Goal: Answer question/provide support: Share knowledge or assist other users

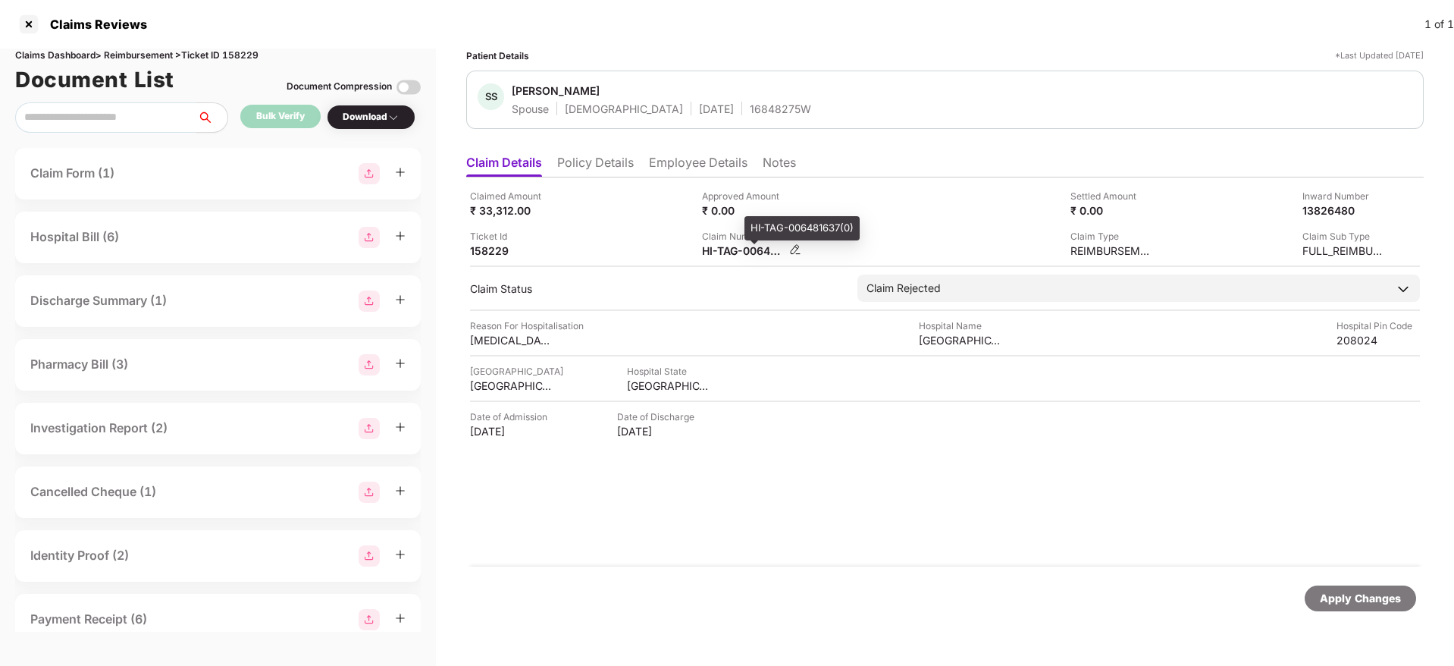
click at [714, 250] on div "HI-TAG-006481637(0)" at bounding box center [743, 250] width 83 height 14
copy div
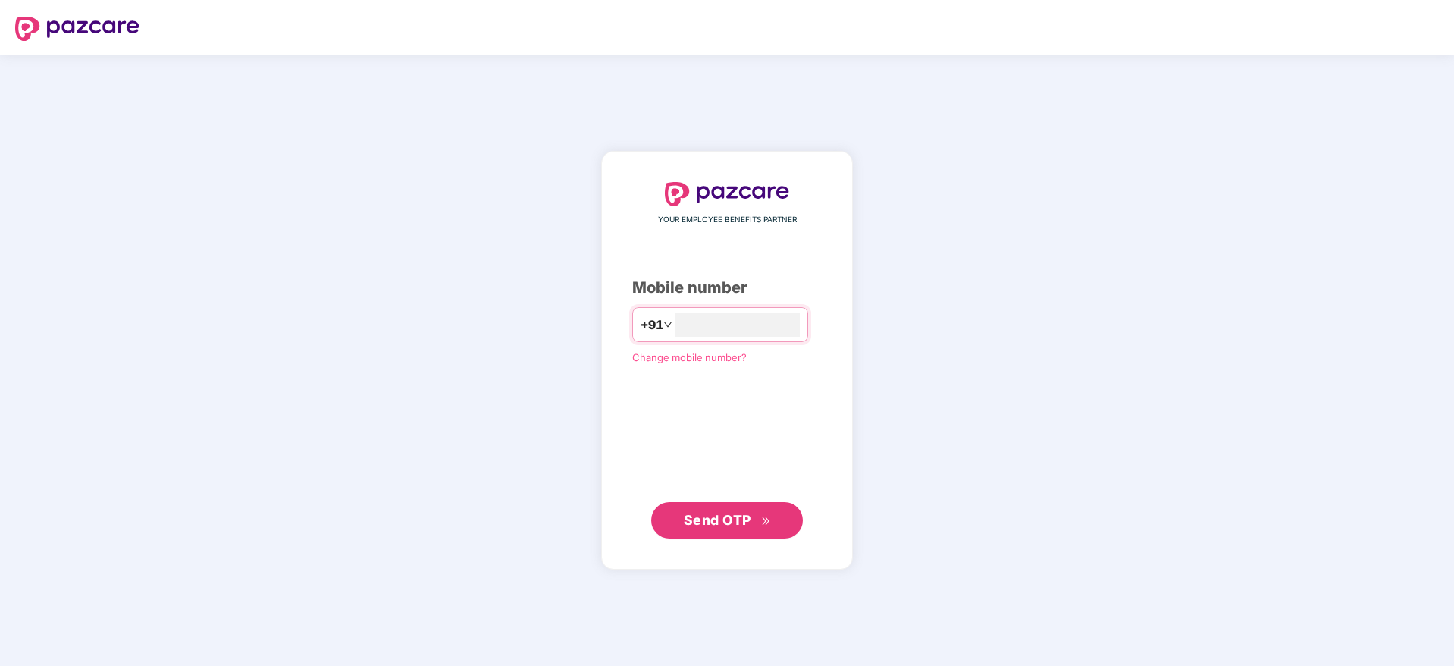
type input "**********"
click at [712, 523] on span "Send OTP" at bounding box center [717, 519] width 67 height 16
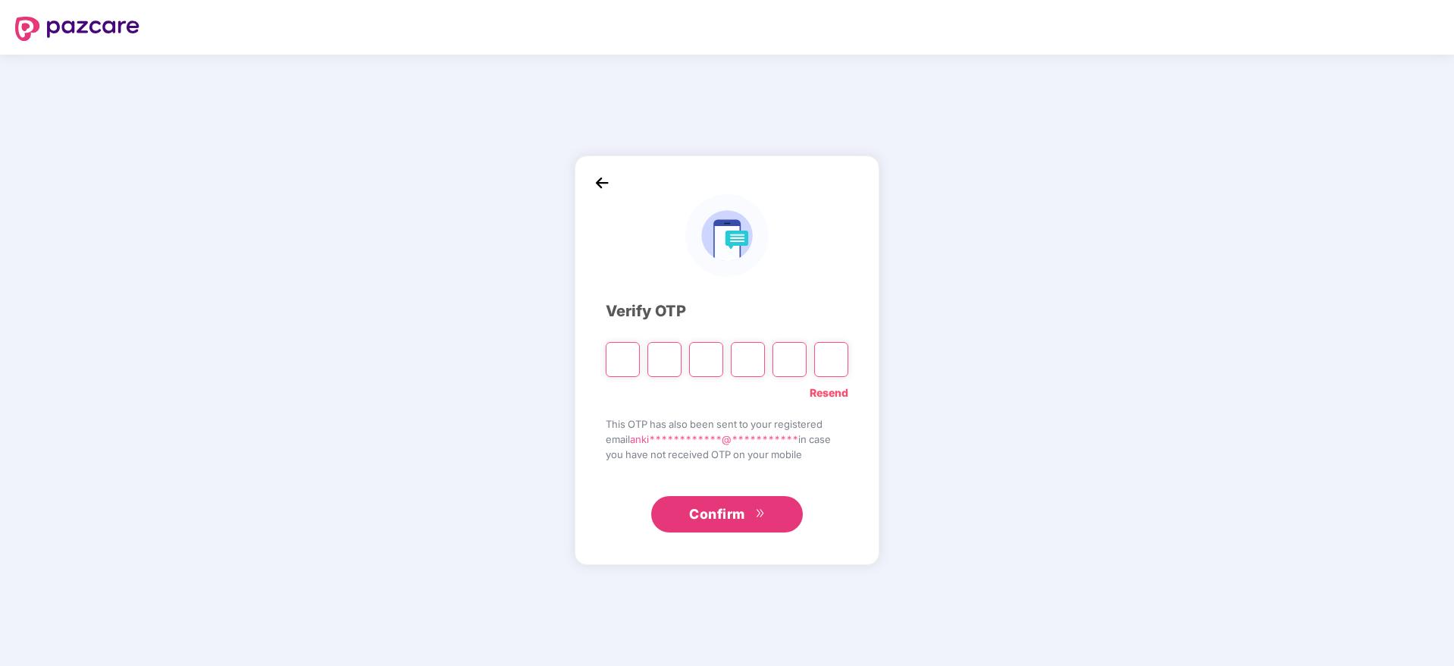
type input "*"
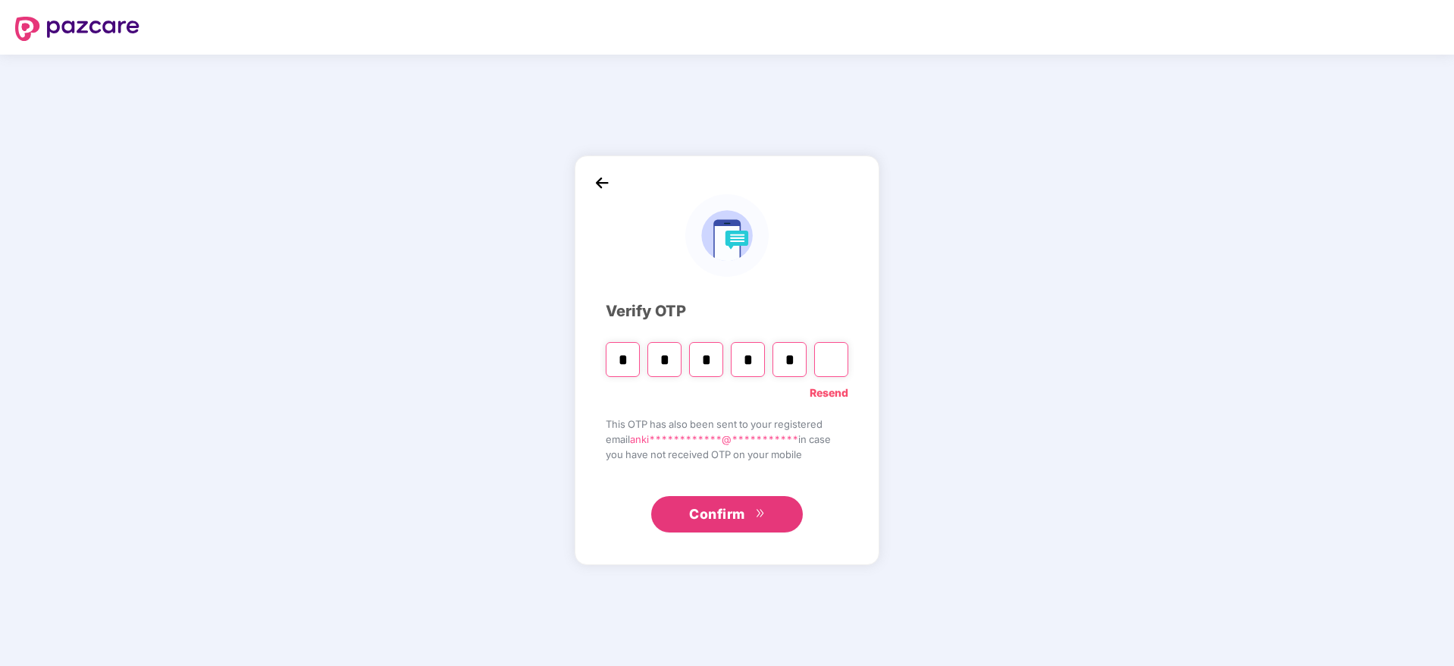
type input "*"
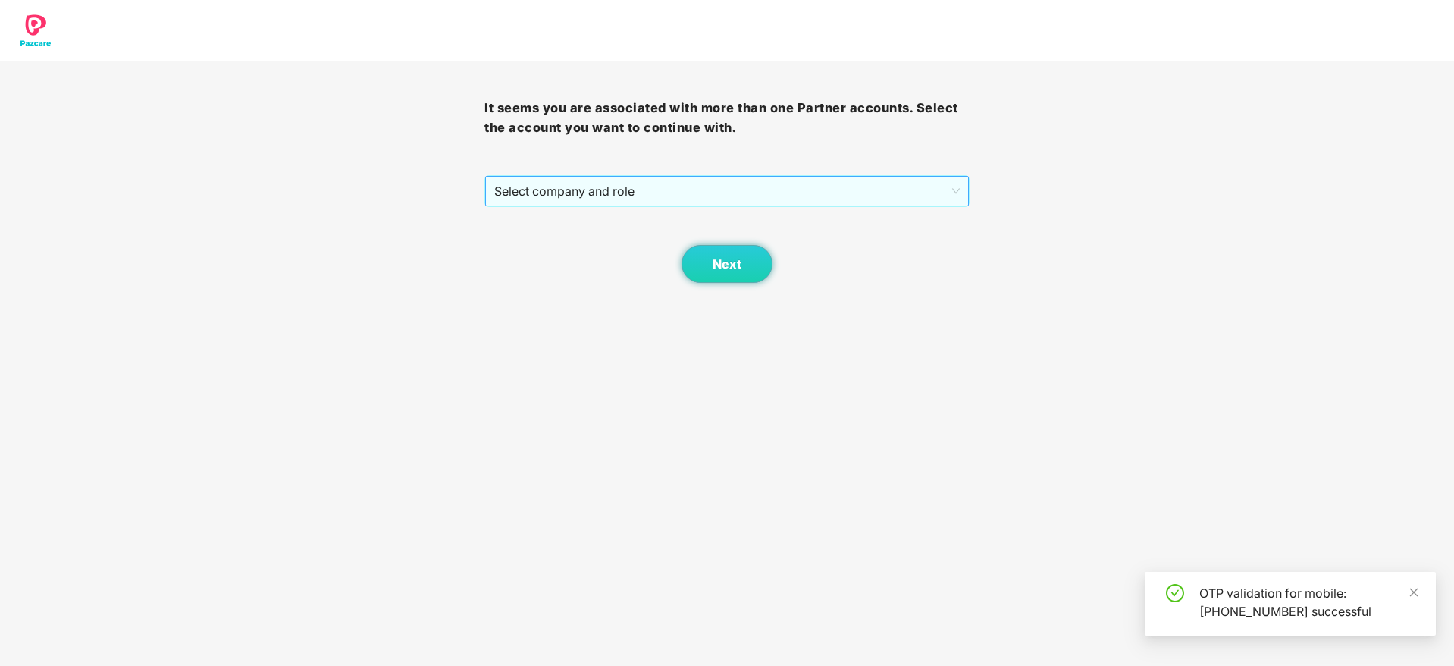
click at [550, 206] on div "Select company and role" at bounding box center [727, 191] width 485 height 32
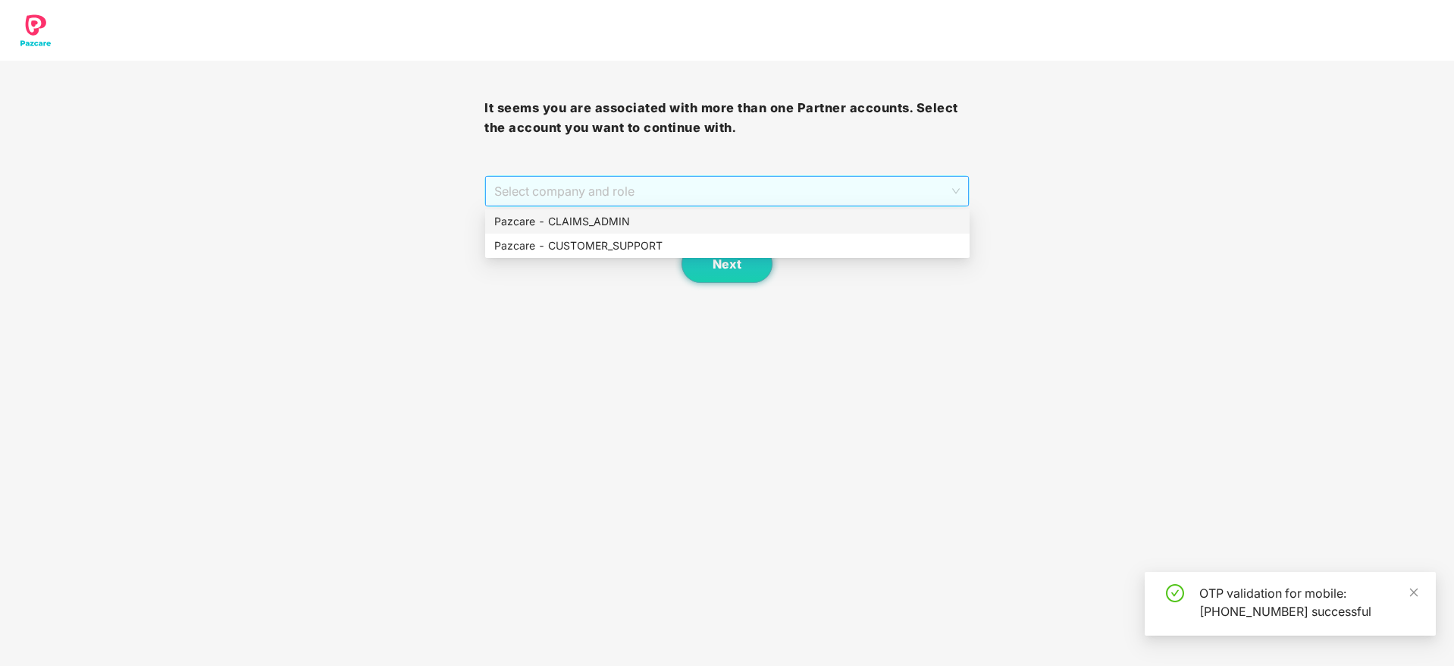
click at [567, 196] on span "Select company and role" at bounding box center [726, 191] width 465 height 29
click at [584, 243] on div "Pazcare - CUSTOMER_SUPPORT" at bounding box center [727, 245] width 466 height 17
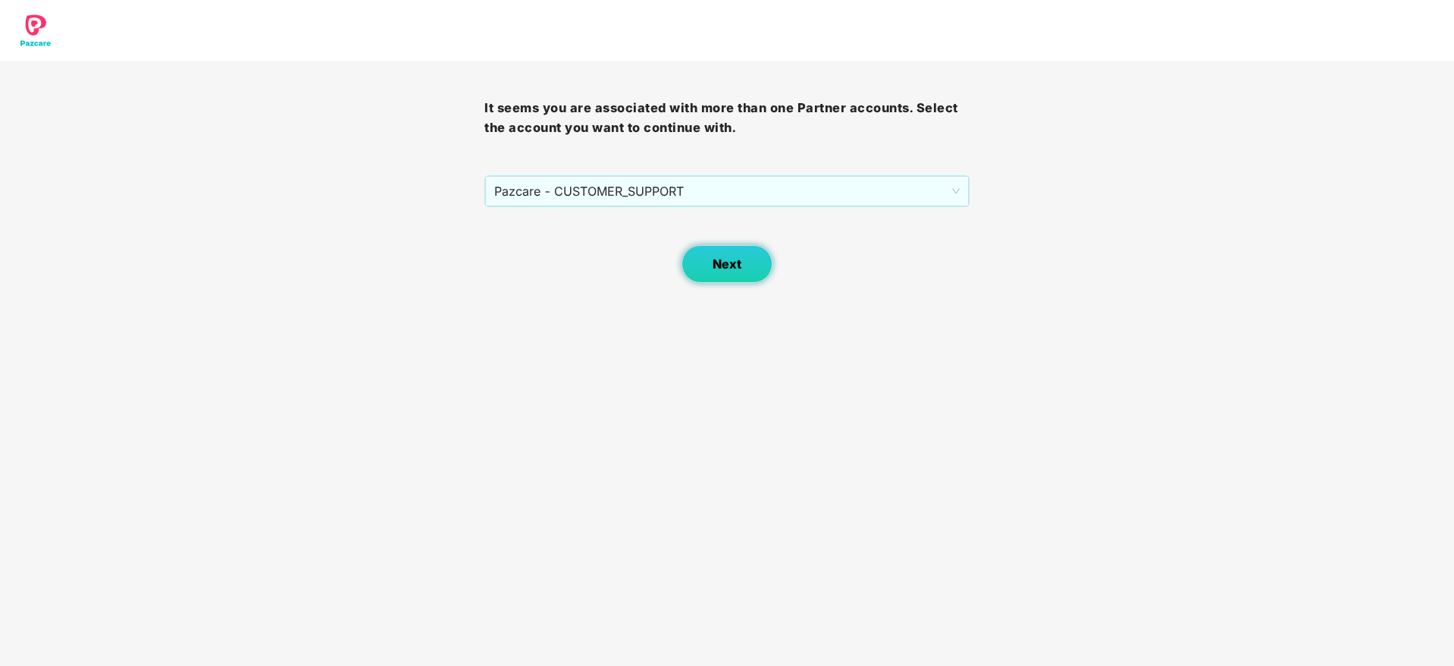
click at [735, 262] on span "Next" at bounding box center [727, 264] width 29 height 14
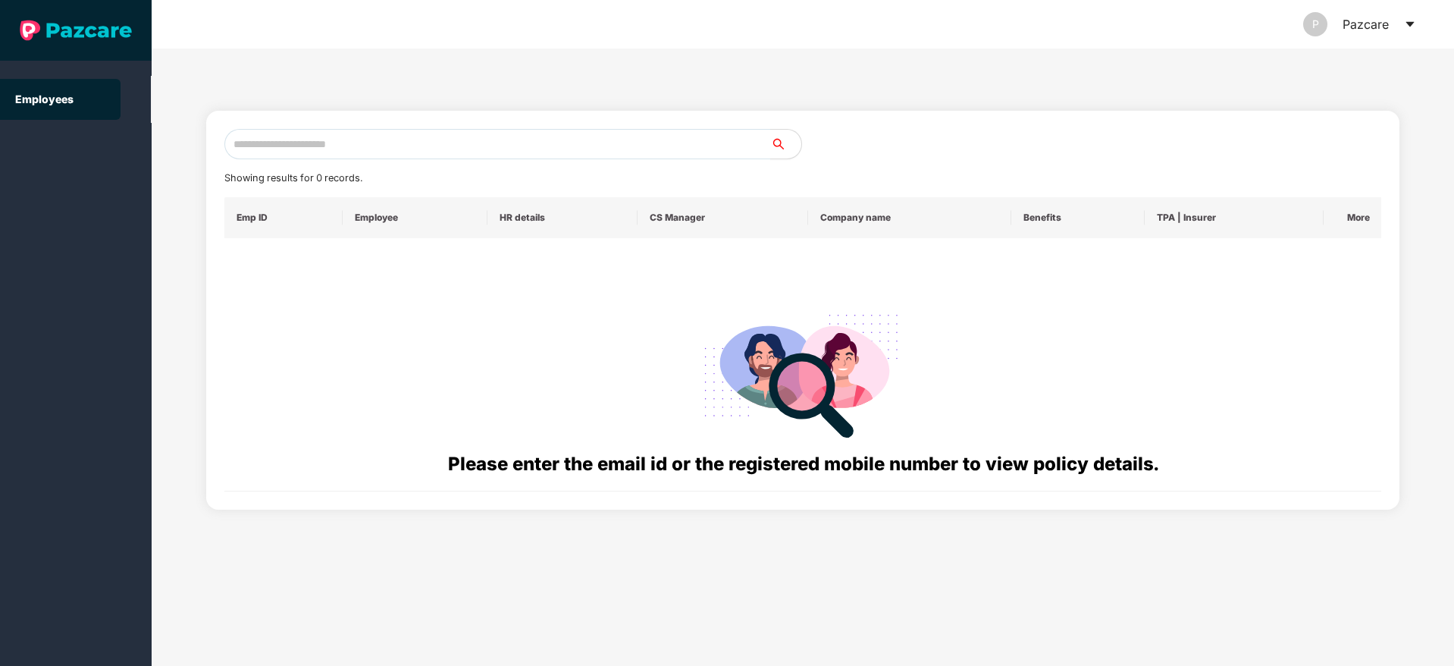
click at [1415, 18] on icon "caret-down" at bounding box center [1410, 24] width 12 height 12
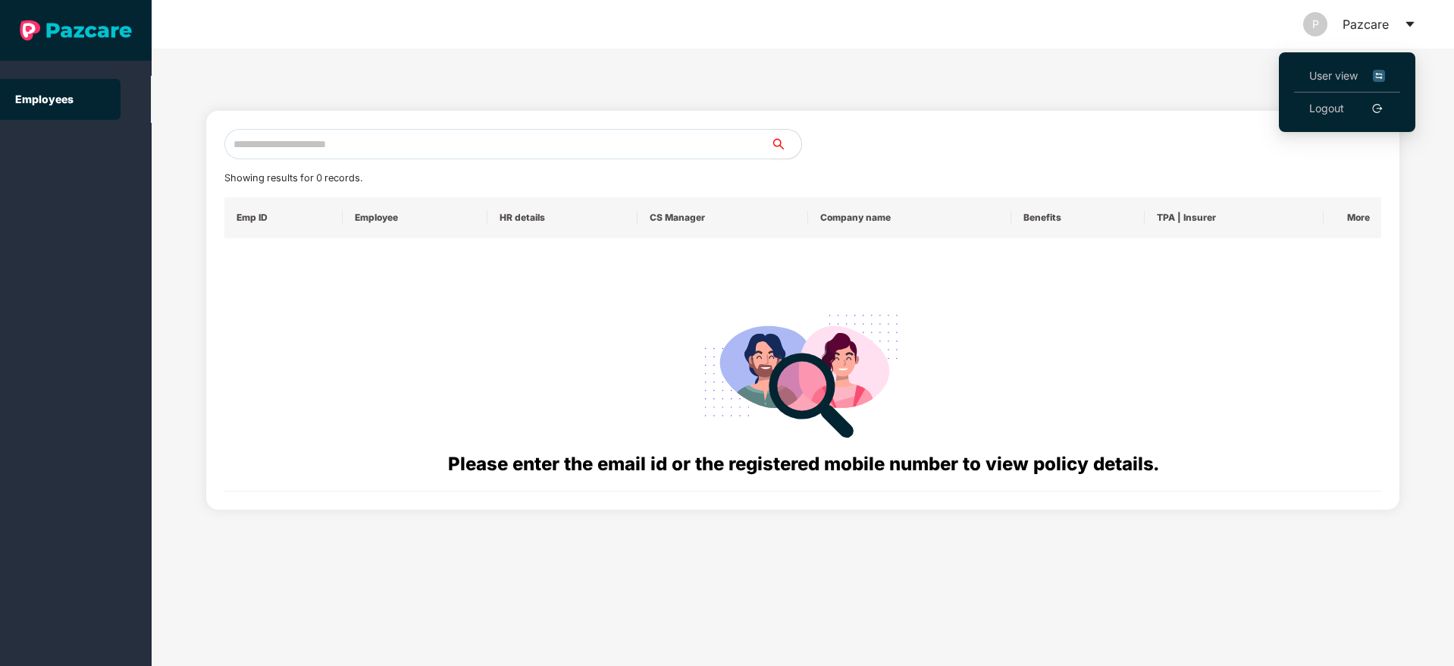
click at [1332, 66] on li "User view" at bounding box center [1347, 76] width 106 height 33
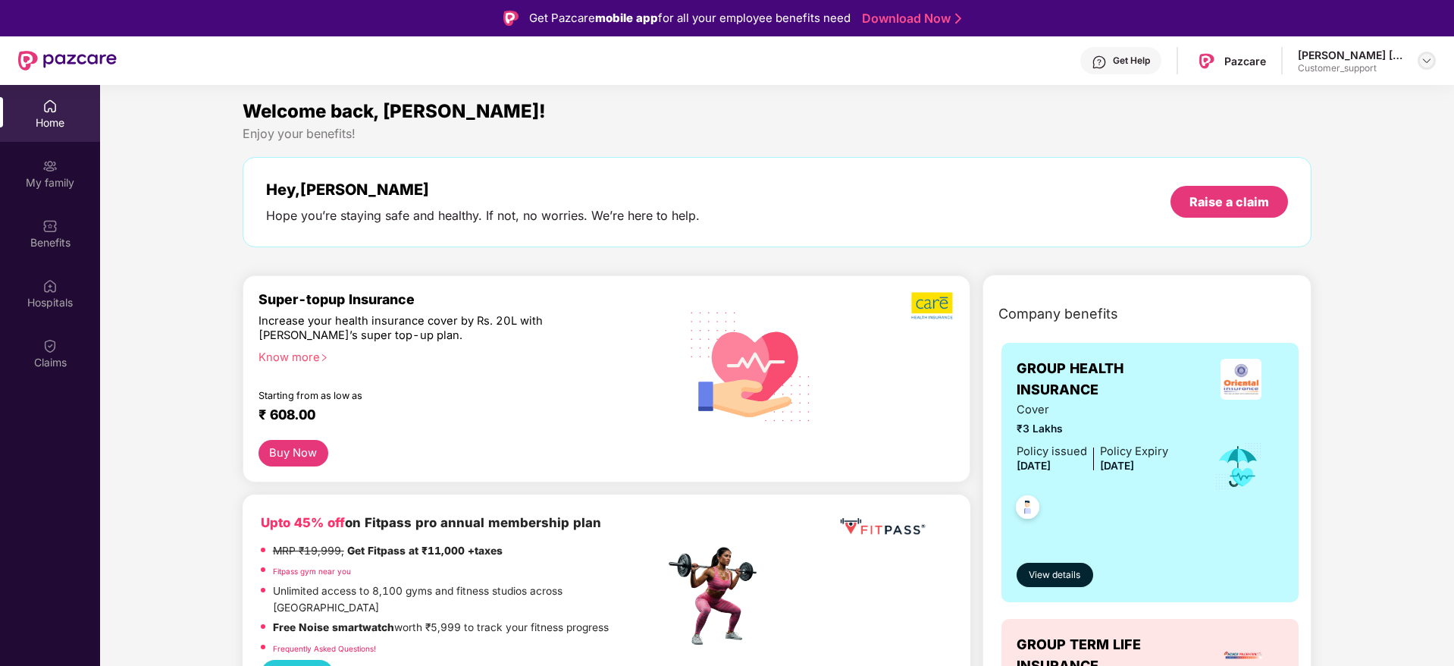
click at [1434, 61] on div at bounding box center [1427, 61] width 18 height 18
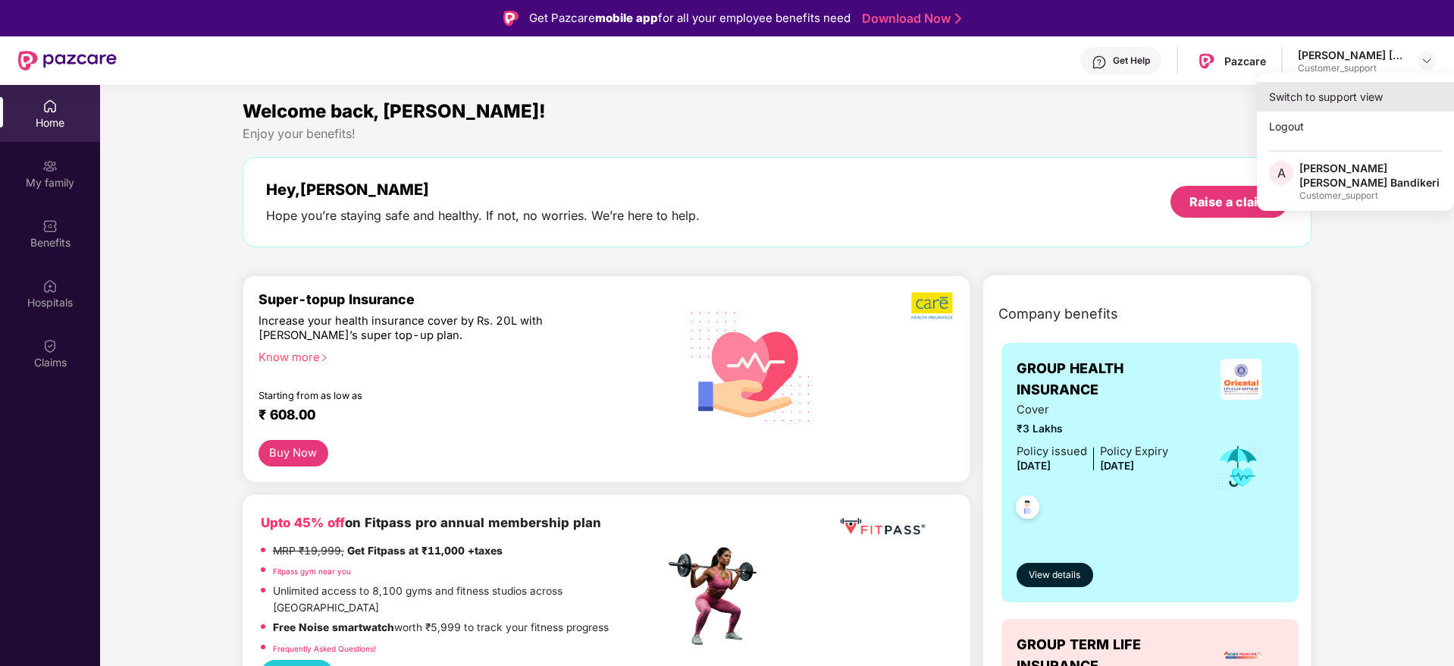
click at [1336, 103] on div "Switch to support view" at bounding box center [1355, 97] width 197 height 30
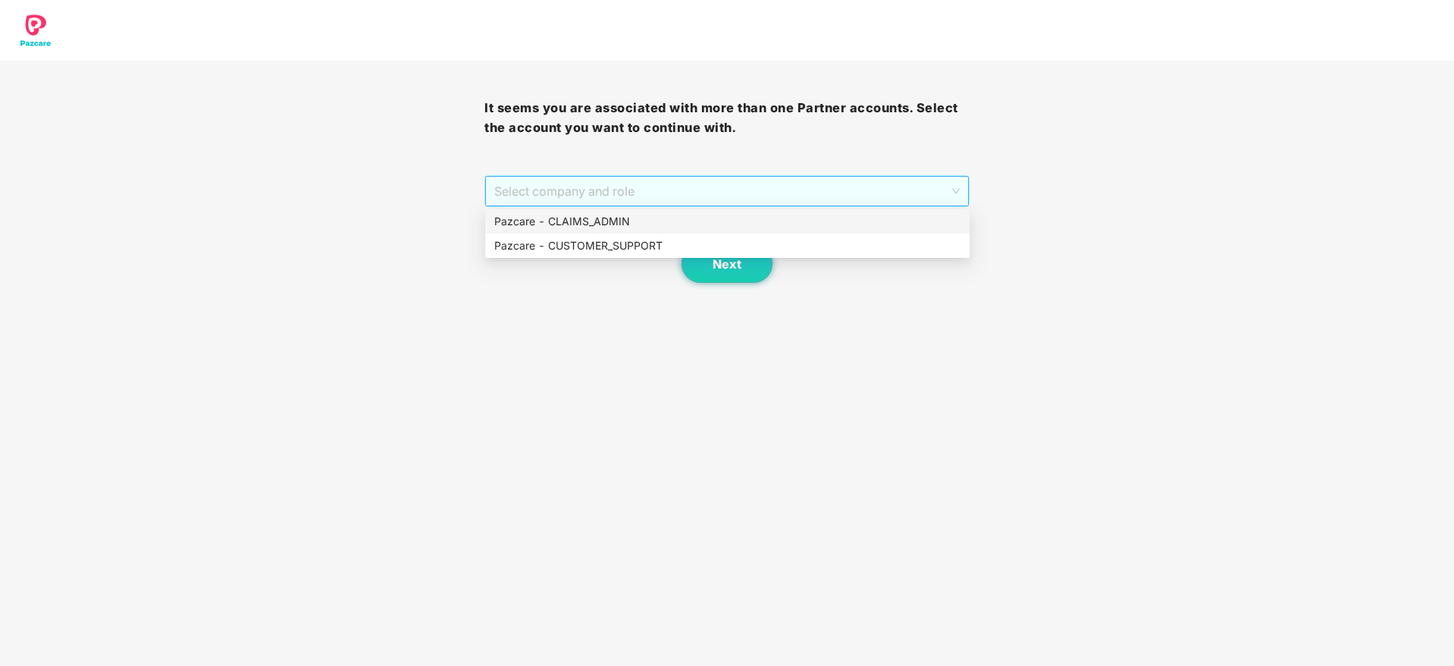
click at [760, 192] on span "Select company and role" at bounding box center [726, 191] width 465 height 29
click at [556, 224] on div "Pazcare - CLAIMS_ADMIN" at bounding box center [727, 221] width 466 height 17
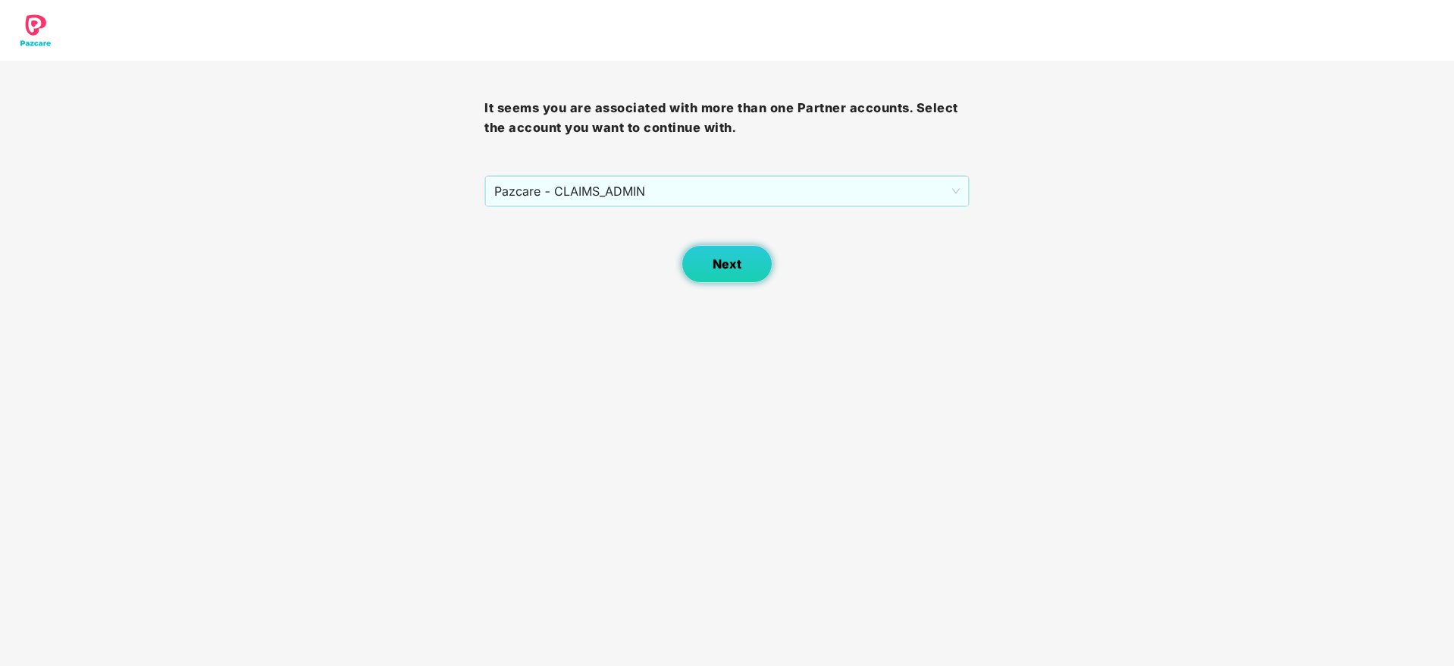
click at [701, 259] on button "Next" at bounding box center [727, 264] width 91 height 38
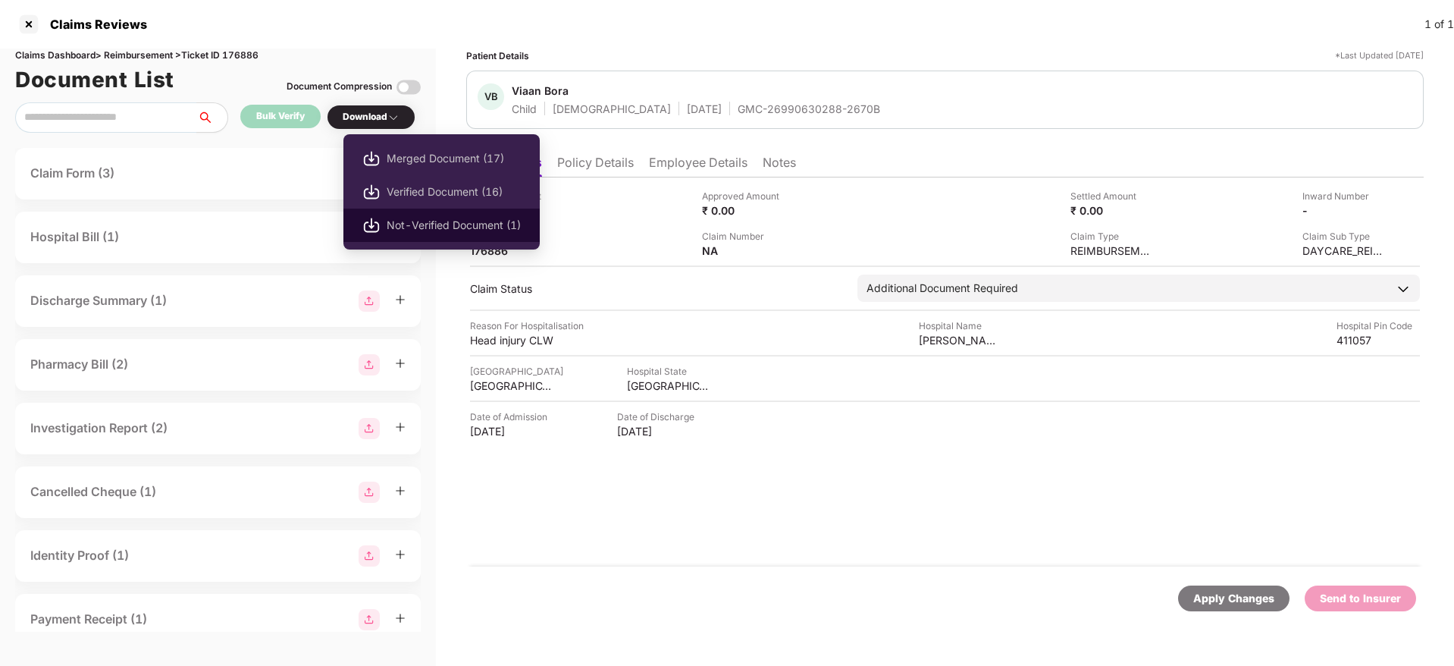
click at [437, 209] on li "Not-Verified Document (1)" at bounding box center [441, 225] width 196 height 33
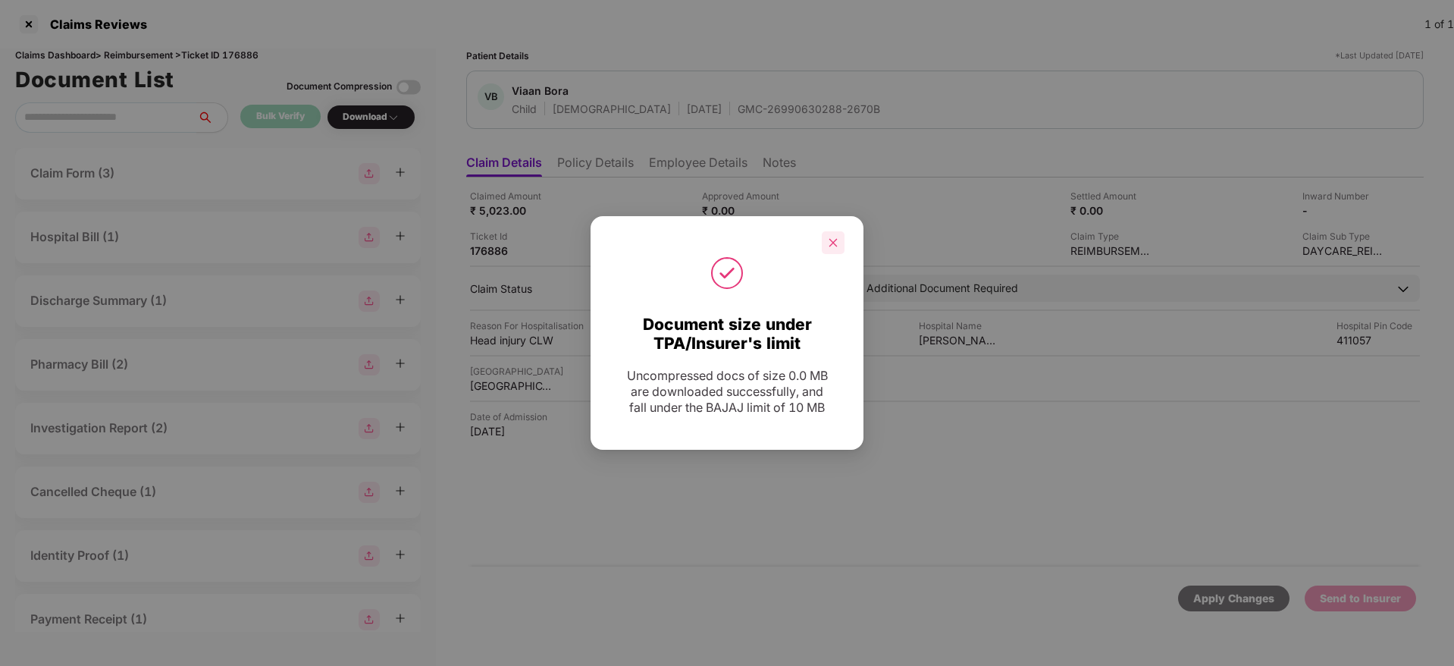
click at [829, 249] on div at bounding box center [833, 242] width 23 height 23
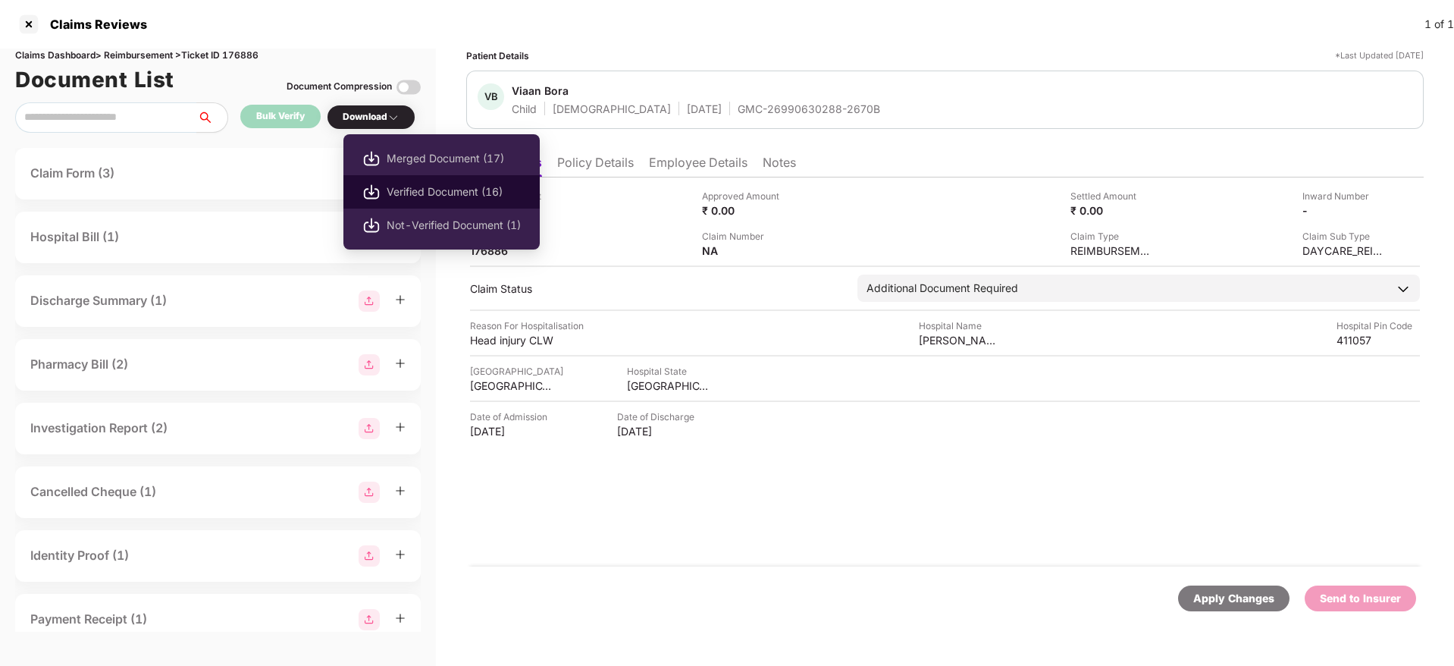
click at [459, 195] on span "Verified Document (16)" at bounding box center [454, 191] width 134 height 17
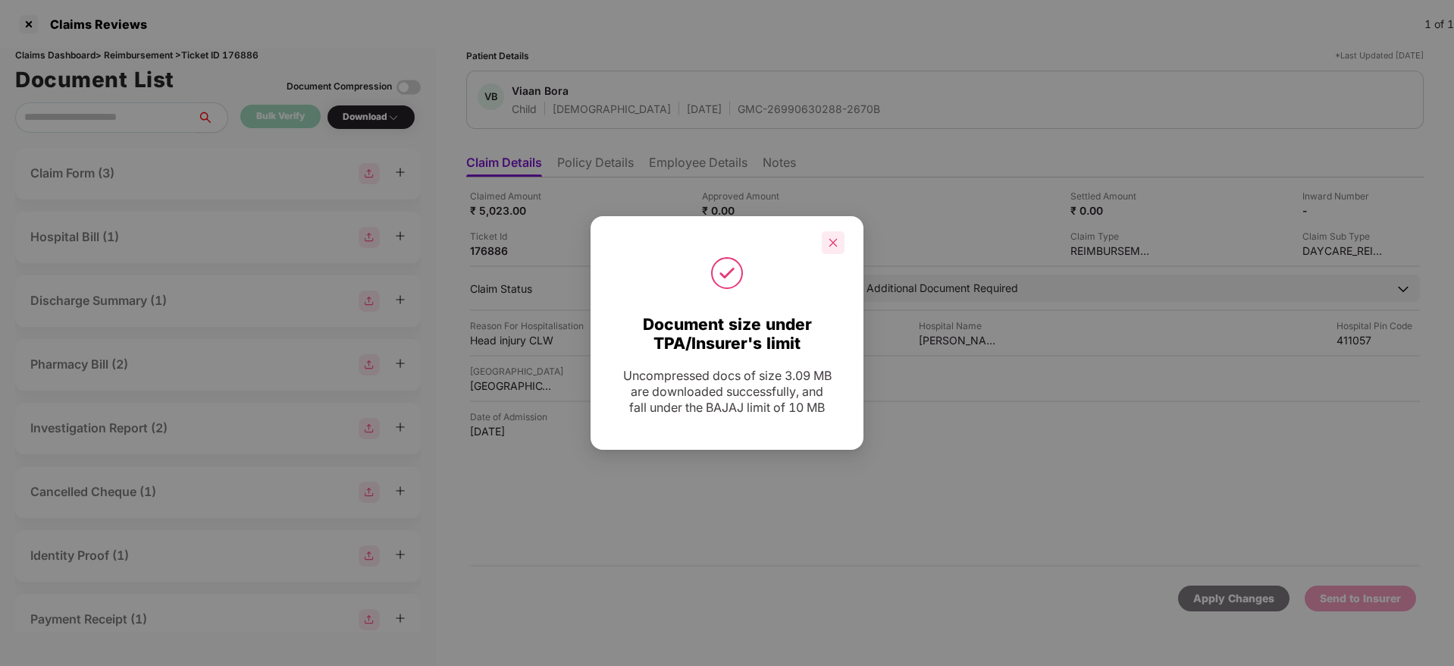
click at [833, 237] on icon "close" at bounding box center [833, 242] width 11 height 11
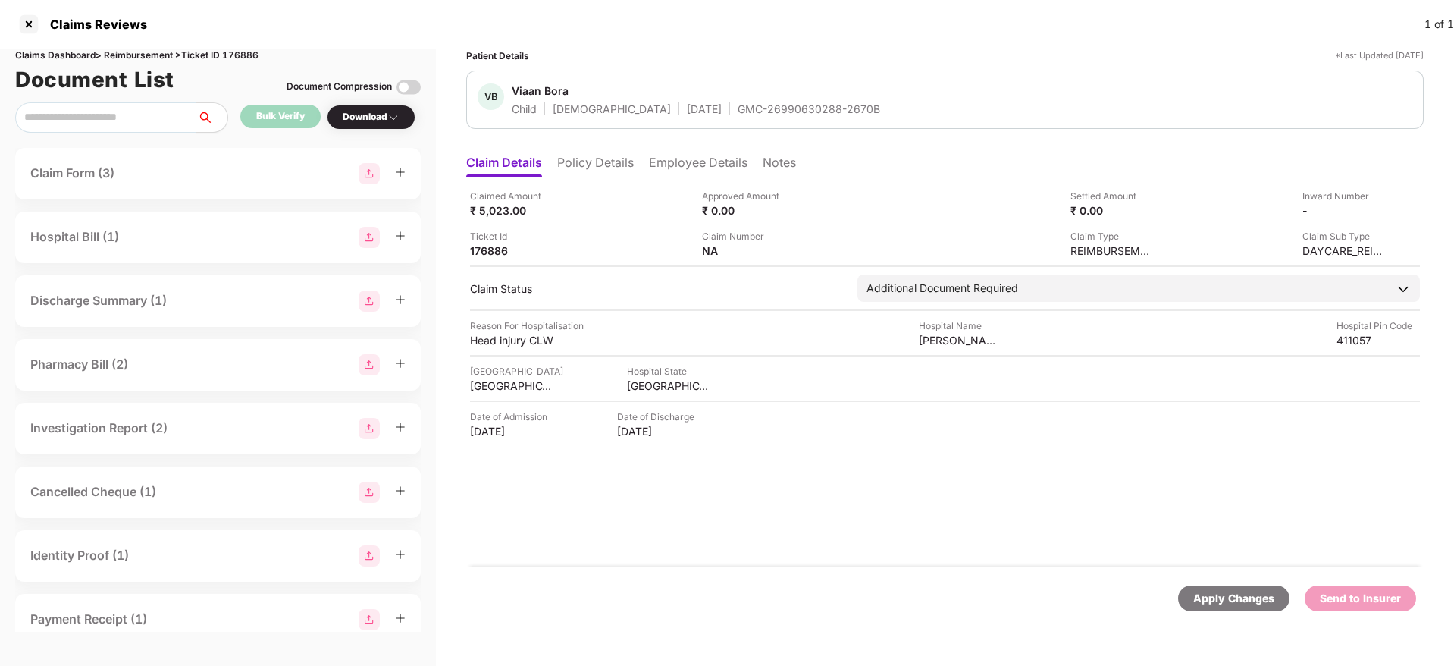
click at [621, 161] on li "Policy Details" at bounding box center [595, 166] width 77 height 22
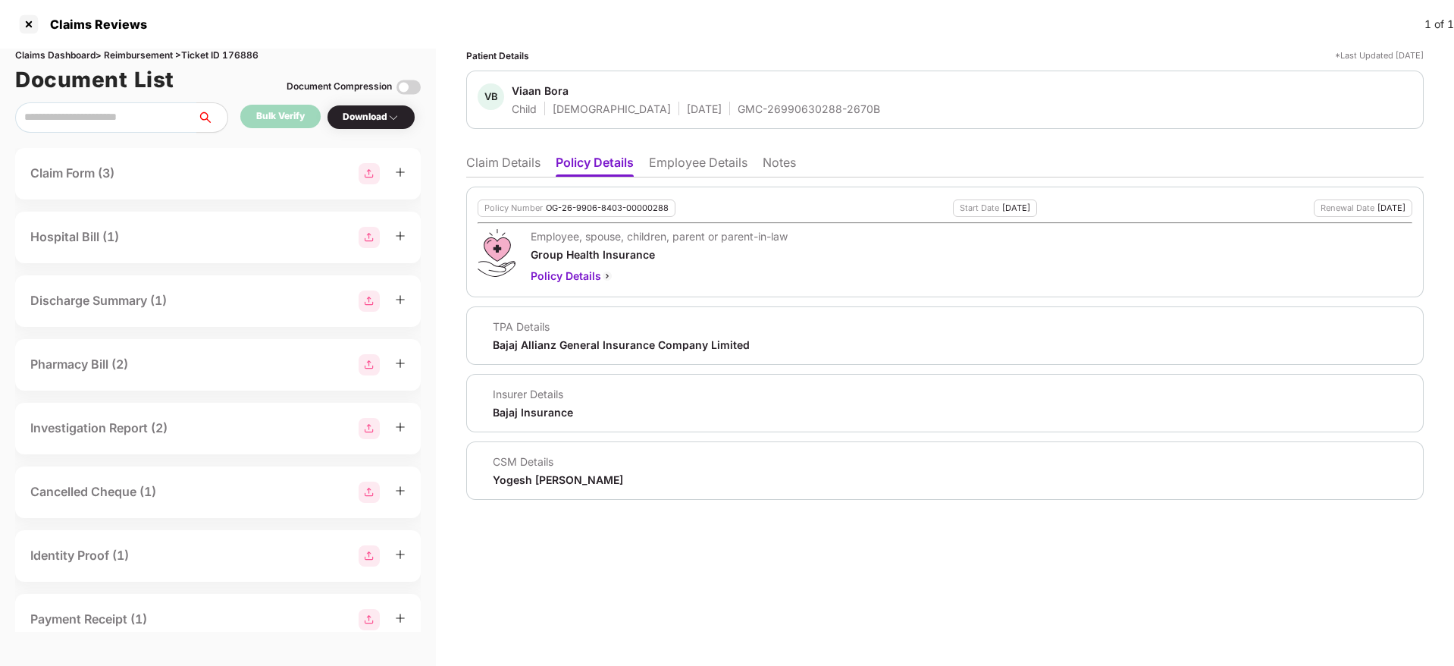
click at [510, 156] on li "Claim Details" at bounding box center [503, 166] width 74 height 22
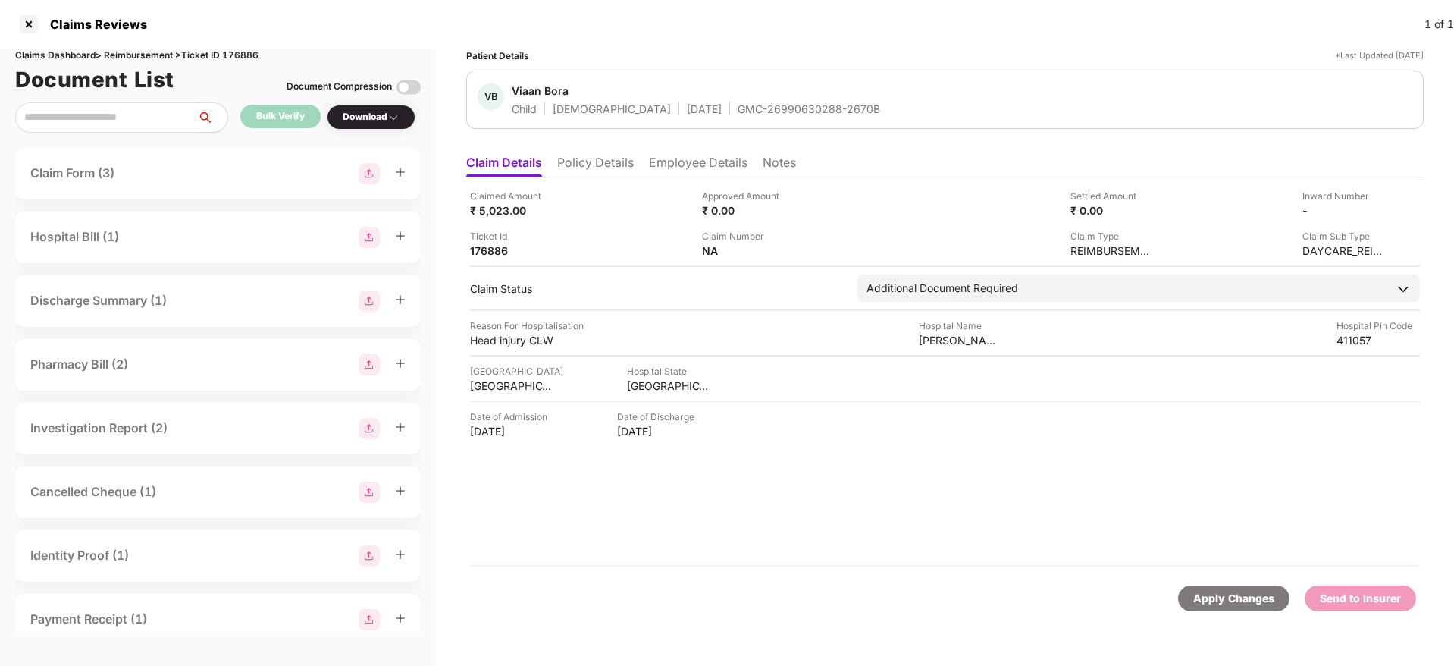
click at [738, 111] on div "GMC-26990630288-2670B" at bounding box center [809, 109] width 143 height 14
copy div "GMC-26990630288-2670B"
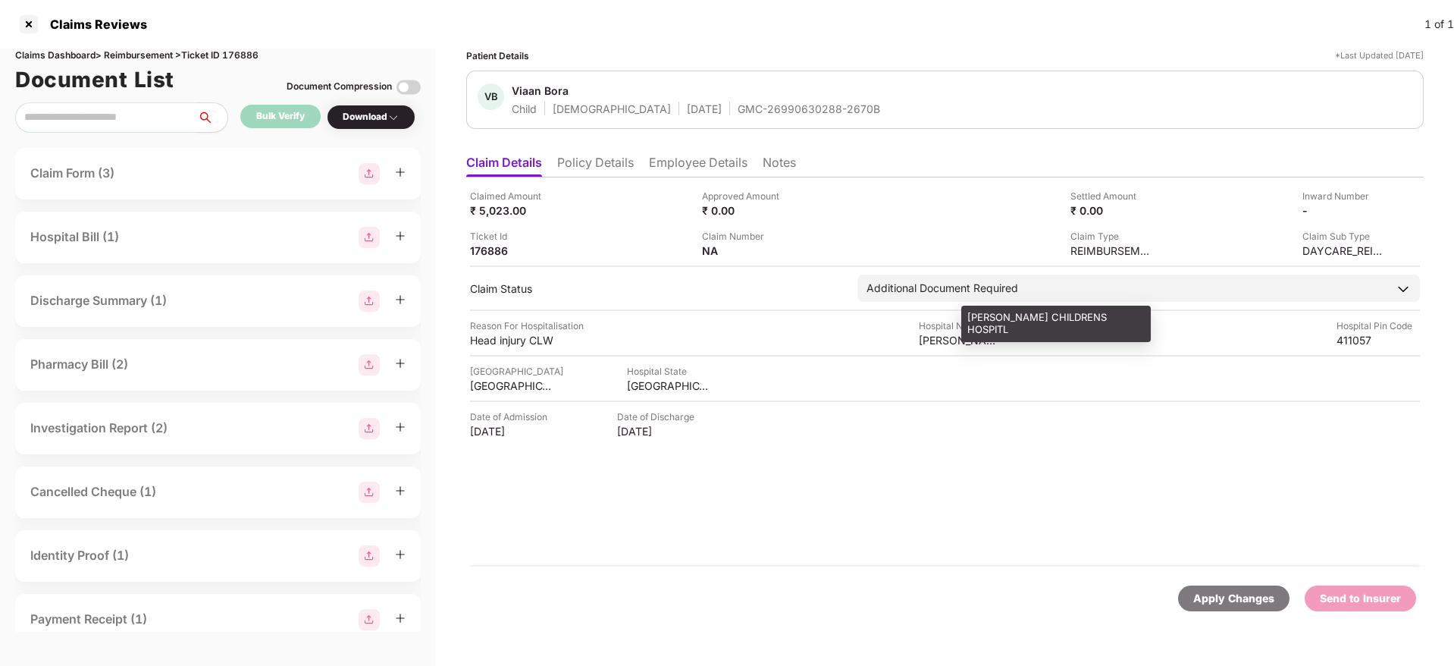
click at [936, 334] on div "CHIRAYU CHILDRENS HOSPITL" at bounding box center [960, 340] width 83 height 14
copy div "CHIRAYU CHILDRENS HOSPITL"
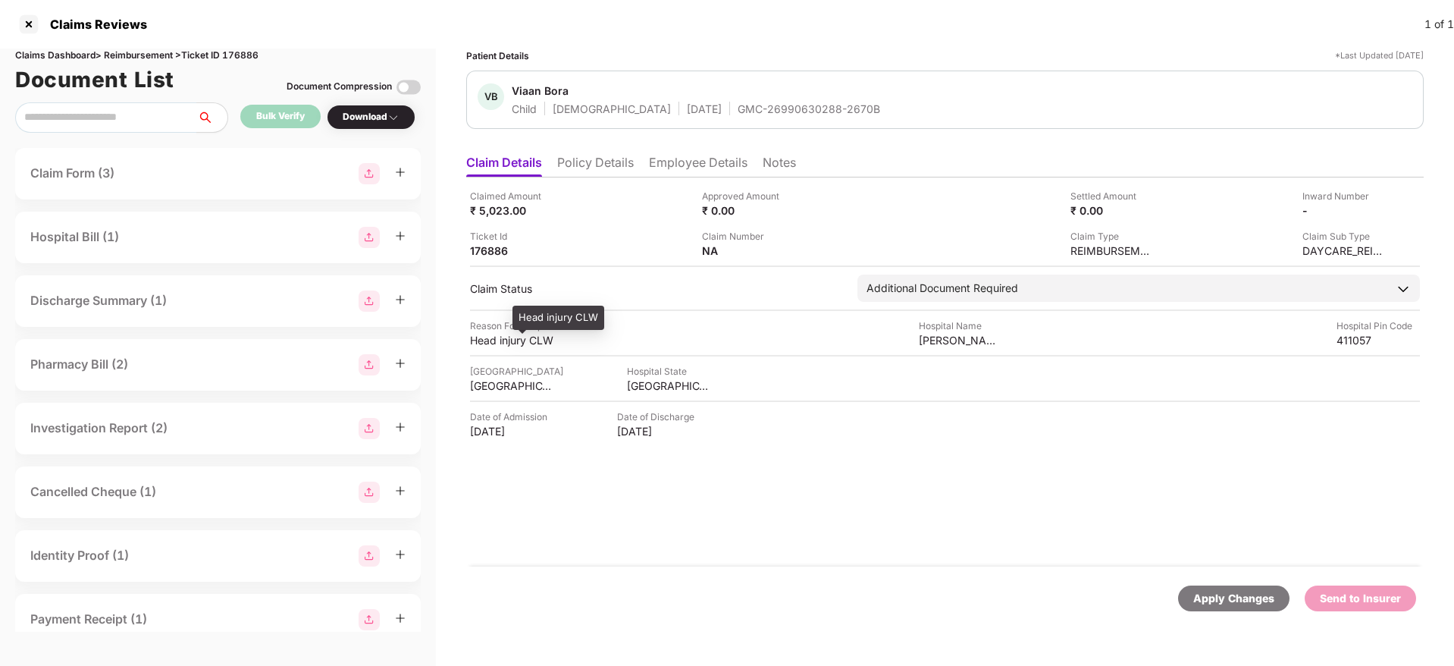
click at [475, 339] on div "Head injury CLW" at bounding box center [511, 340] width 83 height 14
copy div "Head injury CLW"
click at [674, 174] on li "Employee Details" at bounding box center [698, 166] width 99 height 22
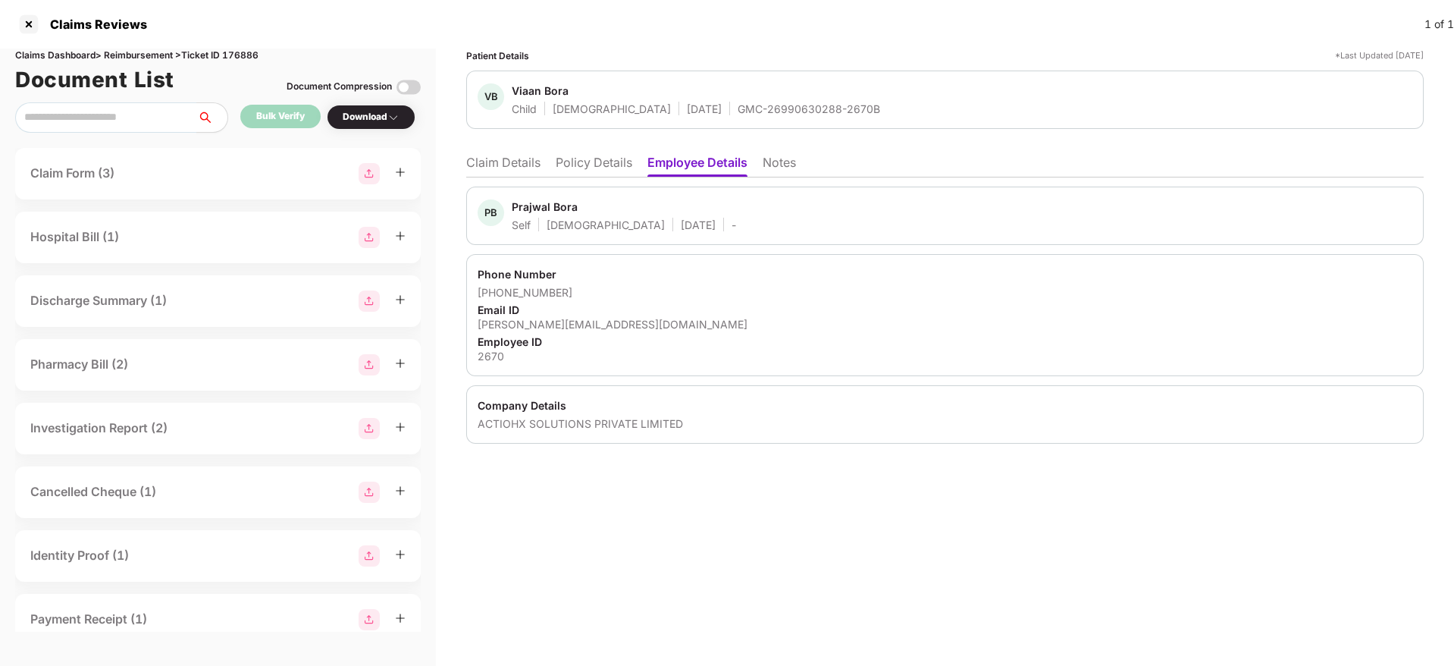
click at [543, 325] on div "prajwal.bora@actiohx.com" at bounding box center [945, 324] width 935 height 14
copy div "prajwal.bora@actiohx.com"
drag, startPoint x: 495, startPoint y: 291, endPoint x: 579, endPoint y: 294, distance: 84.2
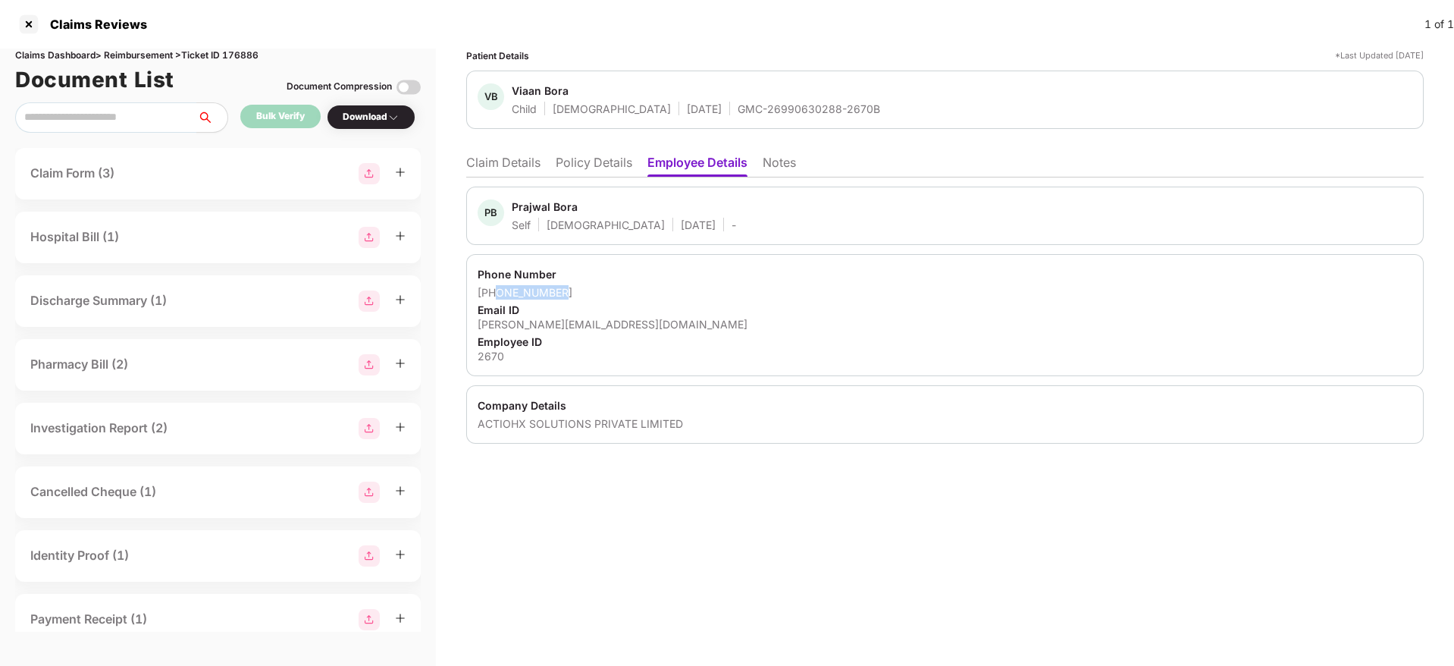
click at [579, 294] on div "+917709777764" at bounding box center [945, 292] width 935 height 14
copy div "7709777764"
click at [535, 164] on li "Claim Details" at bounding box center [503, 166] width 74 height 22
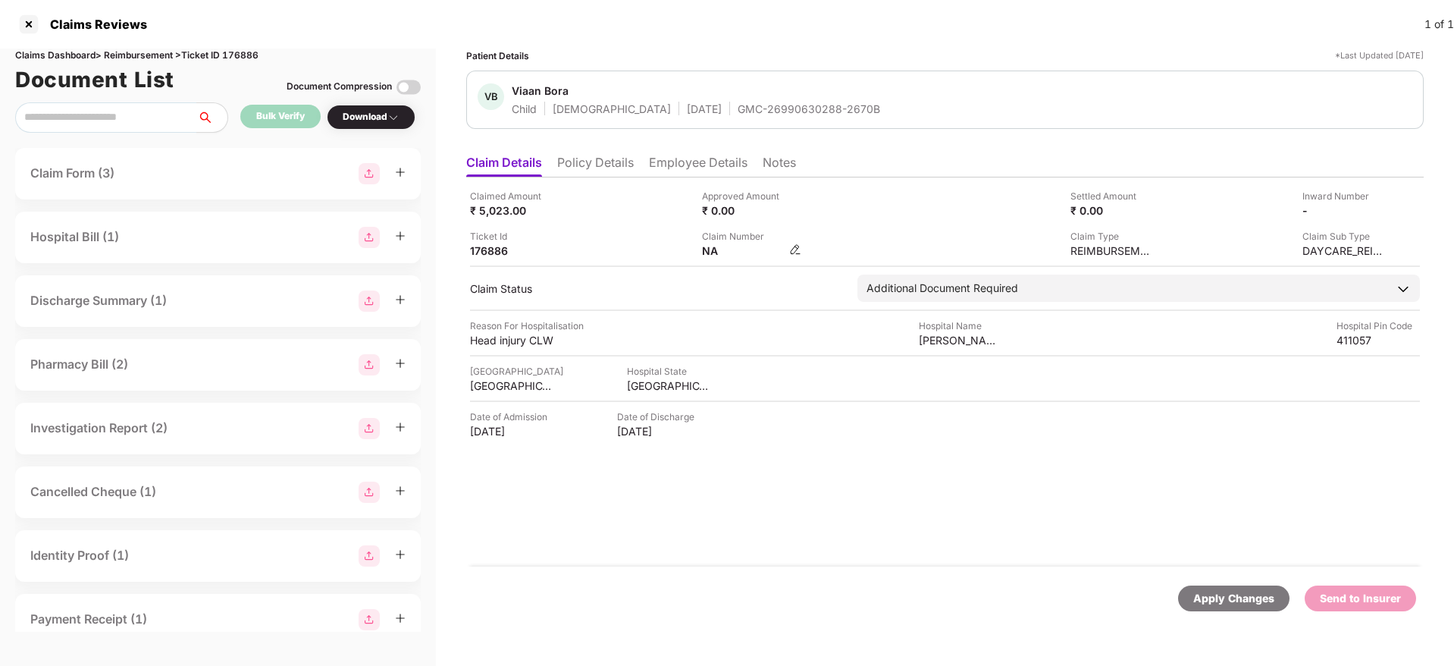
click at [795, 247] on img at bounding box center [795, 249] width 12 height 12
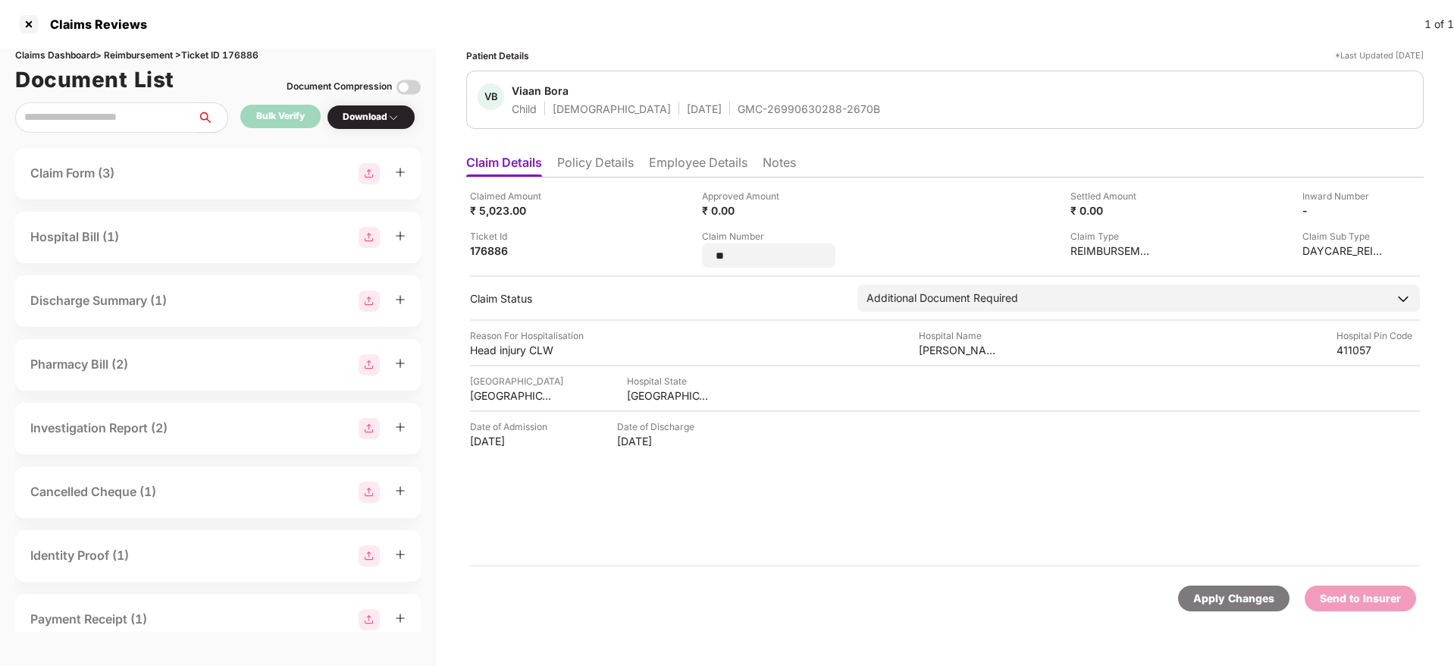
type input "*"
type input "**********"
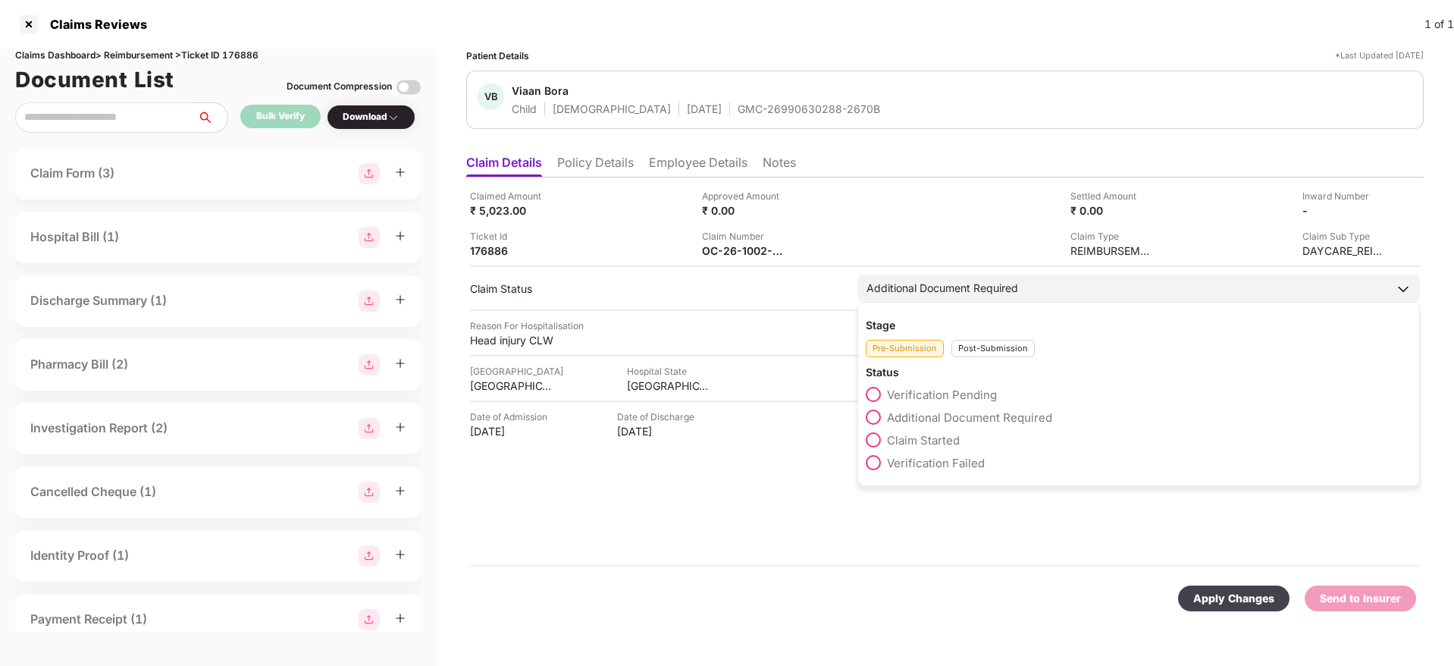
click at [977, 353] on div "Post-Submission" at bounding box center [993, 348] width 83 height 17
click at [877, 416] on span at bounding box center [873, 416] width 15 height 15
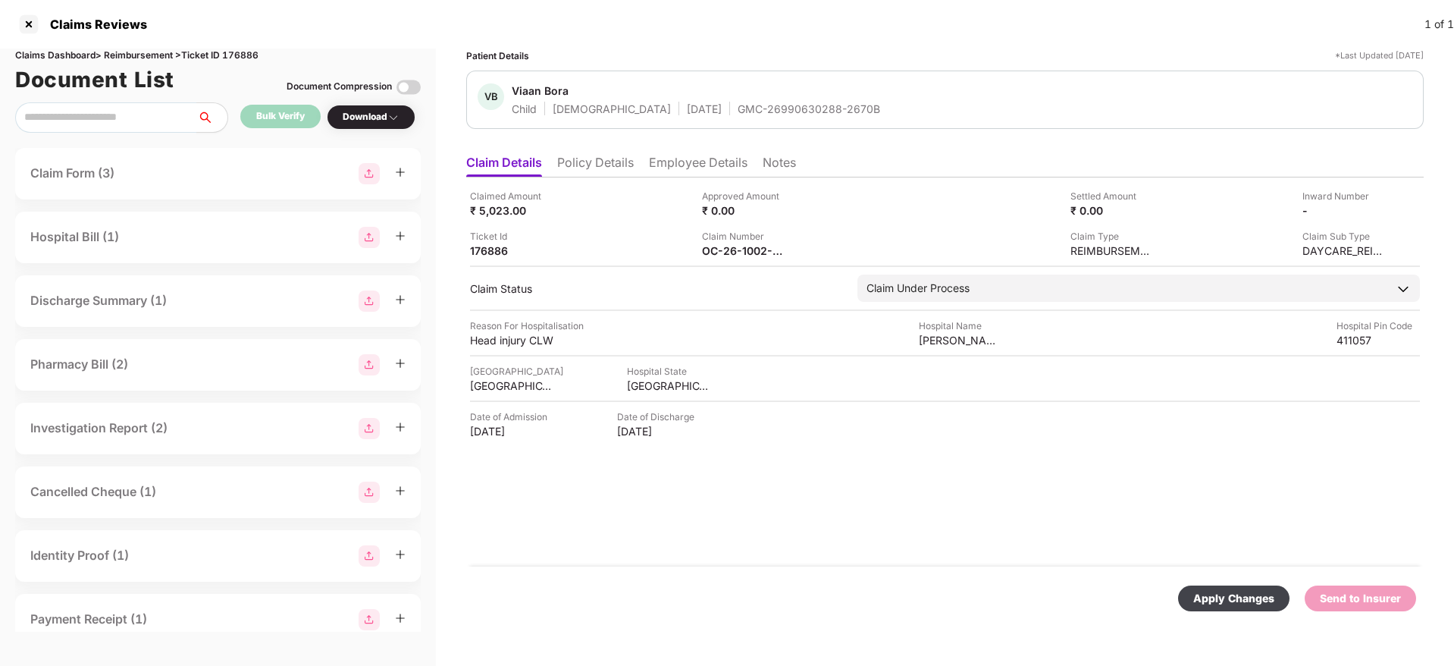
click at [1209, 594] on div "Apply Changes" at bounding box center [1233, 598] width 81 height 17
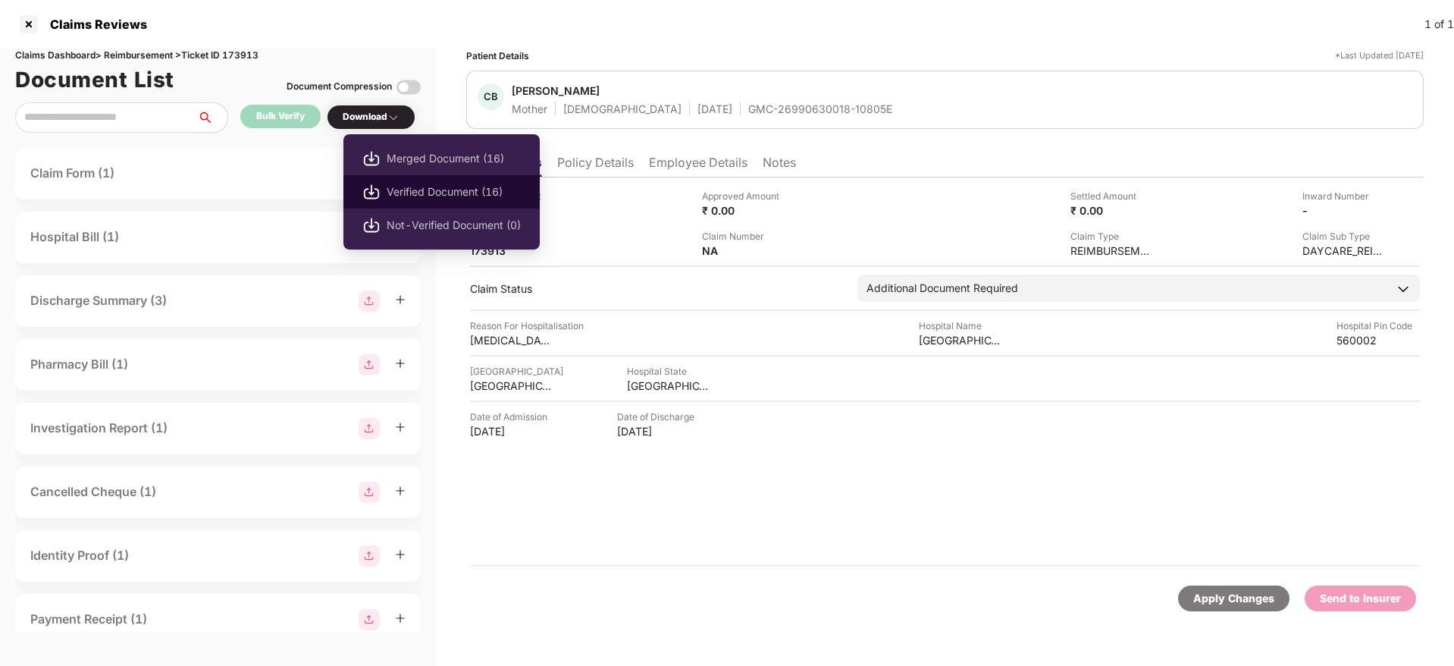
click at [449, 193] on span "Verified Document (16)" at bounding box center [454, 191] width 134 height 17
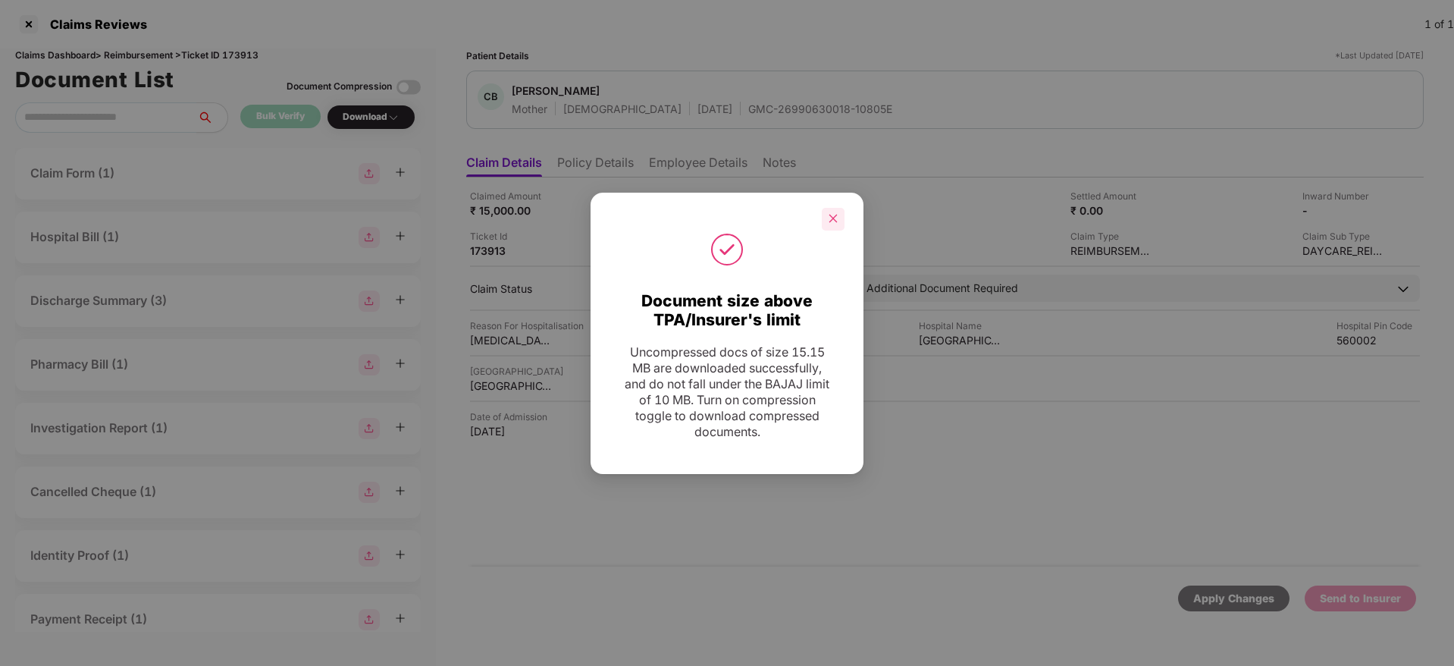
click at [838, 213] on icon "close" at bounding box center [833, 218] width 11 height 11
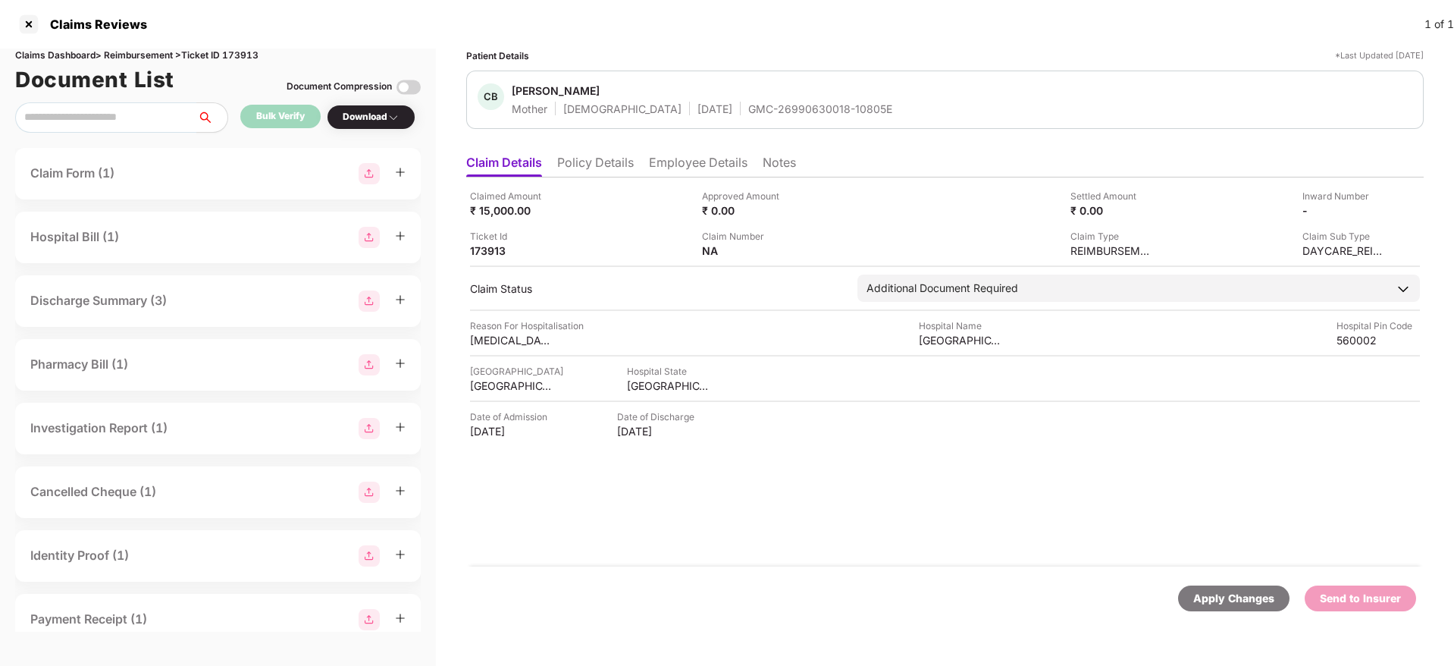
click at [748, 109] on div "GMC-26990630018-10805E" at bounding box center [820, 109] width 144 height 14
copy div "GMC-26990630018-10805E"
click at [600, 168] on li "Policy Details" at bounding box center [595, 166] width 77 height 22
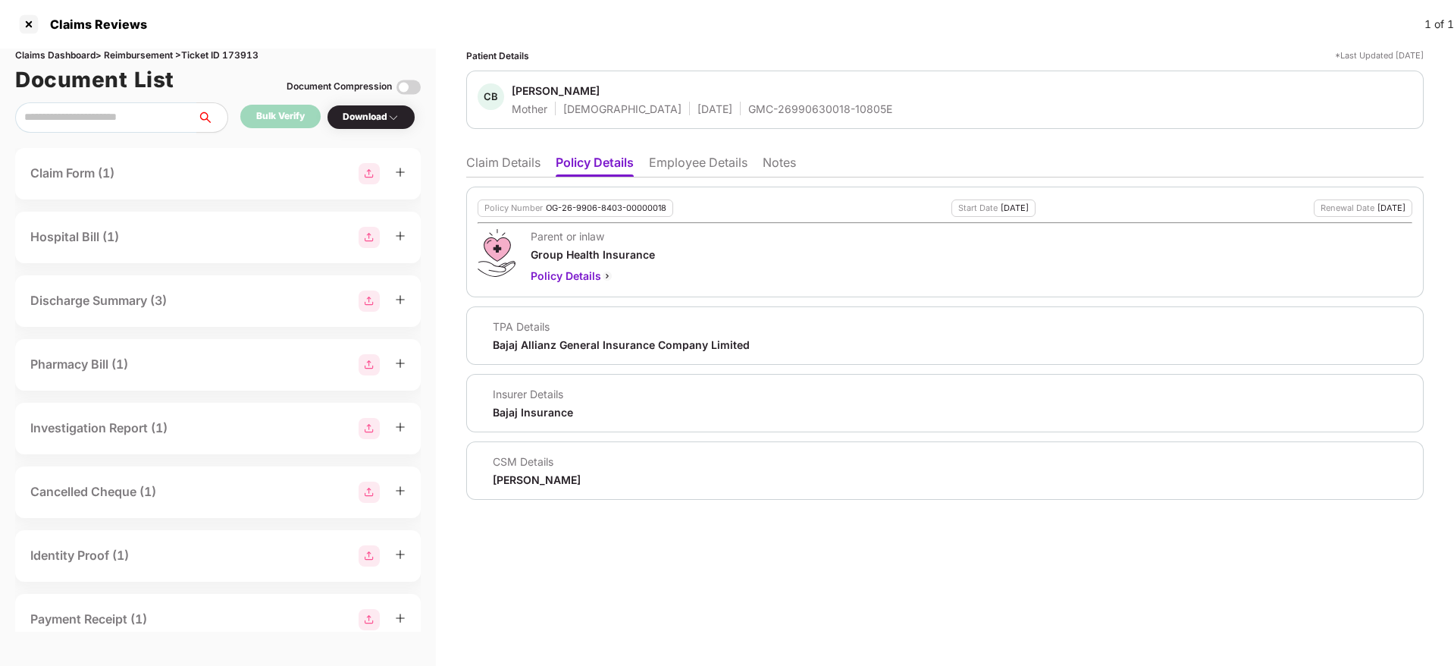
click at [489, 155] on li "Claim Details" at bounding box center [503, 166] width 74 height 22
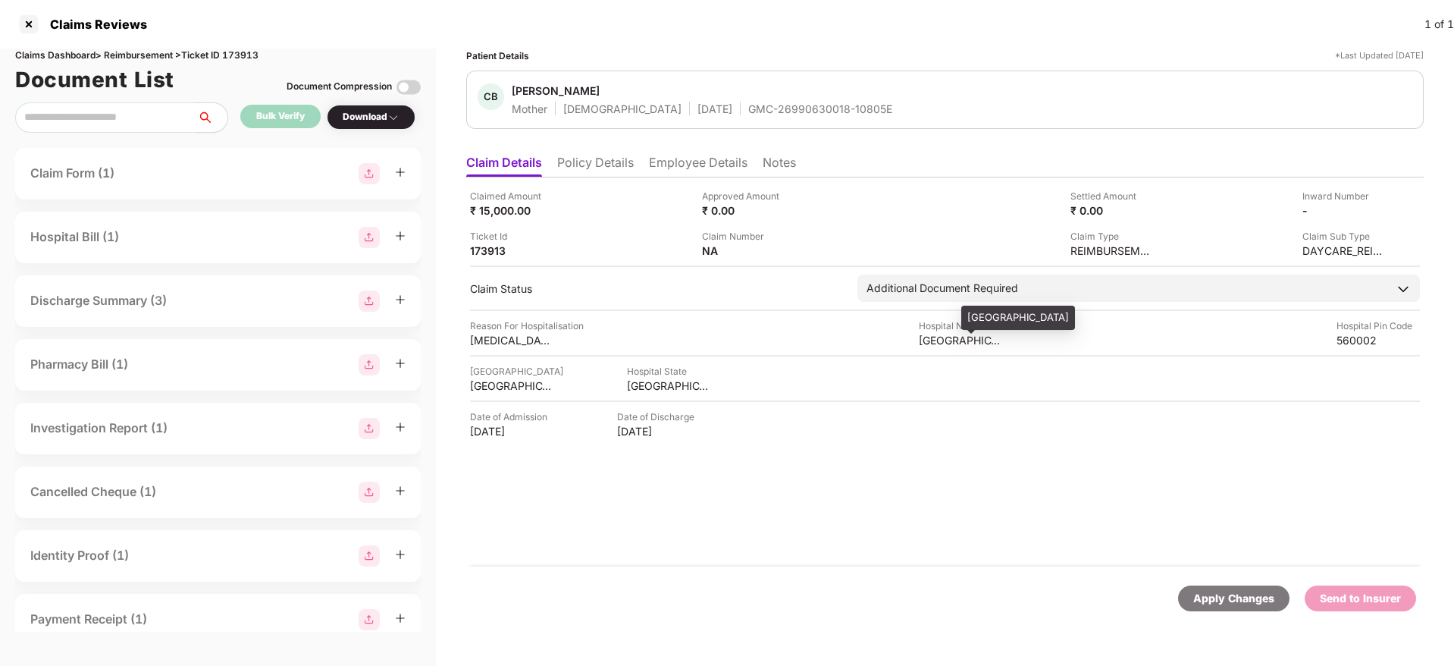
click at [952, 343] on div "Manipal hospital" at bounding box center [960, 340] width 83 height 14
copy div "Manipal hospital"
click at [842, 163] on ul "Claim Details Policy Details Employee Details Notes" at bounding box center [945, 162] width 958 height 30
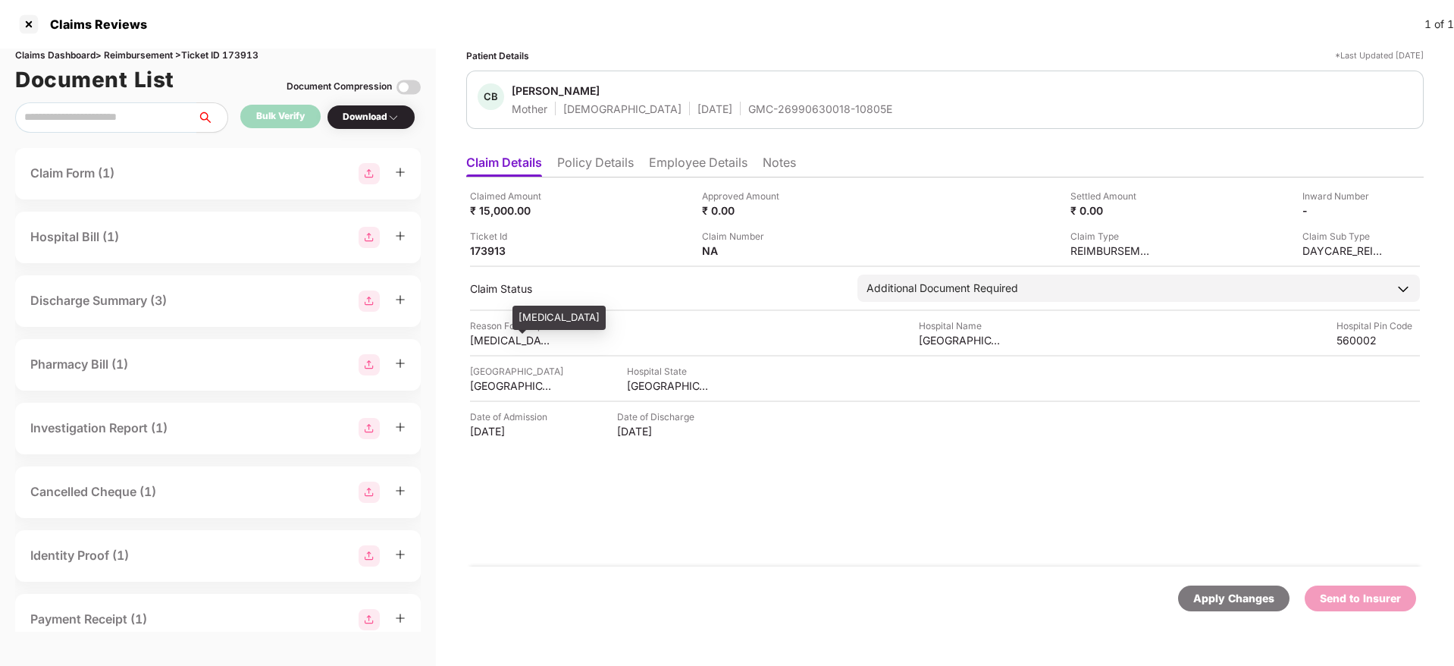
click at [486, 337] on div "viral infection" at bounding box center [511, 340] width 83 height 14
copy div "viral infection"
click at [694, 158] on li "Employee Details" at bounding box center [698, 166] width 99 height 22
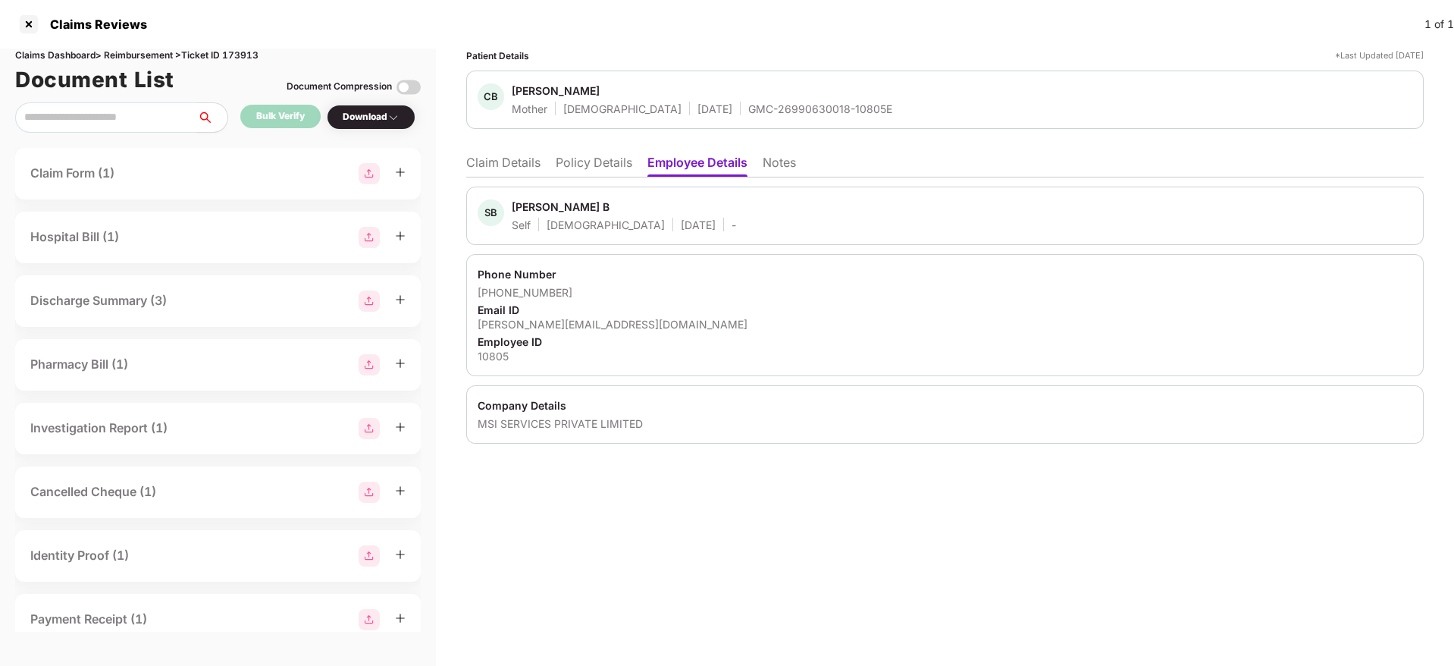
click at [562, 327] on div "sowmya.b@msisurfaces.com" at bounding box center [945, 324] width 935 height 14
copy div "sowmya.b@msisurfaces.com"
drag, startPoint x: 497, startPoint y: 293, endPoint x: 566, endPoint y: 291, distance: 69.8
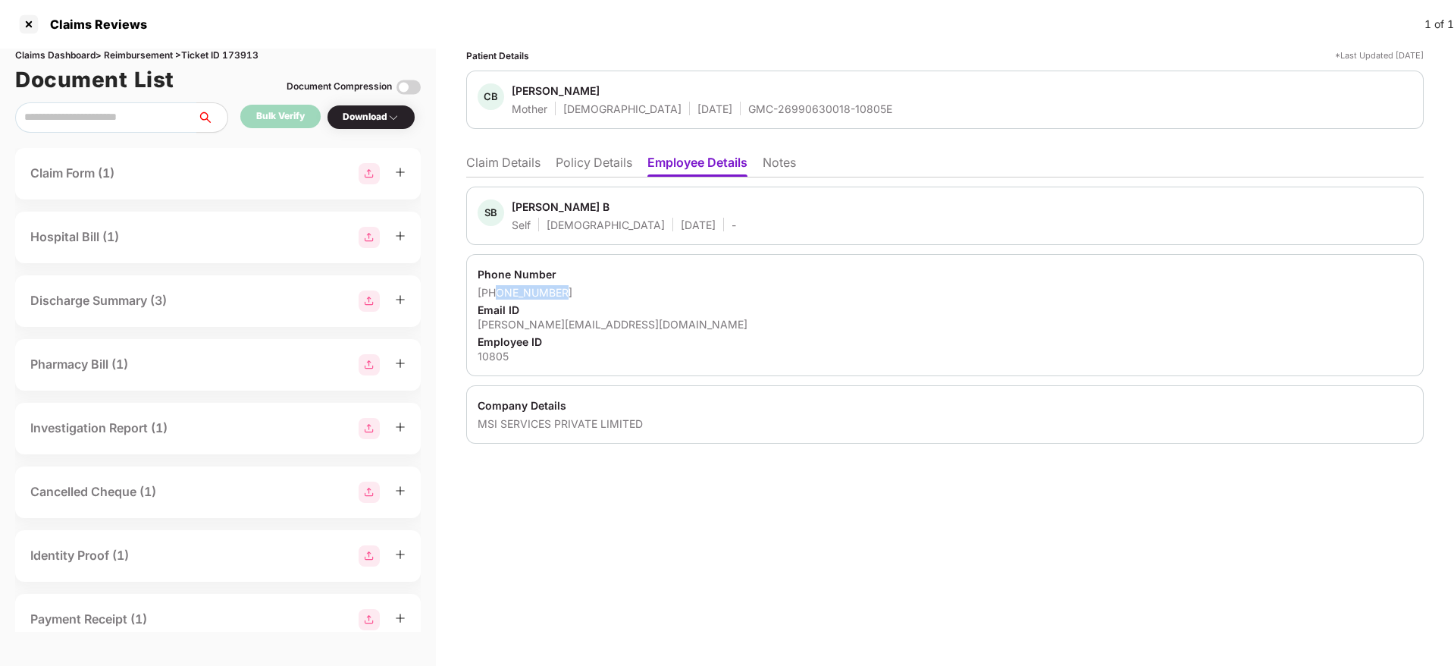
click at [566, 291] on div "+919741907361" at bounding box center [945, 292] width 935 height 14
copy div "9741907361"
click at [500, 159] on li "Claim Details" at bounding box center [503, 166] width 74 height 22
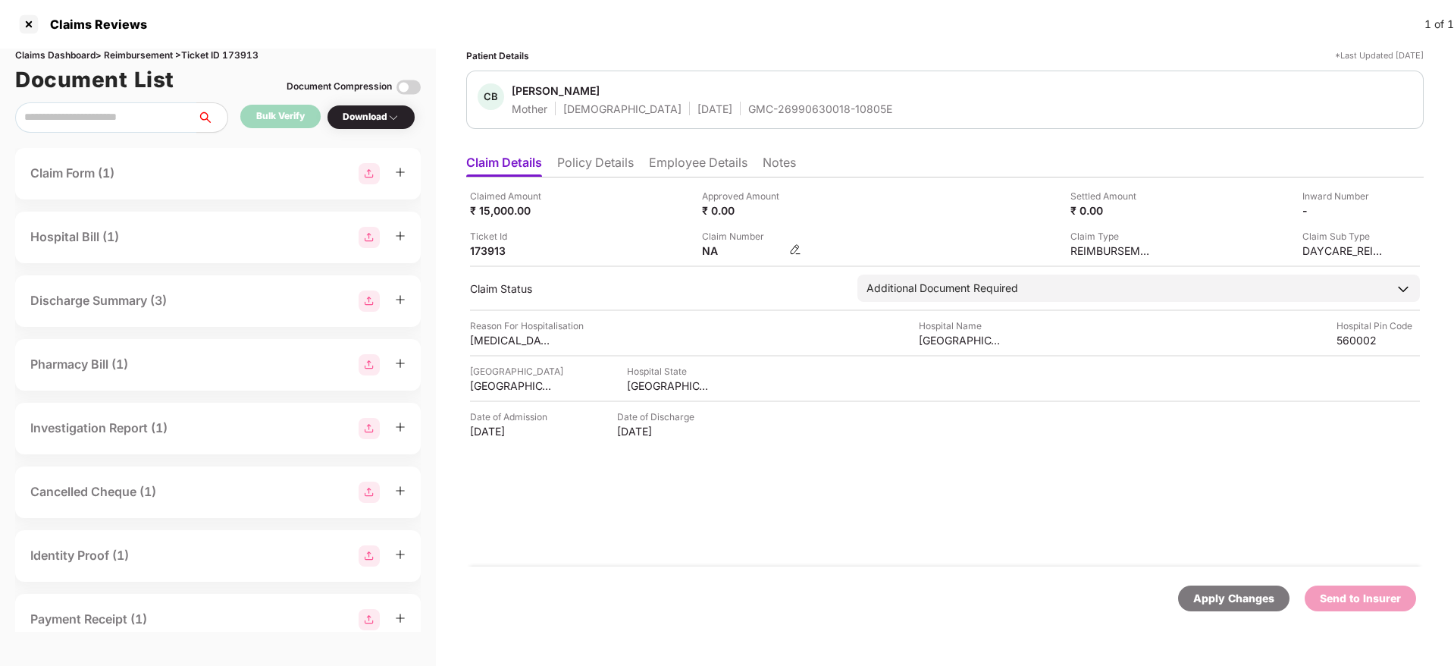
click at [801, 251] on img at bounding box center [795, 249] width 12 height 12
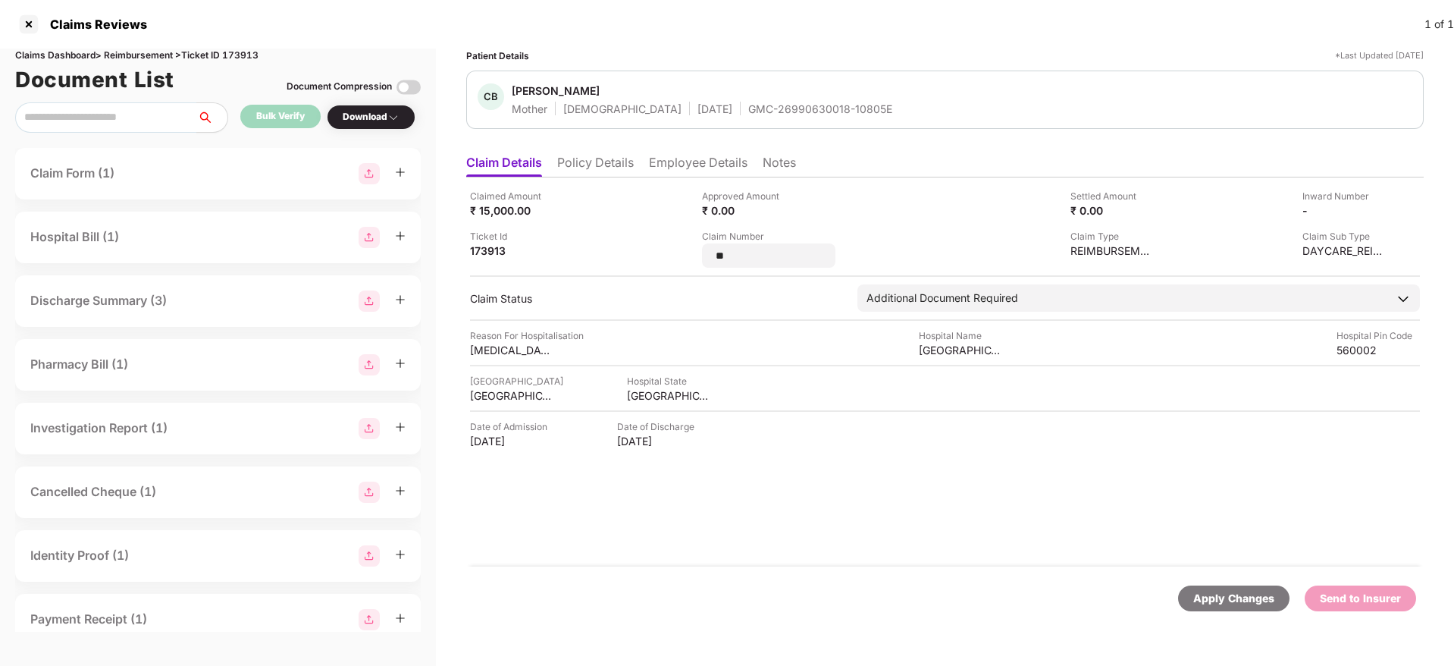
type input "*"
type input "**********"
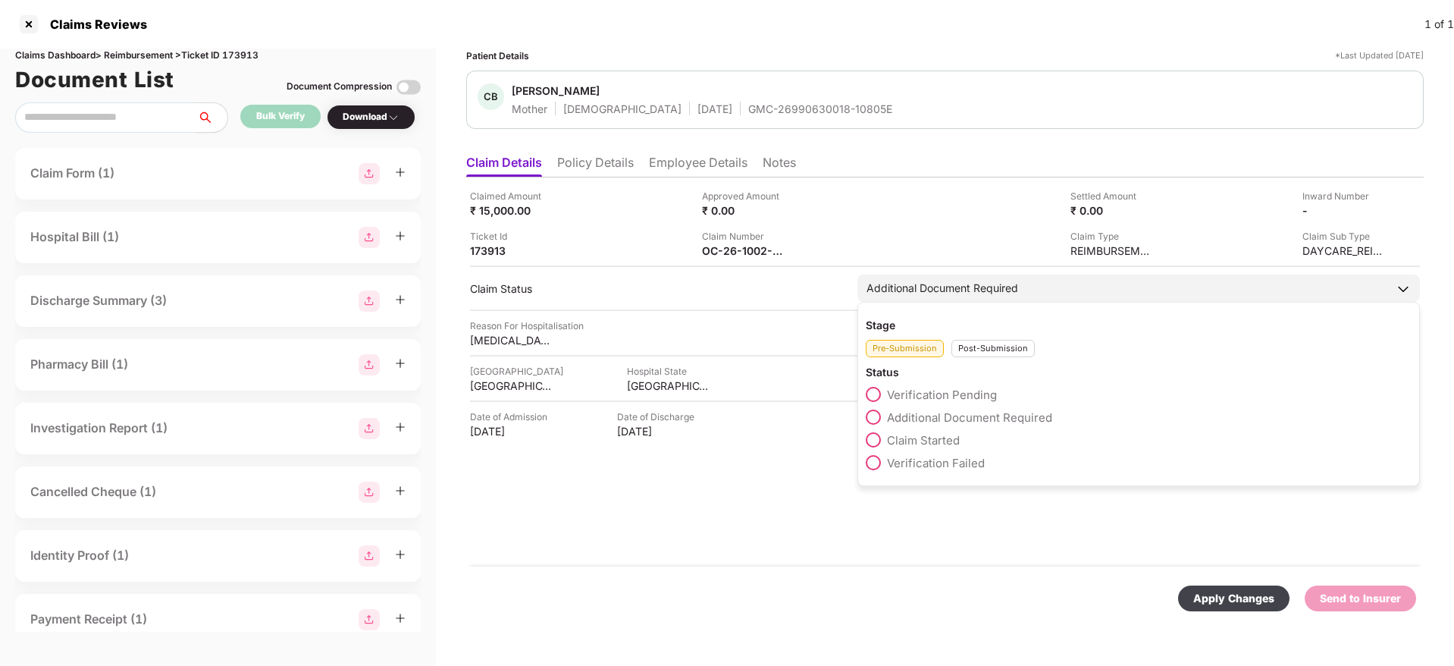
click at [970, 350] on div "Post-Submission" at bounding box center [993, 348] width 83 height 17
click at [874, 416] on span at bounding box center [873, 416] width 15 height 15
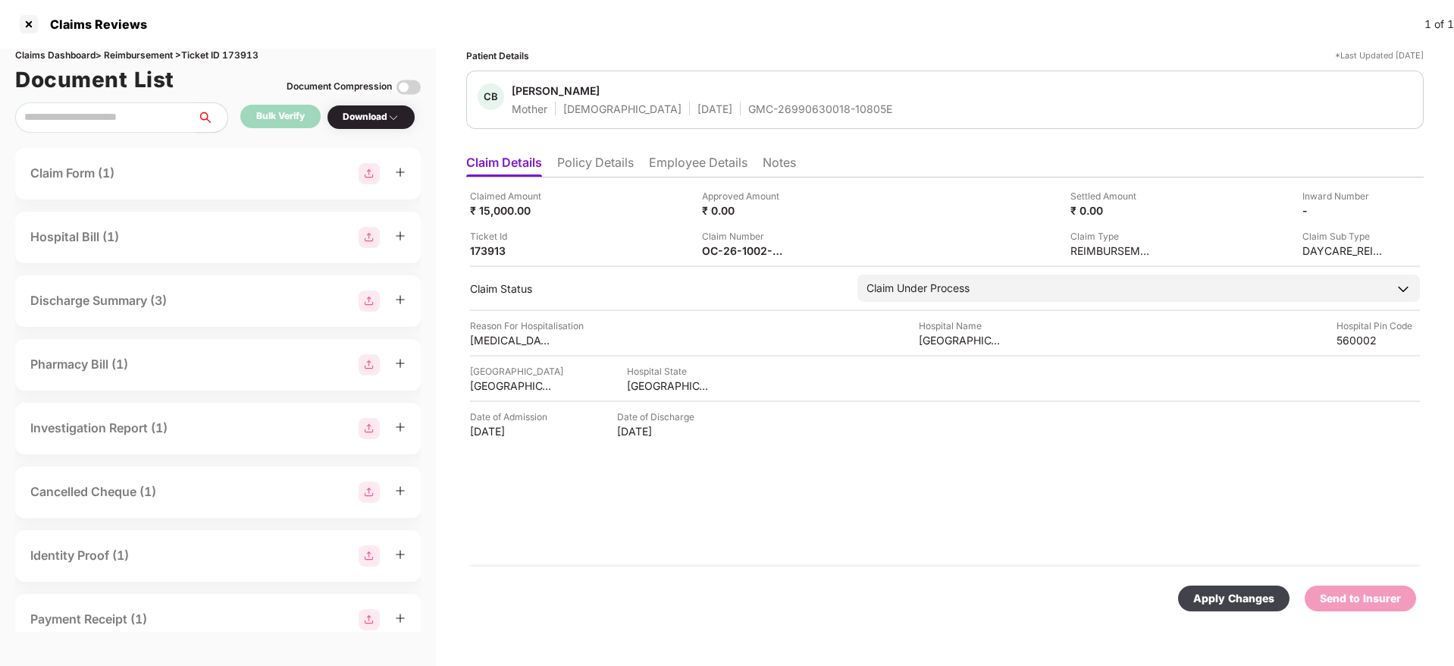
click at [1231, 597] on div "Apply Changes" at bounding box center [1233, 598] width 81 height 17
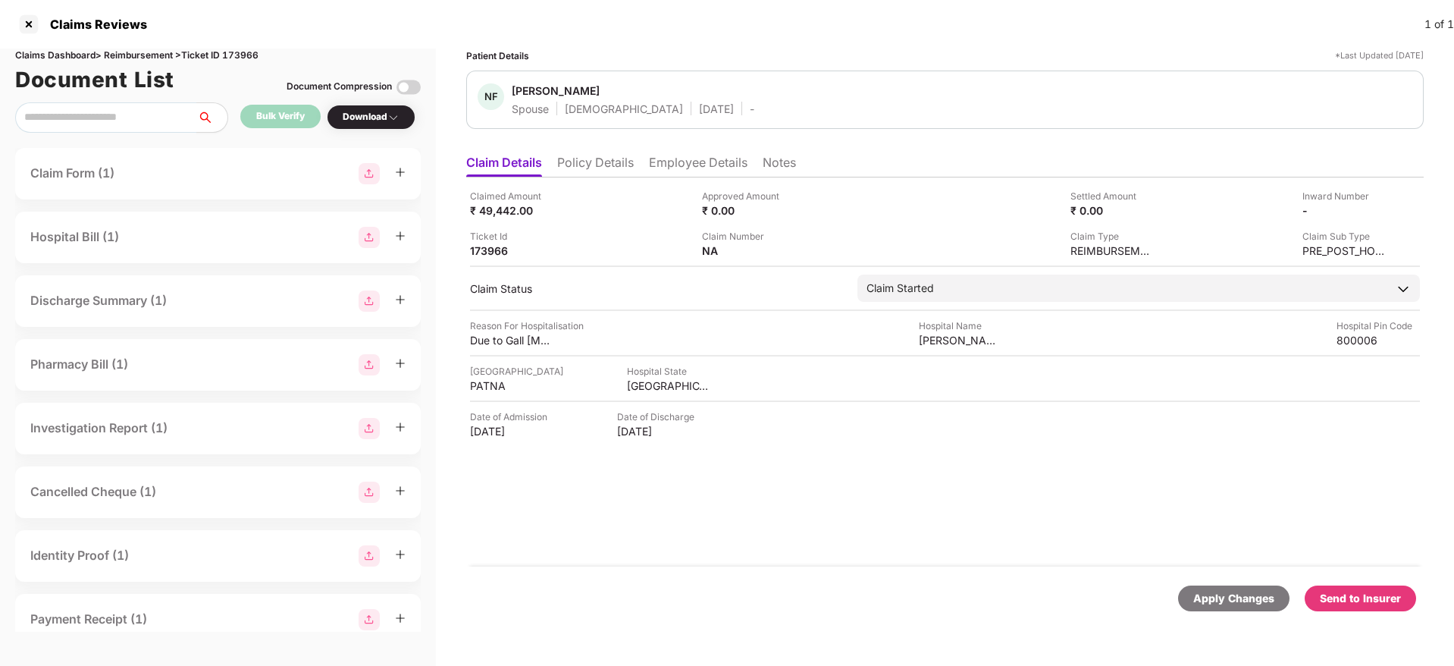
click at [604, 176] on li "Policy Details" at bounding box center [595, 166] width 77 height 22
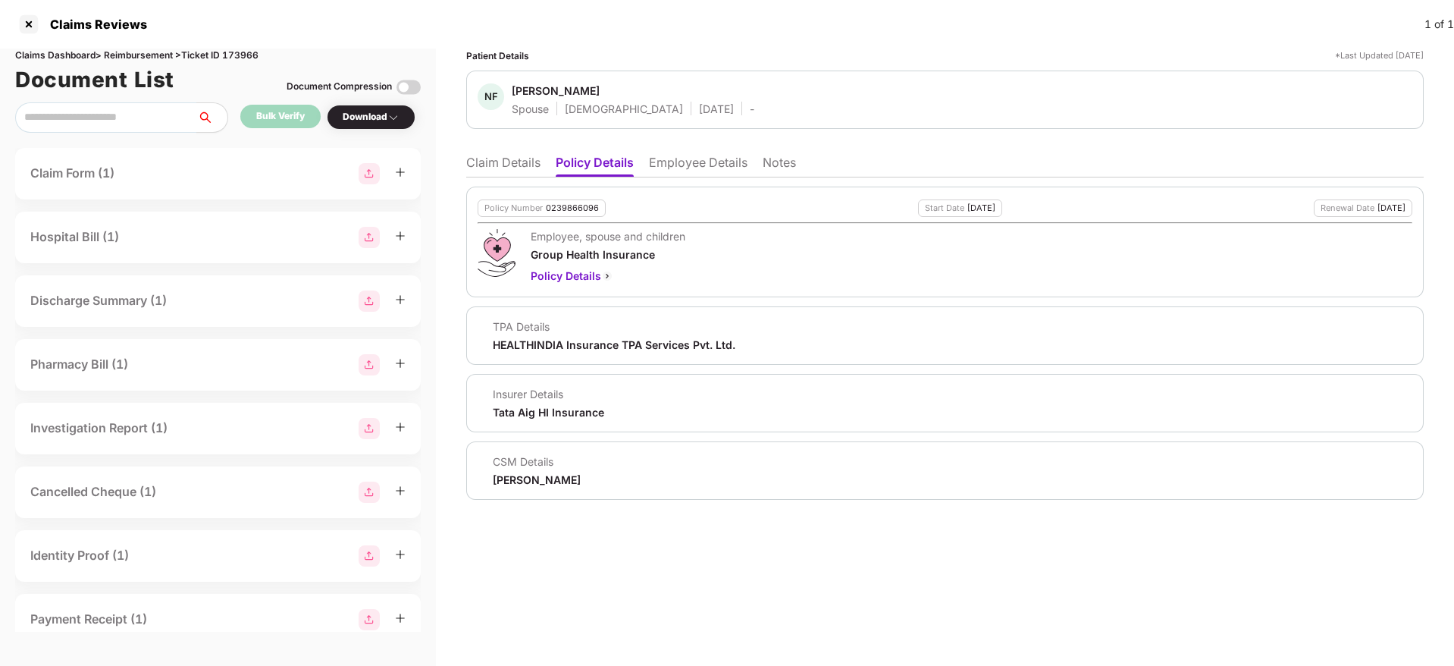
click at [673, 166] on li "Employee Details" at bounding box center [698, 166] width 99 height 22
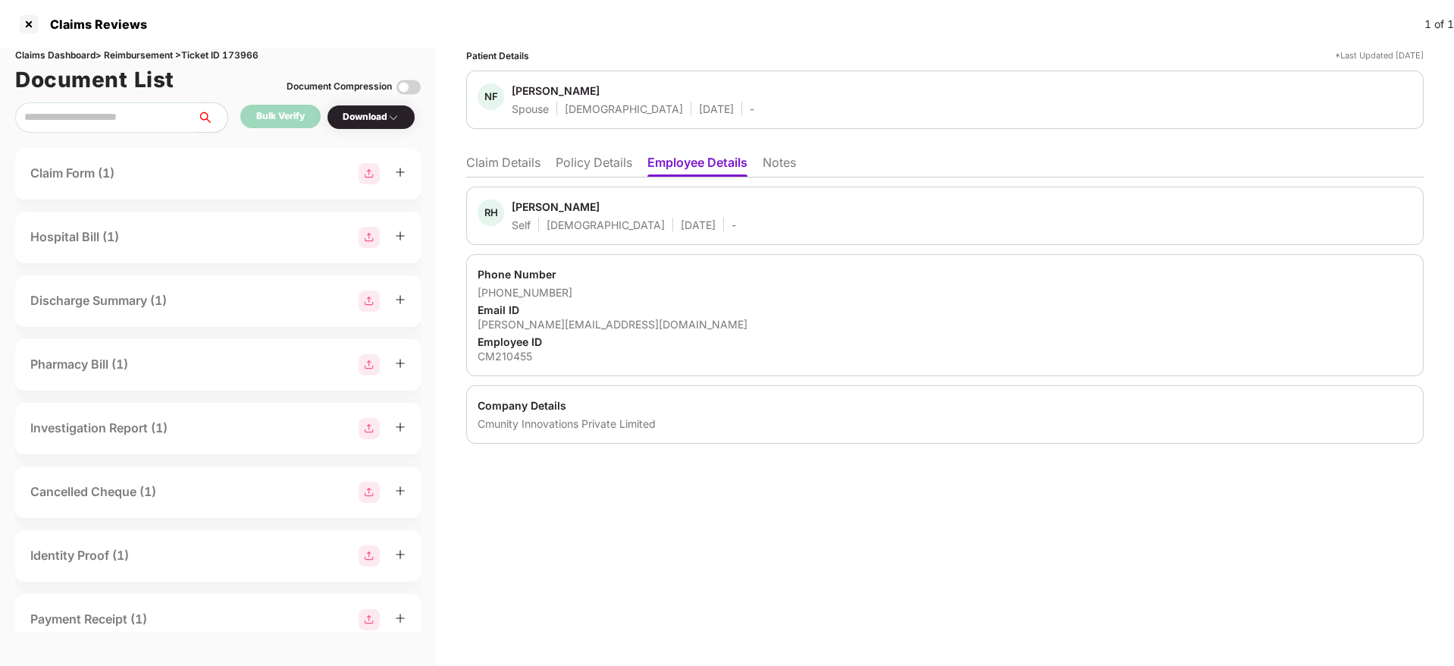
click at [565, 325] on div "[PERSON_NAME][EMAIL_ADDRESS][DOMAIN_NAME]" at bounding box center [945, 324] width 935 height 14
copy div "[PERSON_NAME][EMAIL_ADDRESS][DOMAIN_NAME]"
click at [594, 155] on li "Policy Details" at bounding box center [594, 166] width 77 height 22
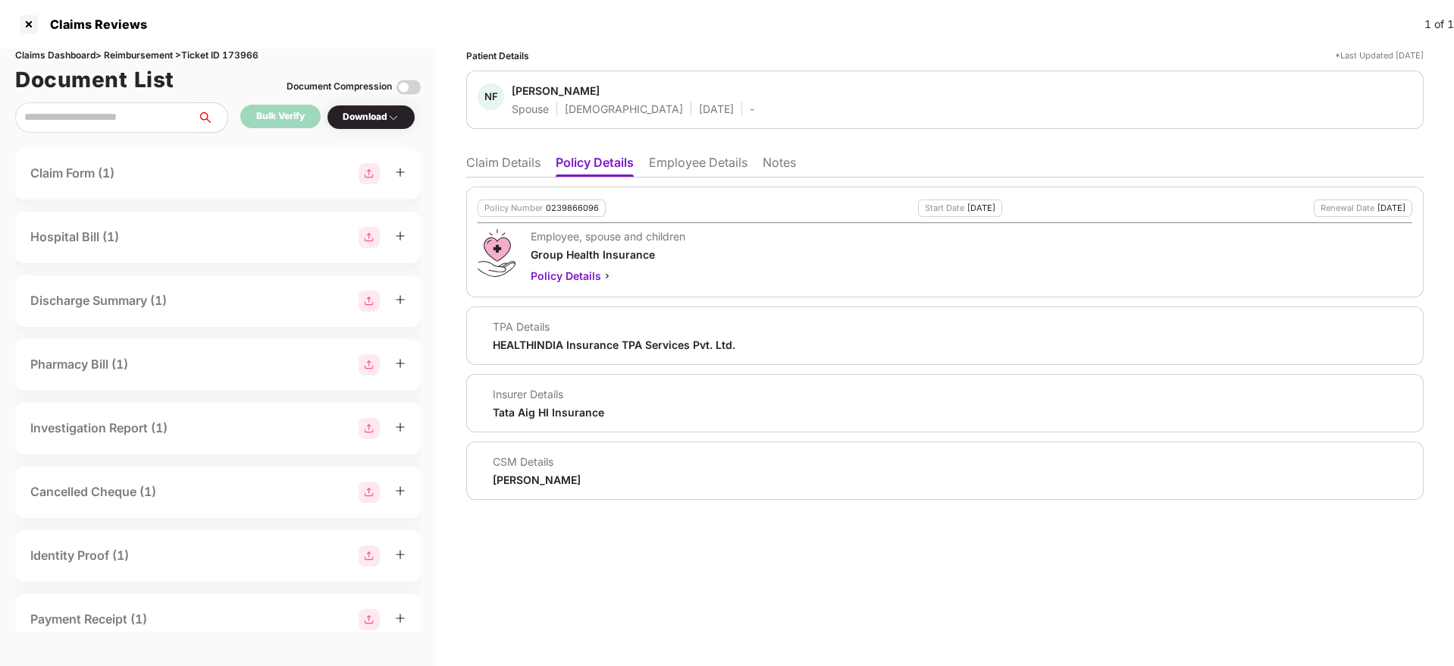
click at [689, 163] on li "Employee Details" at bounding box center [698, 166] width 99 height 22
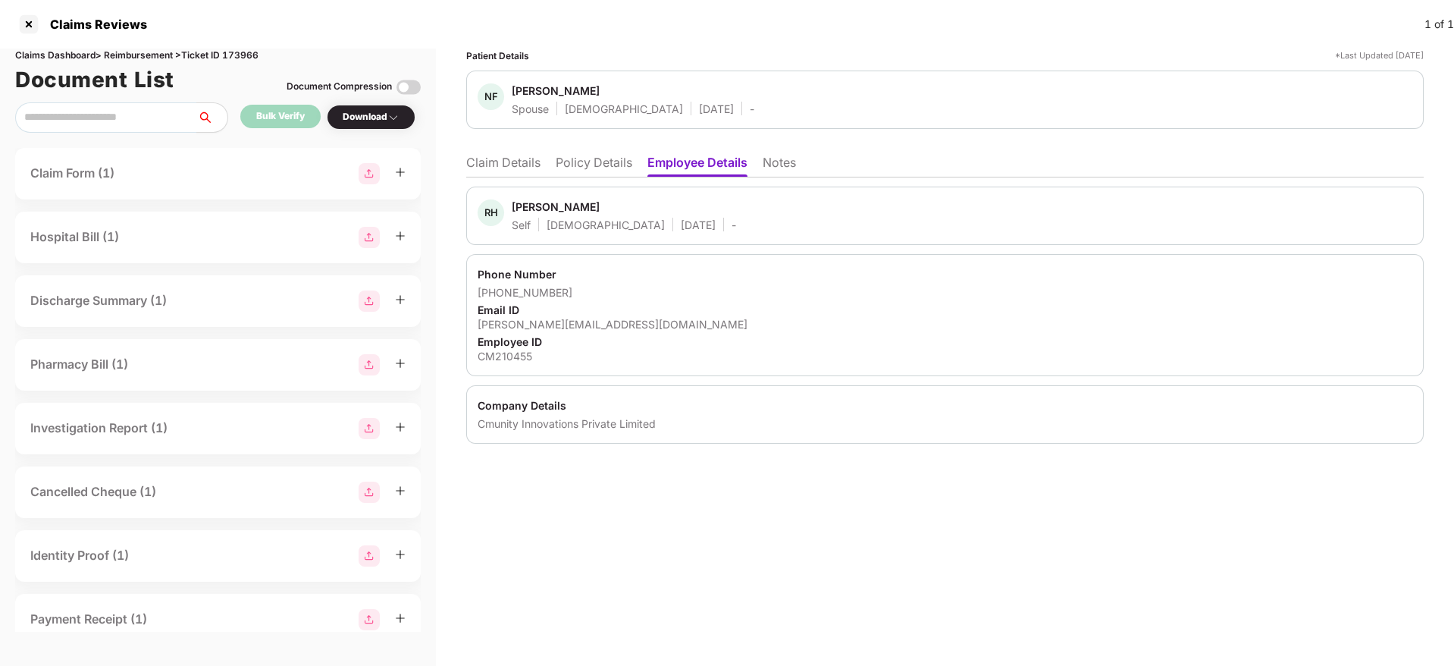
click at [535, 328] on div "[PERSON_NAME][EMAIL_ADDRESS][DOMAIN_NAME]" at bounding box center [945, 324] width 935 height 14
copy div "[PERSON_NAME][EMAIL_ADDRESS][DOMAIN_NAME]"
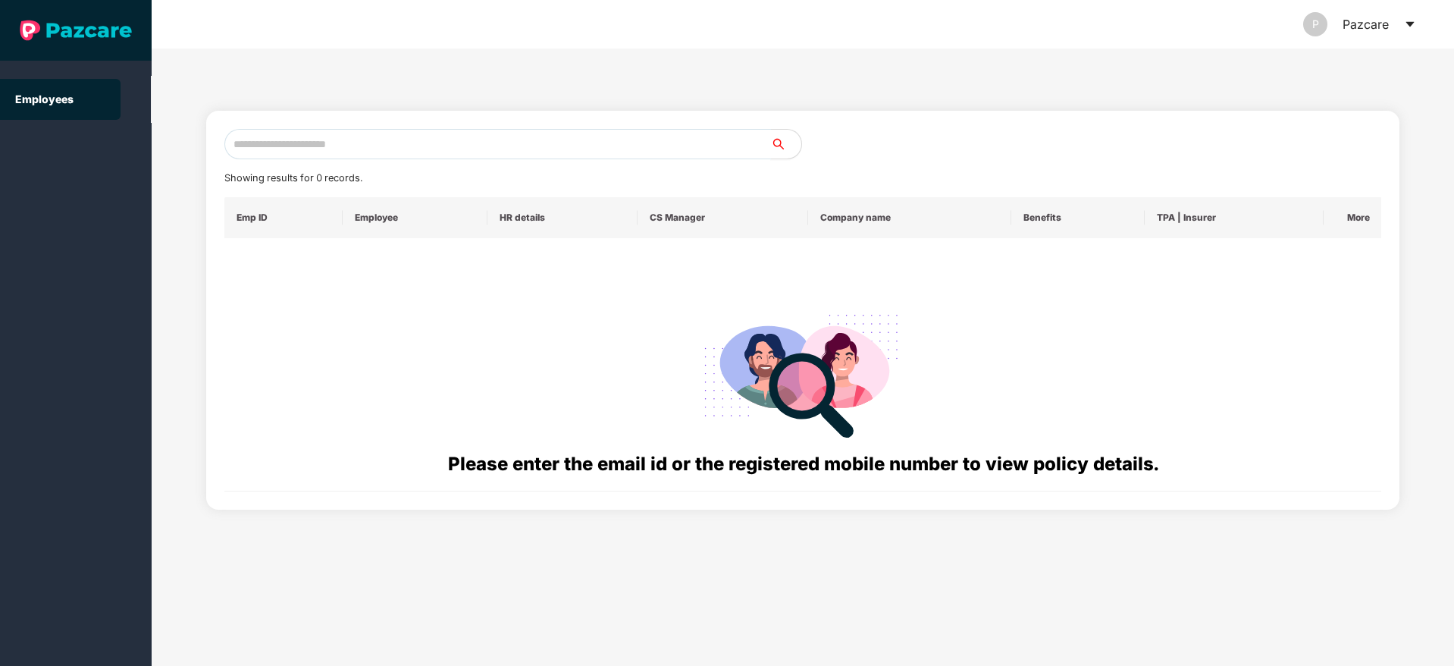
click at [277, 142] on input "text" at bounding box center [497, 144] width 547 height 30
paste input "**********"
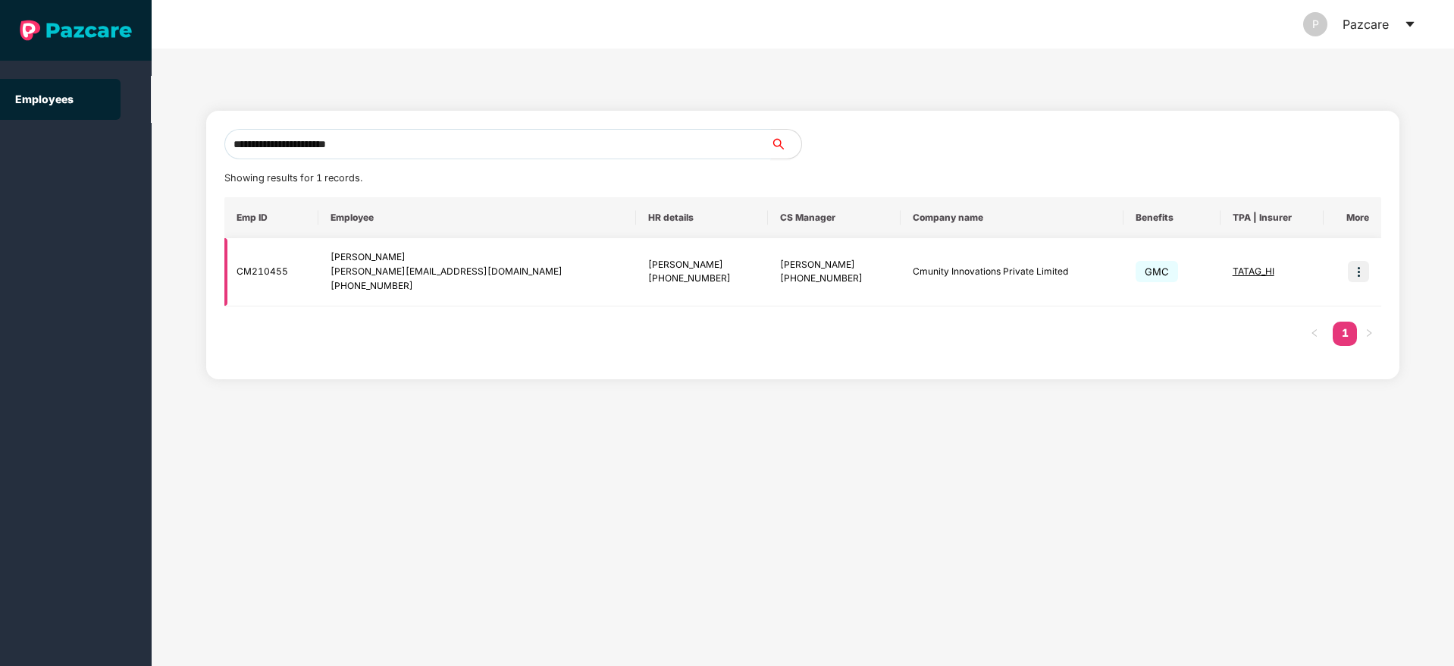
type input "**********"
click at [1350, 276] on img at bounding box center [1358, 271] width 21 height 21
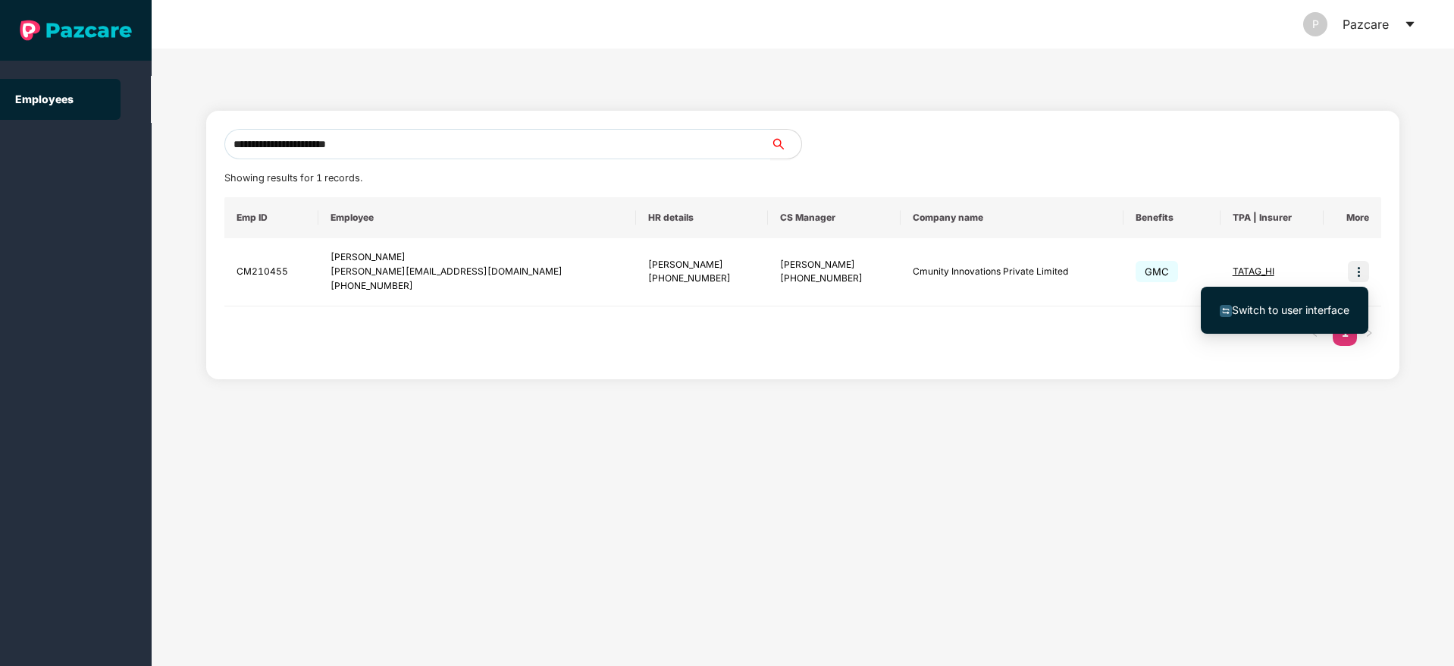
click at [1274, 325] on li "Switch to user interface" at bounding box center [1285, 310] width 168 height 32
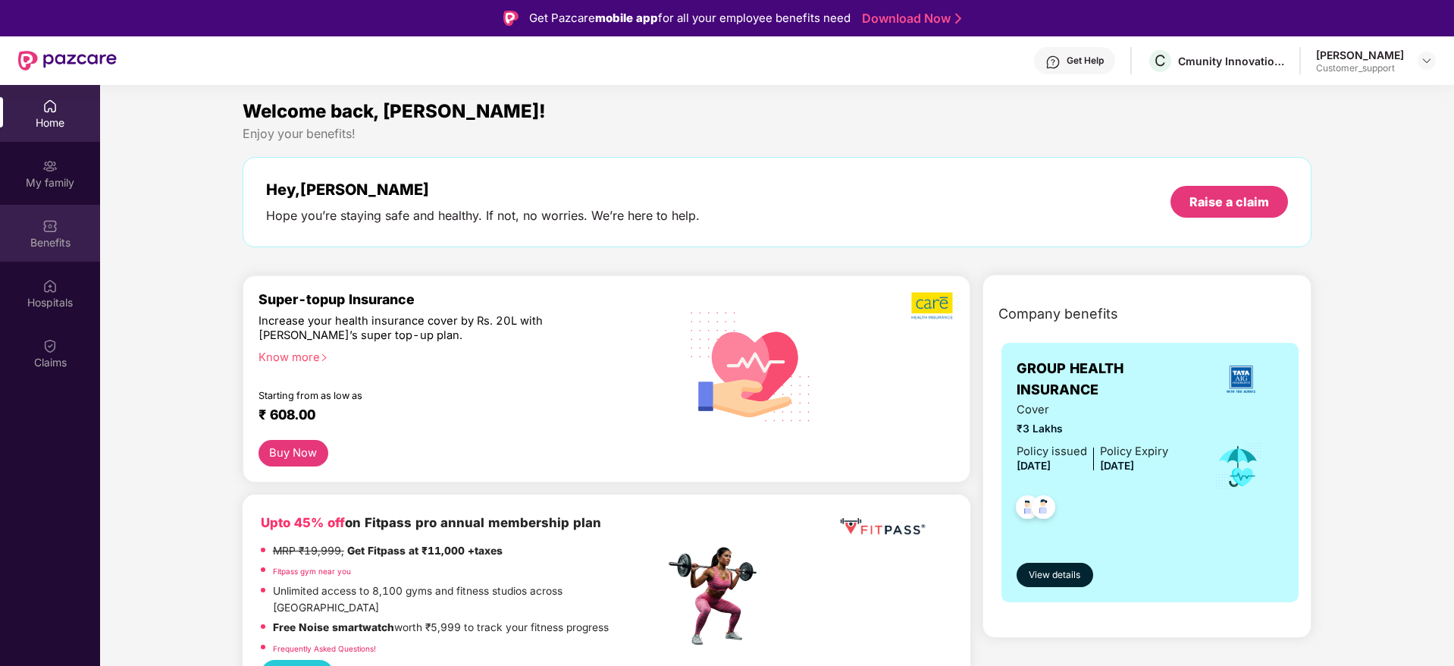
click at [47, 245] on div "Benefits" at bounding box center [50, 242] width 100 height 15
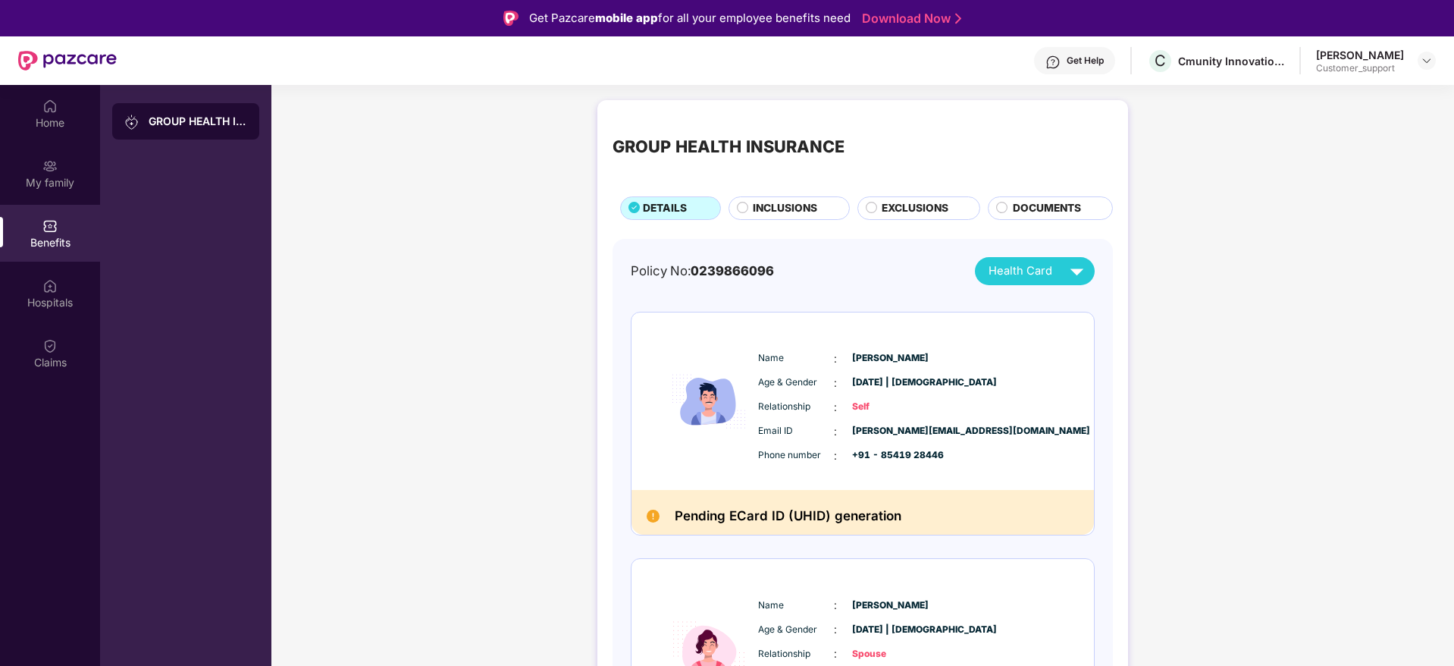
scroll to position [126, 0]
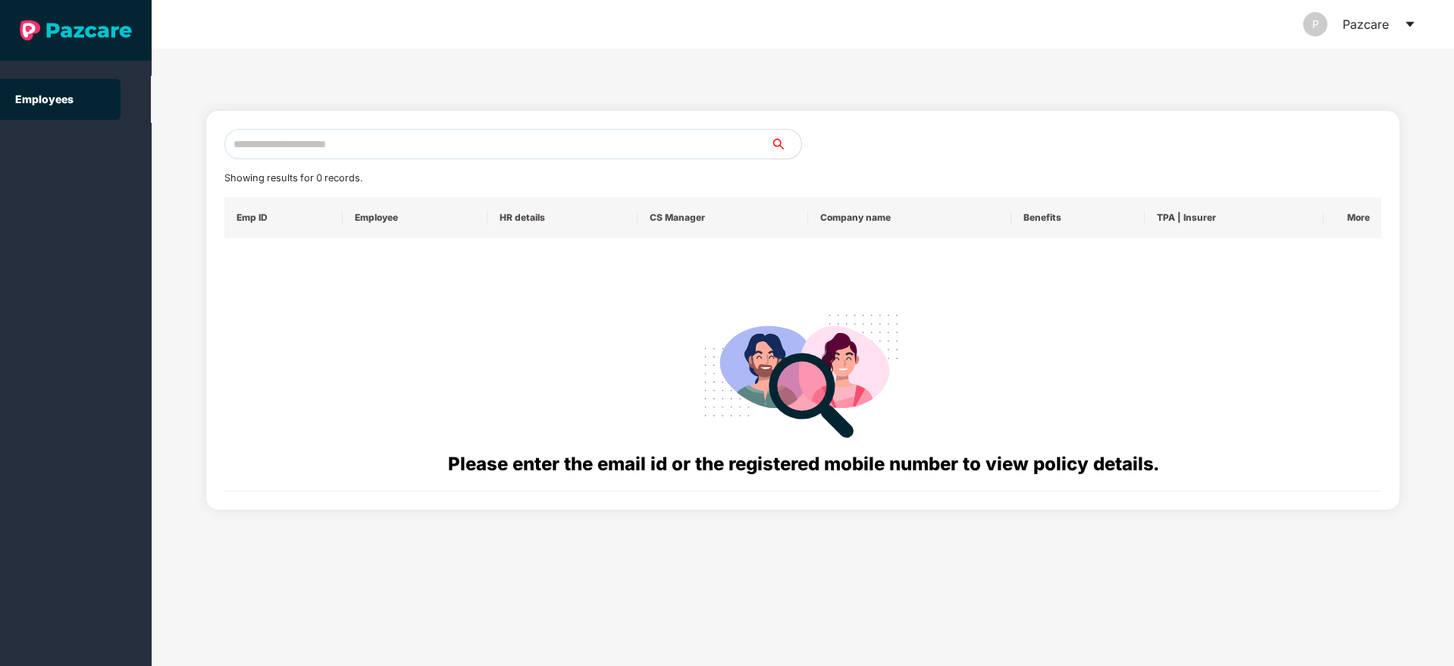
click at [322, 144] on input "text" at bounding box center [497, 144] width 547 height 30
paste input "**********"
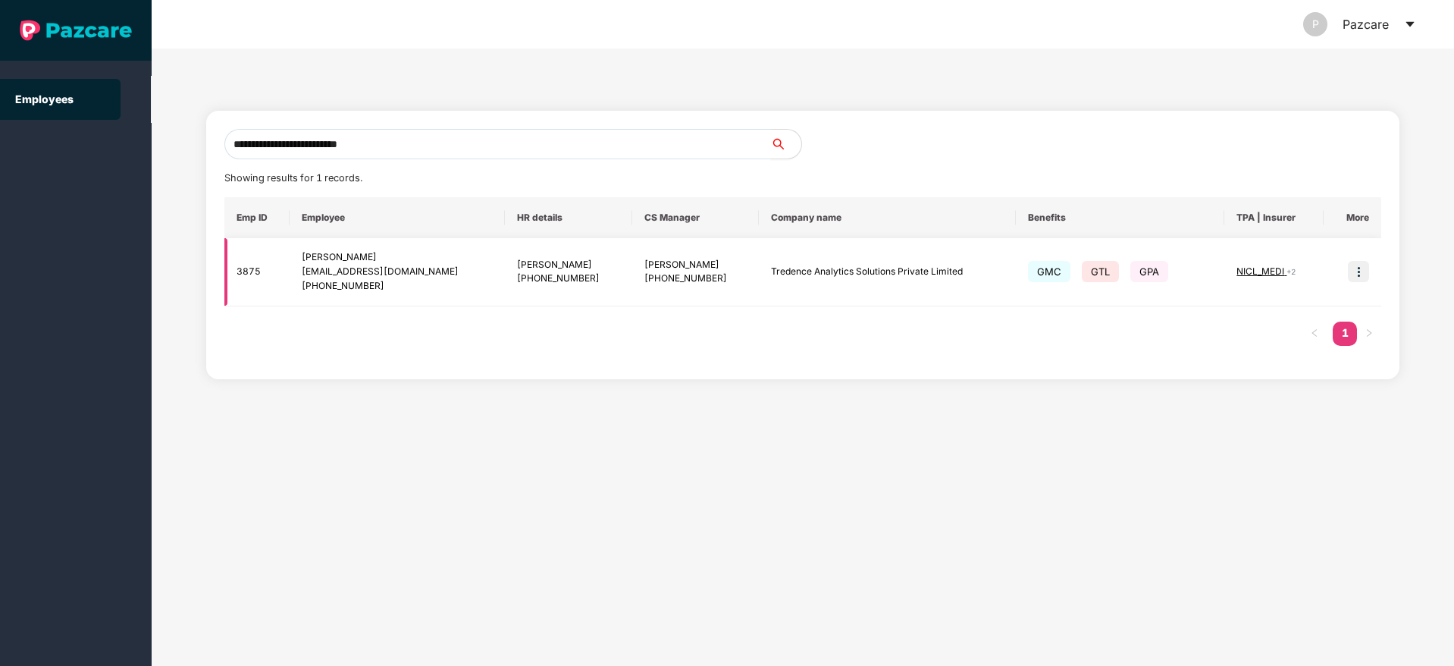
type input "**********"
click at [1351, 267] on img at bounding box center [1358, 271] width 21 height 21
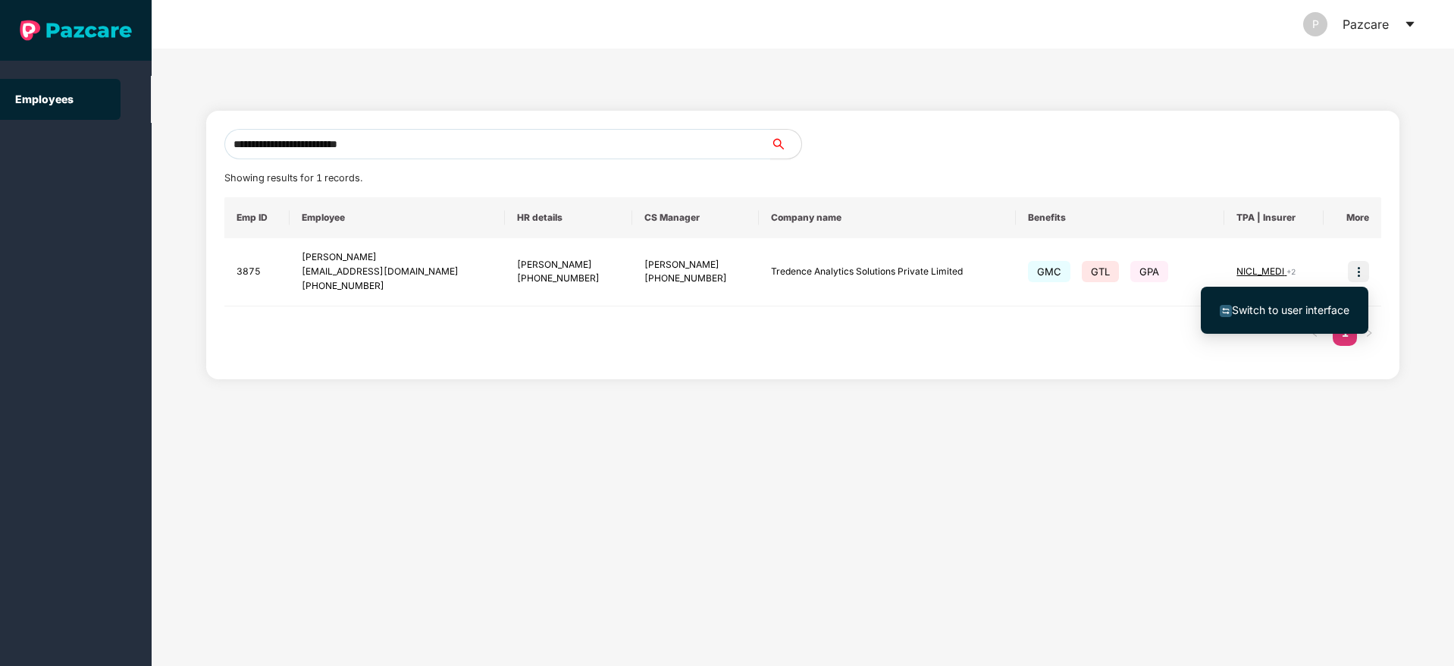
click at [1297, 299] on li "Switch to user interface" at bounding box center [1285, 310] width 168 height 32
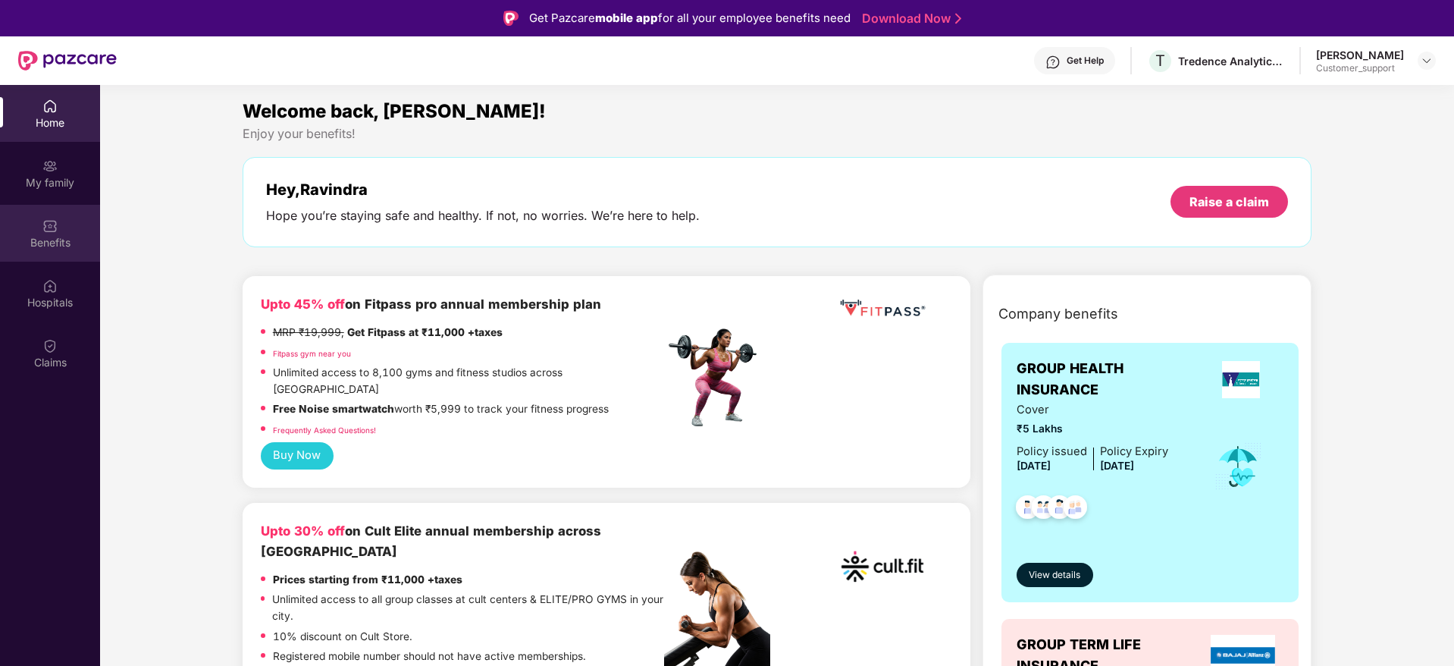
click at [51, 241] on div "Benefits" at bounding box center [50, 242] width 100 height 15
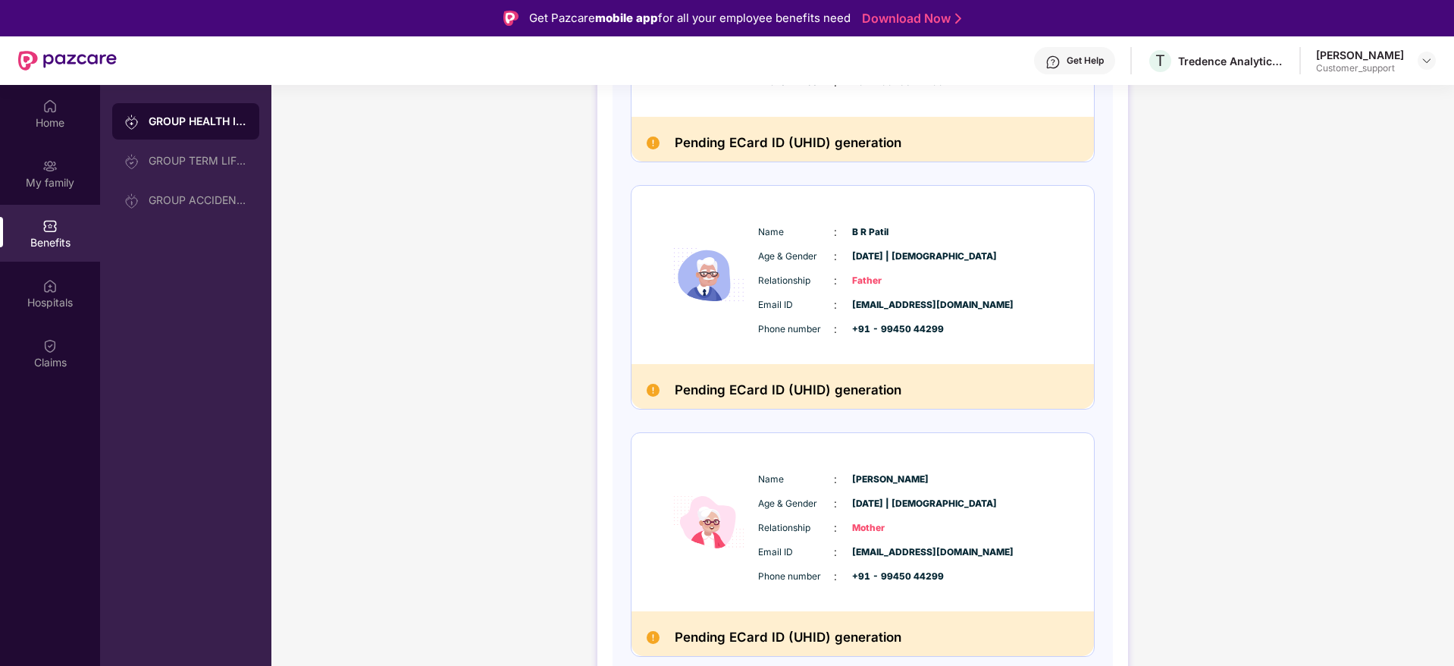
scroll to position [85, 0]
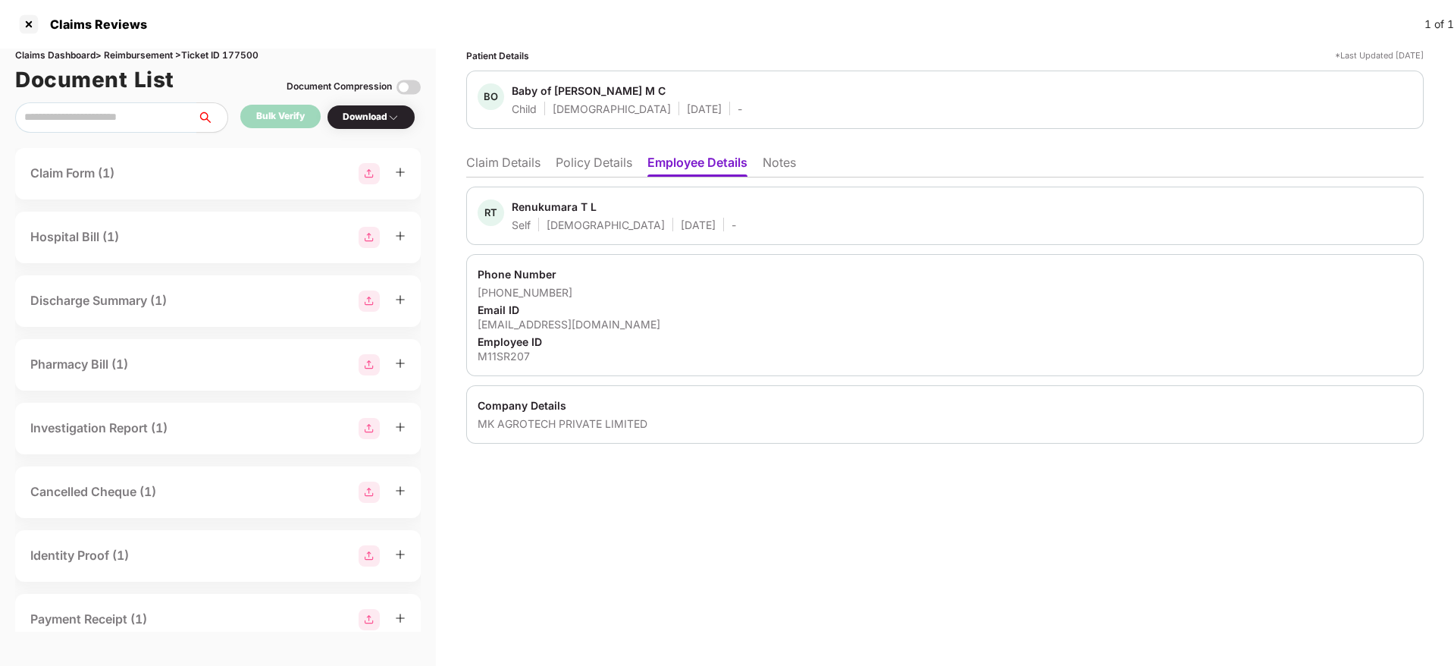
click at [604, 169] on li "Policy Details" at bounding box center [594, 166] width 77 height 22
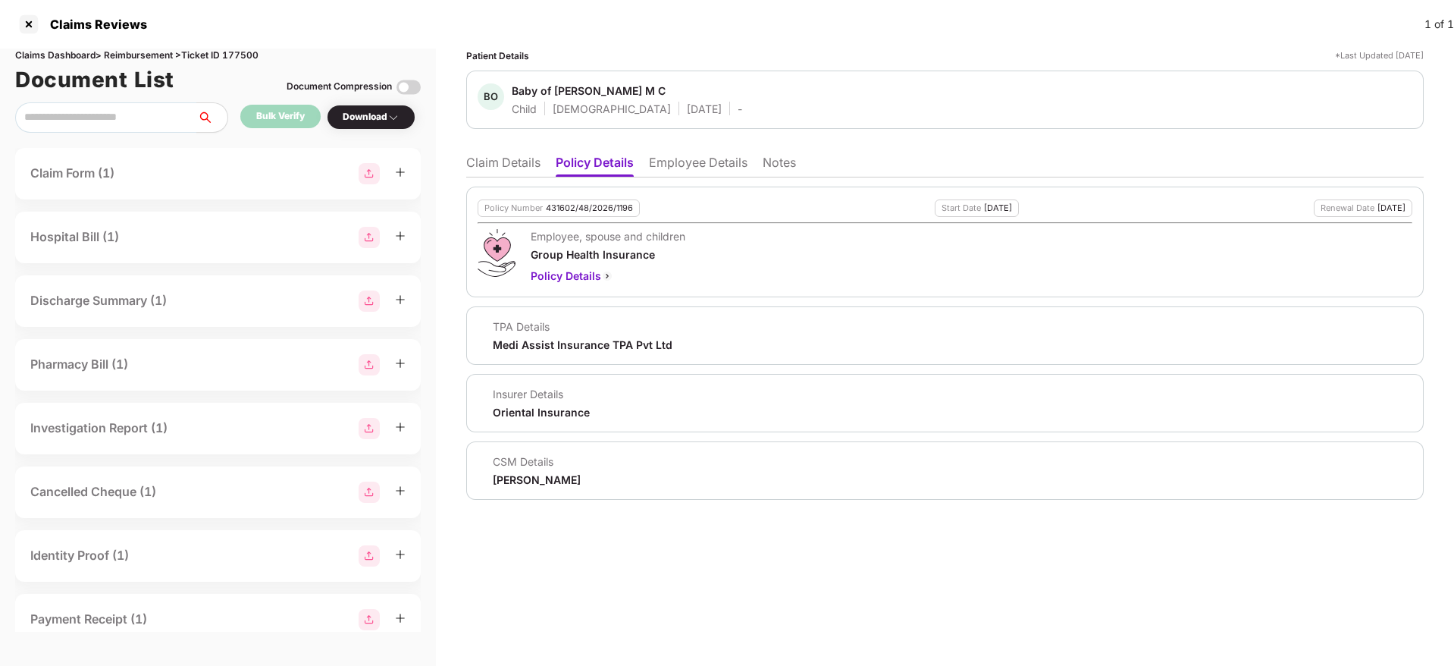
click at [493, 164] on li "Claim Details" at bounding box center [503, 166] width 74 height 22
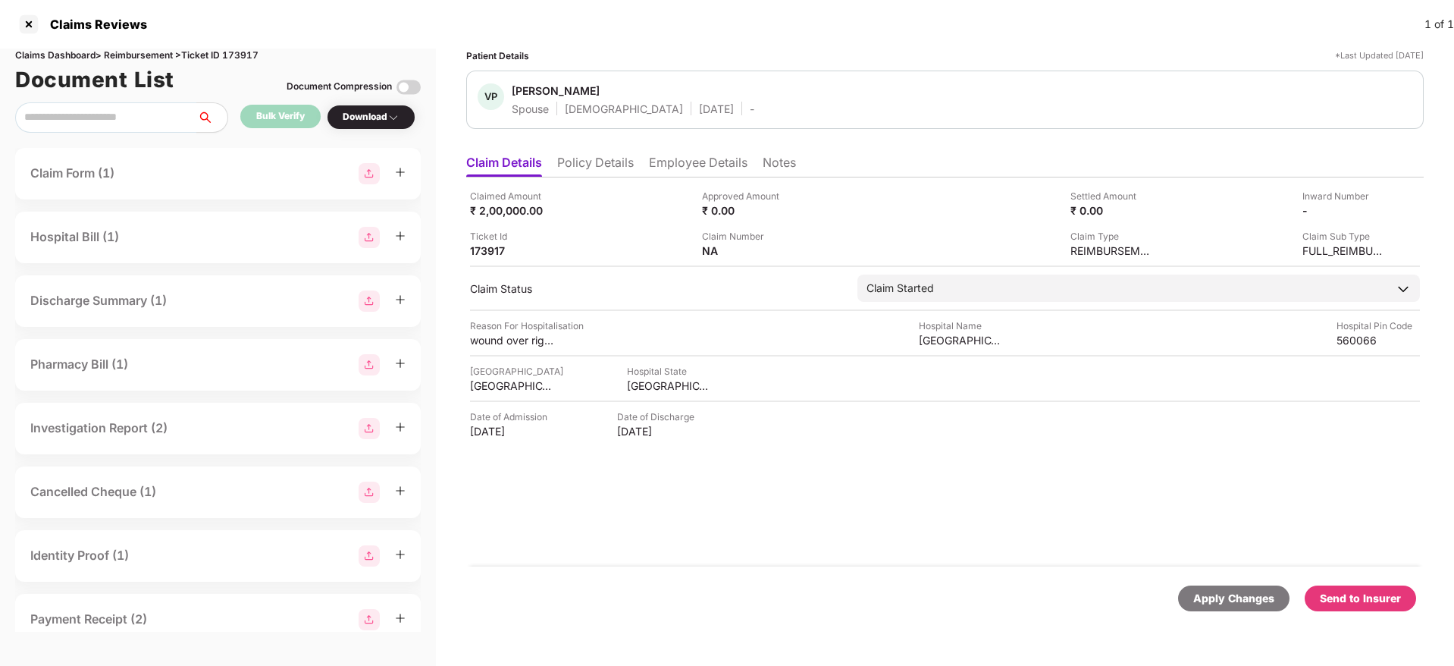
click at [592, 177] on div "Claimed Amount ₹ 2,00,000.00 Approved Amount ₹ 0.00 Settled Amount ₹ 0.00 Inwar…" at bounding box center [945, 371] width 958 height 389
click at [584, 162] on li "Policy Details" at bounding box center [595, 166] width 77 height 22
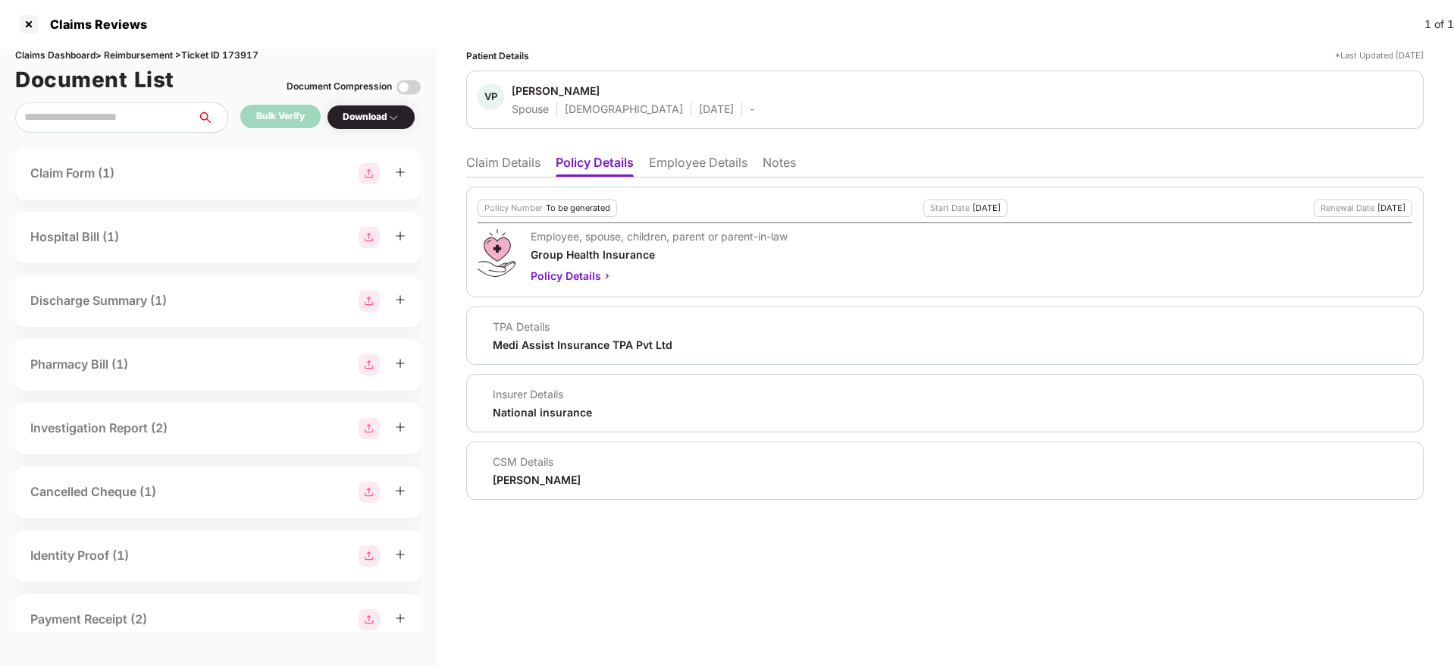
click at [493, 163] on li "Claim Details" at bounding box center [503, 166] width 74 height 22
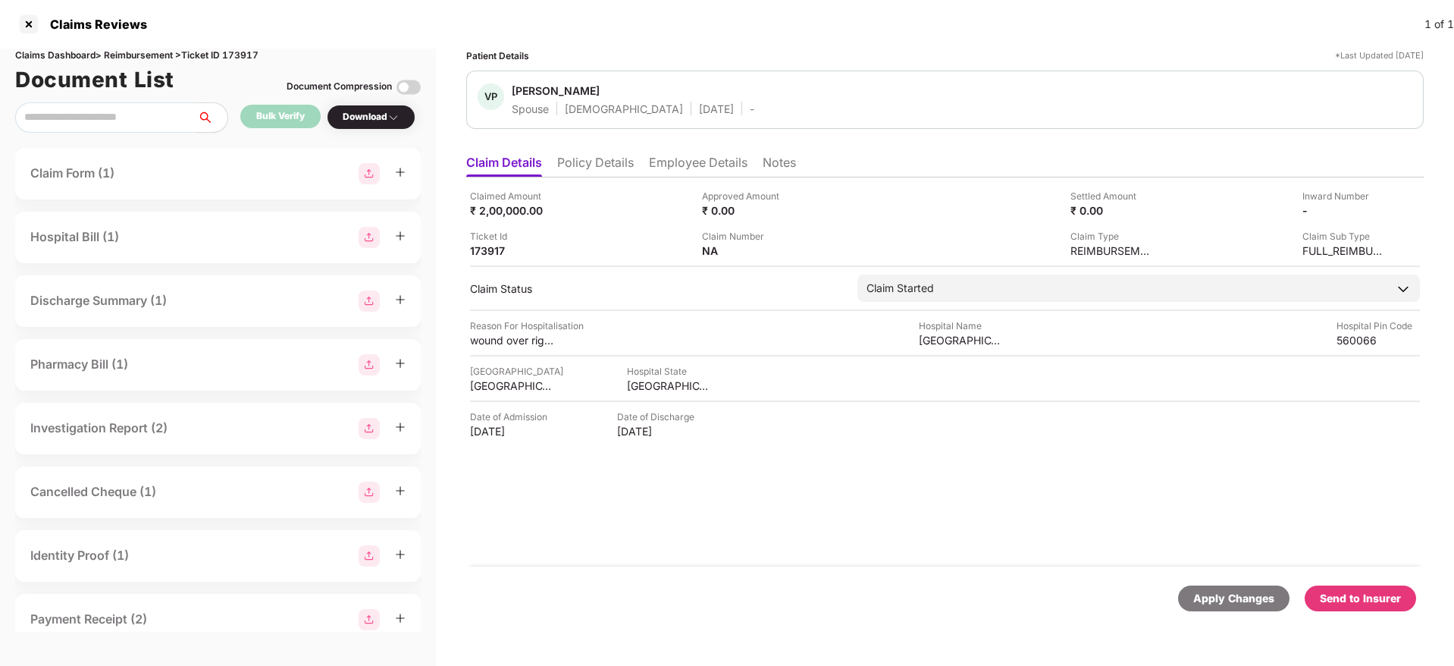
click at [577, 160] on li "Policy Details" at bounding box center [595, 166] width 77 height 22
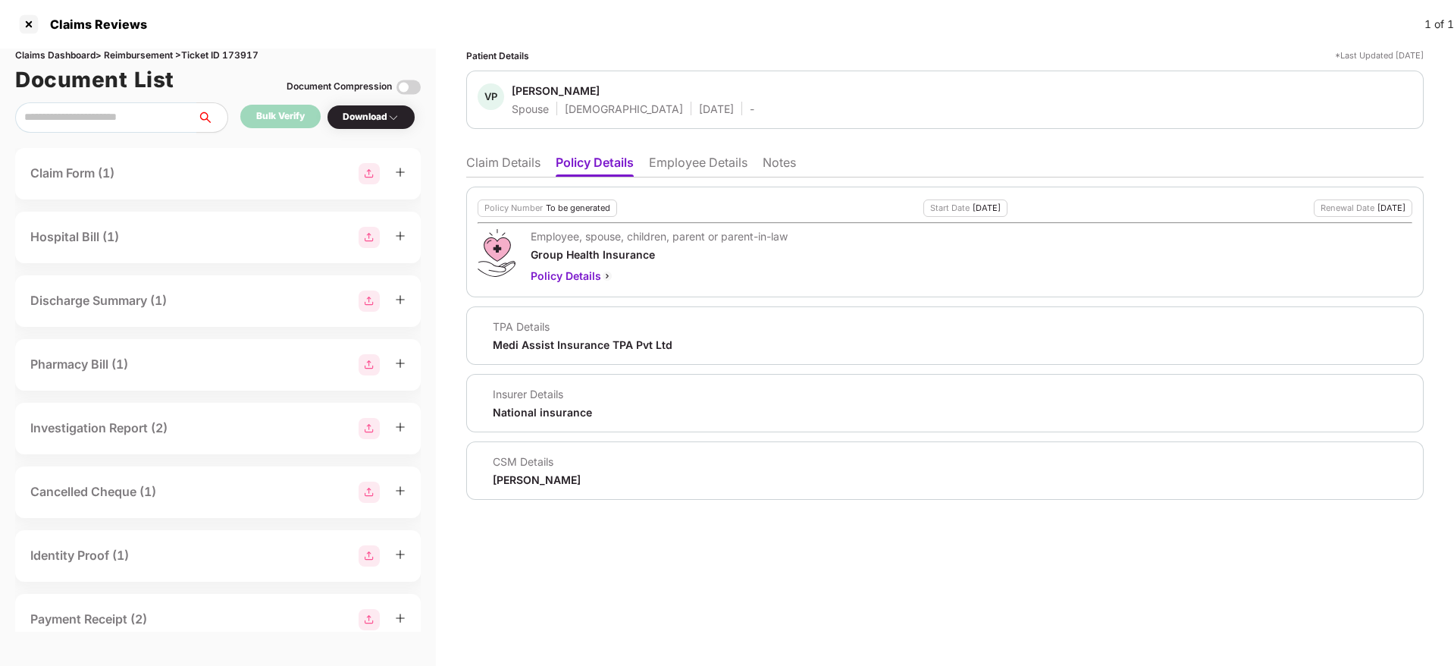
click at [694, 167] on li "Employee Details" at bounding box center [698, 166] width 99 height 22
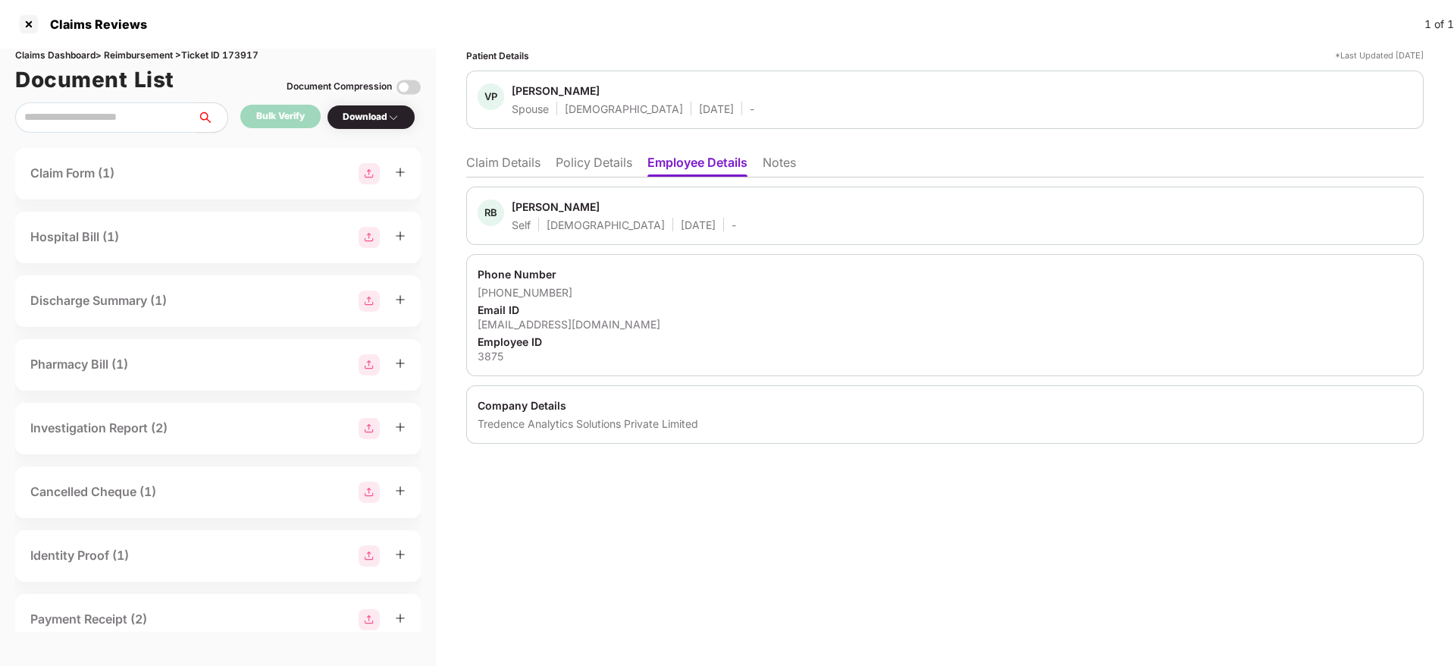
click at [608, 164] on li "Policy Details" at bounding box center [594, 166] width 77 height 22
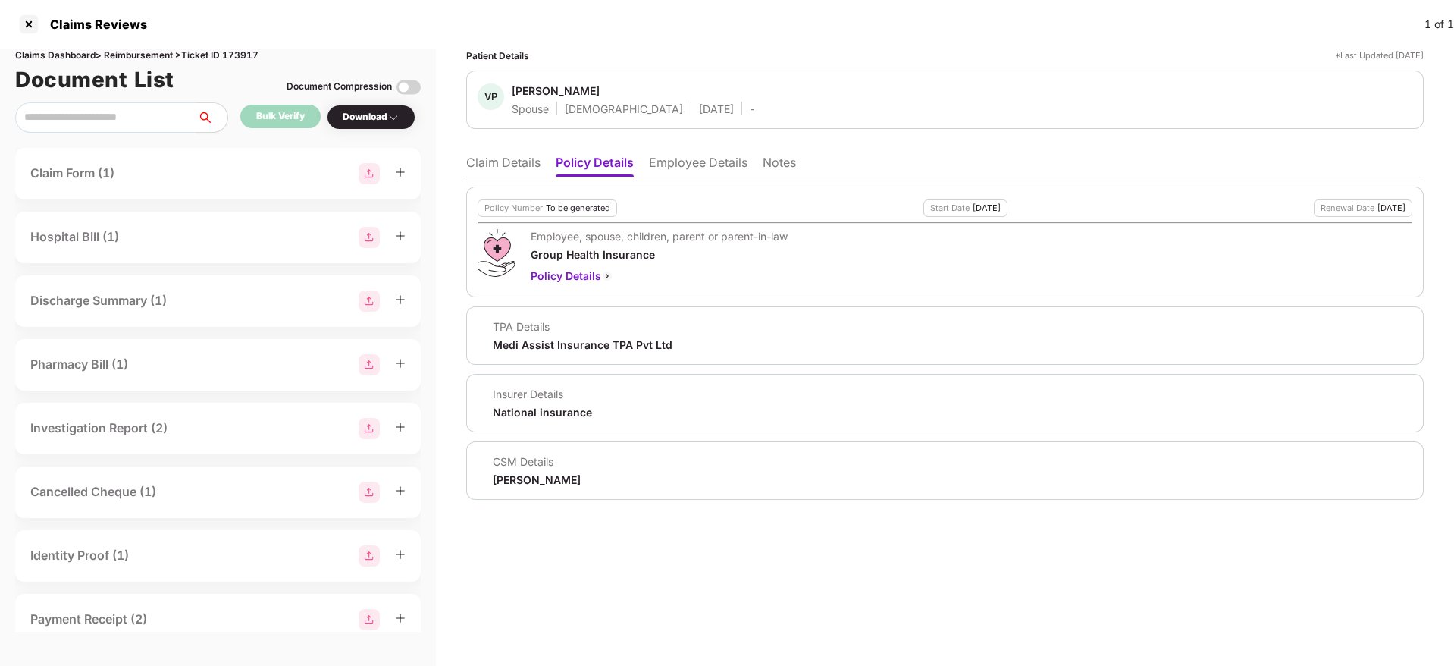
click at [521, 160] on li "Claim Details" at bounding box center [503, 166] width 74 height 22
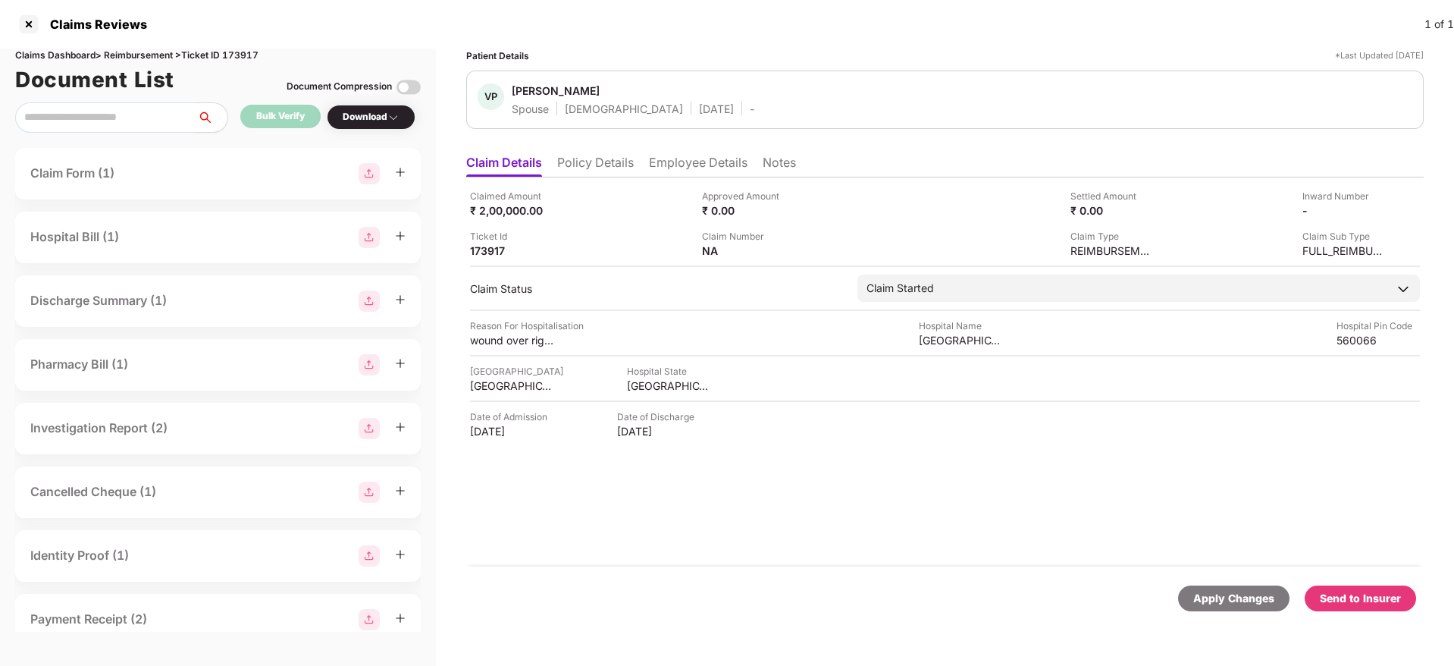
click at [692, 170] on li "Employee Details" at bounding box center [698, 166] width 99 height 22
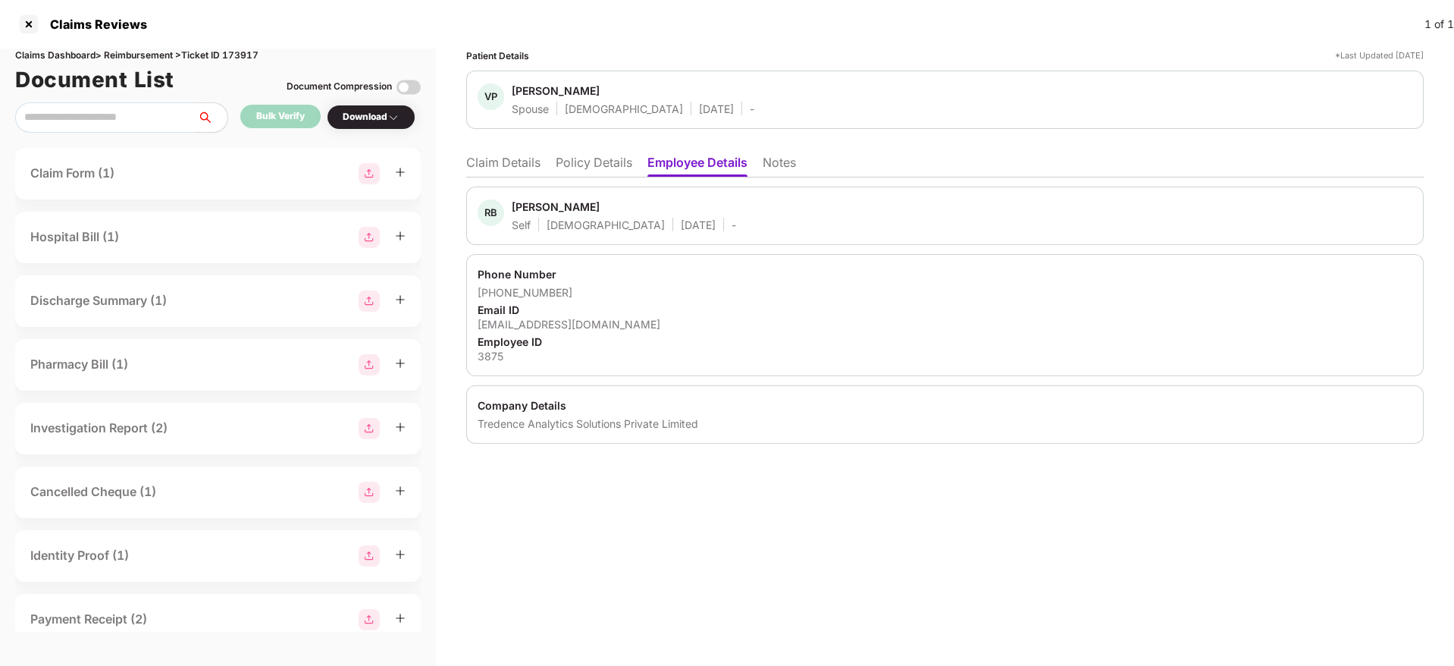
click at [550, 319] on div "[EMAIL_ADDRESS][DOMAIN_NAME]" at bounding box center [945, 324] width 935 height 14
copy div "[EMAIL_ADDRESS][DOMAIN_NAME]"
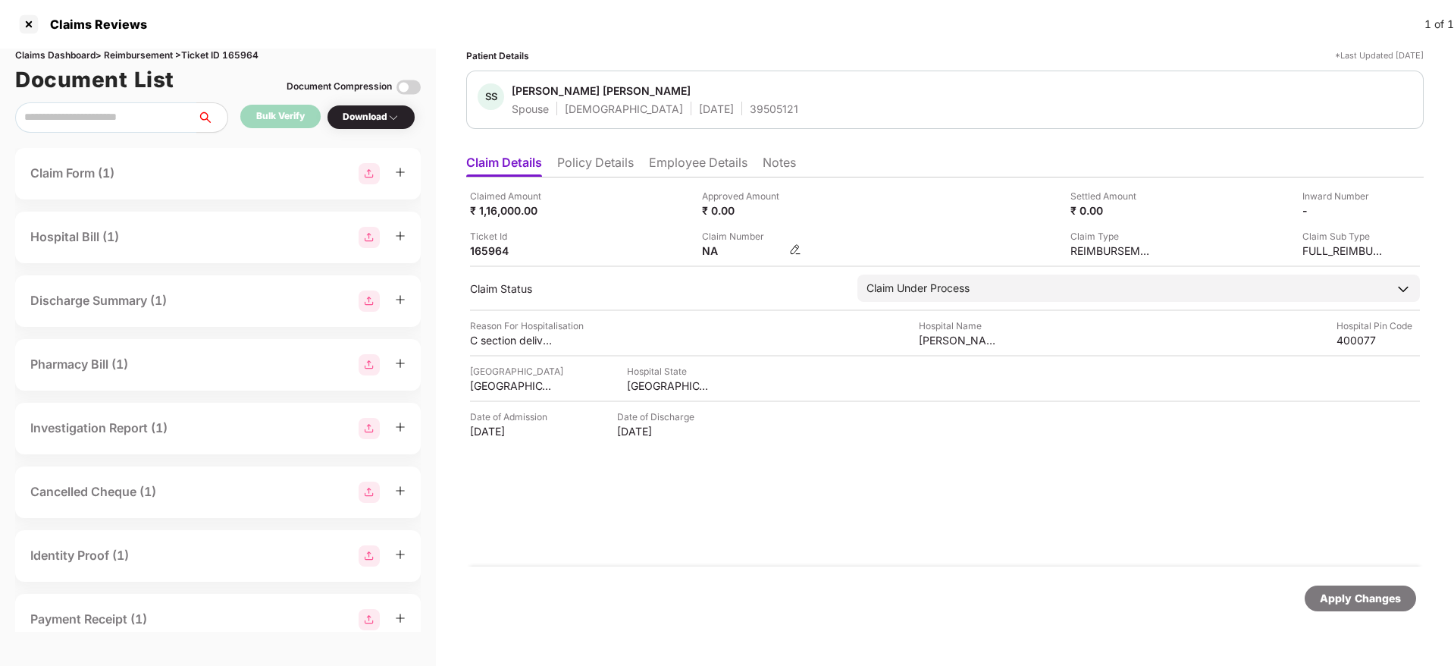
click at [792, 249] on img at bounding box center [795, 249] width 12 height 12
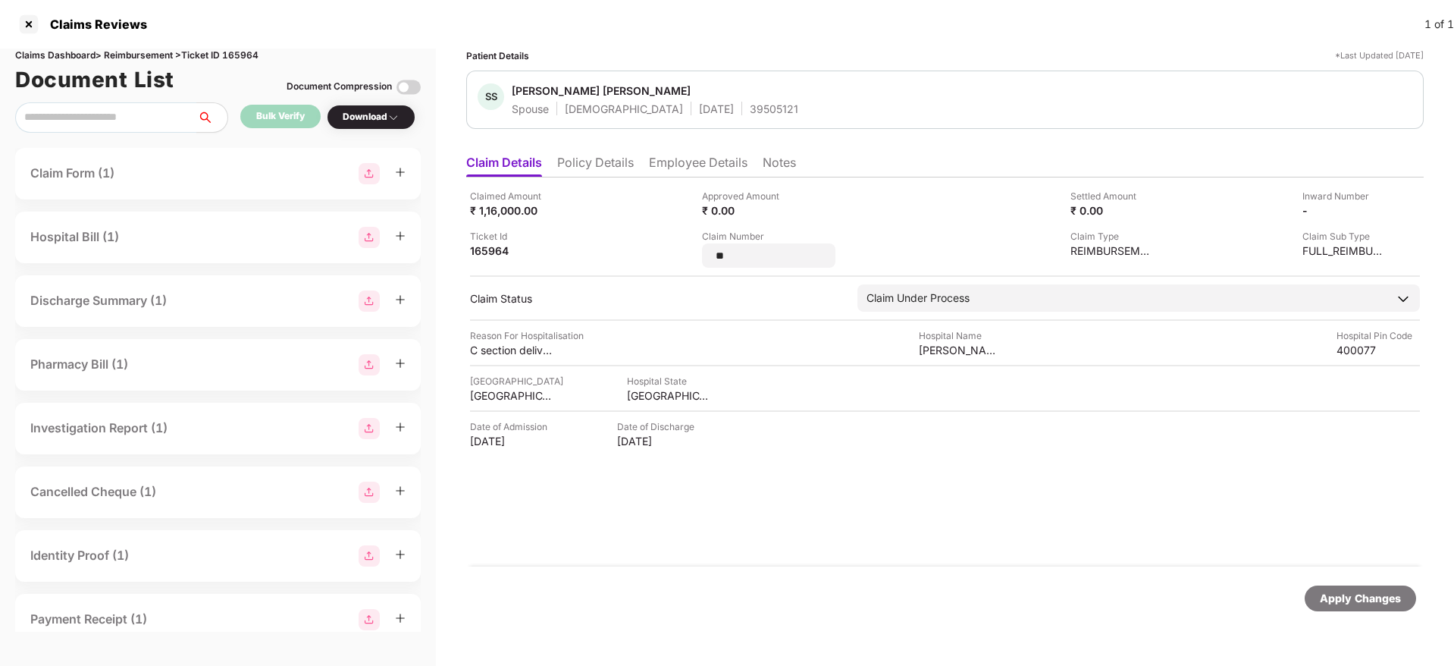
type input "*"
type input "*******"
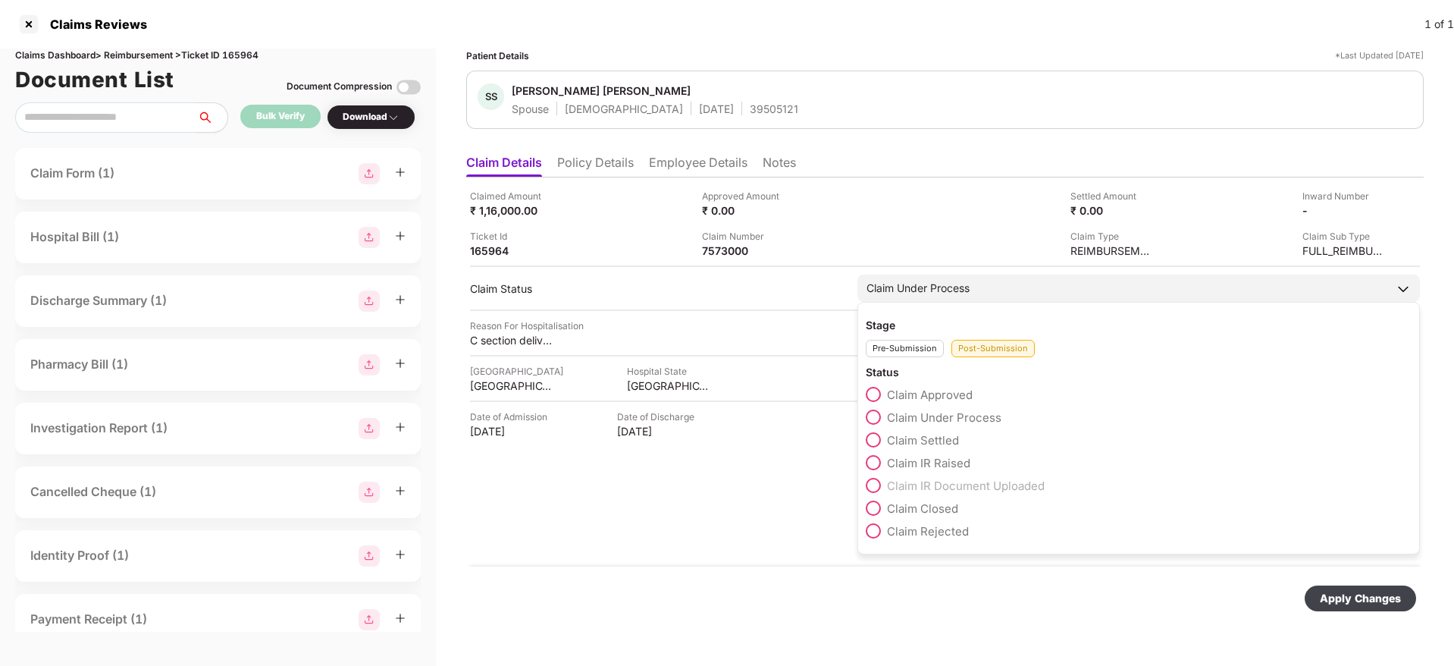
click at [873, 450] on div "Claim Settled" at bounding box center [1139, 443] width 546 height 23
click at [873, 444] on span at bounding box center [873, 439] width 15 height 15
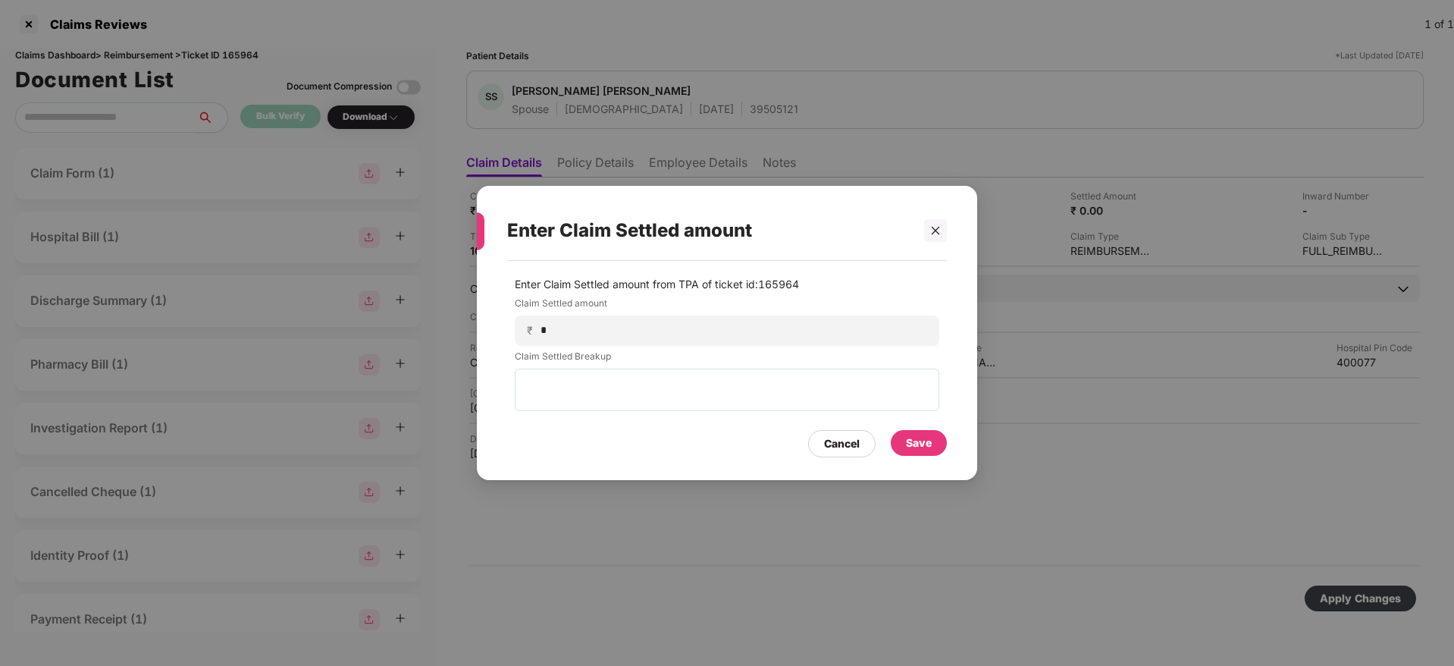
click at [789, 114] on div "Enter Claim Settled amount Enter Claim Settled amount from TPA of ticket id: 16…" at bounding box center [727, 333] width 1454 height 666
click at [576, 320] on div "₹ *" at bounding box center [727, 330] width 425 height 30
click at [576, 340] on div "₹ *" at bounding box center [727, 330] width 425 height 30
click at [565, 332] on input "*" at bounding box center [733, 330] width 387 height 16
type input "******"
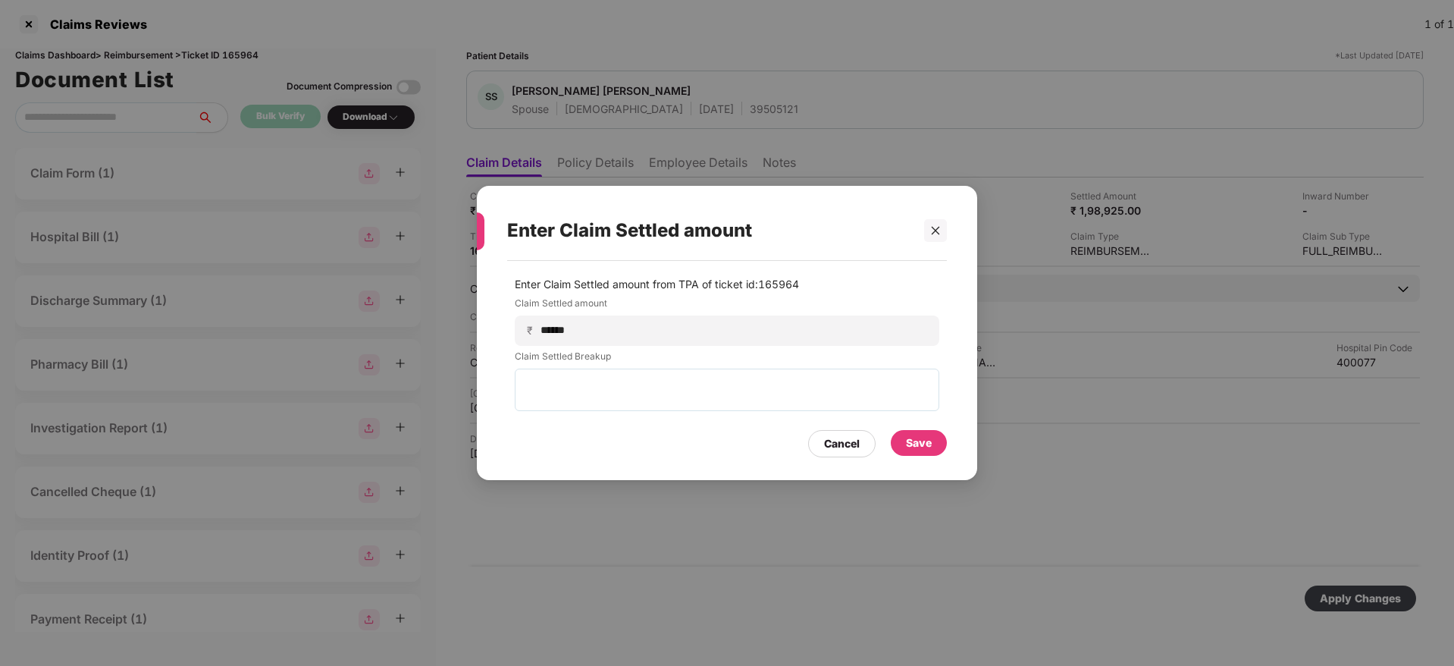
click at [917, 442] on div "Save" at bounding box center [919, 442] width 26 height 17
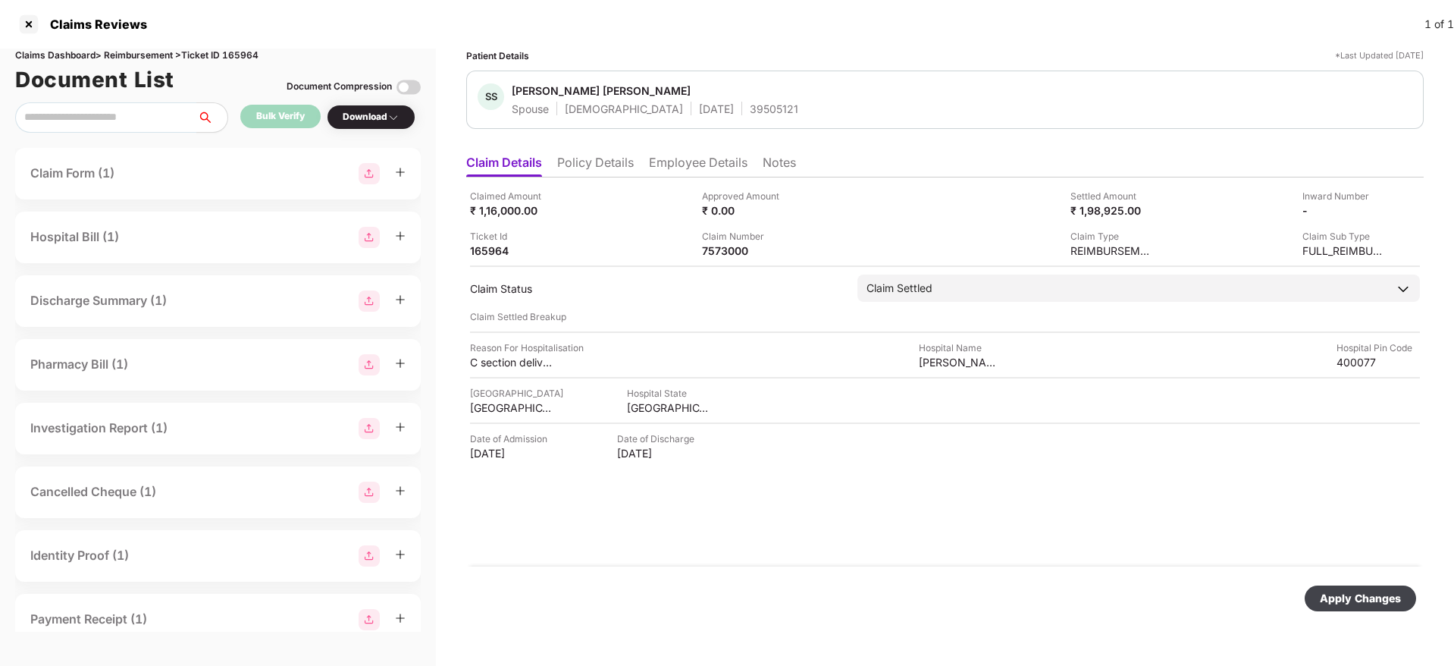
click at [1347, 599] on div "Apply Changes" at bounding box center [1360, 598] width 81 height 17
click at [607, 166] on li "Policy Details" at bounding box center [595, 166] width 77 height 22
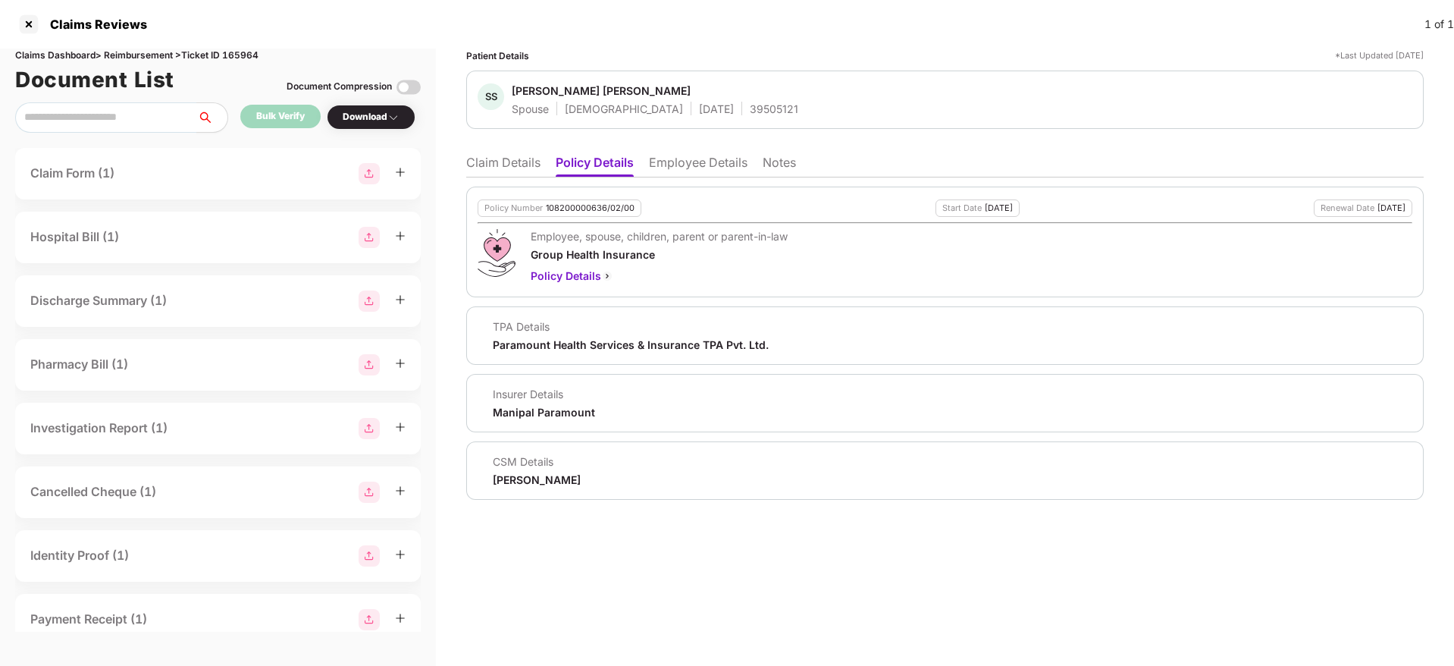
click at [478, 163] on li "Claim Details" at bounding box center [503, 166] width 74 height 22
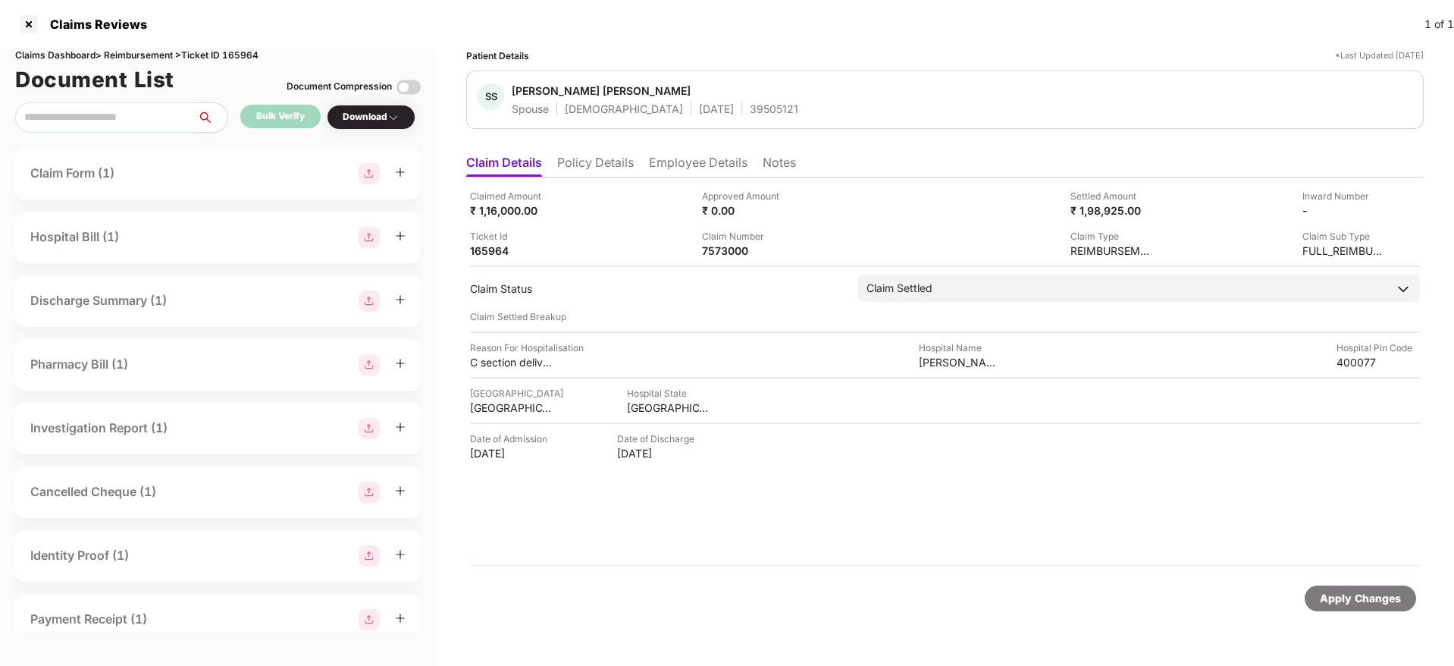
click at [610, 170] on li "Policy Details" at bounding box center [595, 166] width 77 height 22
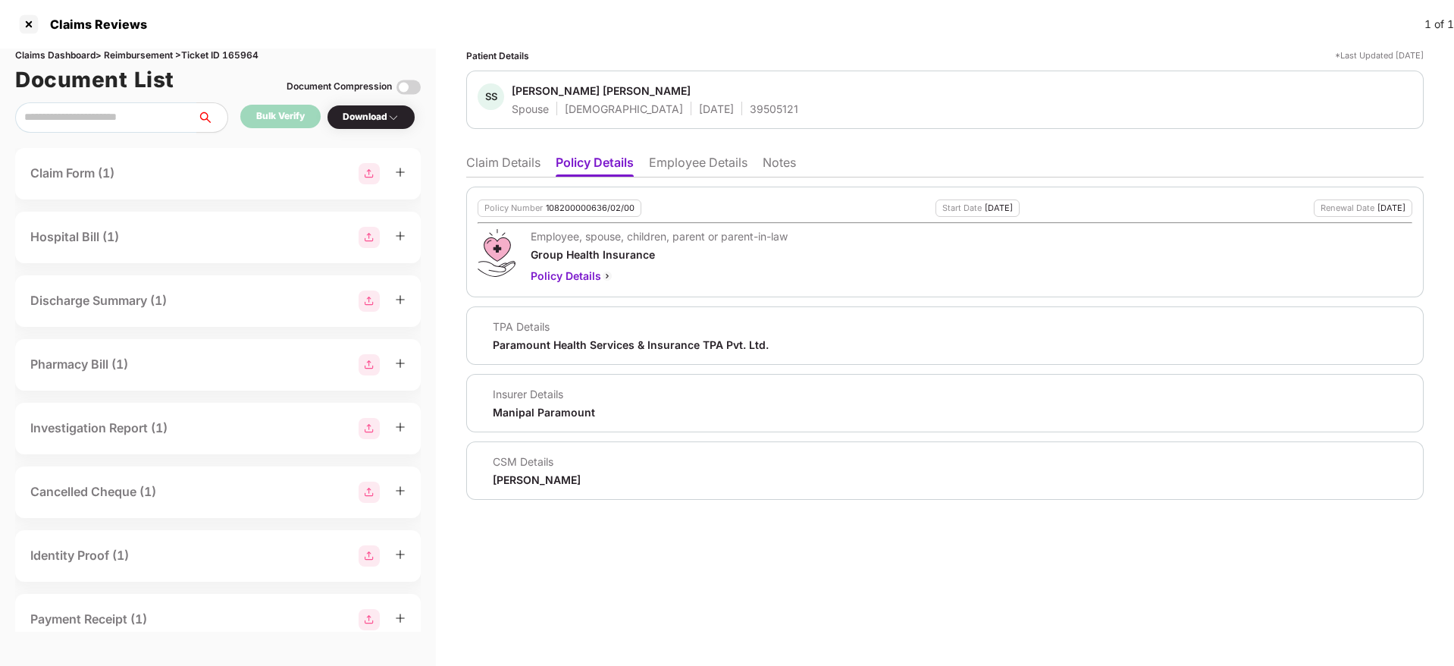
click at [516, 158] on li "Claim Details" at bounding box center [503, 166] width 74 height 22
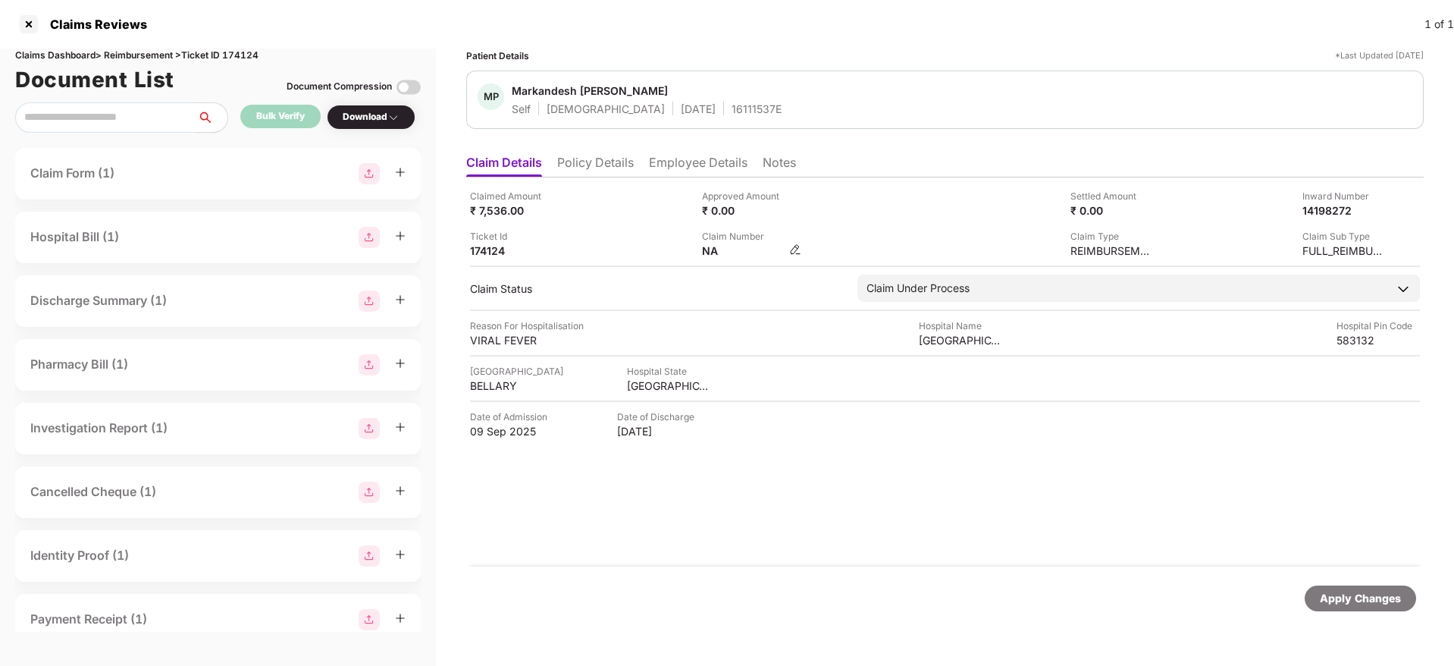
click at [796, 251] on img at bounding box center [795, 249] width 12 height 12
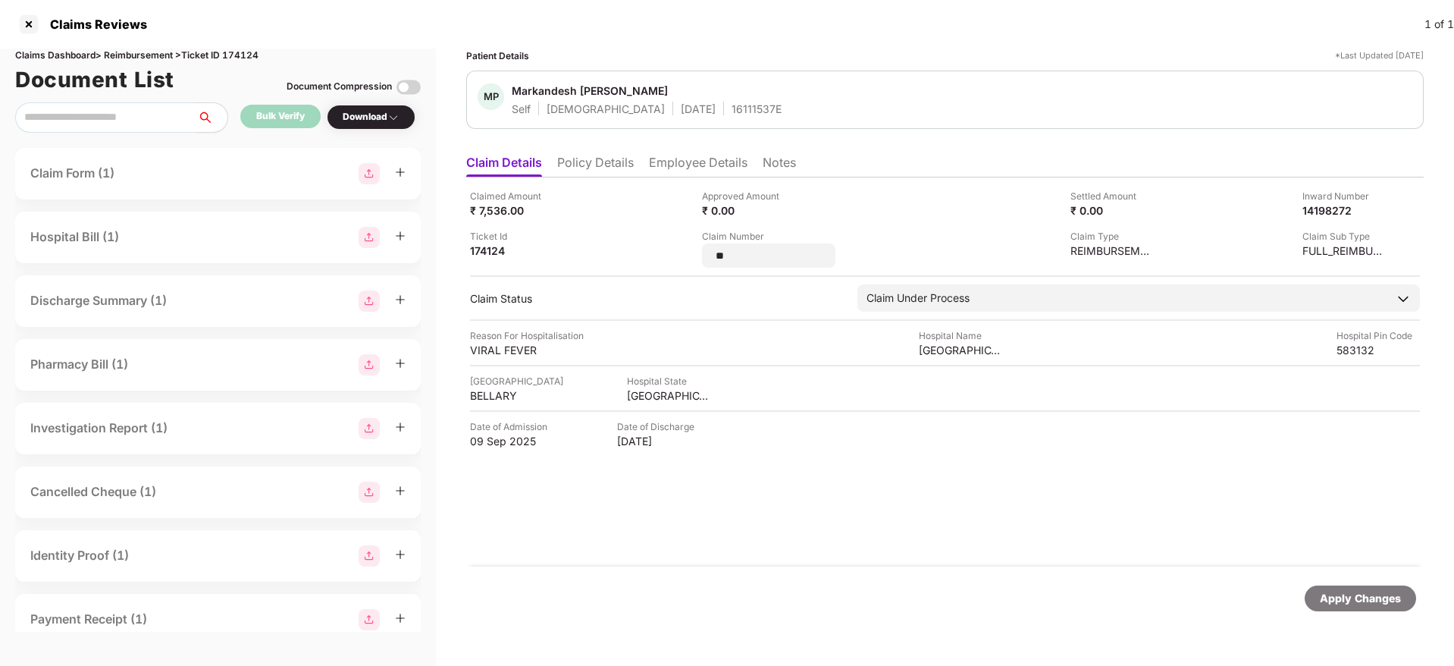
type input "*"
type input "**********"
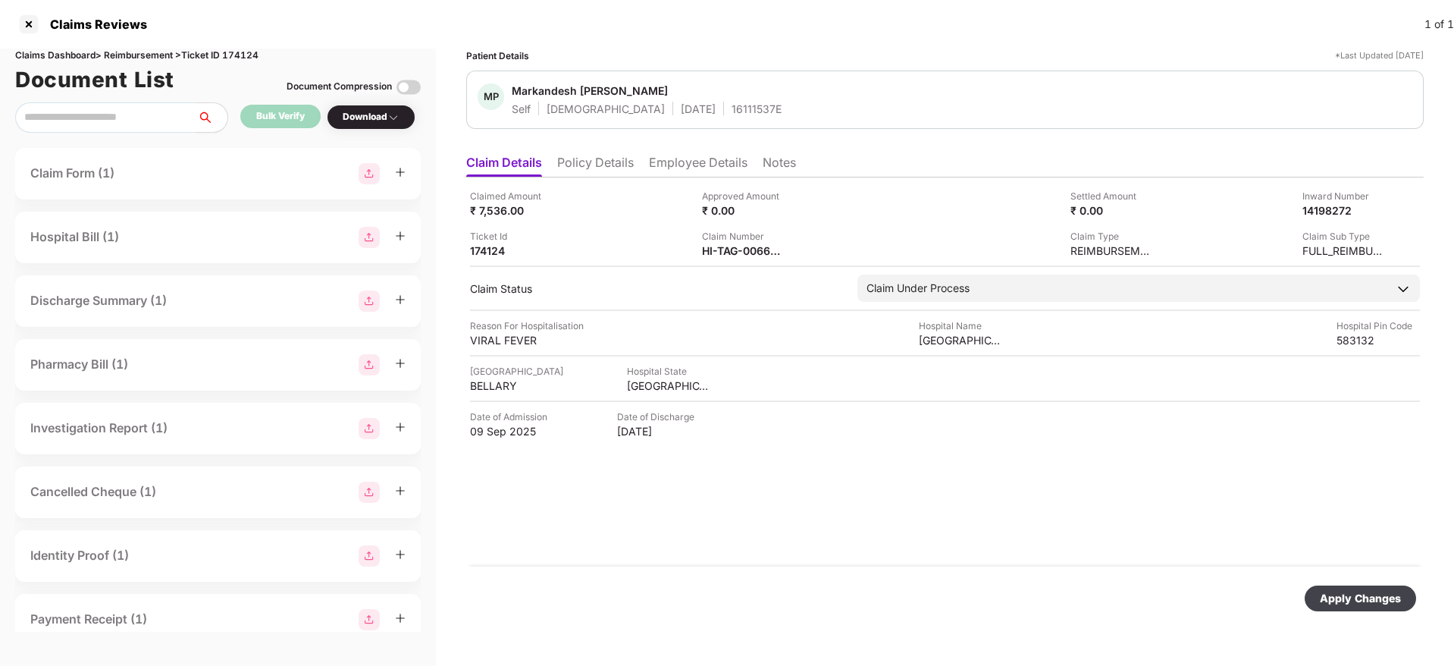
click at [1348, 610] on div "Apply Changes" at bounding box center [1360, 598] width 111 height 26
click at [722, 252] on div "HI-TAG-006626746-0" at bounding box center [743, 250] width 83 height 14
copy div
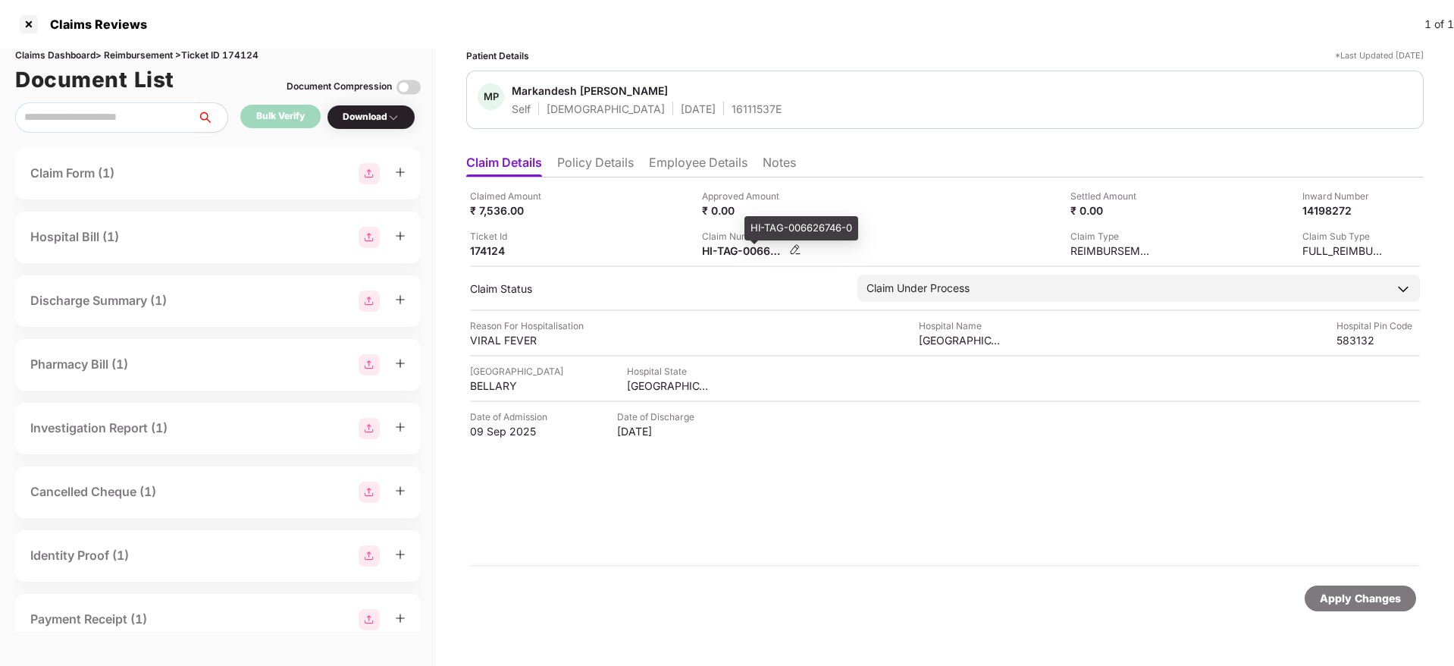
copy div
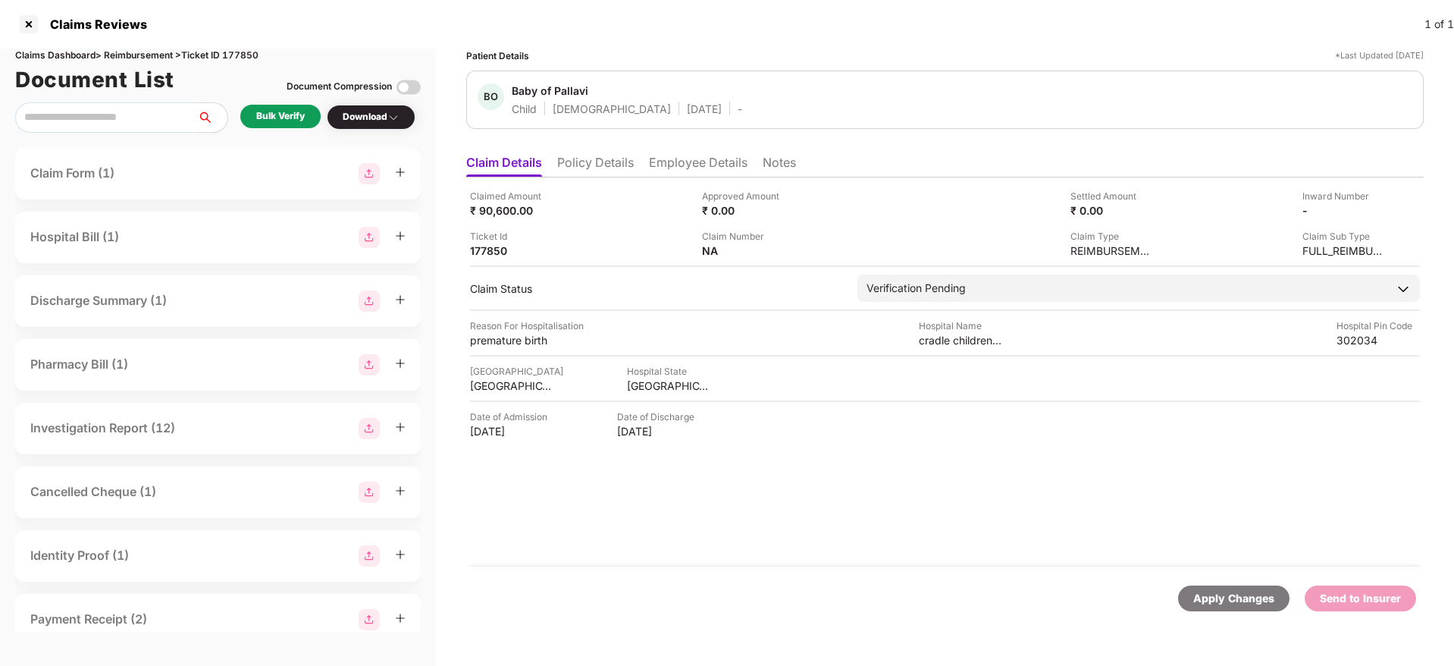
click at [596, 165] on li "Policy Details" at bounding box center [595, 166] width 77 height 22
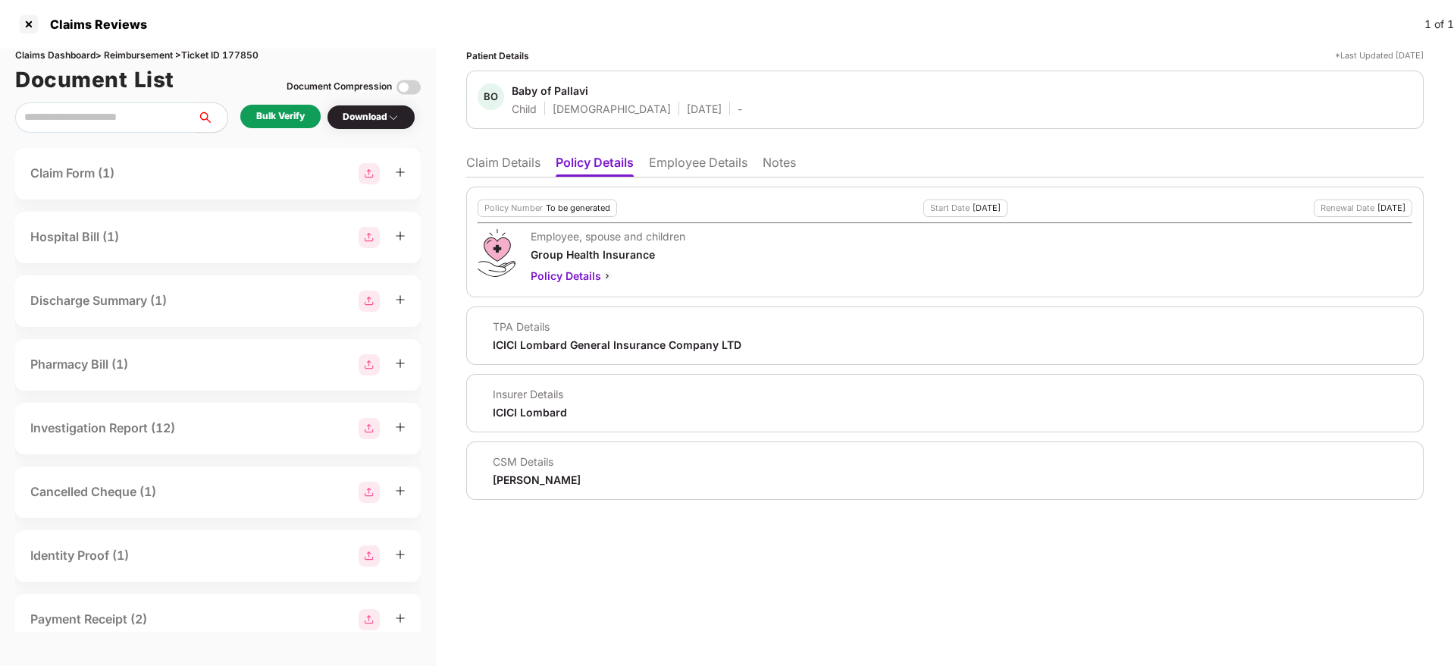
click at [692, 162] on li "Employee Details" at bounding box center [698, 166] width 99 height 22
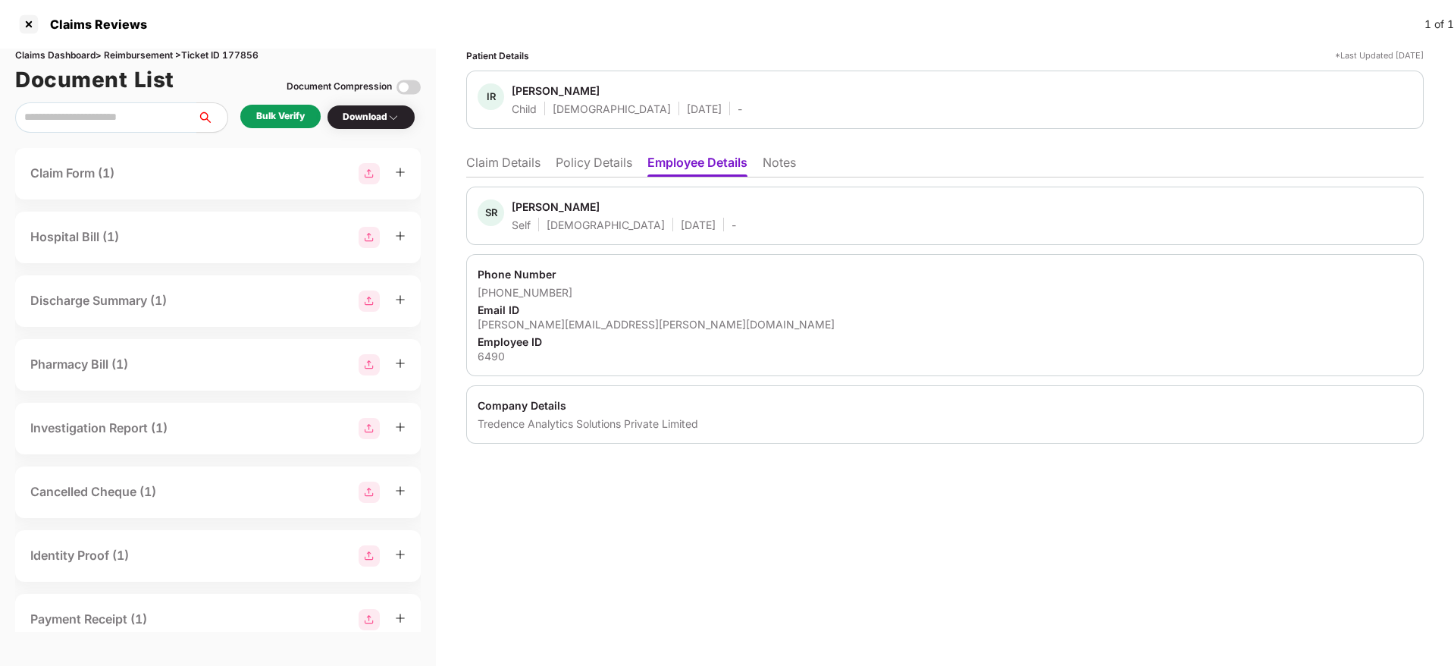
click at [601, 160] on li "Policy Details" at bounding box center [594, 166] width 77 height 22
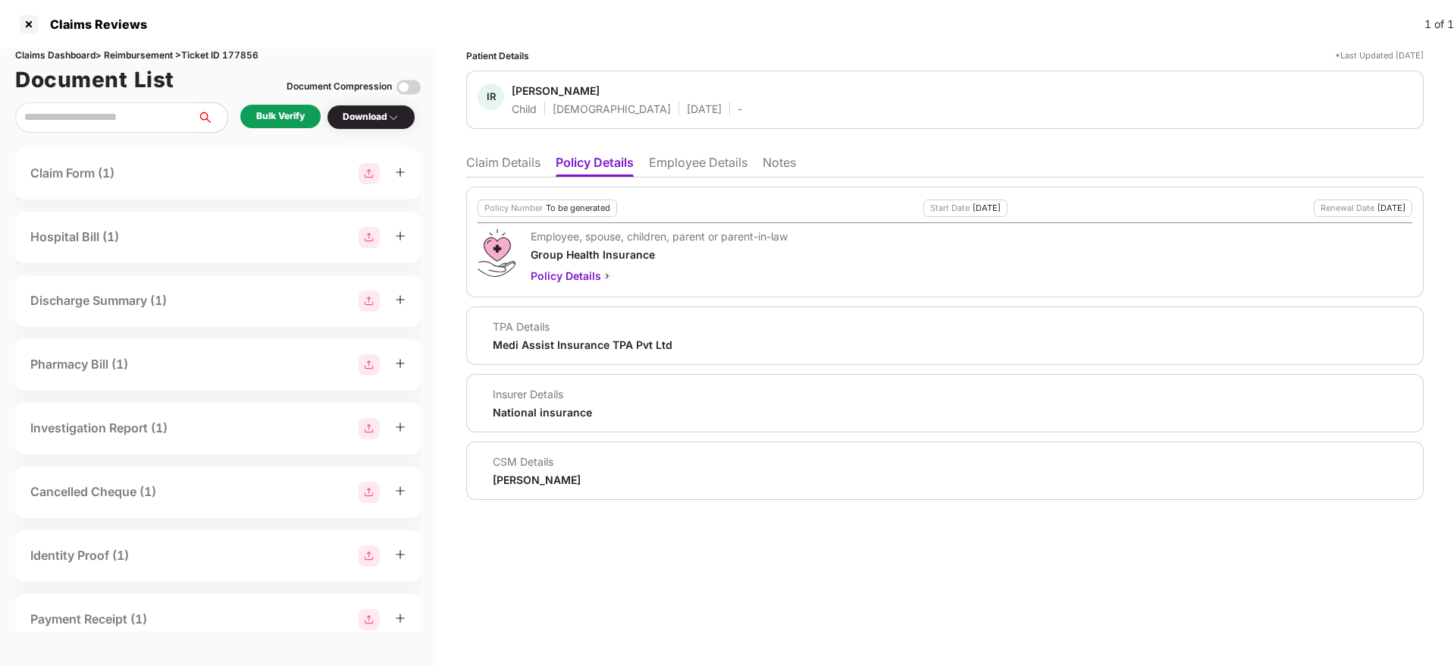
click at [500, 160] on li "Claim Details" at bounding box center [503, 166] width 74 height 22
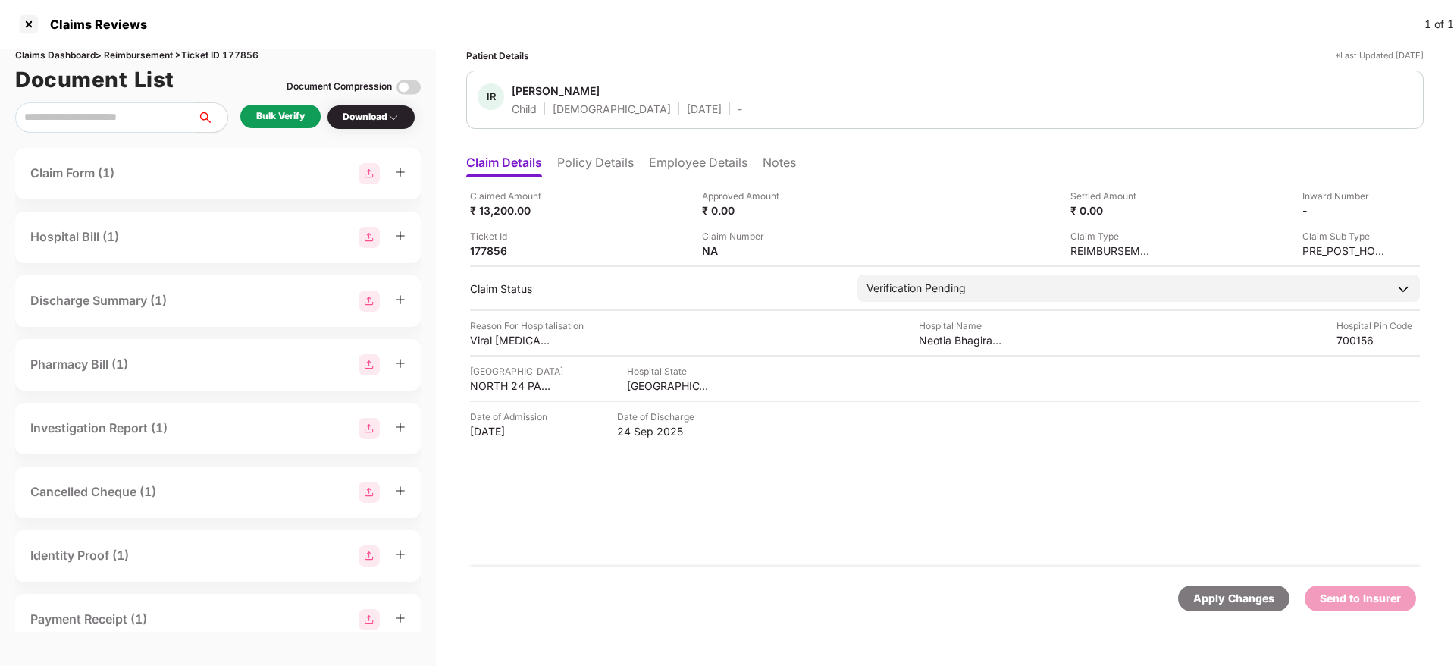
click at [616, 168] on li "Policy Details" at bounding box center [595, 166] width 77 height 22
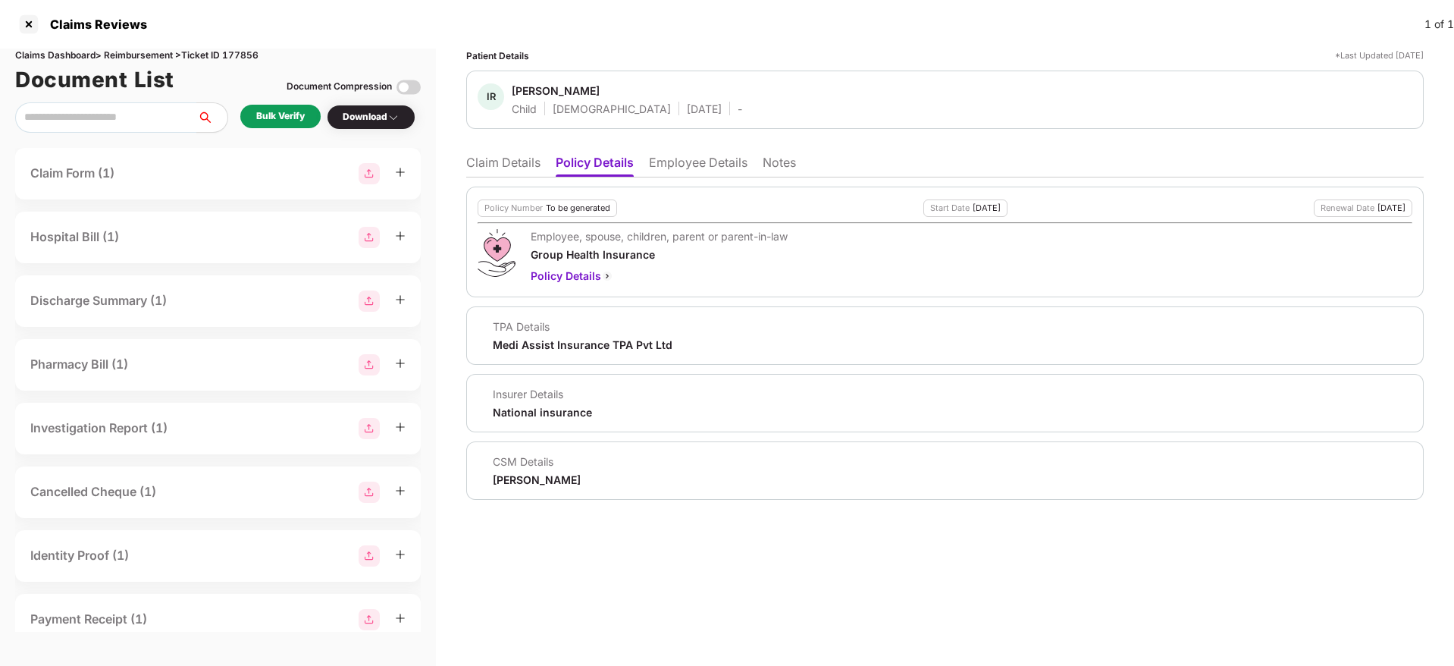
click at [524, 169] on li "Claim Details" at bounding box center [503, 166] width 74 height 22
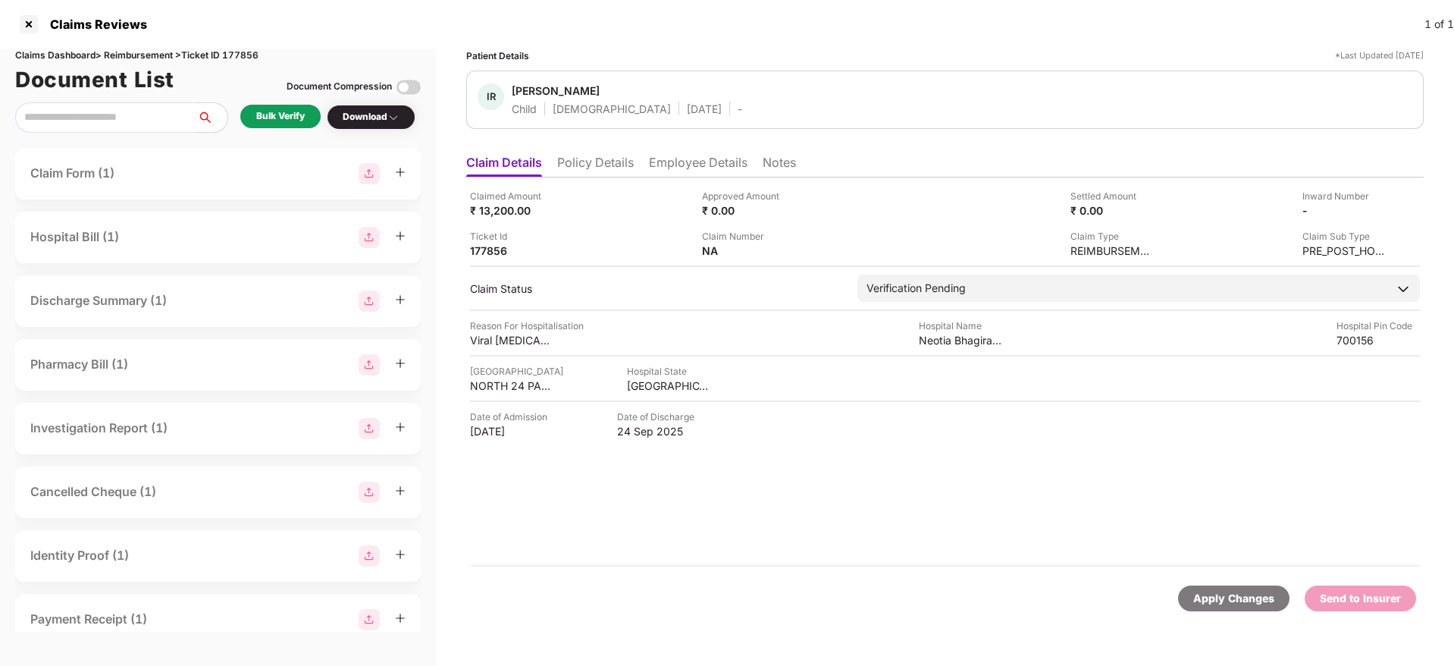
click at [604, 170] on li "Policy Details" at bounding box center [595, 166] width 77 height 22
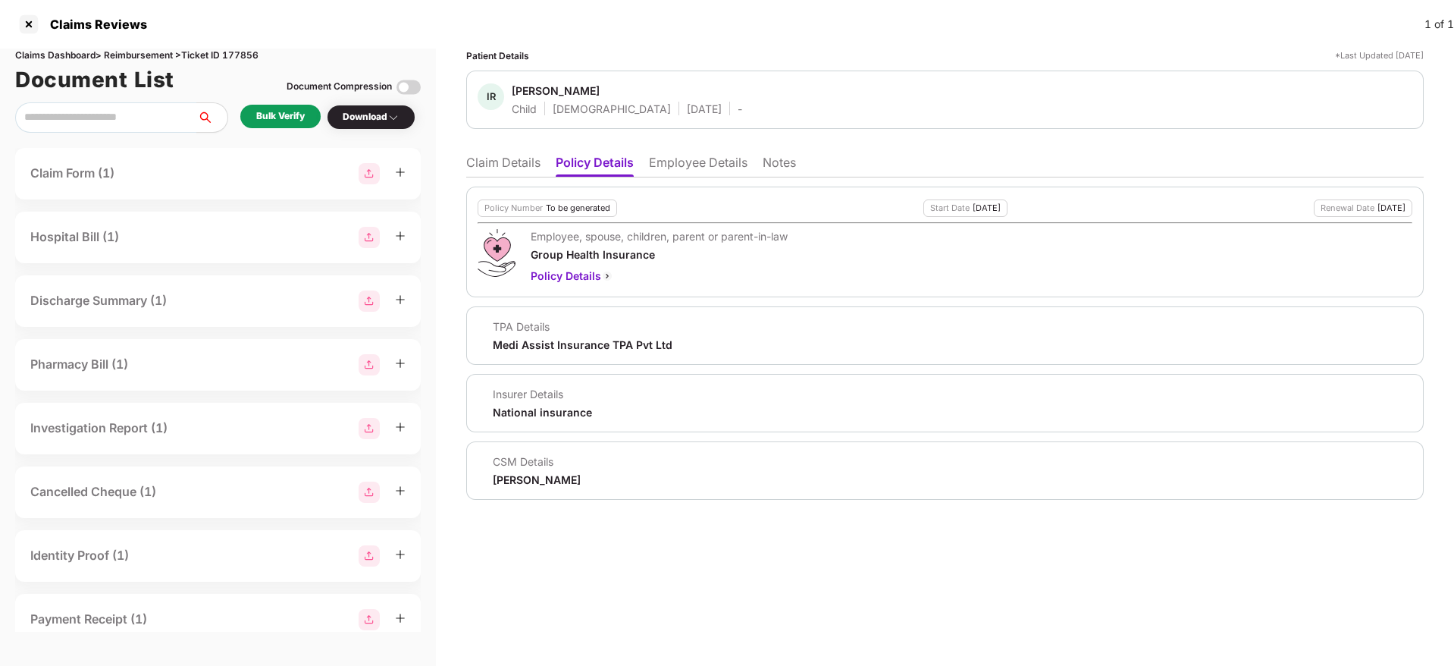
click at [695, 165] on li "Employee Details" at bounding box center [698, 166] width 99 height 22
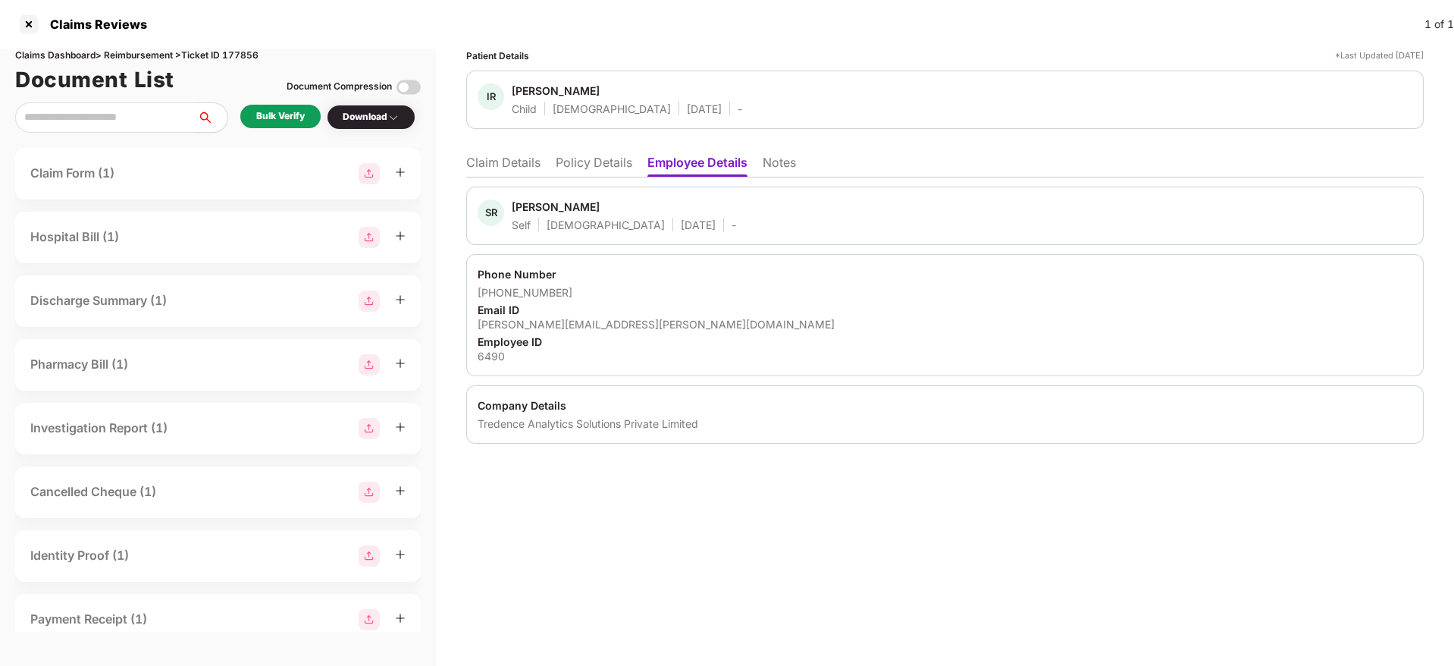
click at [611, 173] on li "Policy Details" at bounding box center [594, 166] width 77 height 22
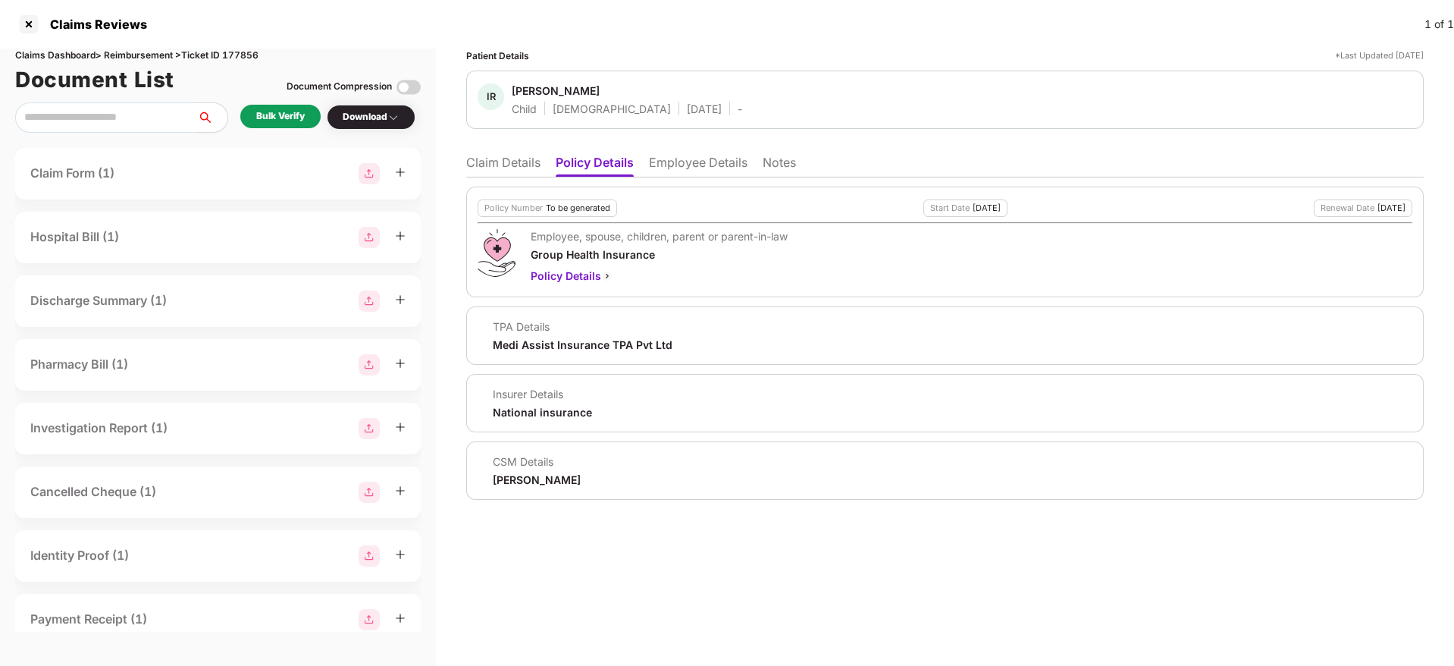
click at [504, 164] on li "Claim Details" at bounding box center [503, 166] width 74 height 22
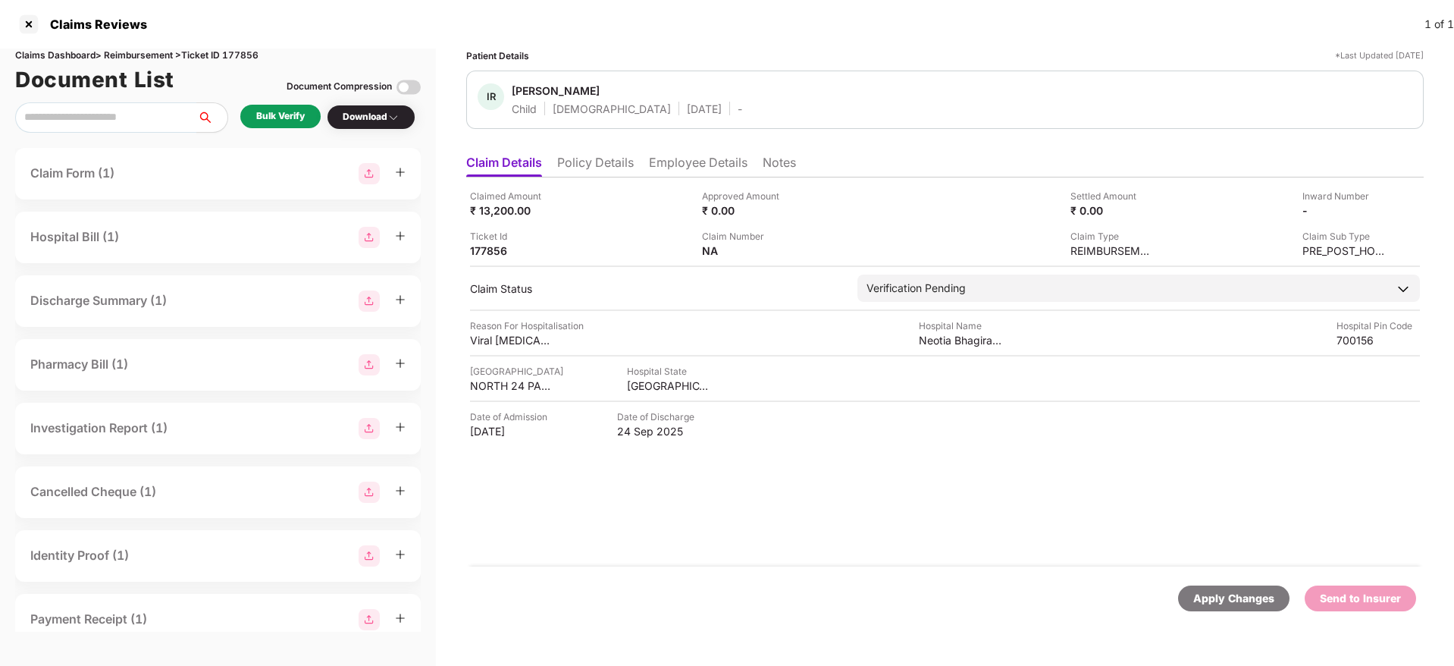
click at [669, 166] on li "Employee Details" at bounding box center [698, 166] width 99 height 22
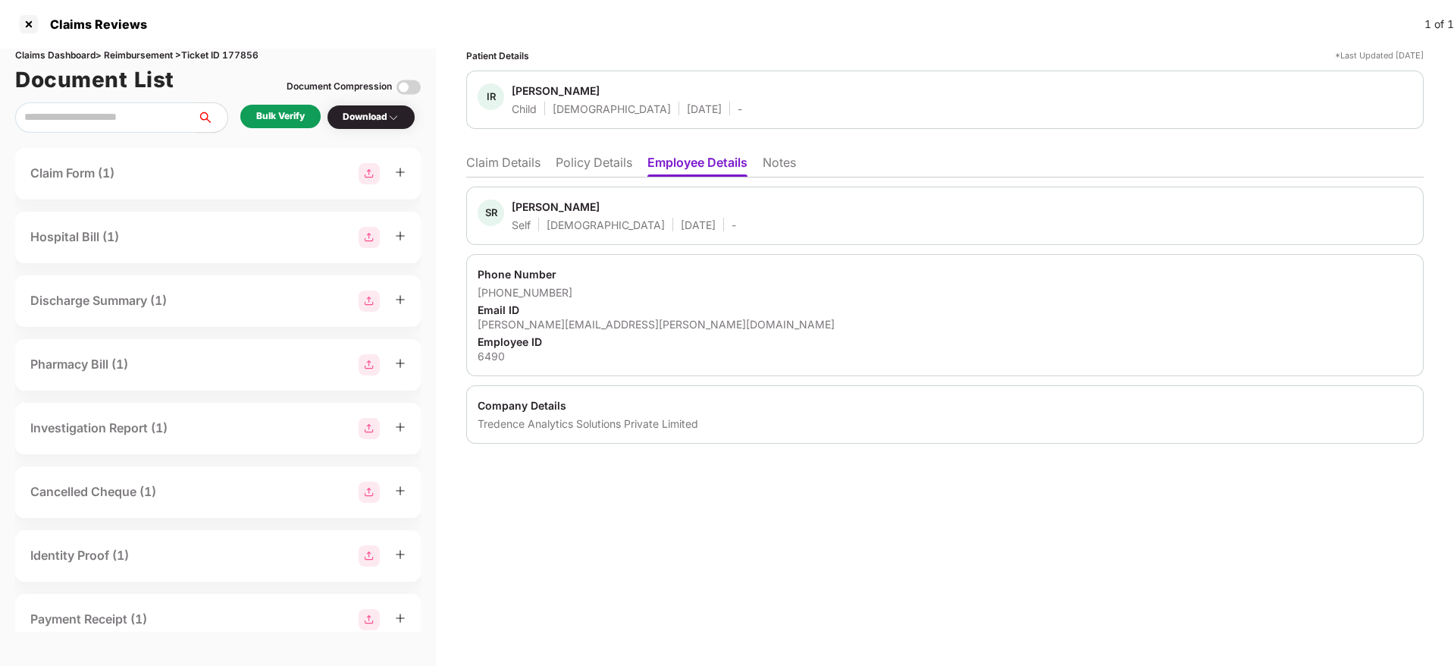
click at [572, 320] on div "[PERSON_NAME][EMAIL_ADDRESS][PERSON_NAME][DOMAIN_NAME]" at bounding box center [945, 324] width 935 height 14
copy div "[PERSON_NAME][EMAIL_ADDRESS][PERSON_NAME][DOMAIN_NAME]"
click at [502, 164] on li "Claim Details" at bounding box center [503, 166] width 74 height 22
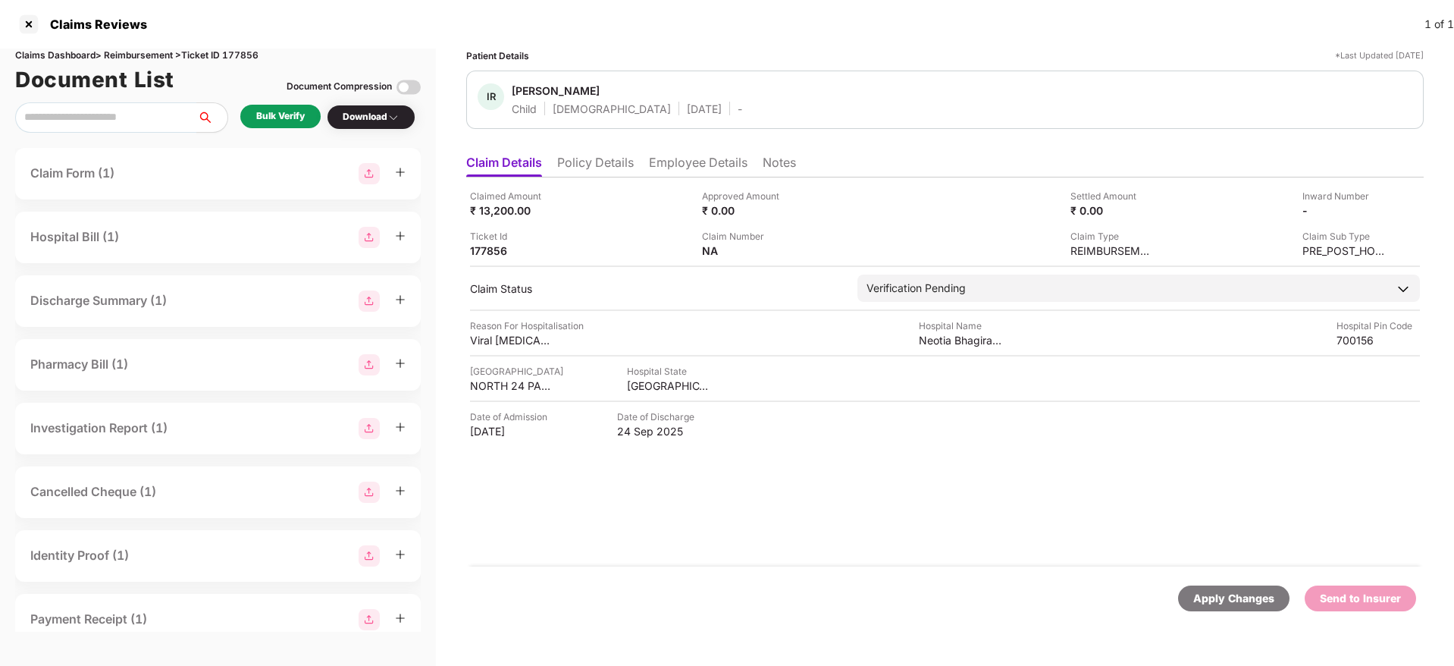
click at [279, 114] on div "Bulk Verify" at bounding box center [280, 116] width 49 height 14
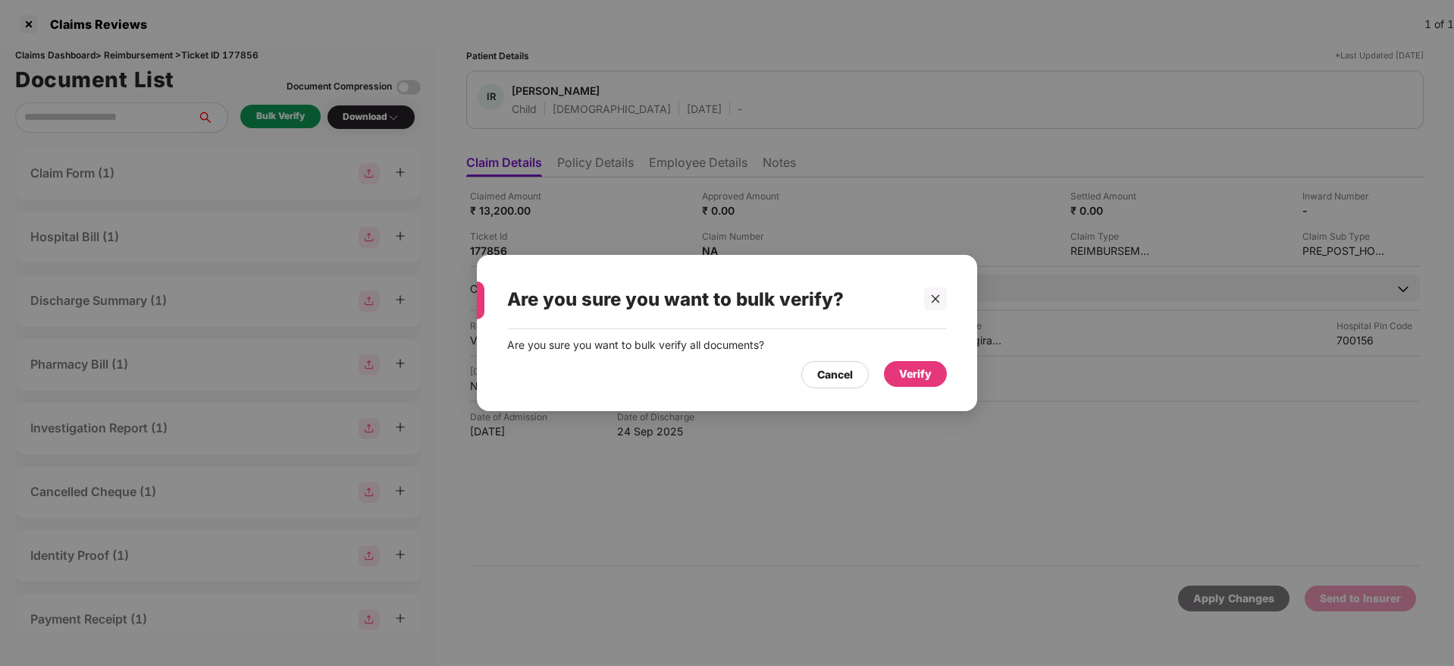
click at [912, 375] on div "Verify" at bounding box center [915, 373] width 33 height 17
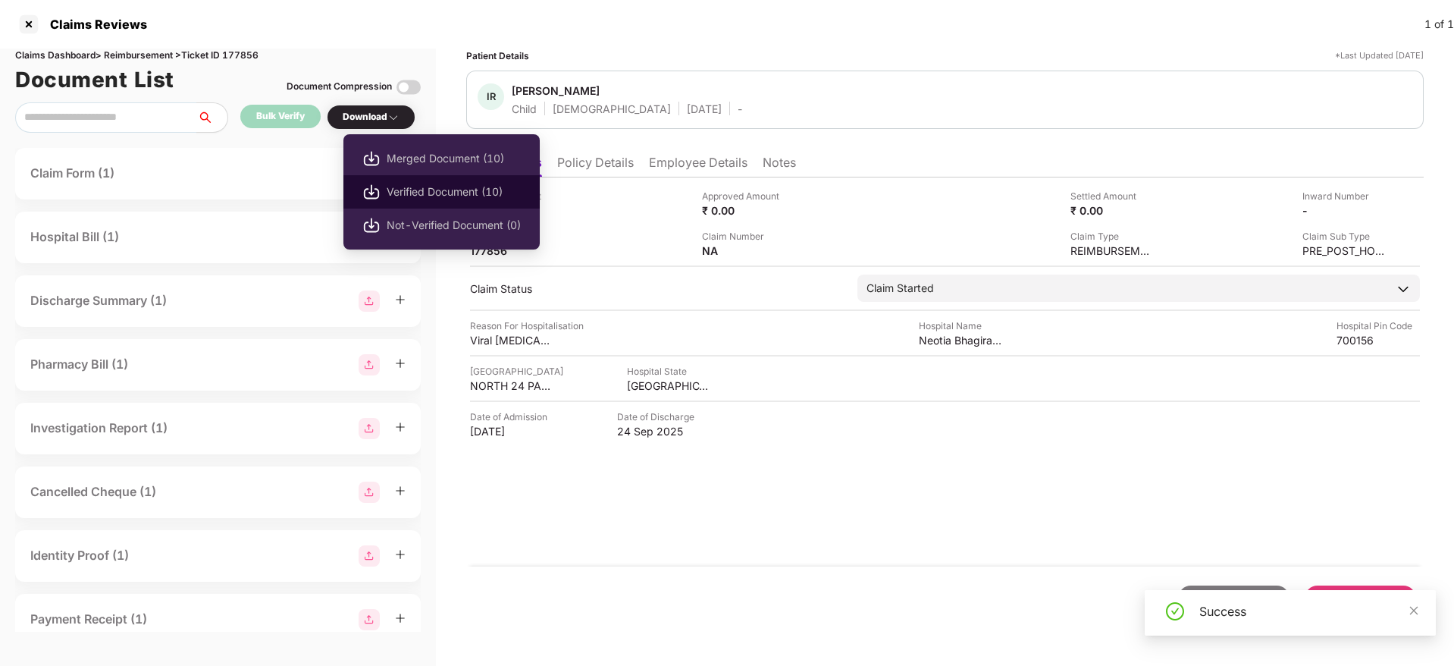
click at [427, 195] on span "Verified Document (10)" at bounding box center [454, 191] width 134 height 17
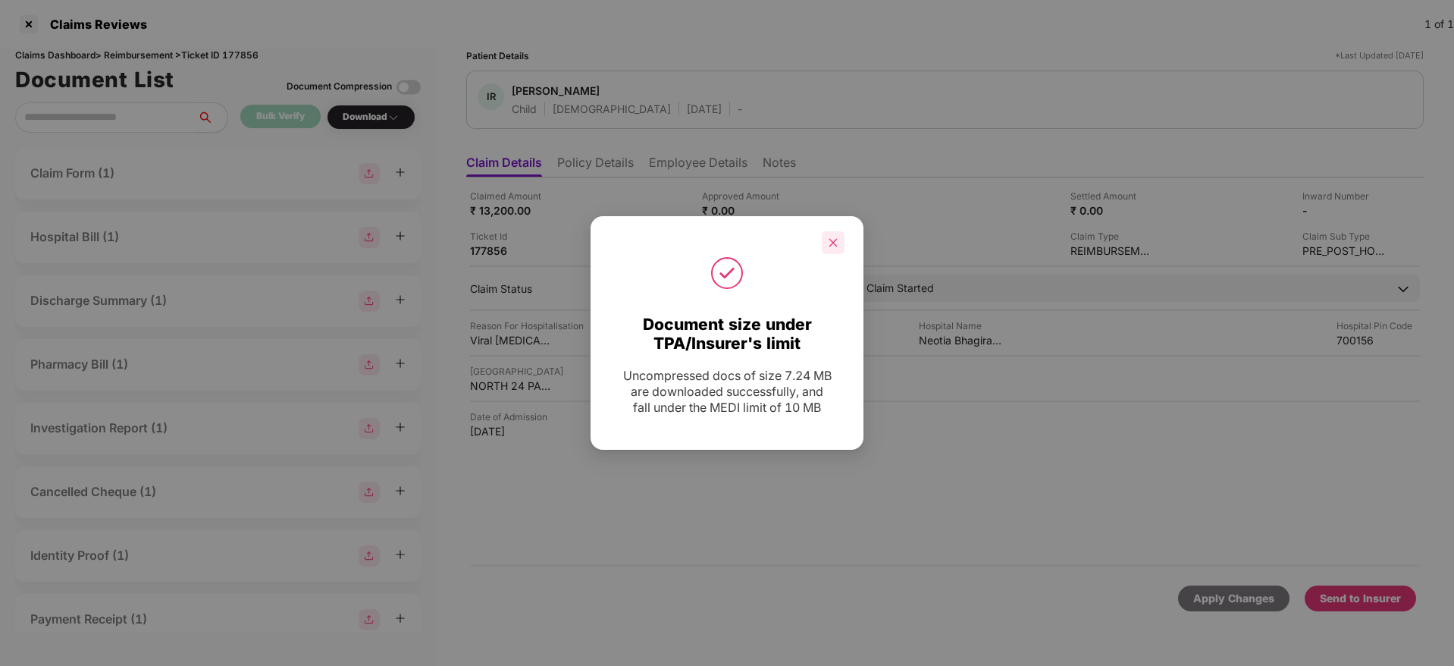
click at [840, 243] on div at bounding box center [833, 242] width 23 height 23
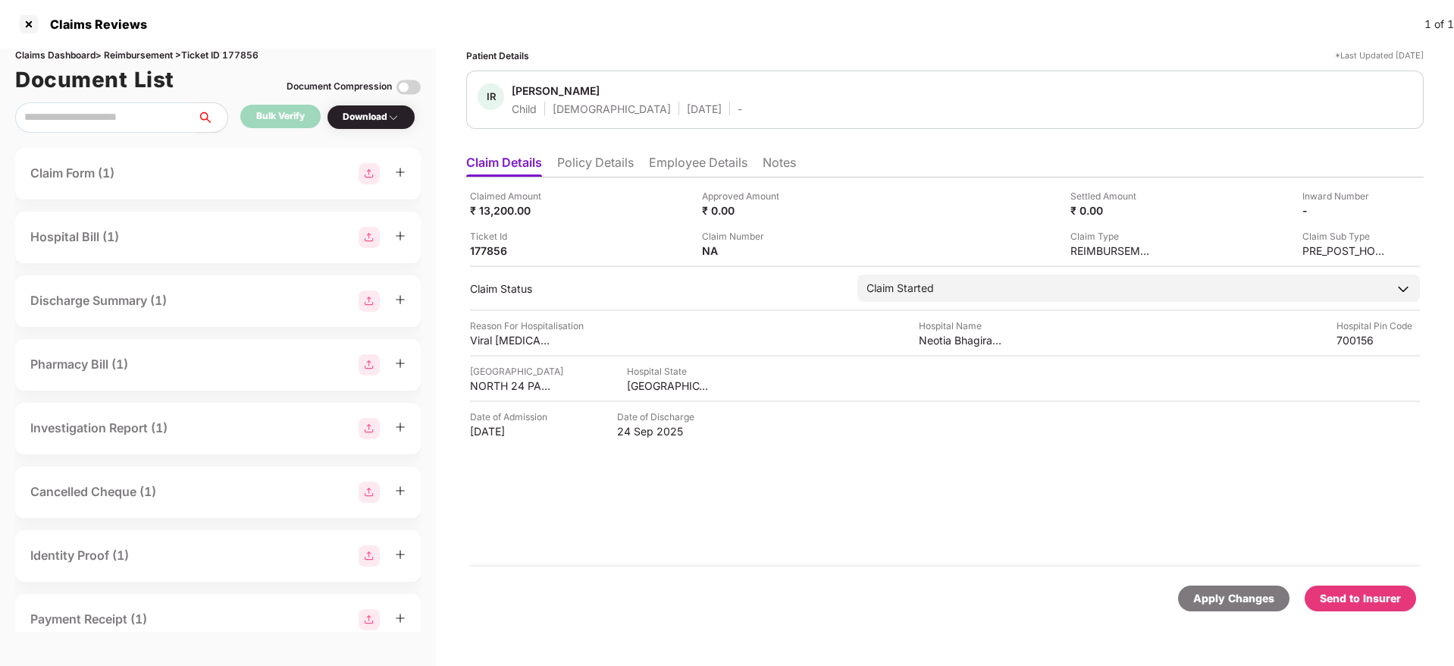
click at [614, 162] on li "Policy Details" at bounding box center [595, 166] width 77 height 22
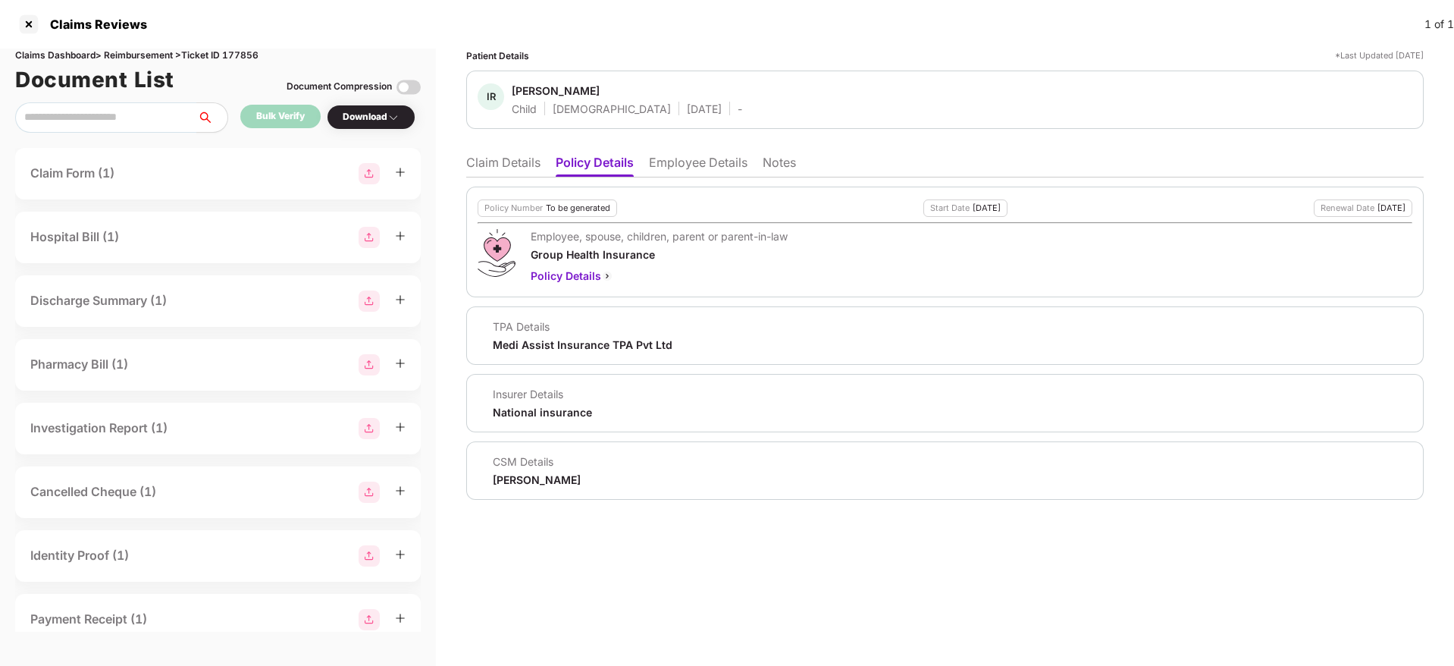
click at [495, 164] on li "Claim Details" at bounding box center [503, 166] width 74 height 22
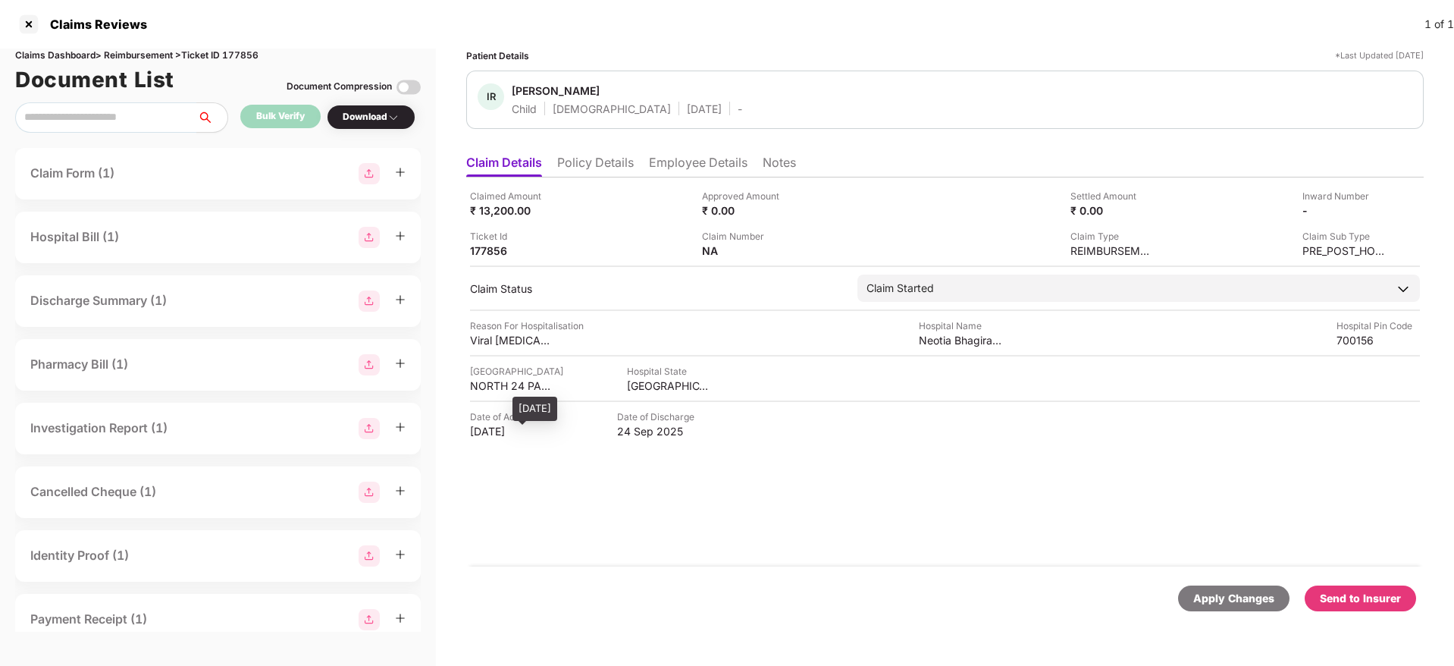
click at [487, 430] on div "20 Aug 2025" at bounding box center [511, 431] width 83 height 14
copy div "20 Aug 2025"
click at [660, 171] on li "Employee Details" at bounding box center [698, 166] width 99 height 22
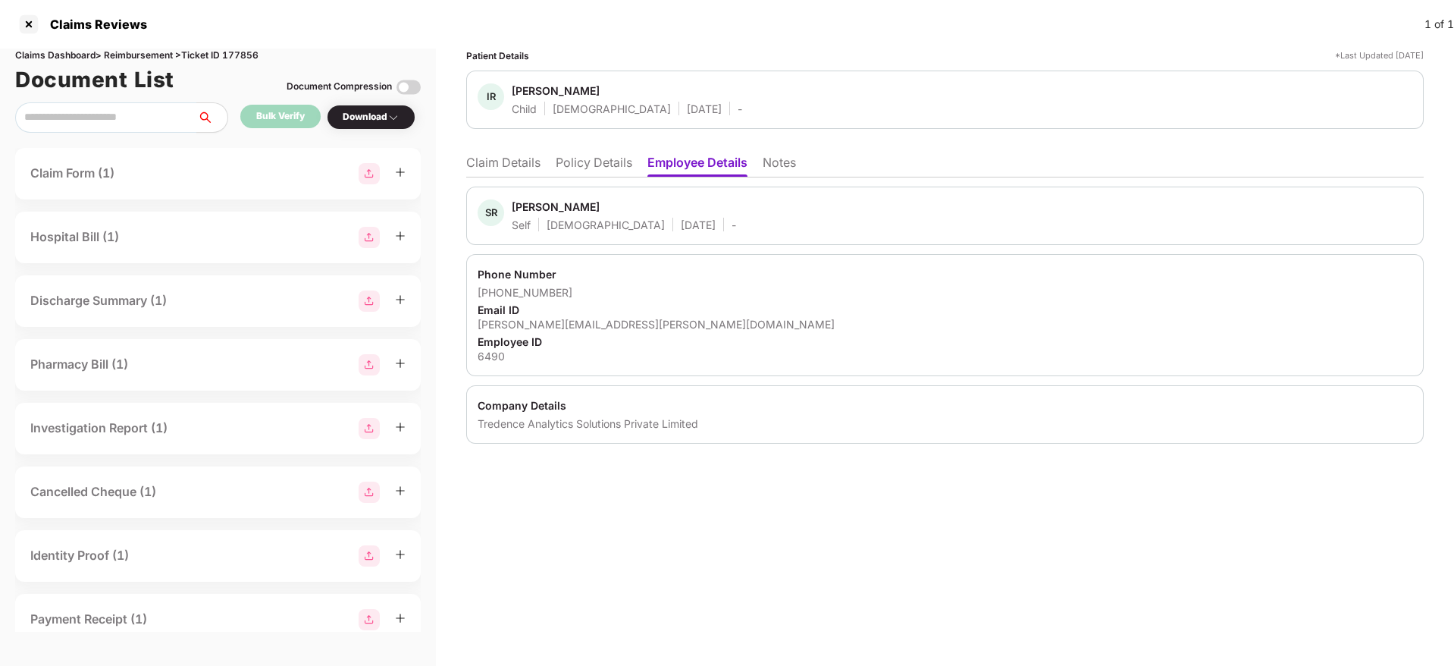
click at [510, 163] on li "Claim Details" at bounding box center [503, 166] width 74 height 22
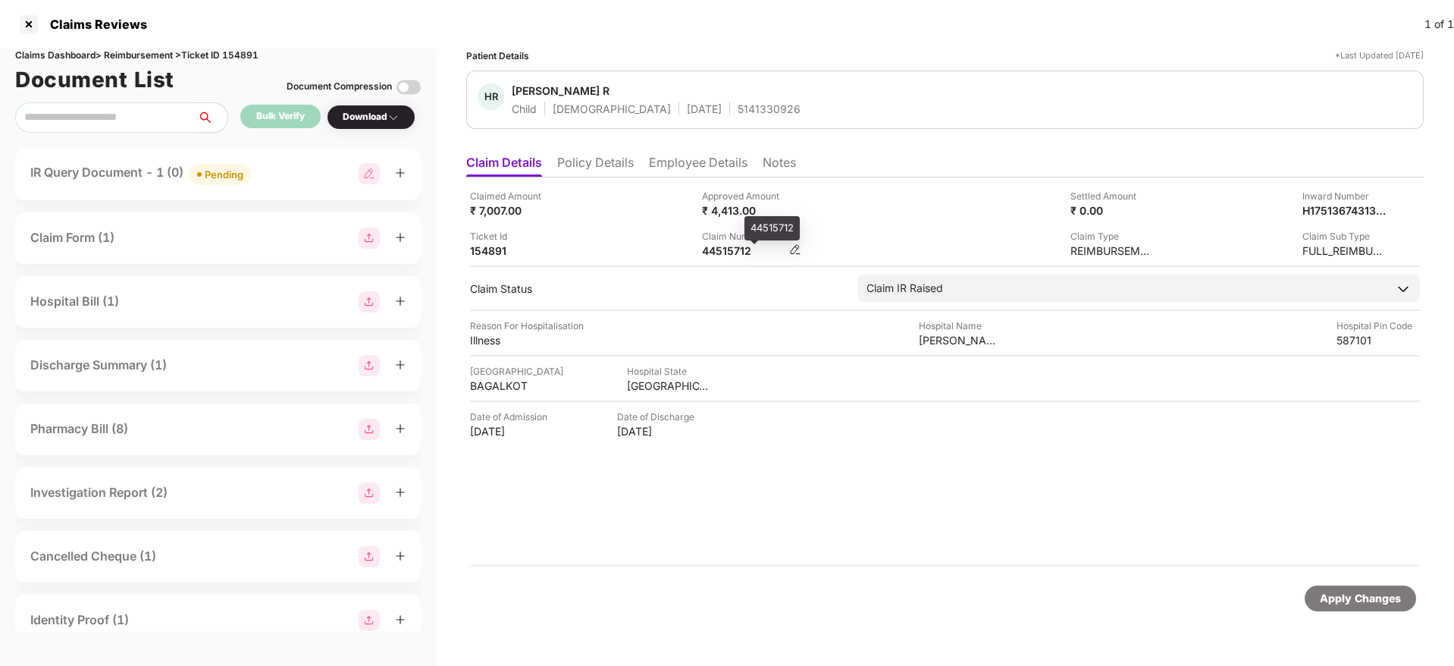
click at [709, 252] on div "44515712" at bounding box center [743, 250] width 83 height 14
copy div
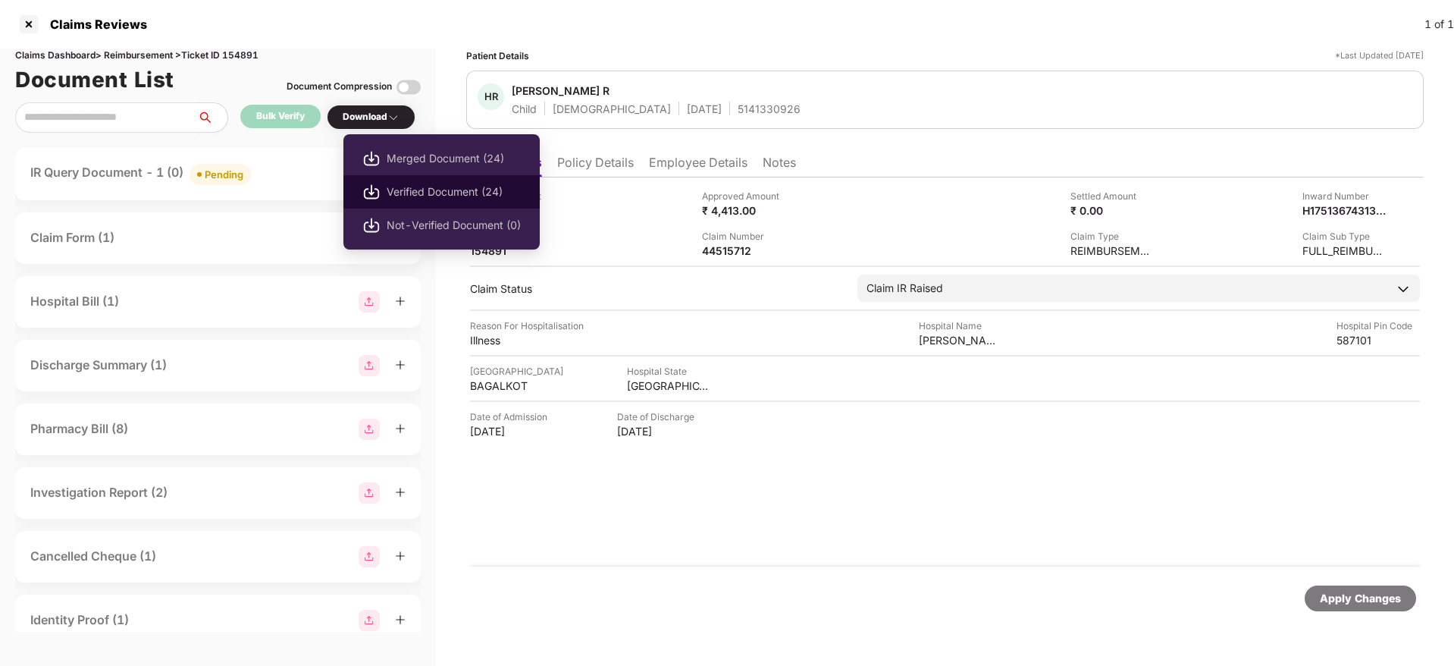
click at [435, 196] on span "Verified Document (24)" at bounding box center [454, 191] width 134 height 17
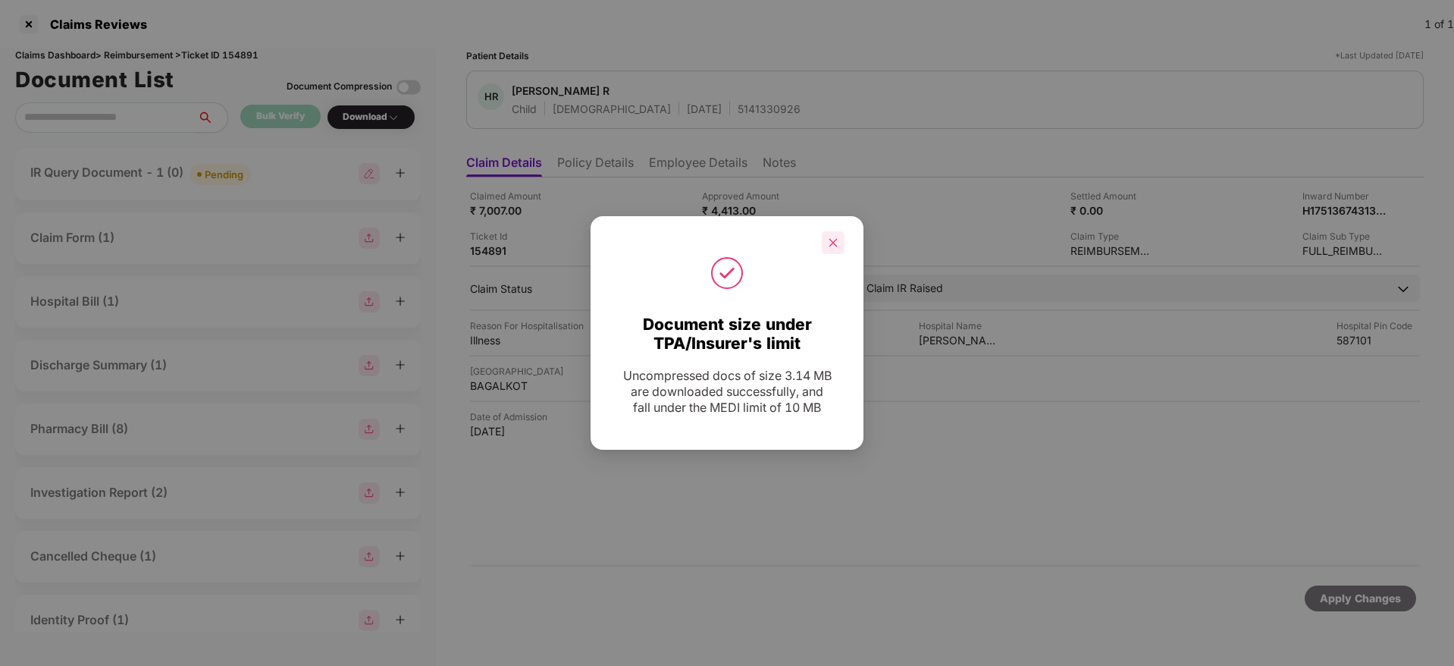
click at [839, 242] on div at bounding box center [833, 242] width 23 height 23
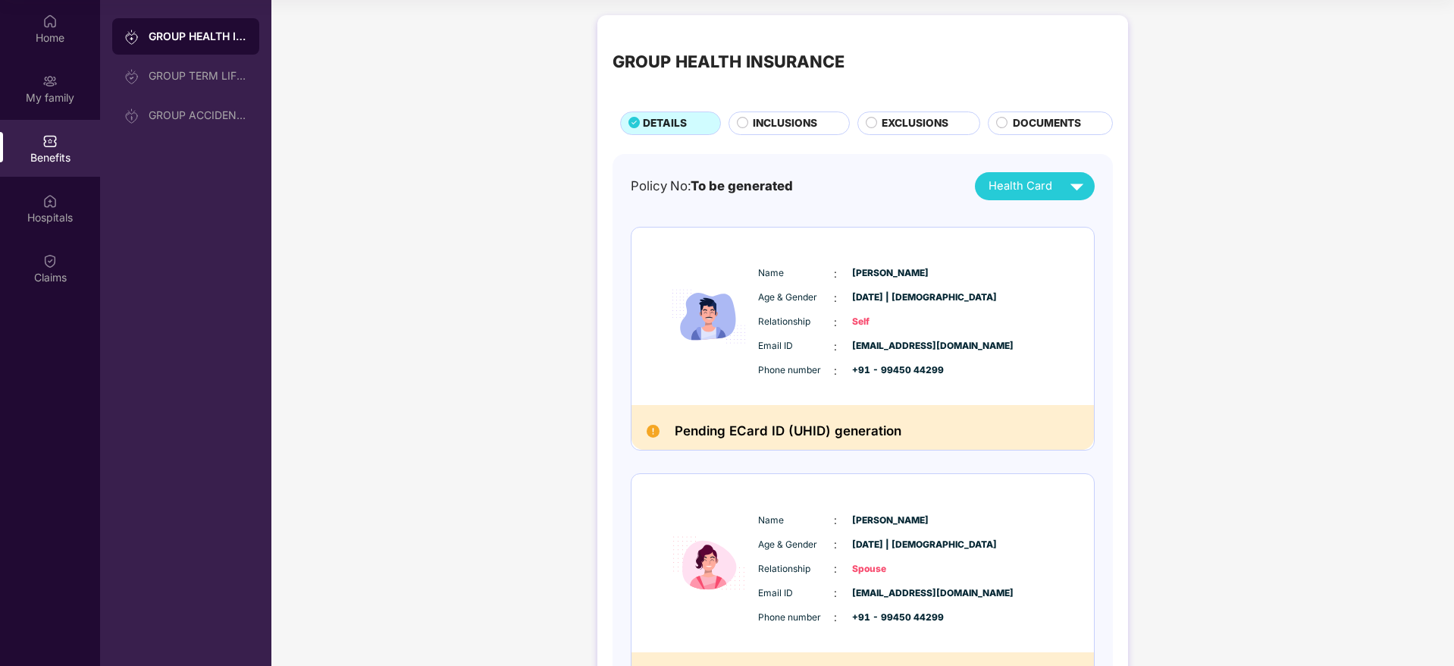
scroll to position [1114, 0]
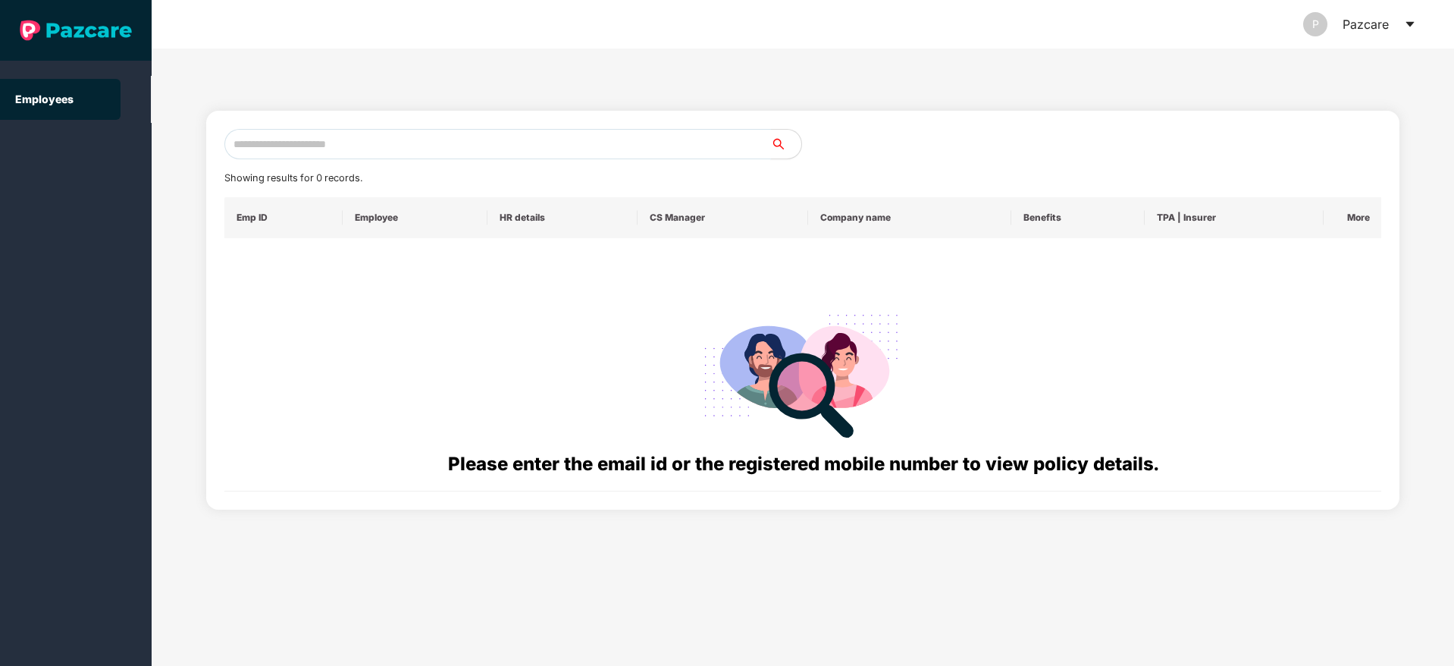
click at [285, 135] on input "text" at bounding box center [497, 144] width 547 height 30
paste input "**********"
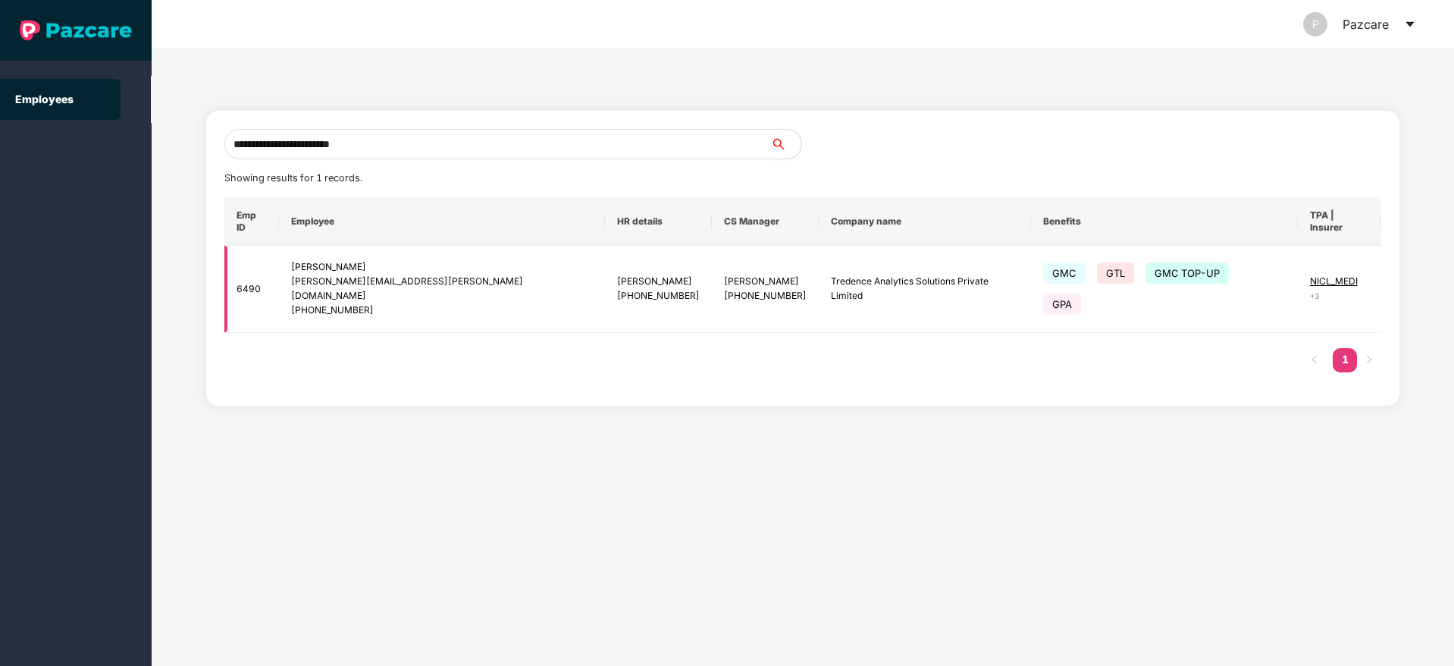
type input "**********"
click at [1409, 278] on img at bounding box center [1419, 288] width 21 height 21
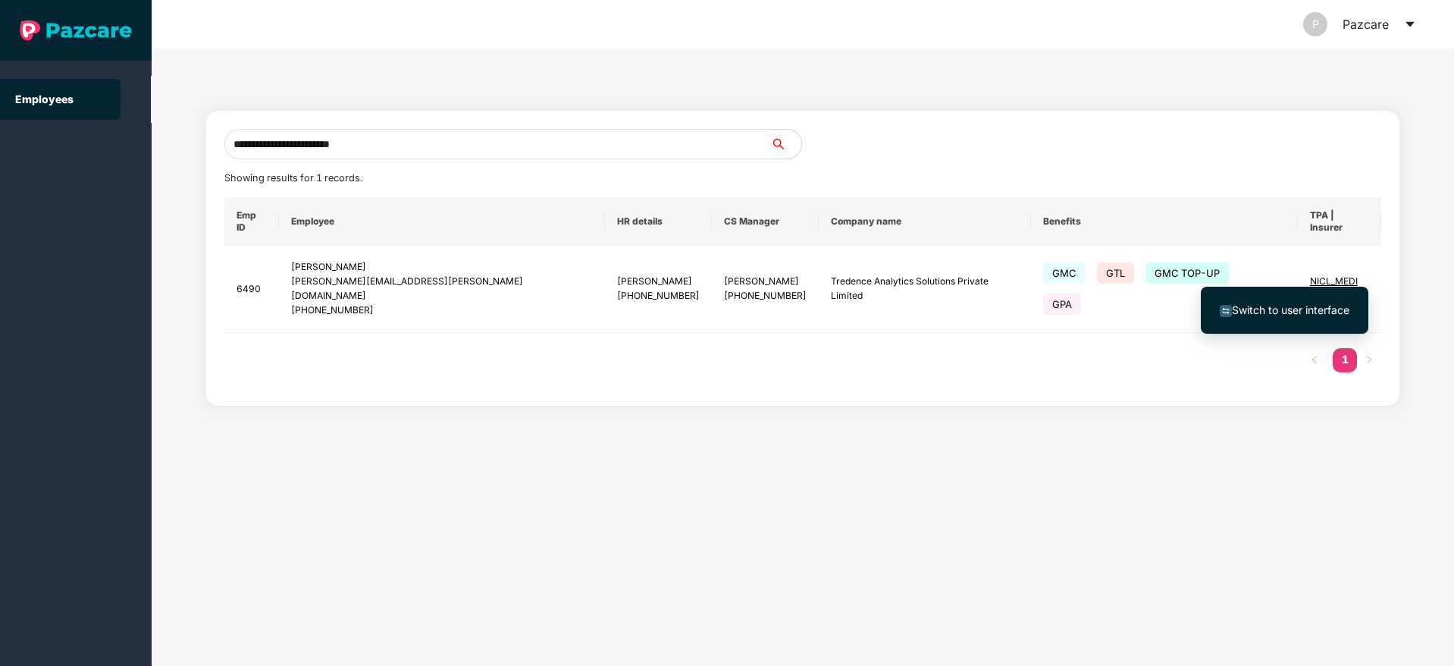
click at [1292, 320] on li "Switch to user interface" at bounding box center [1285, 310] width 168 height 32
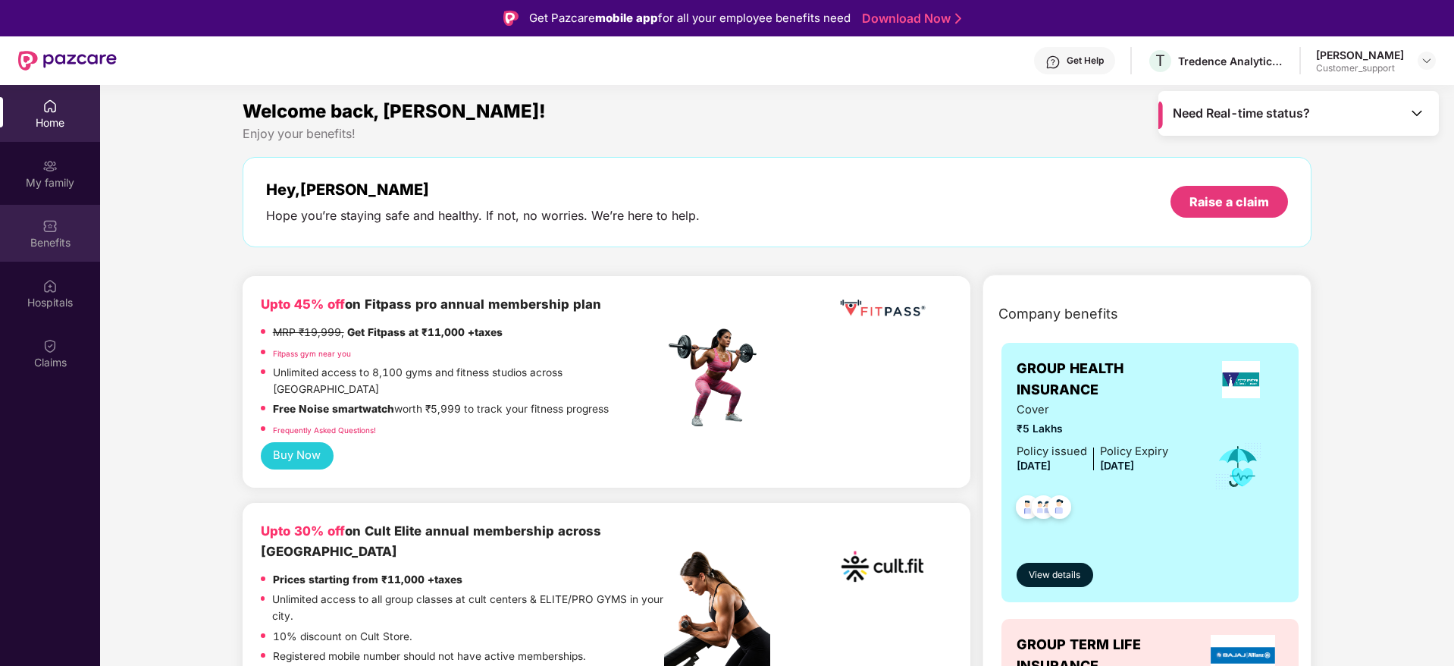
click at [54, 247] on div "Benefits" at bounding box center [50, 242] width 100 height 15
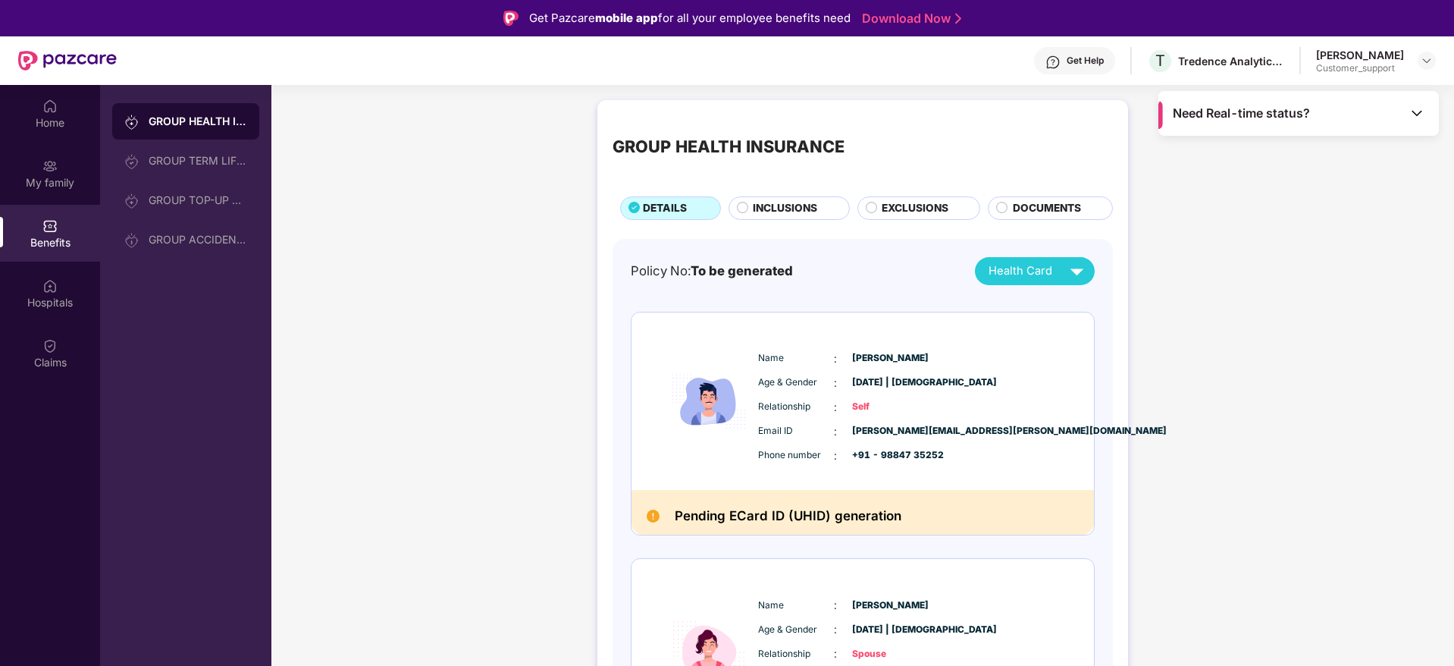
click at [1093, 67] on div "Get Help" at bounding box center [1074, 60] width 81 height 27
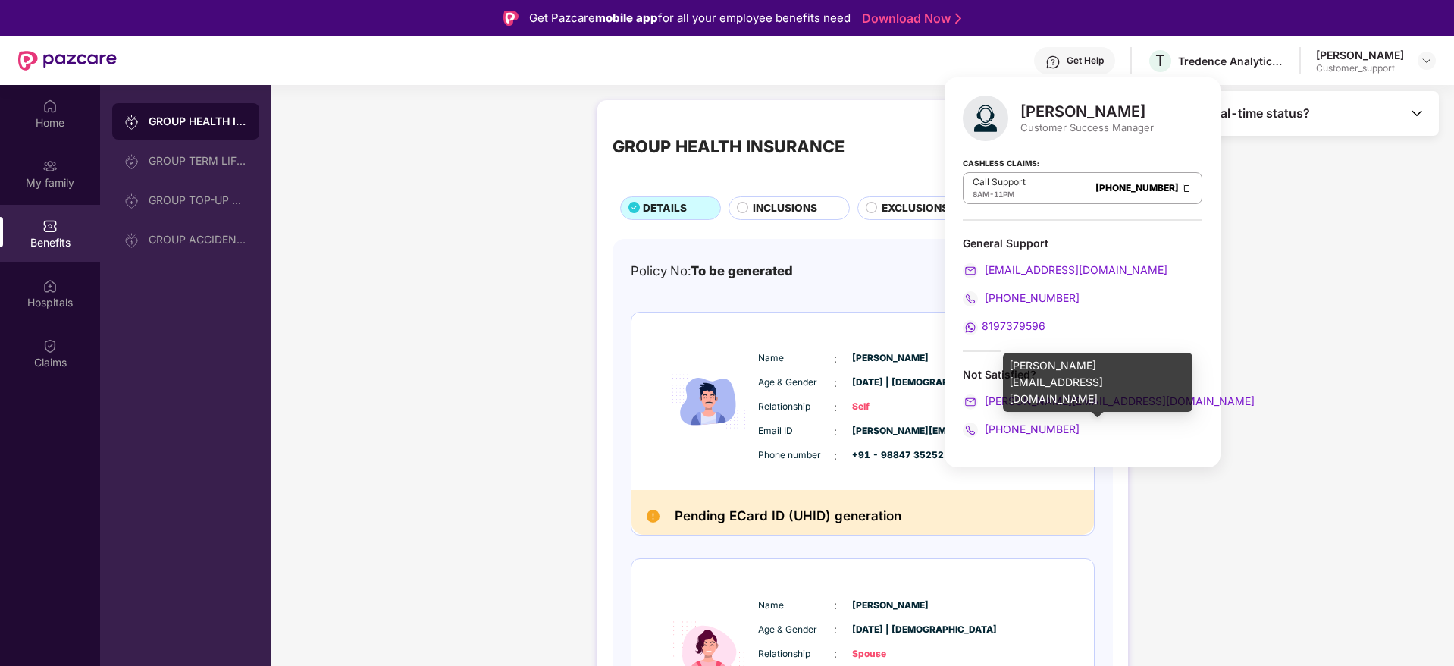
drag, startPoint x: 1058, startPoint y: 352, endPoint x: 1063, endPoint y: 359, distance: 8.6
click at [1063, 359] on div "[PERSON_NAME][EMAIL_ADDRESS][DOMAIN_NAME]" at bounding box center [1098, 382] width 190 height 59
click at [1063, 359] on div "ronak.majalkar@pazcare.com" at bounding box center [1098, 382] width 190 height 59
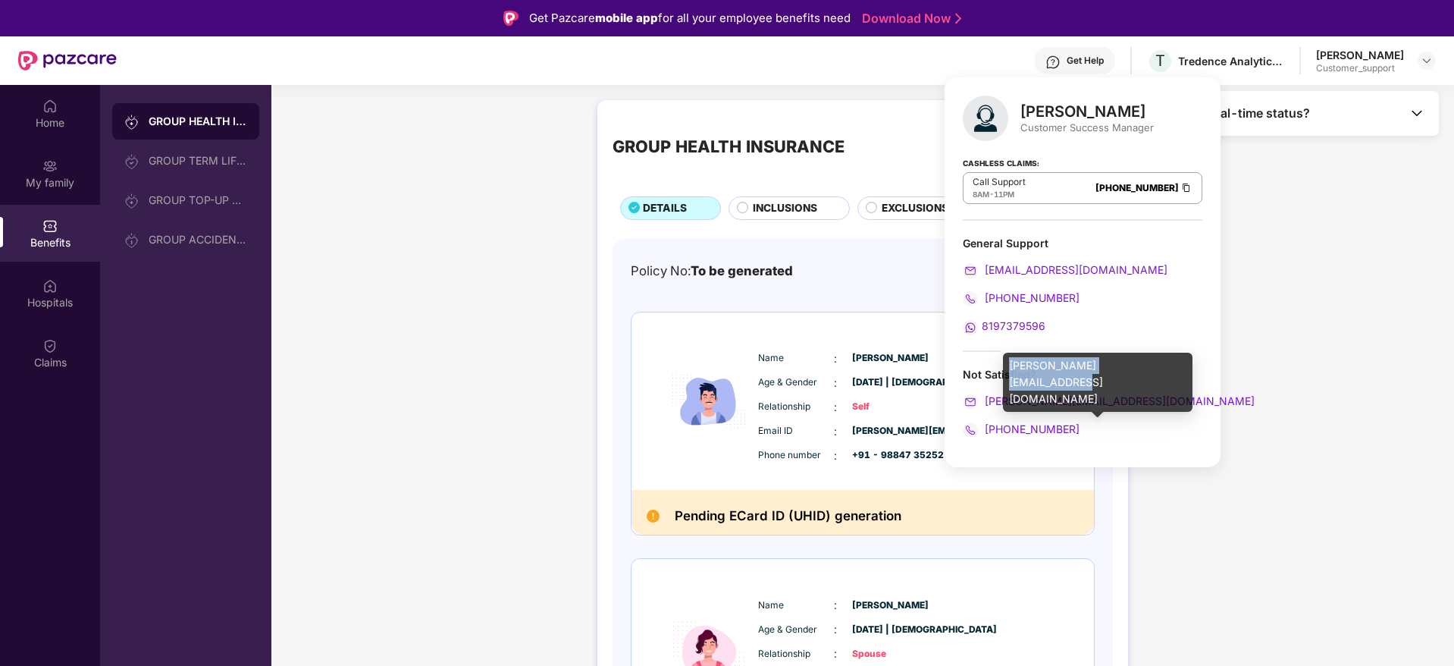
copy div "ronak.majalkar@pazcare.com"
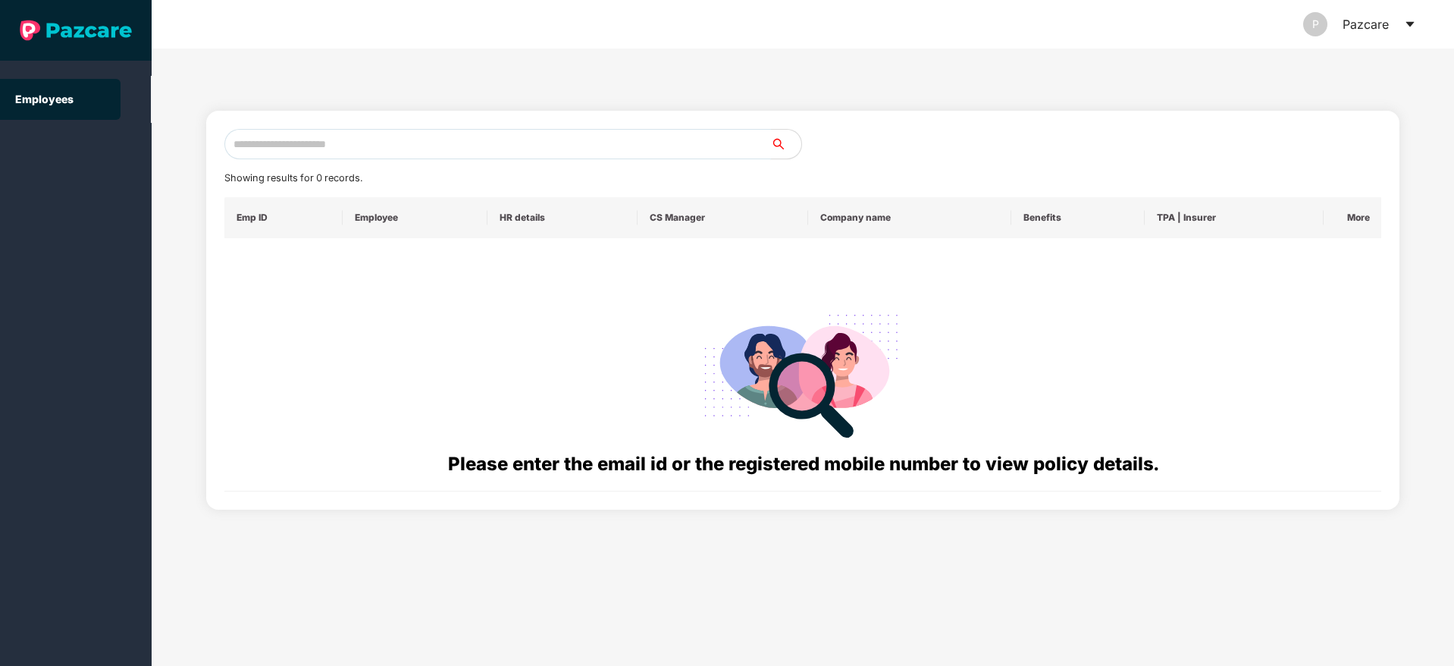
click at [247, 129] on input "text" at bounding box center [497, 144] width 547 height 30
paste input "**********"
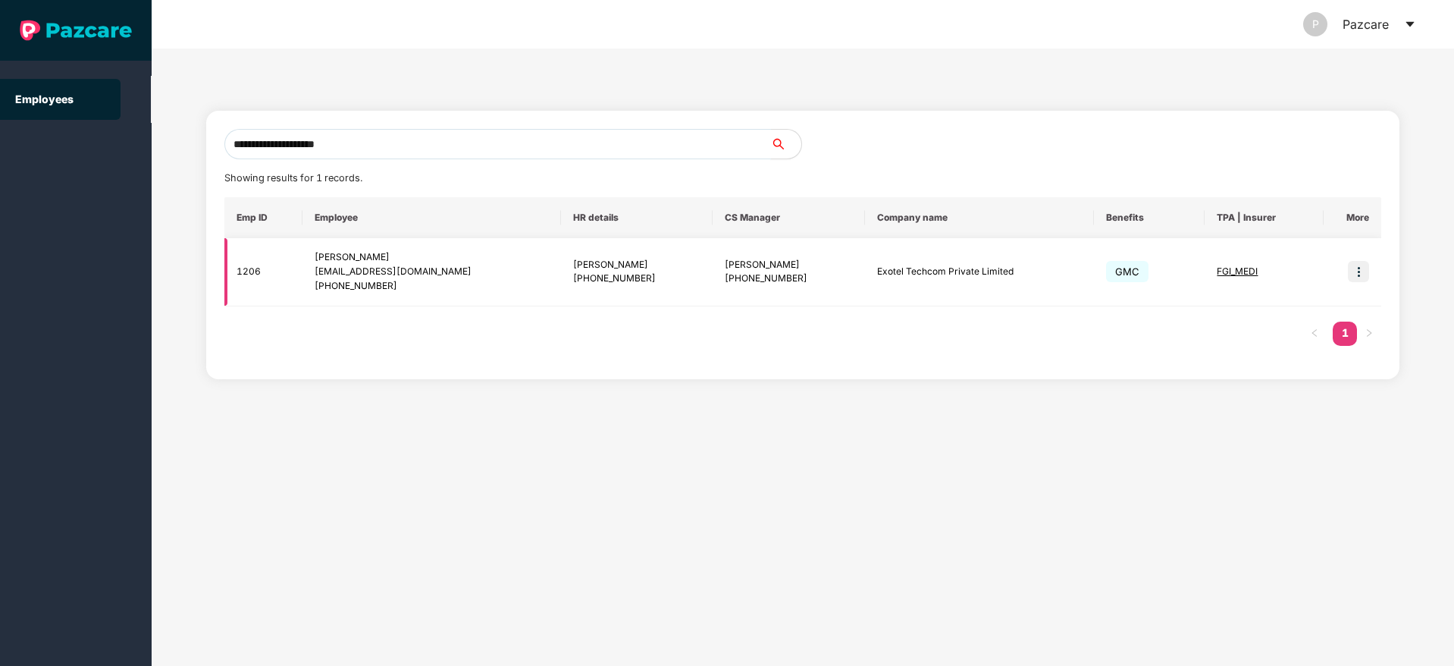
type input "**********"
click at [1358, 268] on img at bounding box center [1358, 271] width 21 height 21
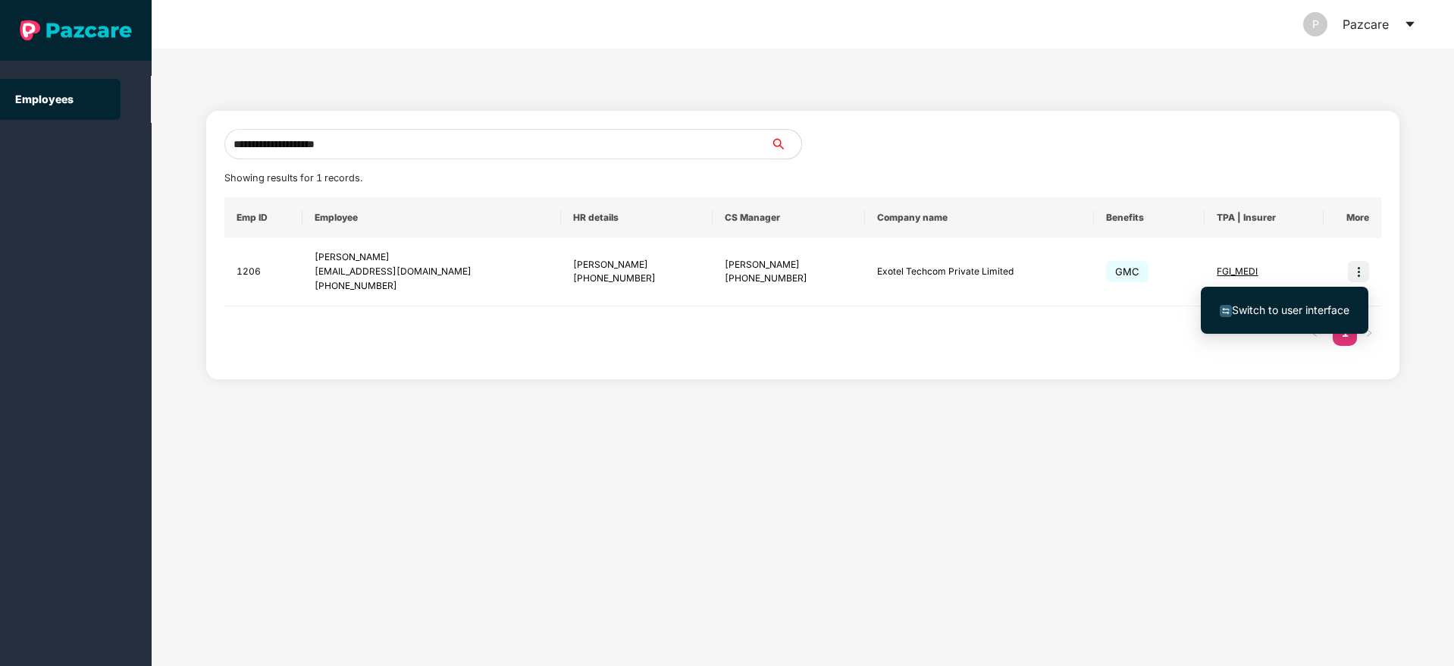
click at [1258, 311] on span "Switch to user interface" at bounding box center [1291, 309] width 118 height 13
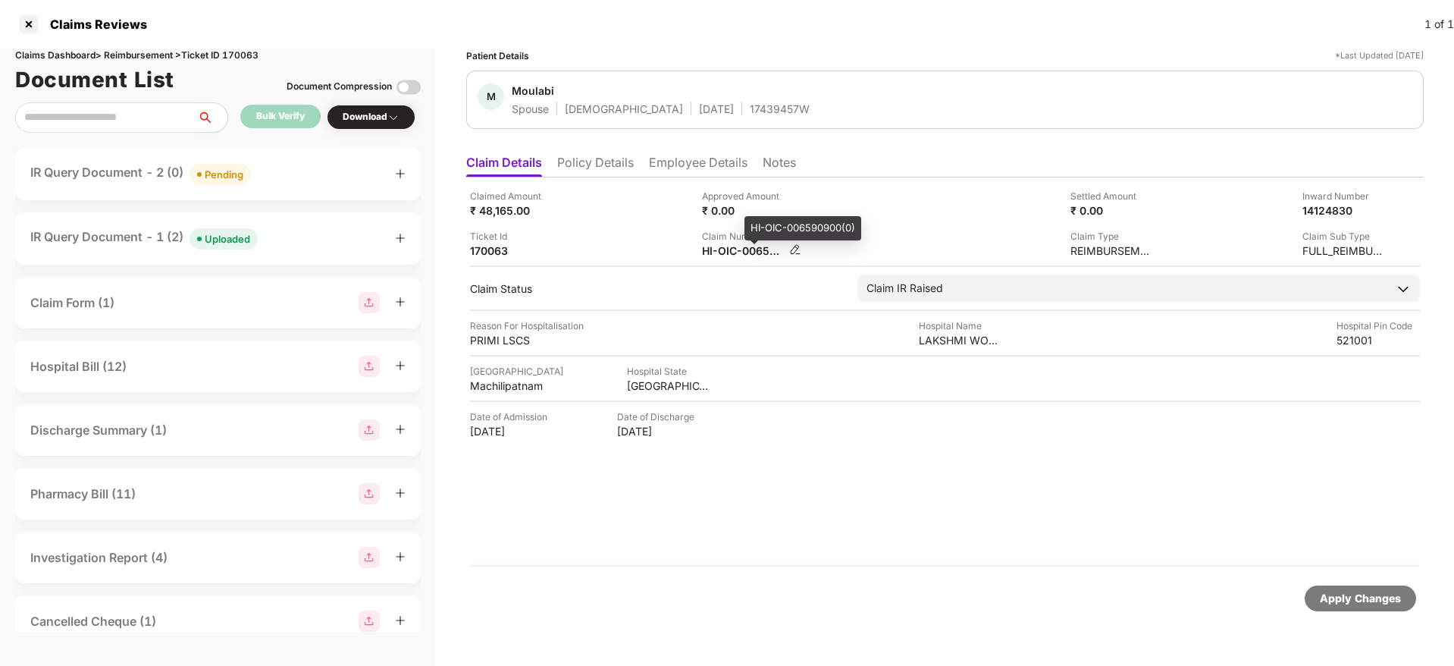
click at [726, 255] on div "HI-OIC-006590900(0)" at bounding box center [743, 250] width 83 height 14
copy div
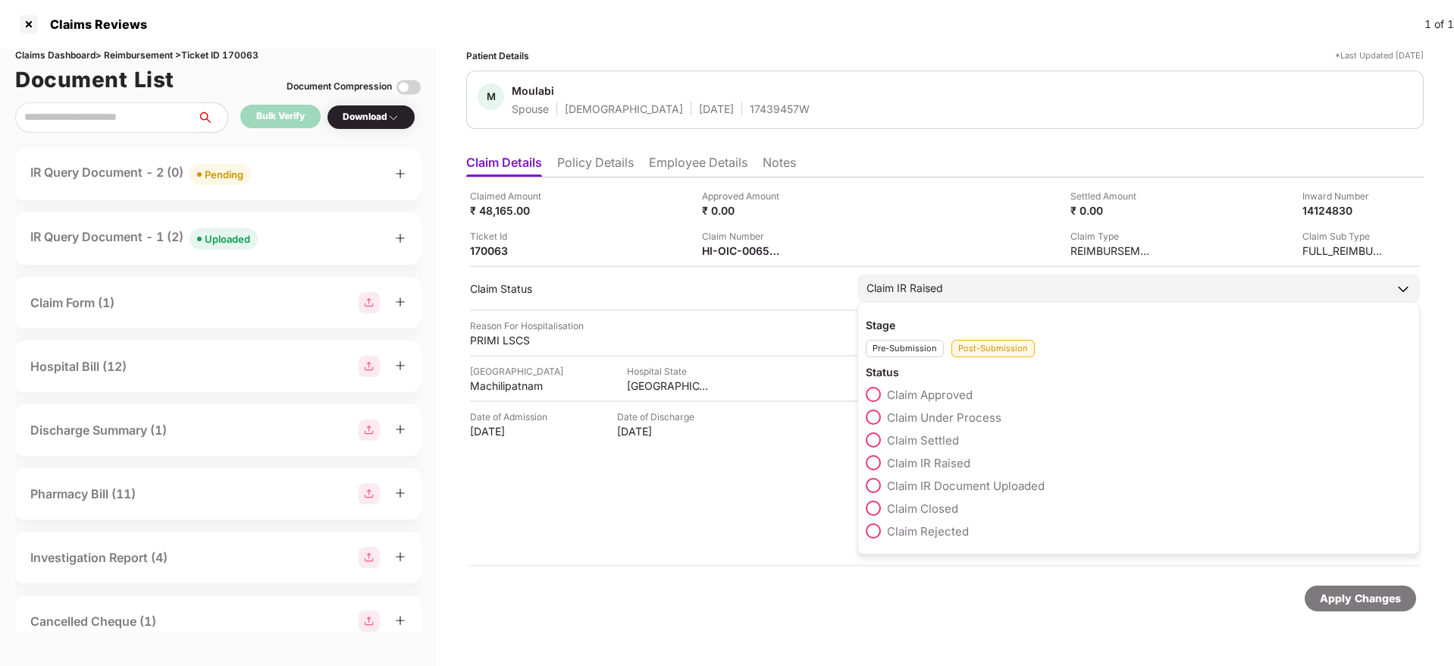
click at [871, 414] on span at bounding box center [873, 416] width 15 height 15
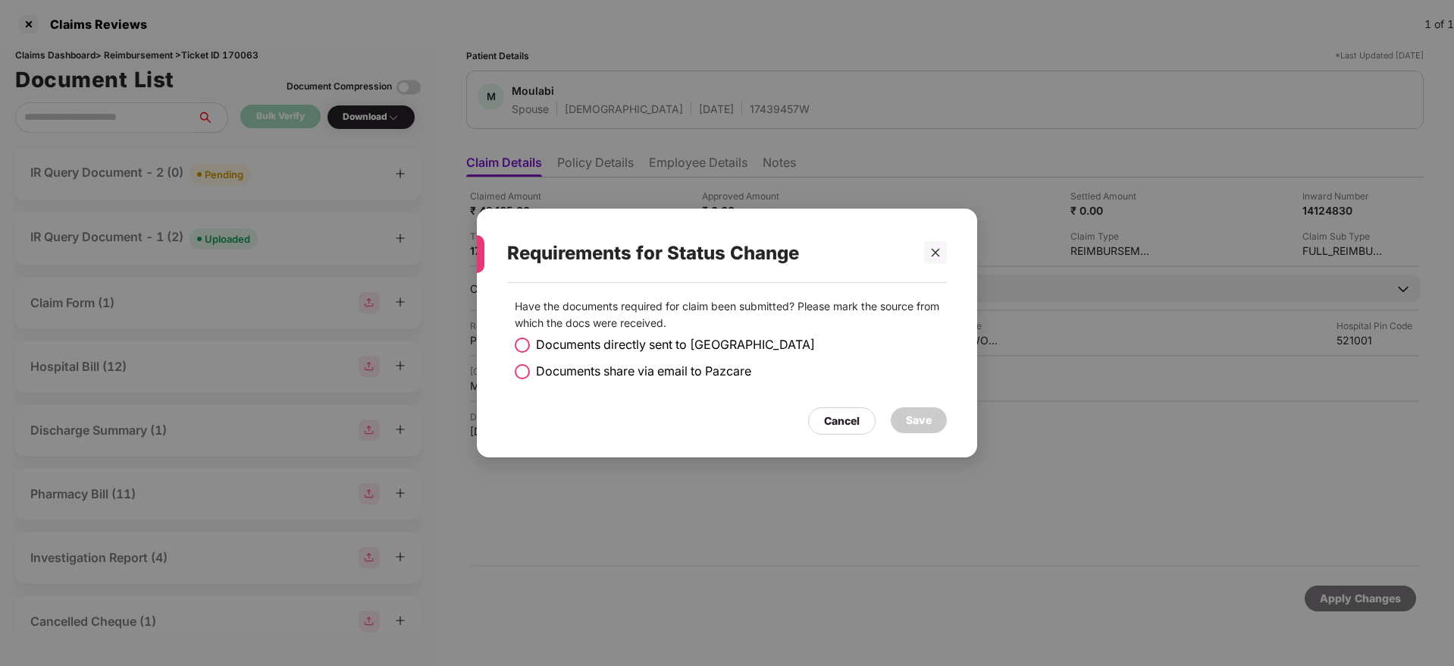
click at [515, 369] on span at bounding box center [522, 371] width 15 height 15
click at [939, 428] on div "Save" at bounding box center [919, 420] width 56 height 26
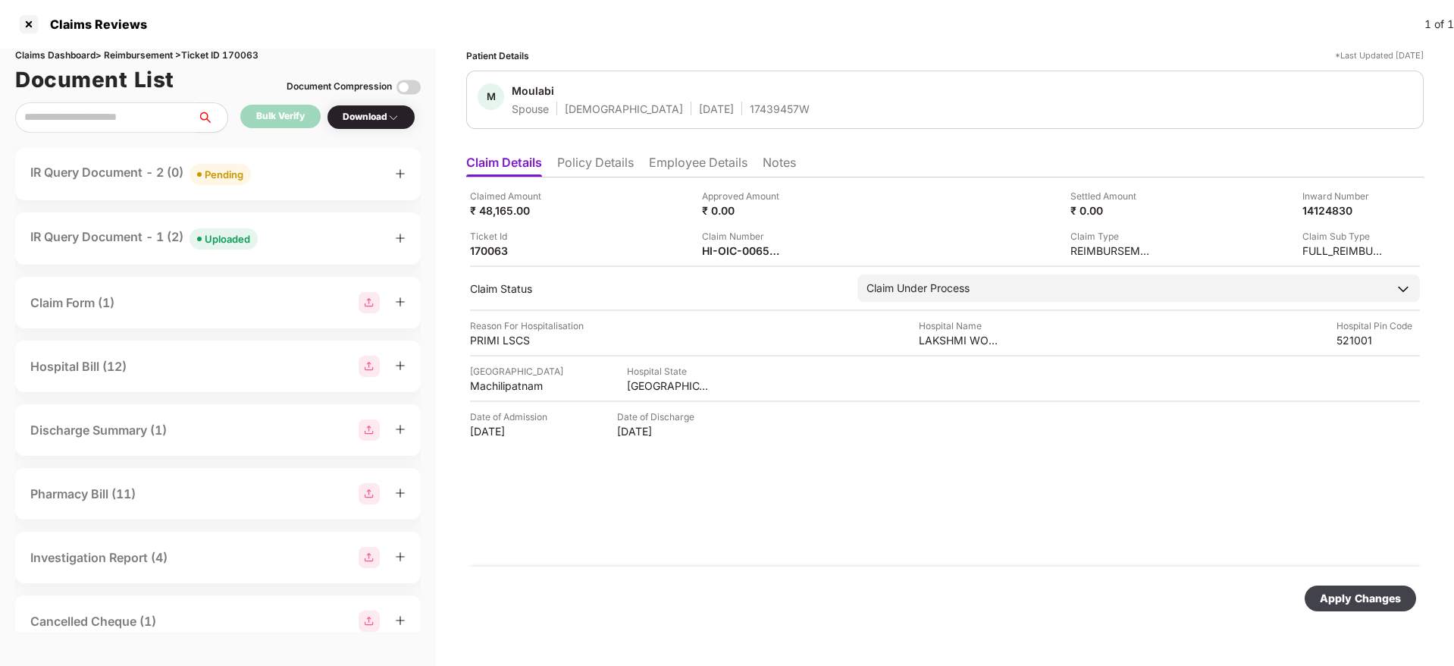
click at [1349, 597] on div "Apply Changes" at bounding box center [1360, 598] width 81 height 17
click at [663, 216] on div "Claimed Amount ₹ 48,165.00" at bounding box center [580, 203] width 221 height 29
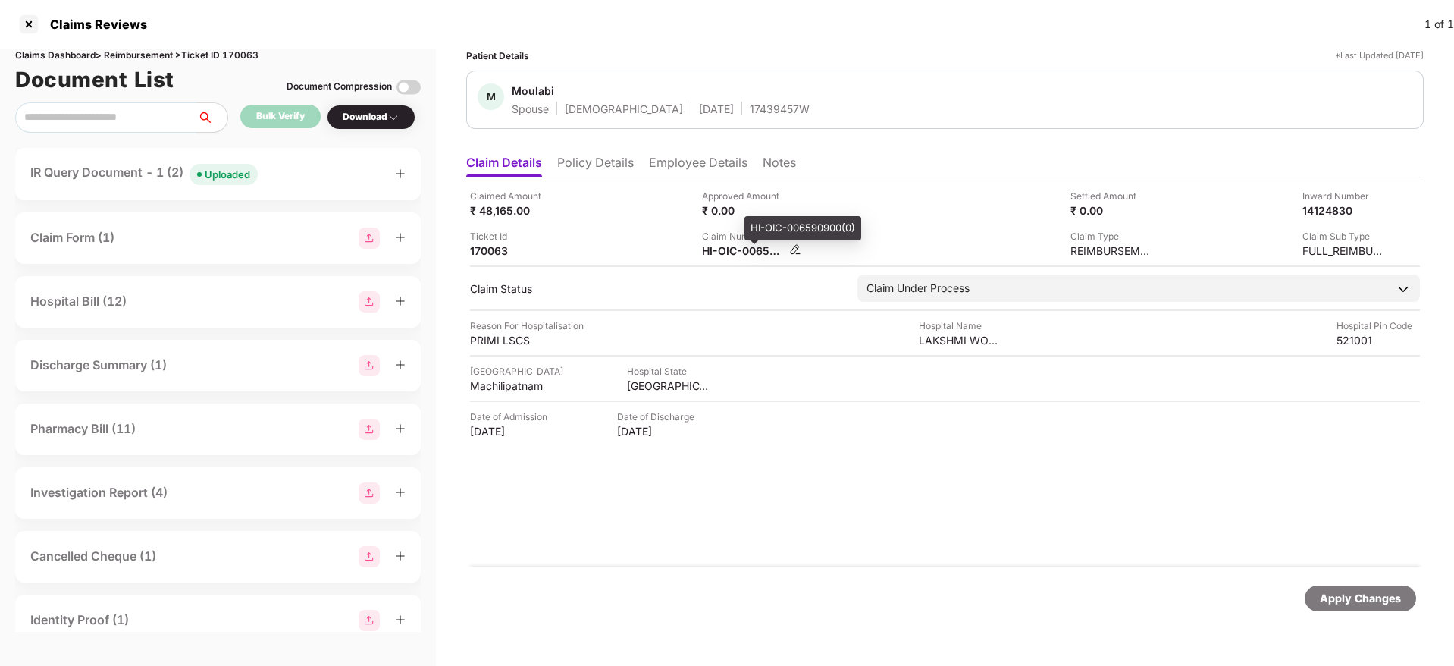
click at [721, 255] on div "HI-OIC-006590900(0)" at bounding box center [743, 250] width 83 height 14
copy div
click at [629, 243] on div "Ticket Id 170063" at bounding box center [580, 243] width 221 height 29
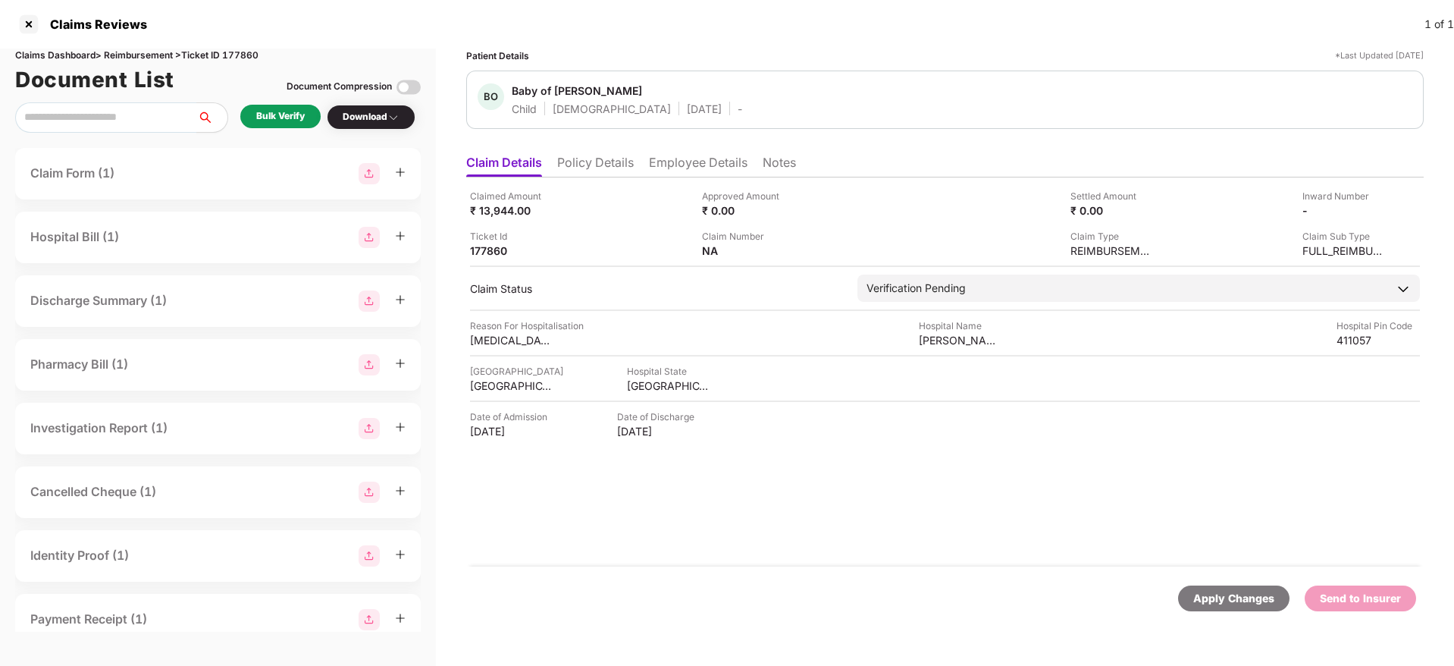
click at [582, 155] on li "Policy Details" at bounding box center [595, 166] width 77 height 22
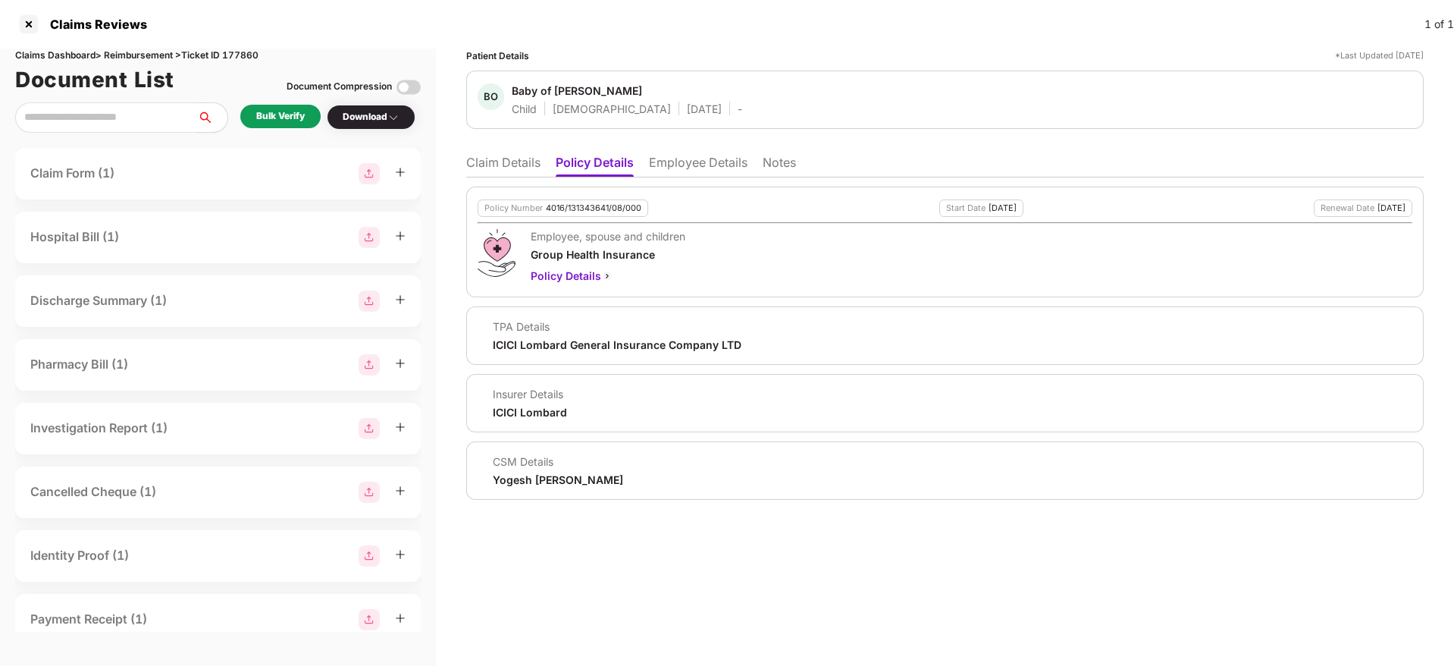
click at [717, 165] on li "Employee Details" at bounding box center [698, 166] width 99 height 22
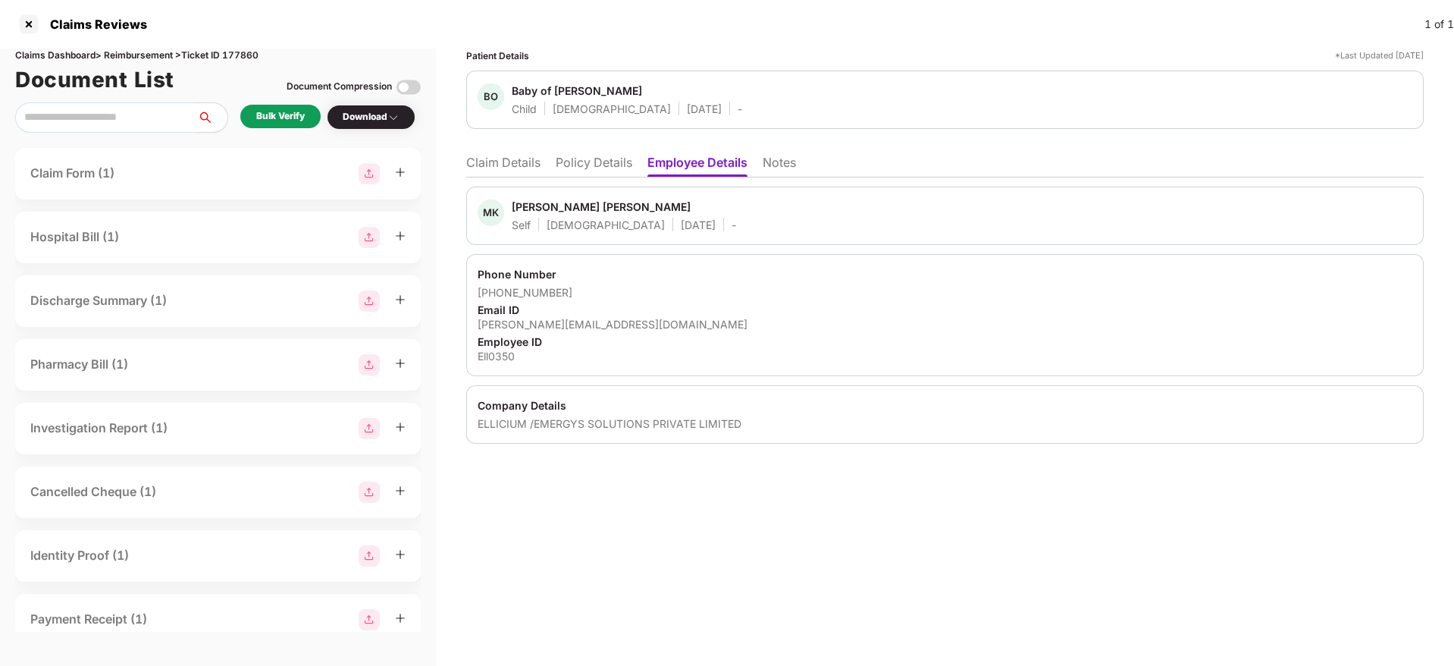
click at [597, 152] on ul "Claim Details Policy Details Employee Details Notes" at bounding box center [945, 162] width 958 height 30
click at [604, 161] on li "Policy Details" at bounding box center [594, 166] width 77 height 22
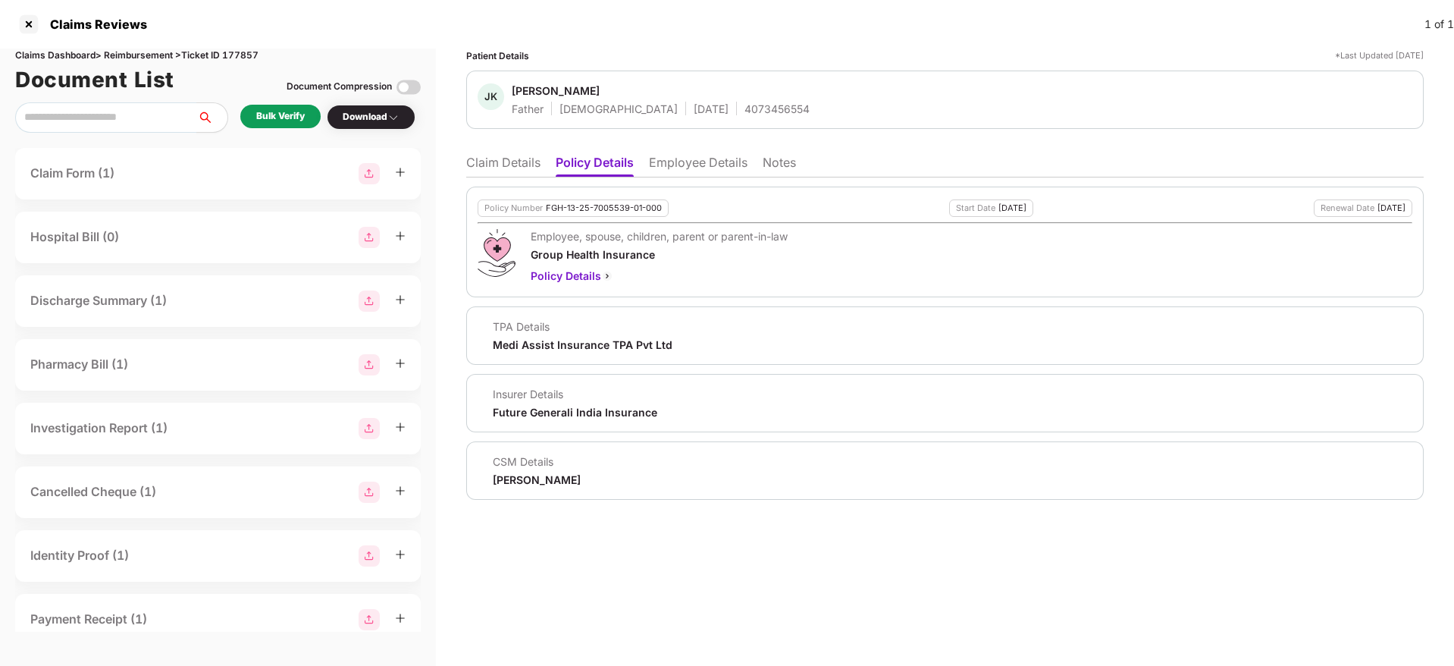
click at [723, 171] on li "Employee Details" at bounding box center [698, 166] width 99 height 22
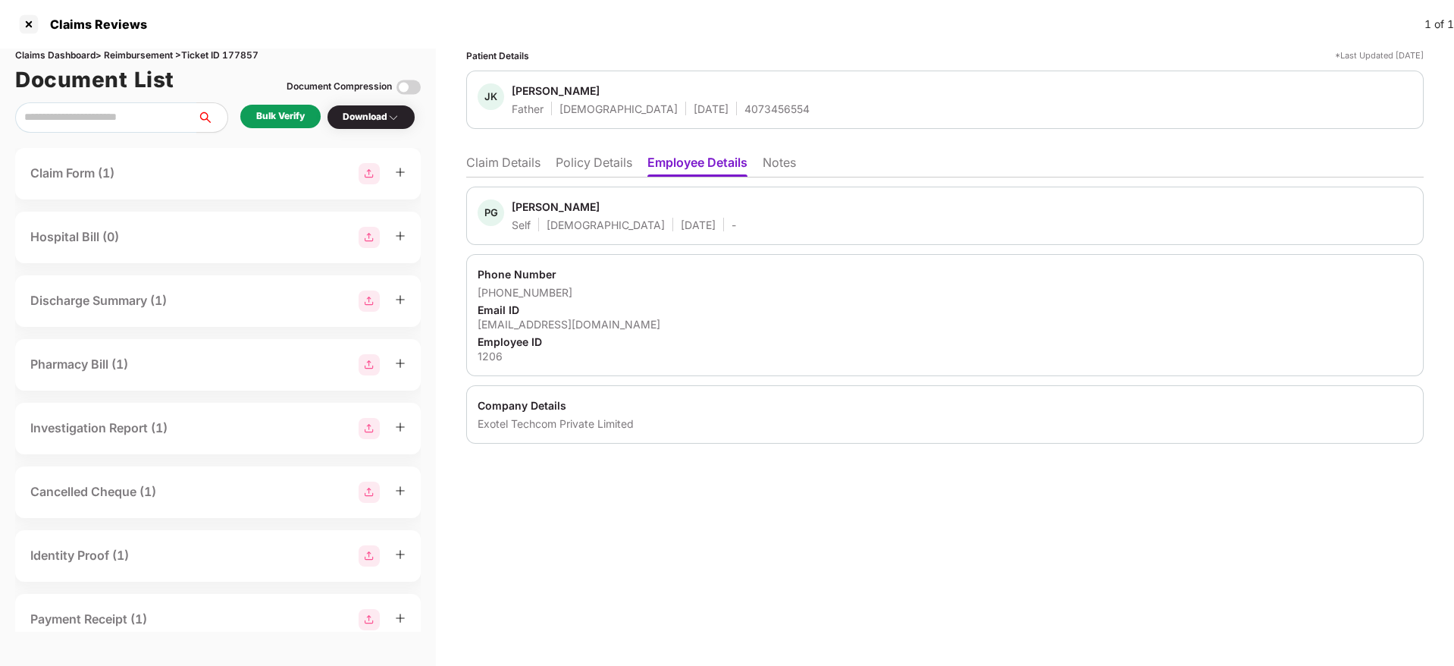
click at [614, 161] on li "Policy Details" at bounding box center [594, 166] width 77 height 22
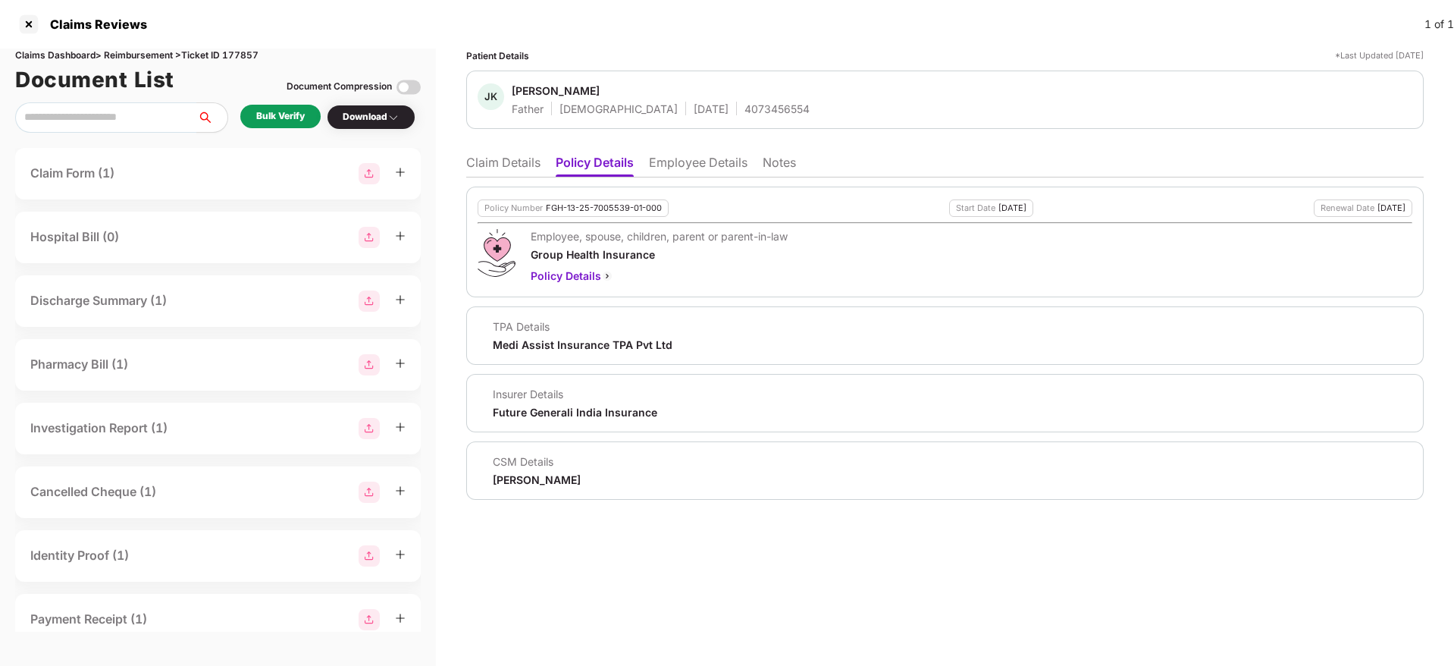
click at [496, 158] on li "Claim Details" at bounding box center [503, 166] width 74 height 22
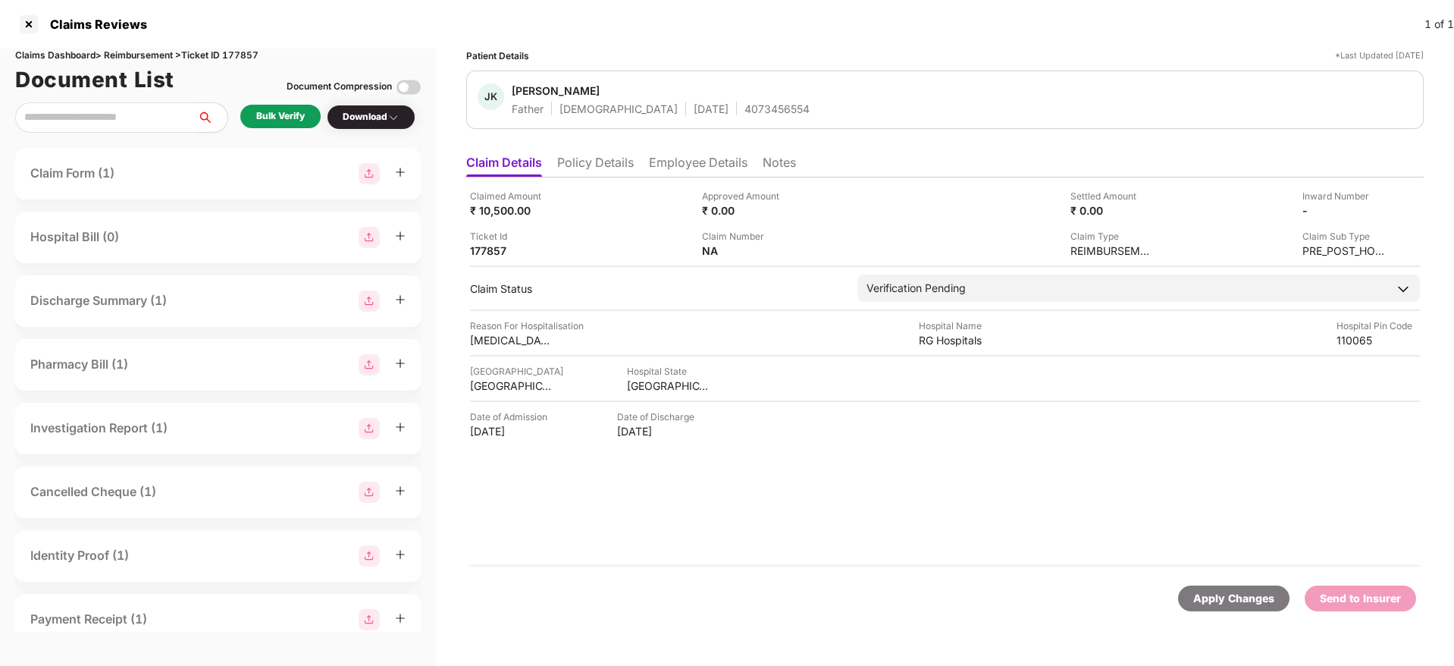
click at [592, 171] on li "Policy Details" at bounding box center [595, 166] width 77 height 22
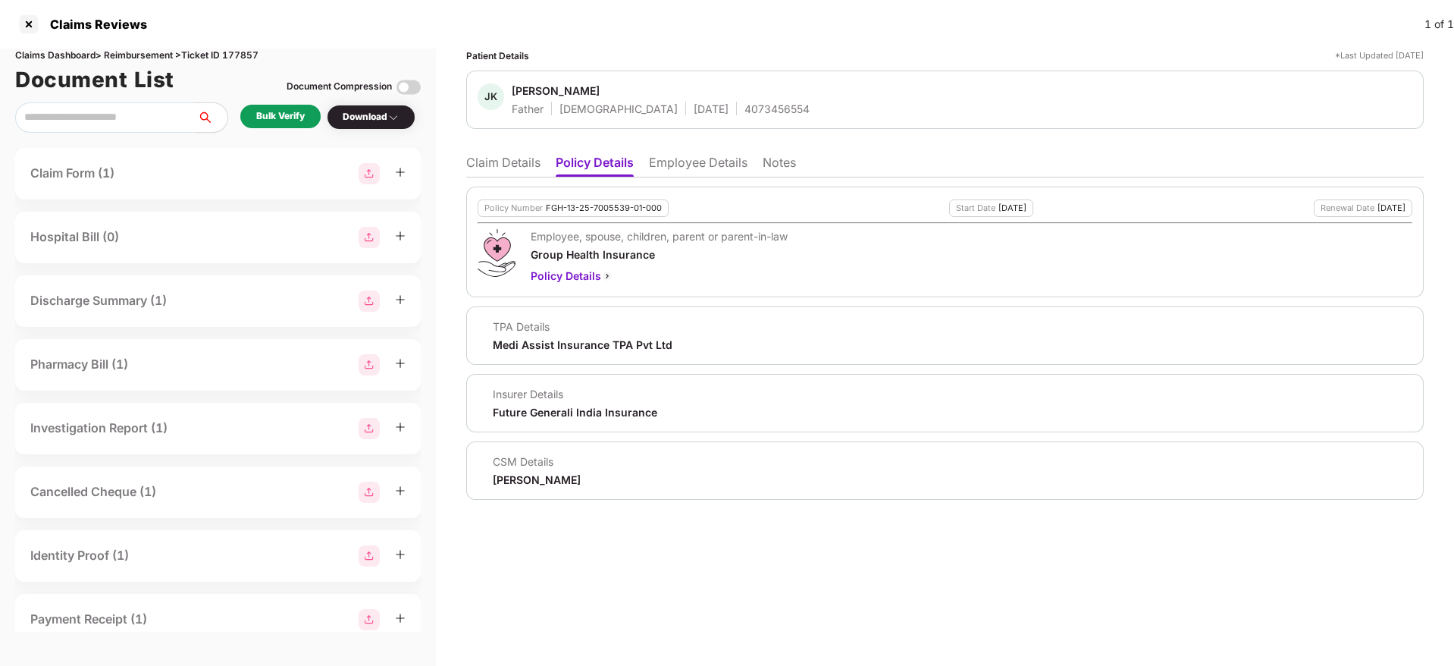
click at [495, 158] on li "Claim Details" at bounding box center [503, 166] width 74 height 22
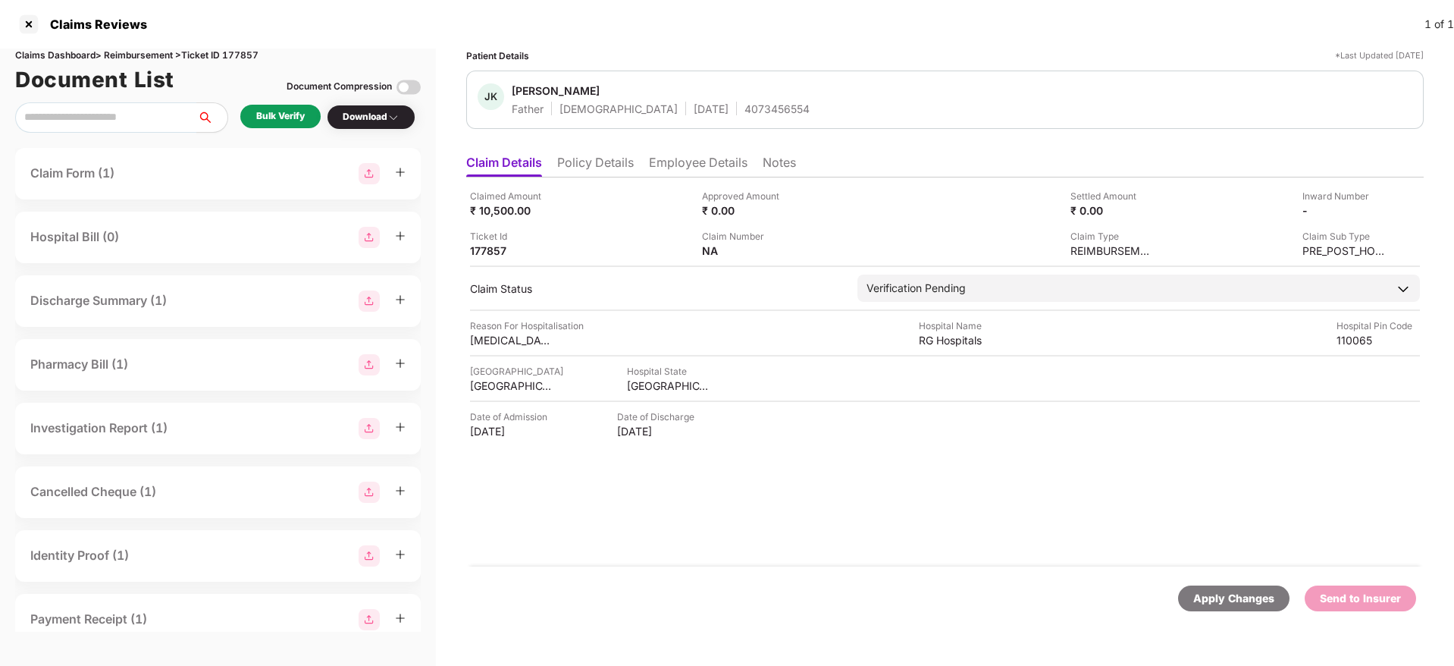
click at [661, 159] on li "Employee Details" at bounding box center [698, 166] width 99 height 22
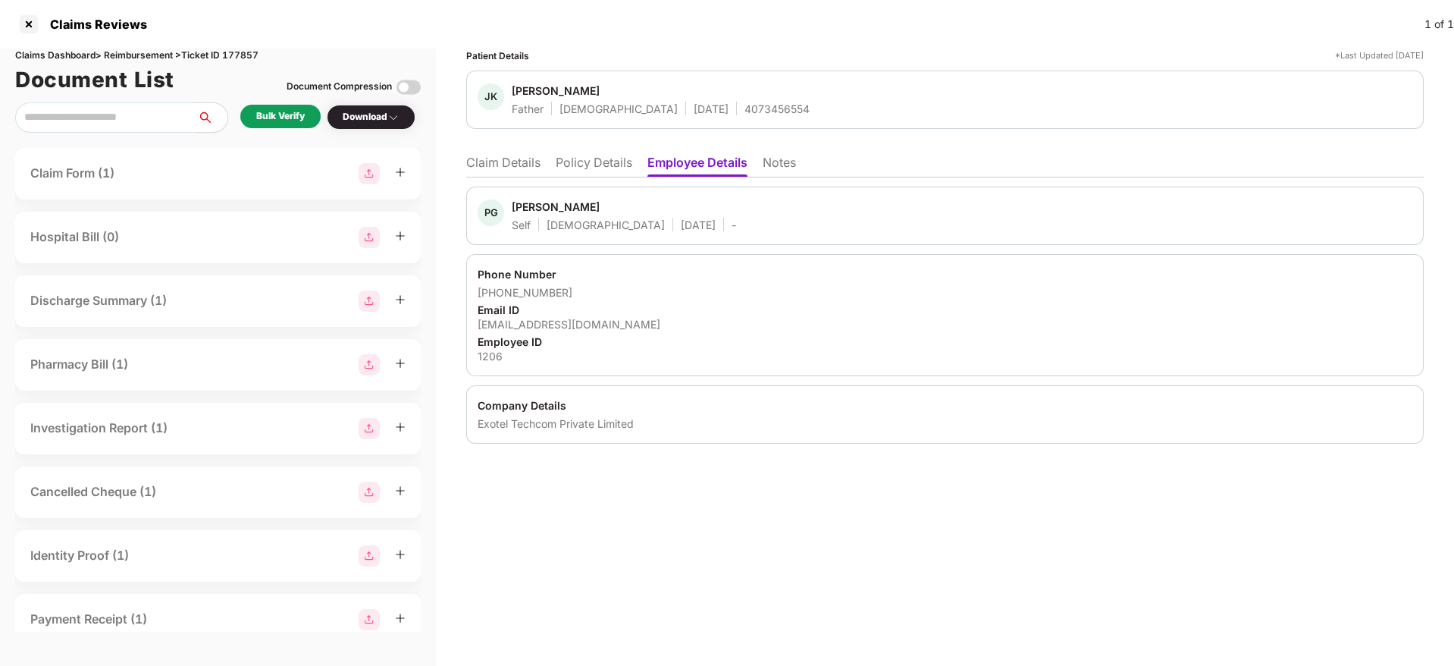
click at [518, 321] on div "[EMAIL_ADDRESS][DOMAIN_NAME]" at bounding box center [945, 324] width 935 height 14
click at [518, 321] on div "parulgoyal@exotel.com" at bounding box center [945, 324] width 935 height 14
copy div "parulgoyal@exotel.com"
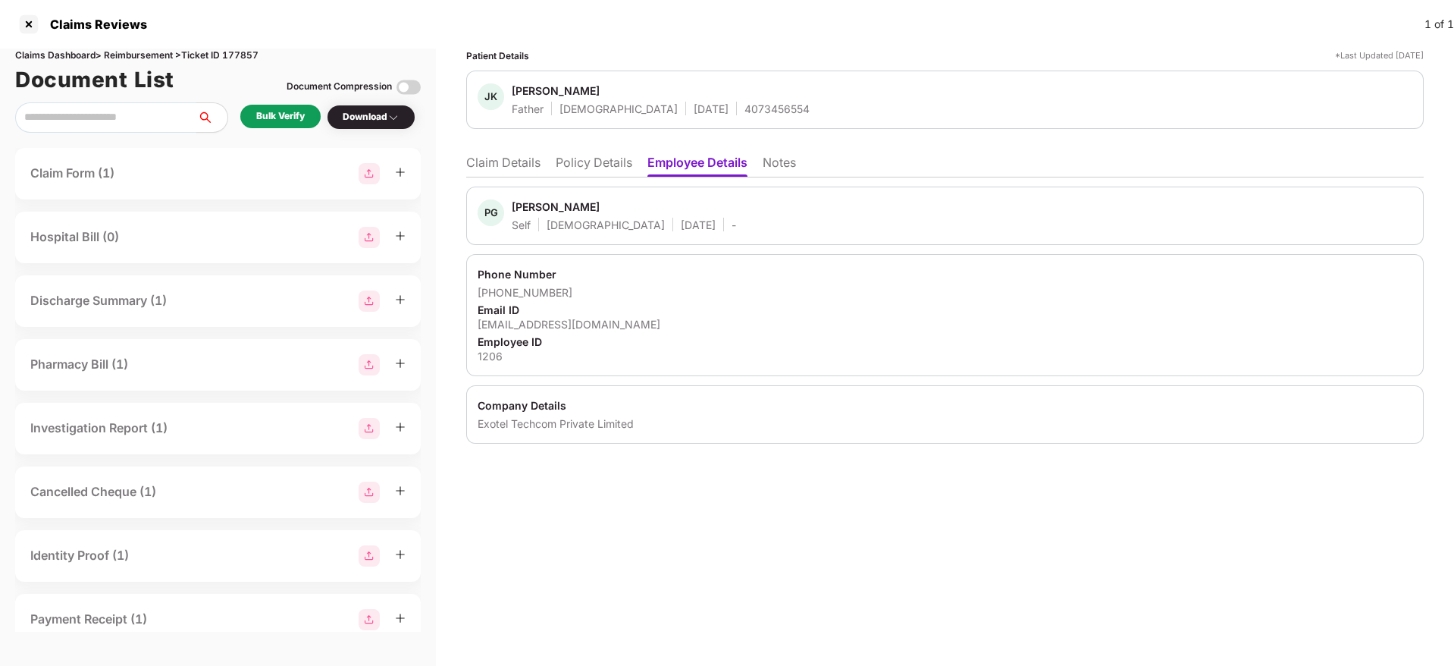
click at [598, 165] on li "Policy Details" at bounding box center [594, 166] width 77 height 22
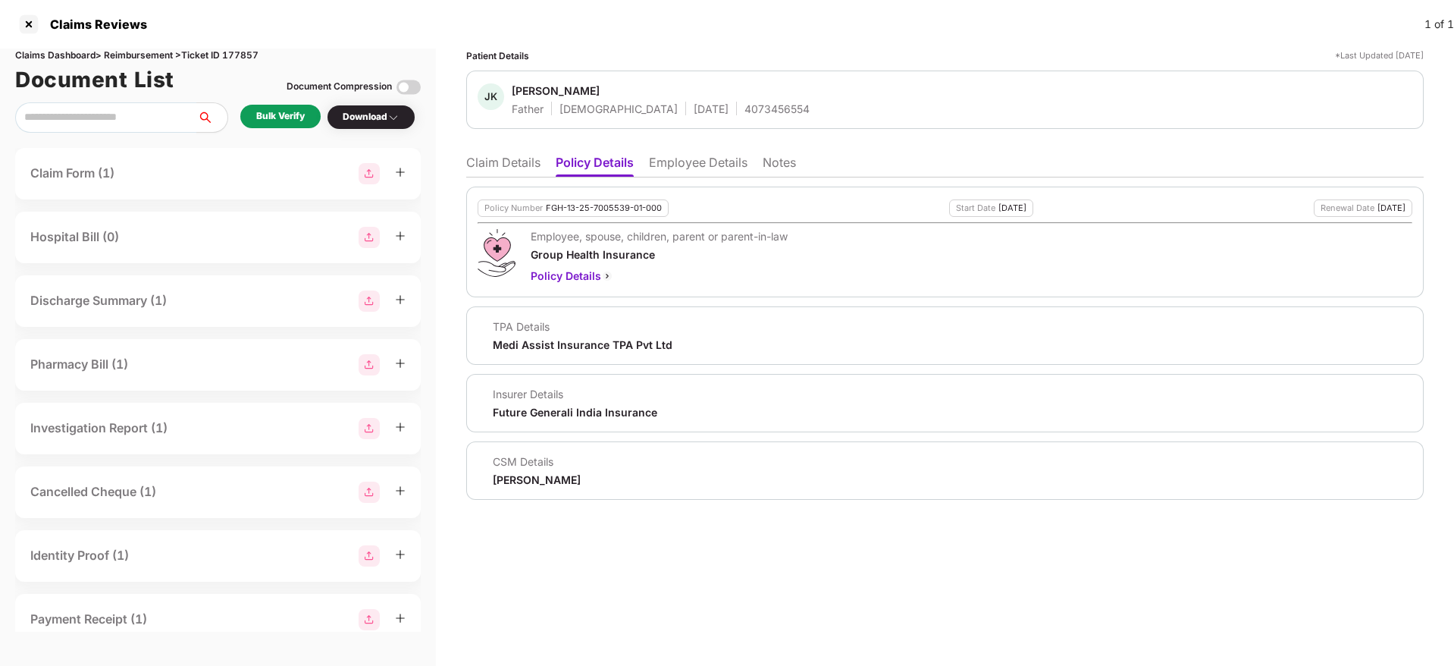
click at [518, 157] on li "Claim Details" at bounding box center [503, 166] width 74 height 22
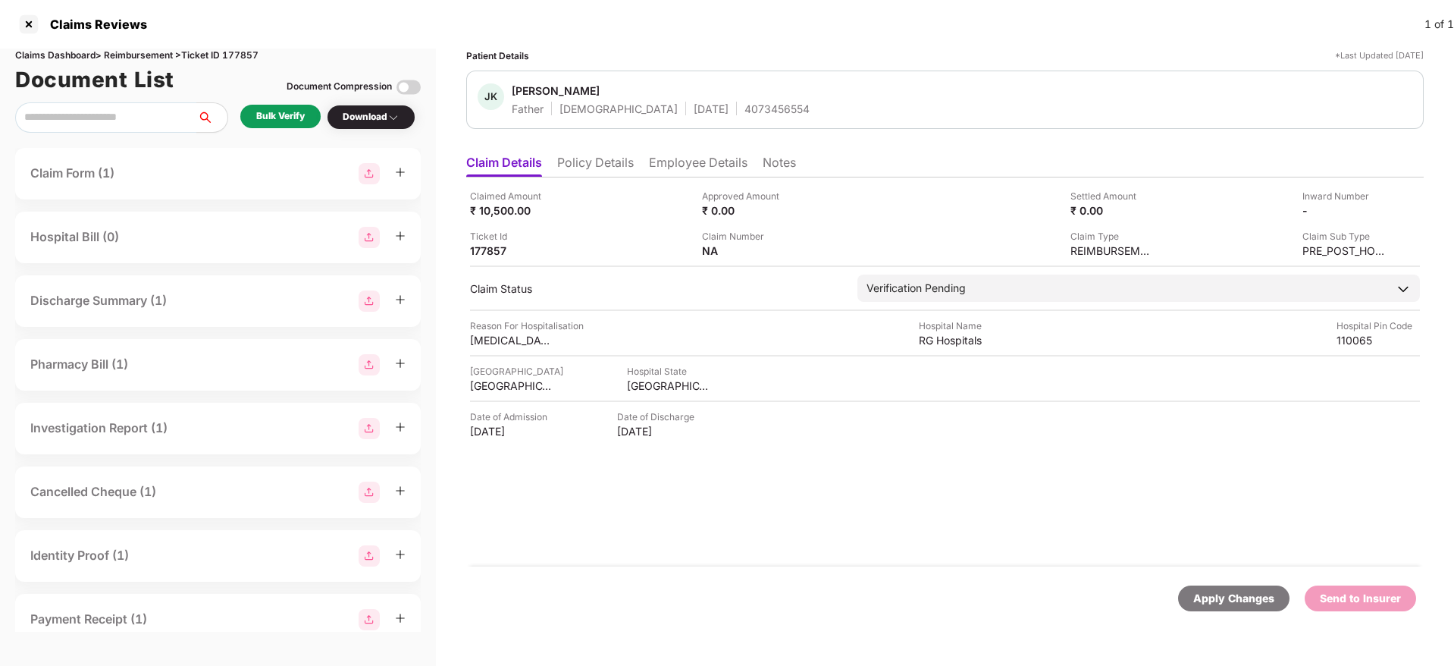
click at [594, 157] on li "Policy Details" at bounding box center [595, 166] width 77 height 22
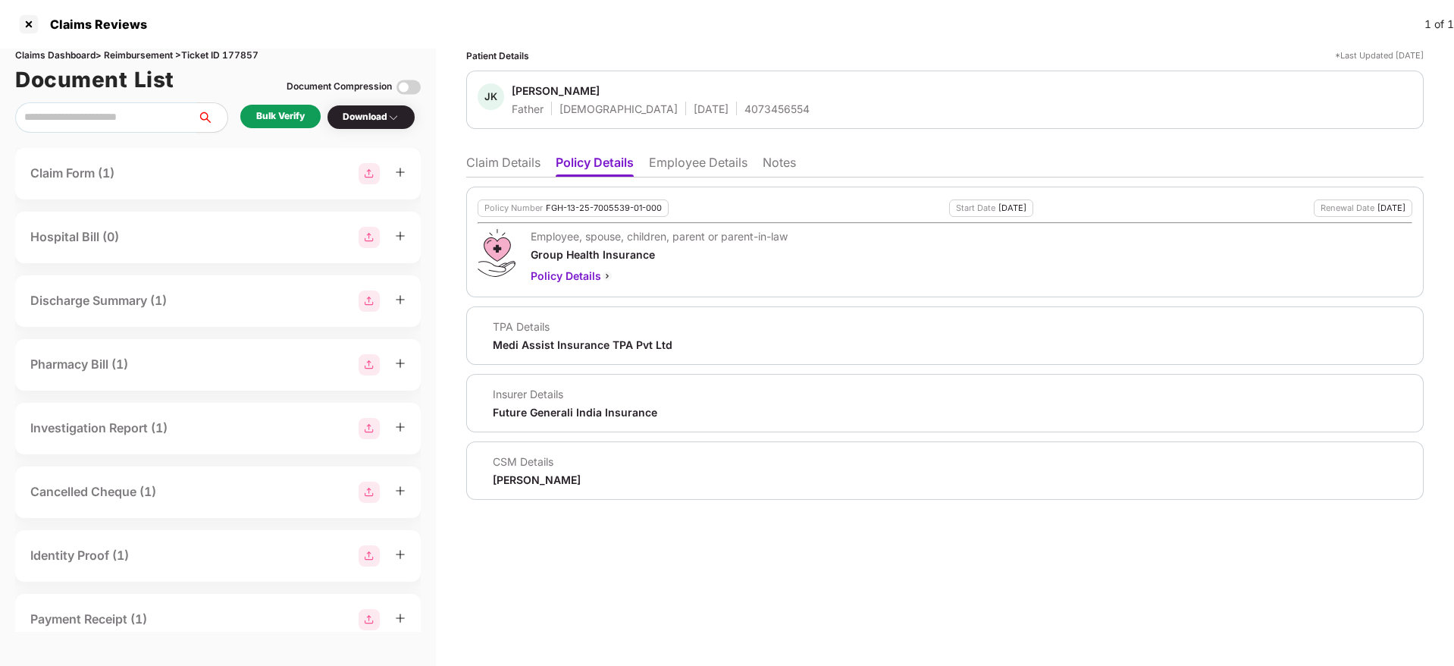
click at [527, 158] on li "Claim Details" at bounding box center [503, 166] width 74 height 22
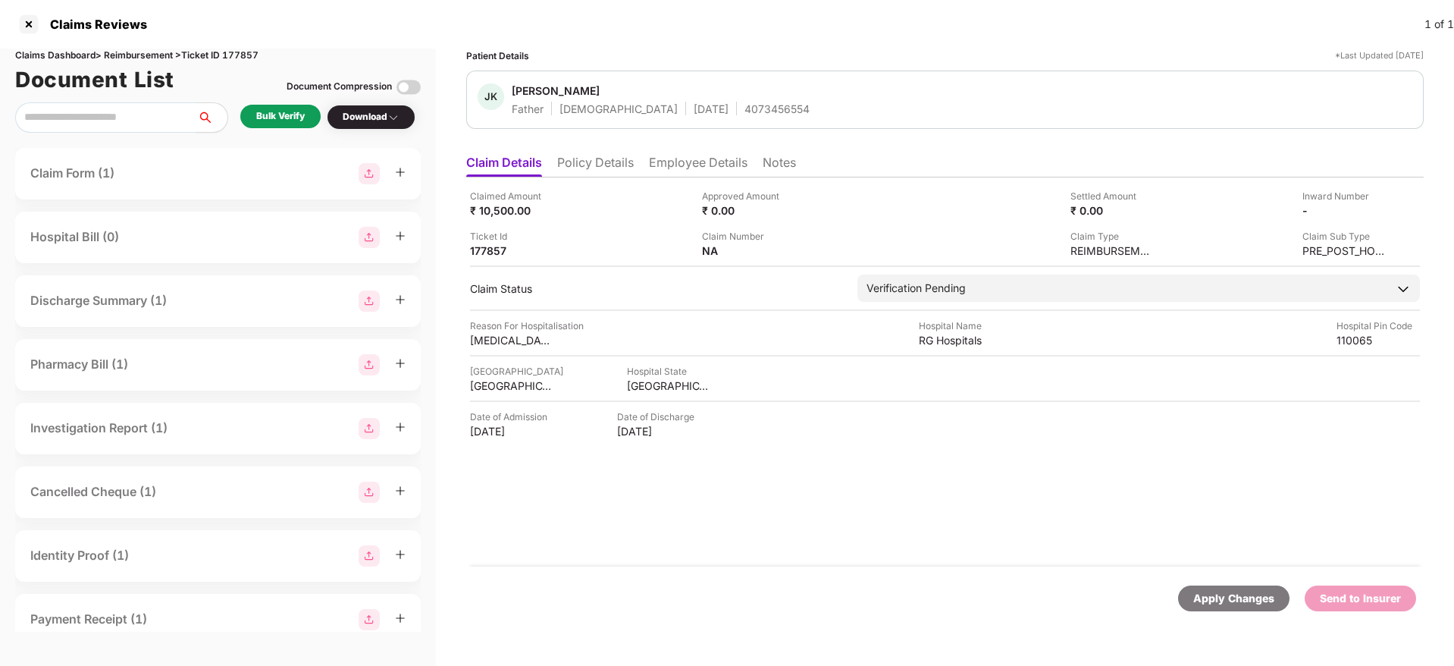
click at [295, 114] on div "Bulk Verify" at bounding box center [280, 116] width 49 height 14
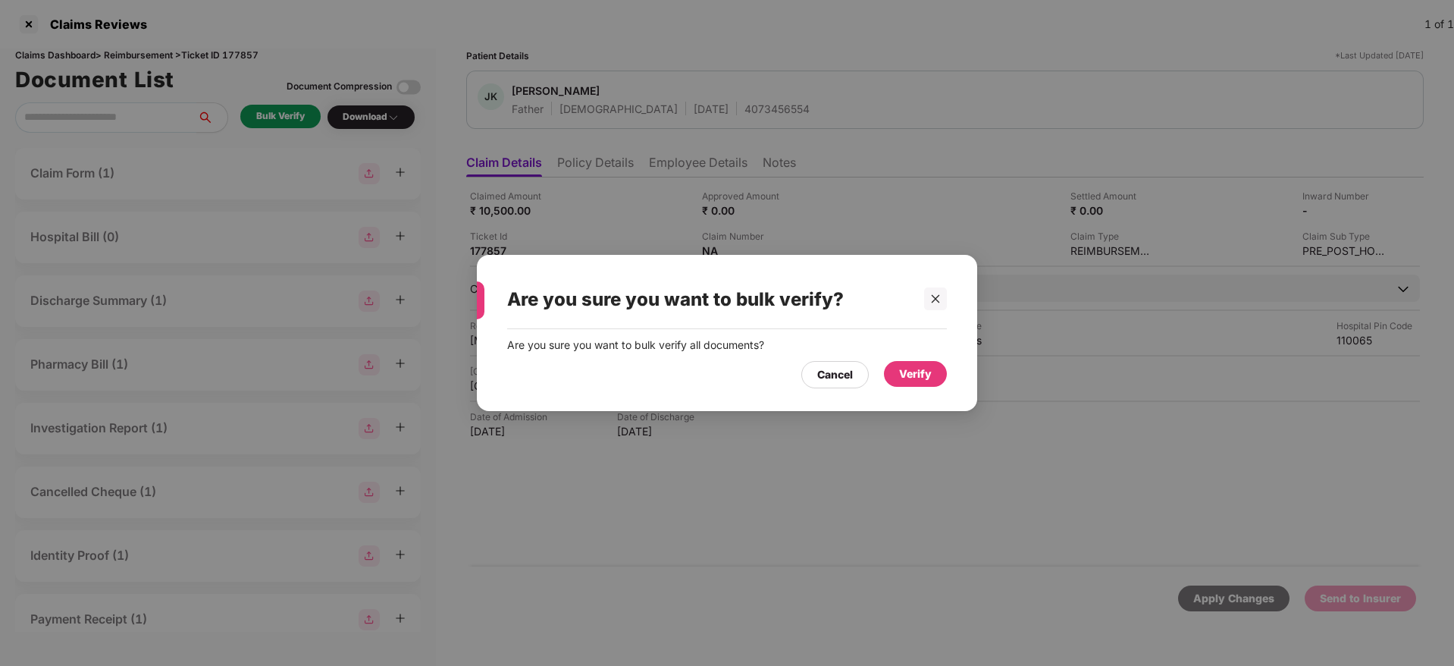
click at [915, 368] on div "Verify" at bounding box center [915, 373] width 33 height 17
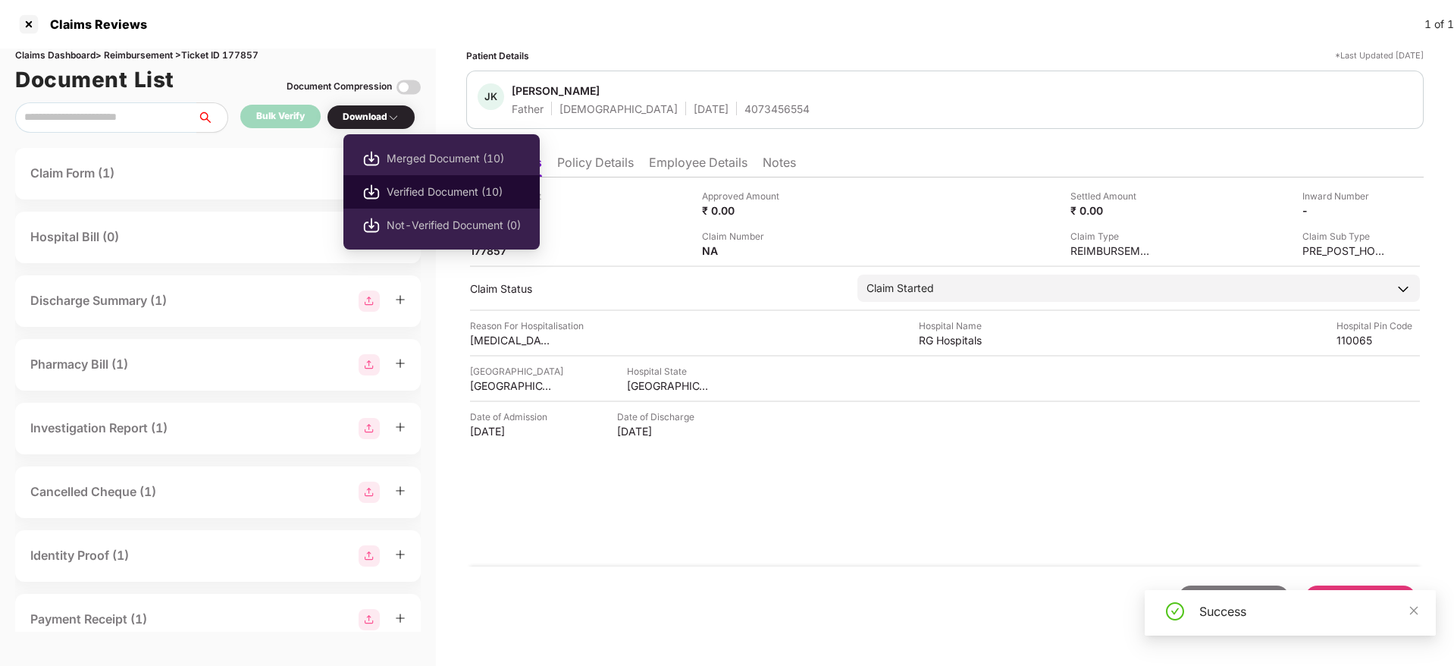
click at [416, 177] on li "Verified Document (10)" at bounding box center [441, 191] width 196 height 33
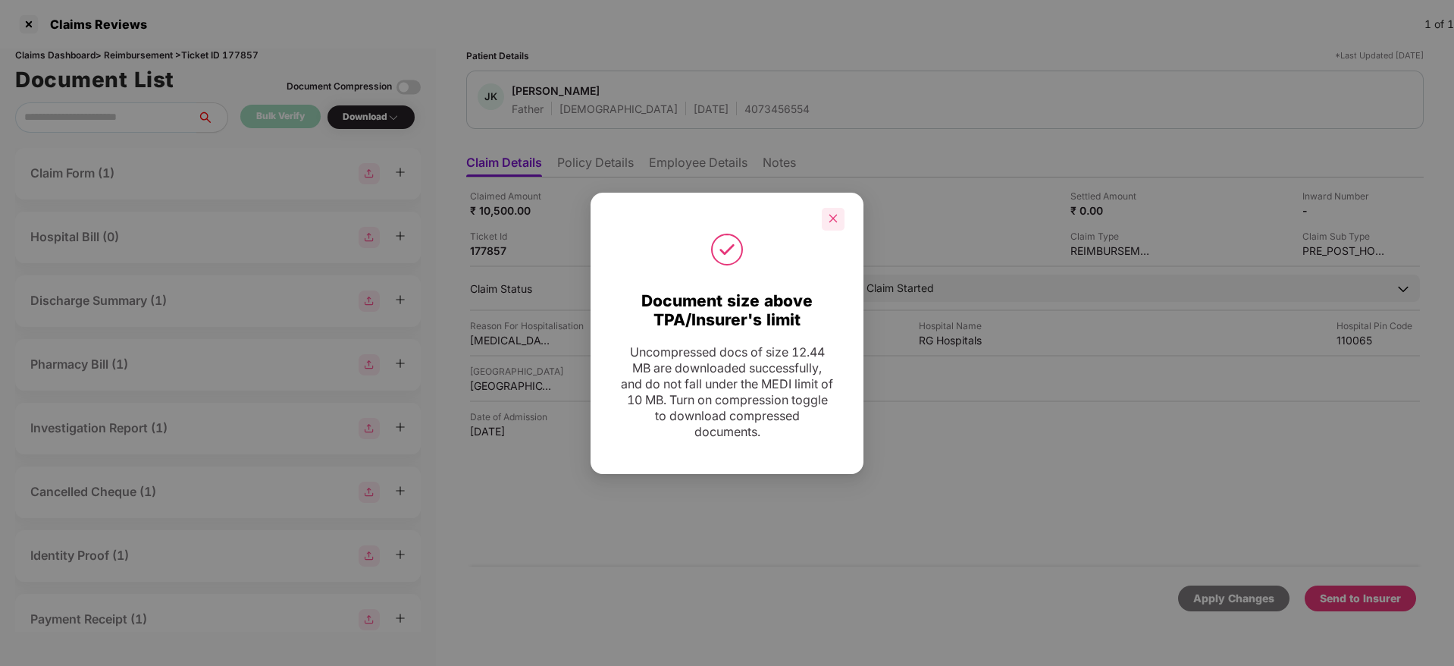
click at [832, 219] on icon "close" at bounding box center [834, 219] width 8 height 8
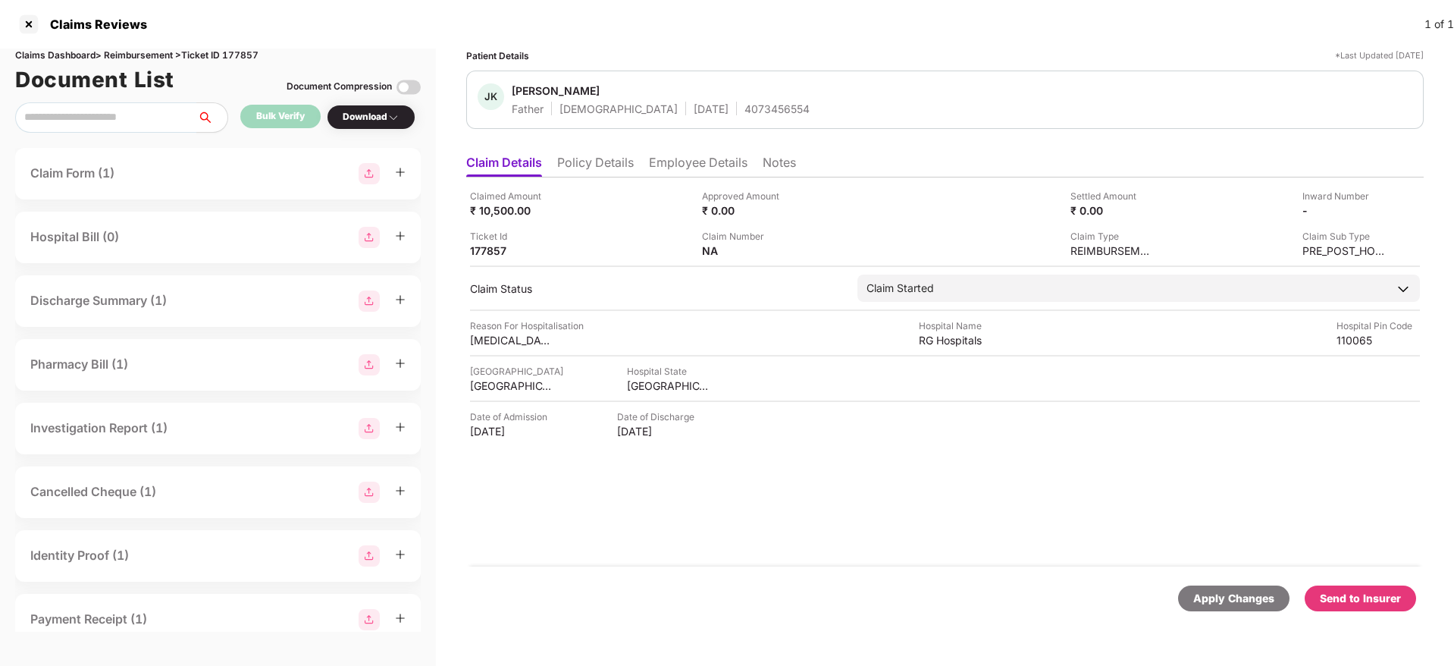
click at [594, 164] on li "Policy Details" at bounding box center [595, 166] width 77 height 22
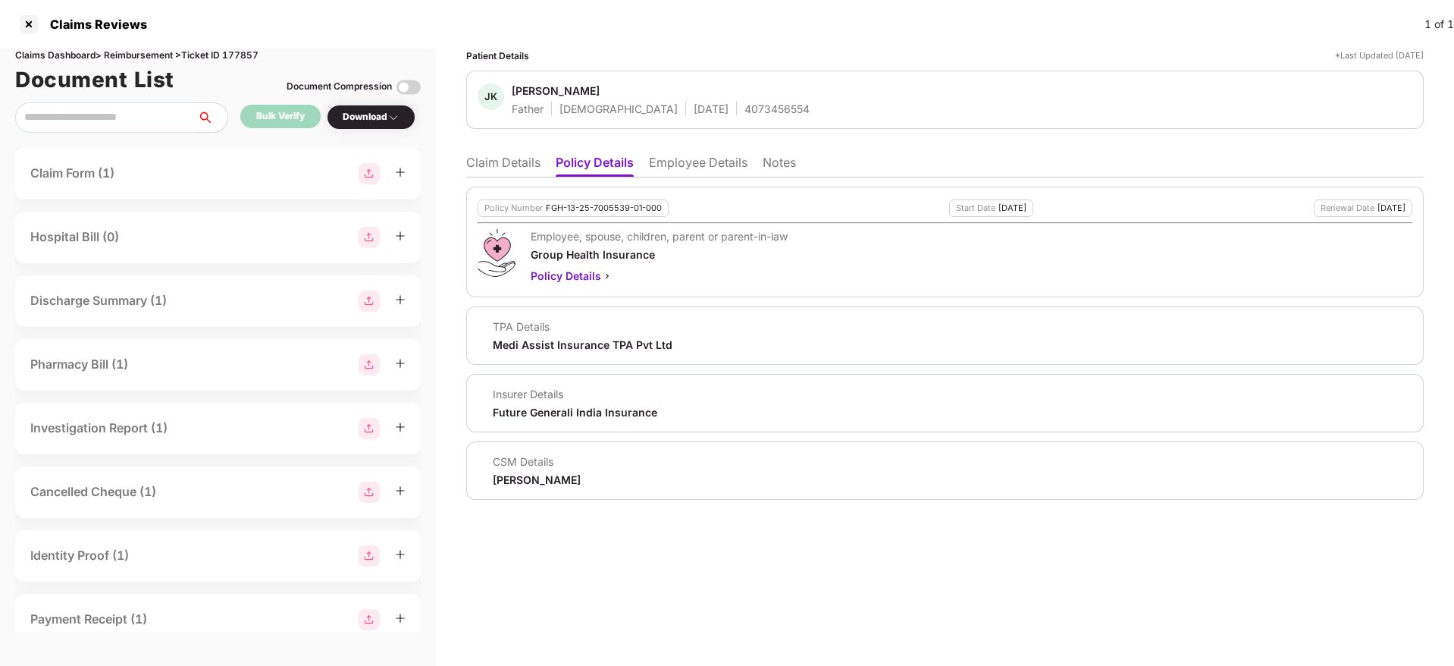
click at [491, 161] on li "Claim Details" at bounding box center [503, 166] width 74 height 22
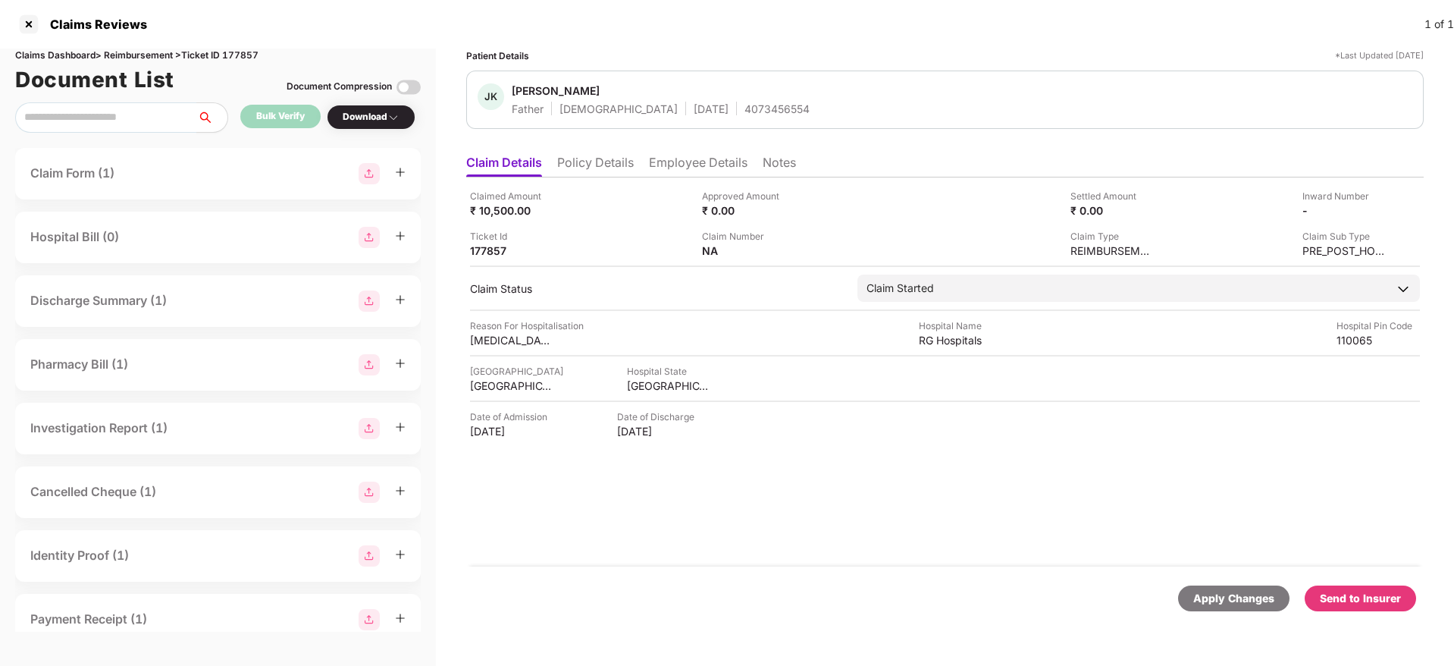
click at [693, 158] on li "Employee Details" at bounding box center [698, 166] width 99 height 22
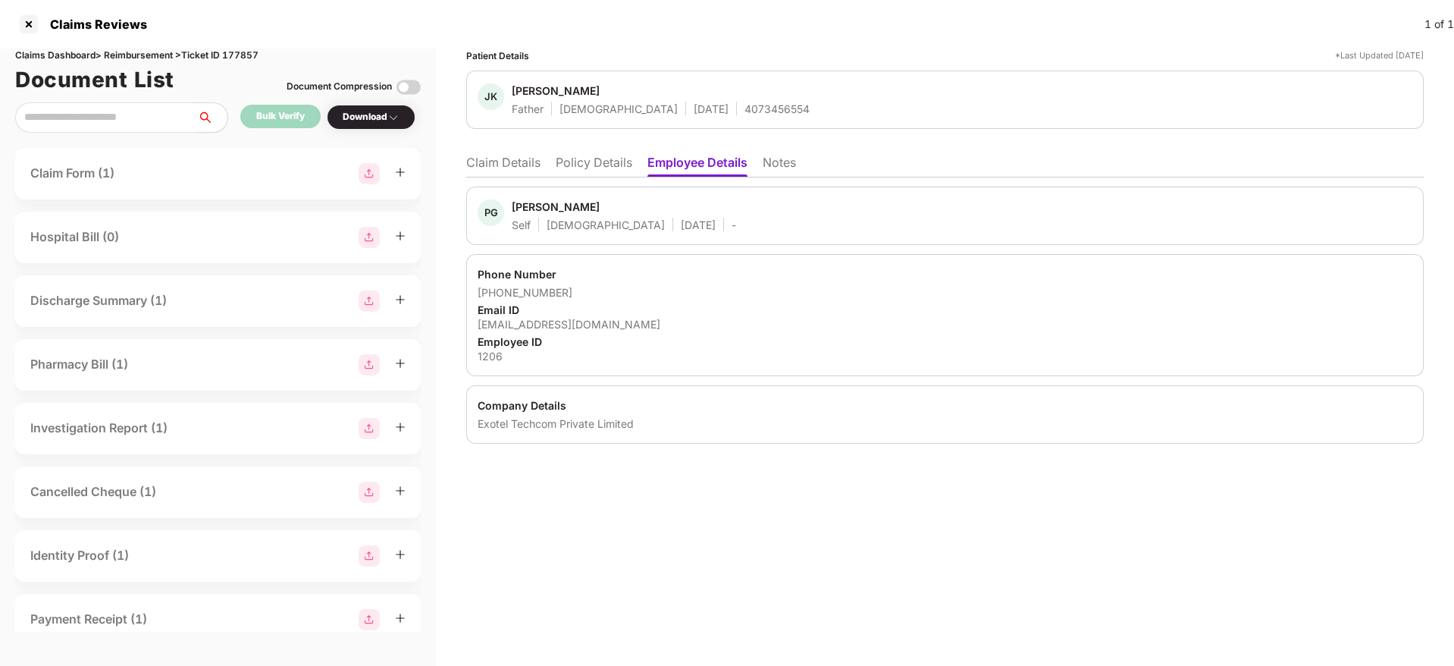
click at [494, 352] on div "1206" at bounding box center [945, 356] width 935 height 14
copy div "1206"
click at [580, 158] on li "Policy Details" at bounding box center [594, 166] width 77 height 22
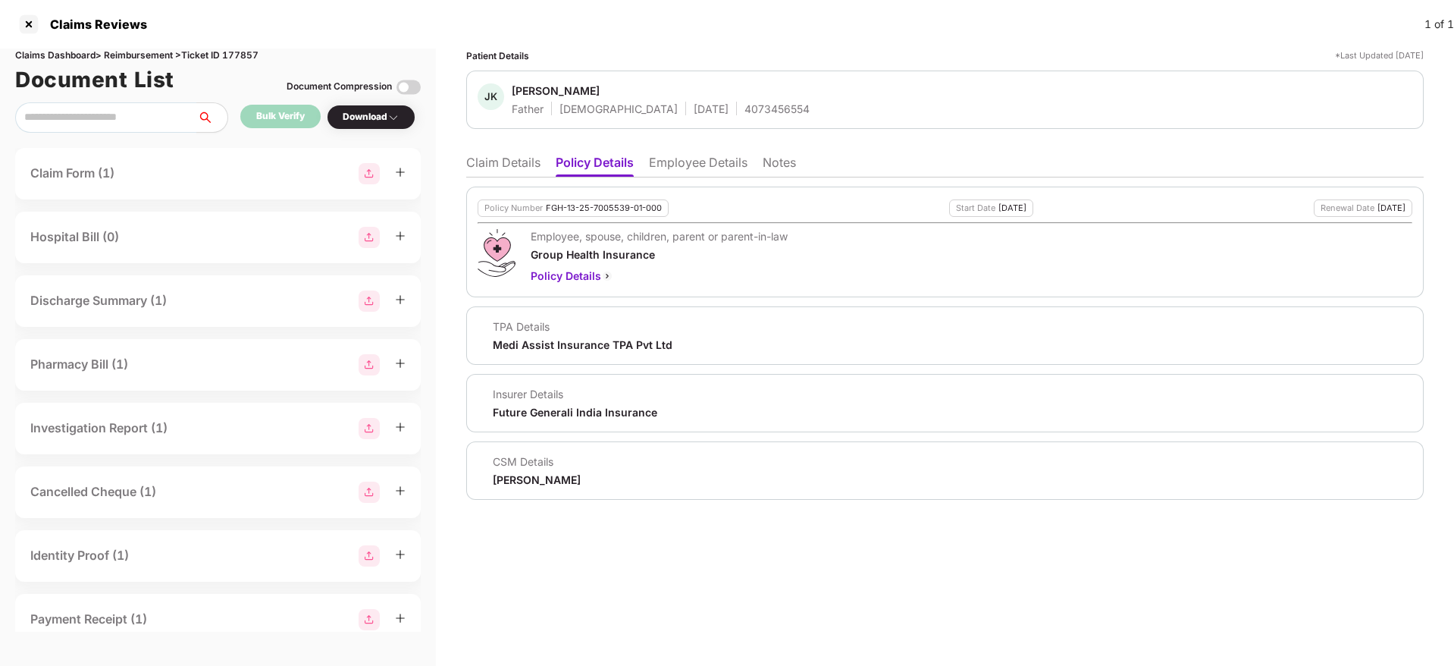
click at [489, 156] on li "Claim Details" at bounding box center [503, 166] width 74 height 22
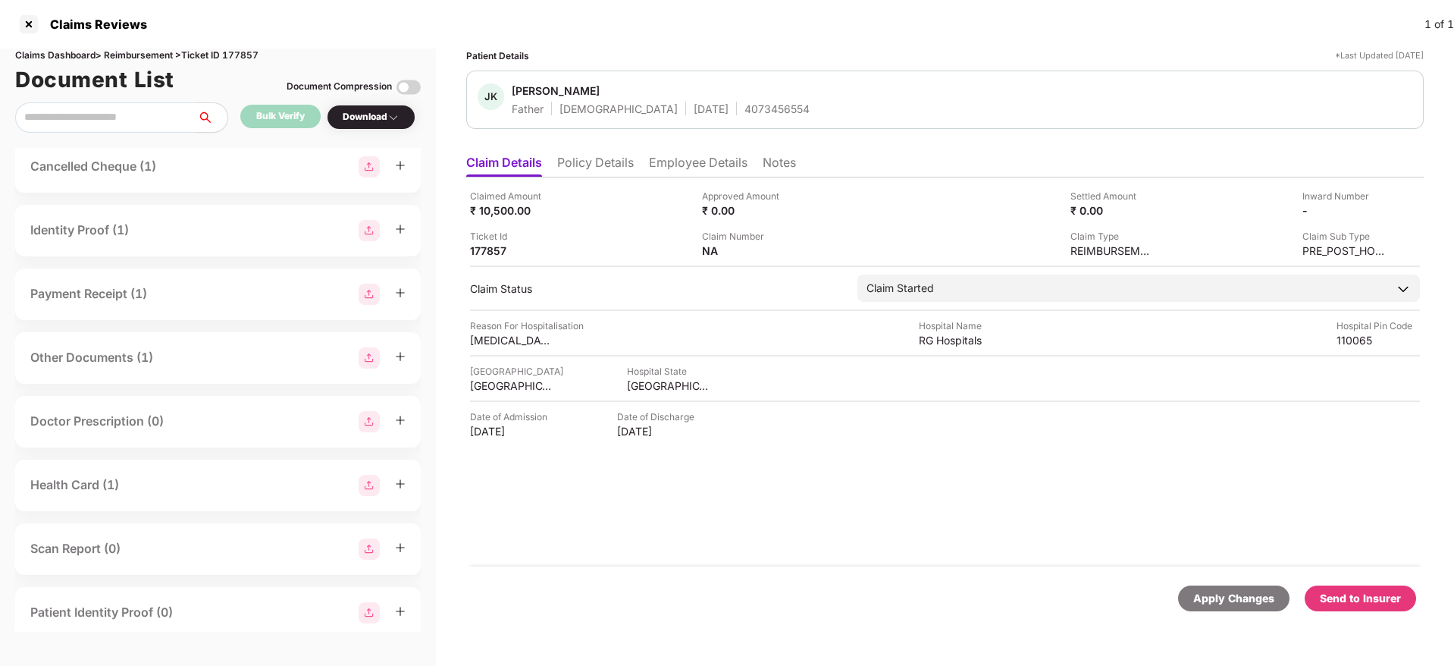
scroll to position [344, 0]
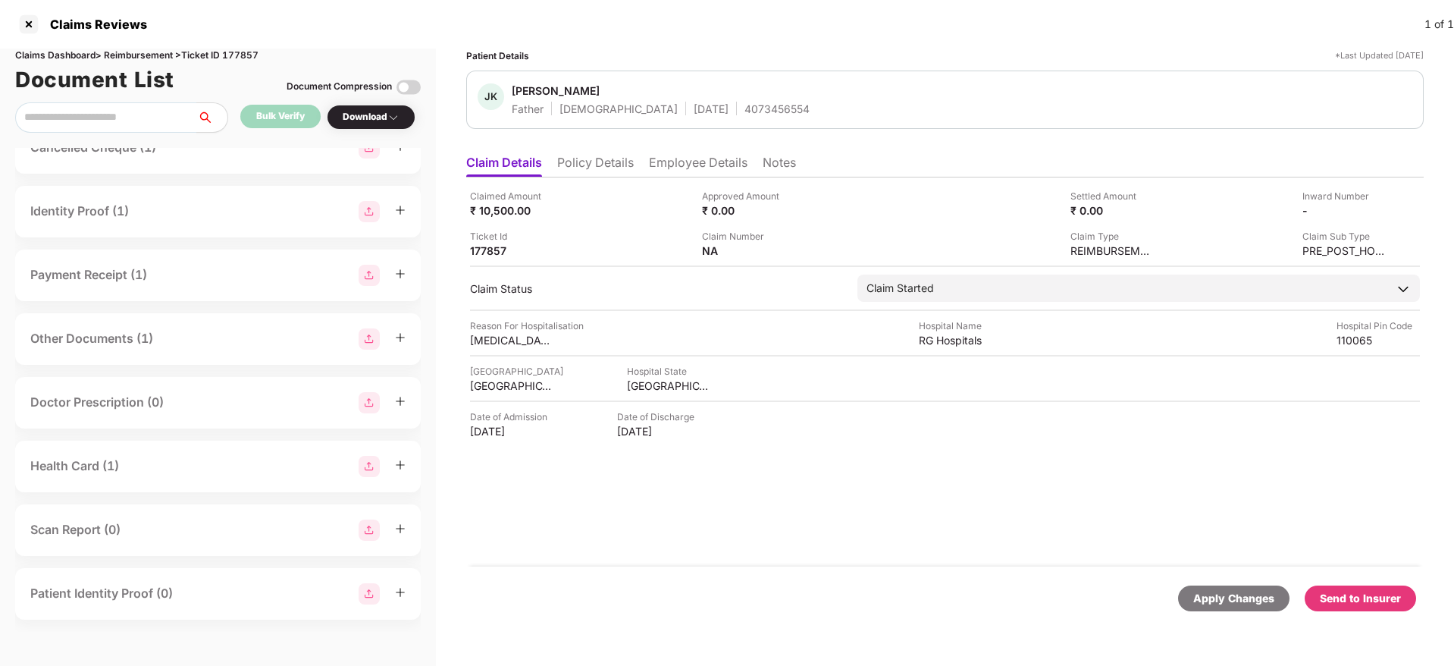
click at [144, 468] on div "Health Card (1)" at bounding box center [217, 466] width 375 height 21
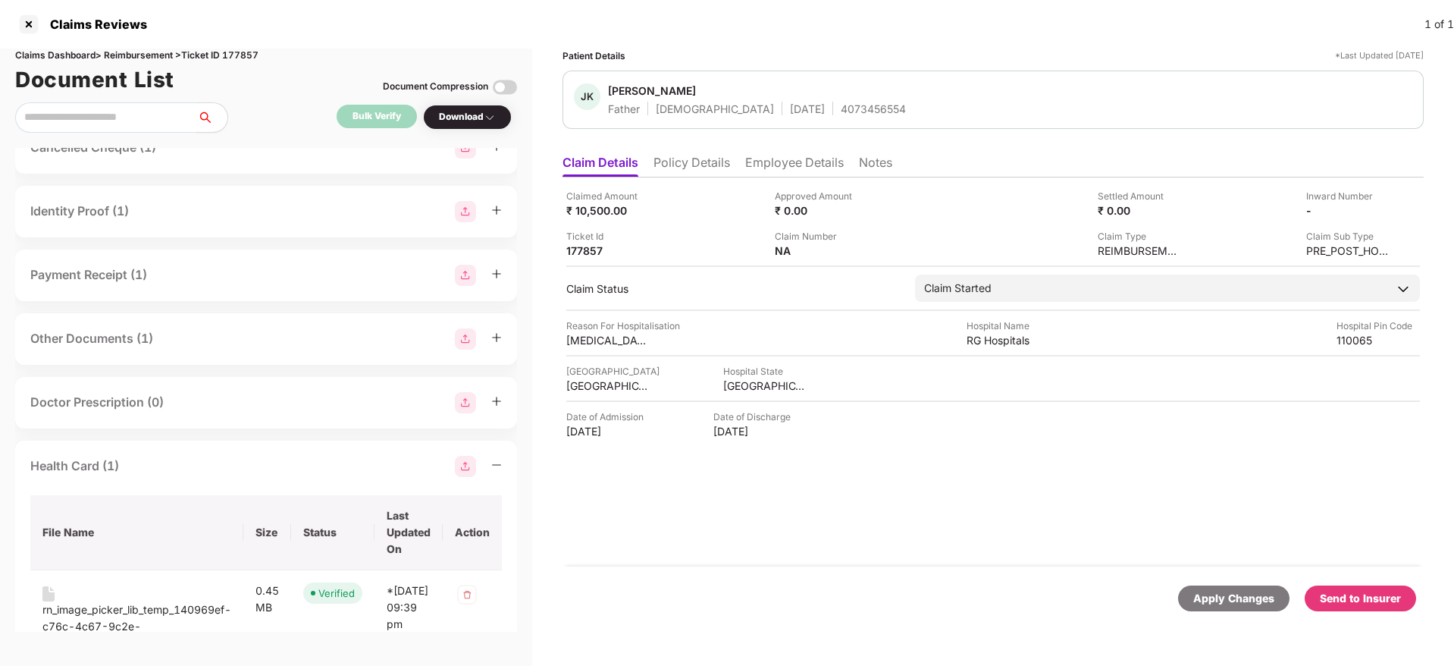
scroll to position [521, 0]
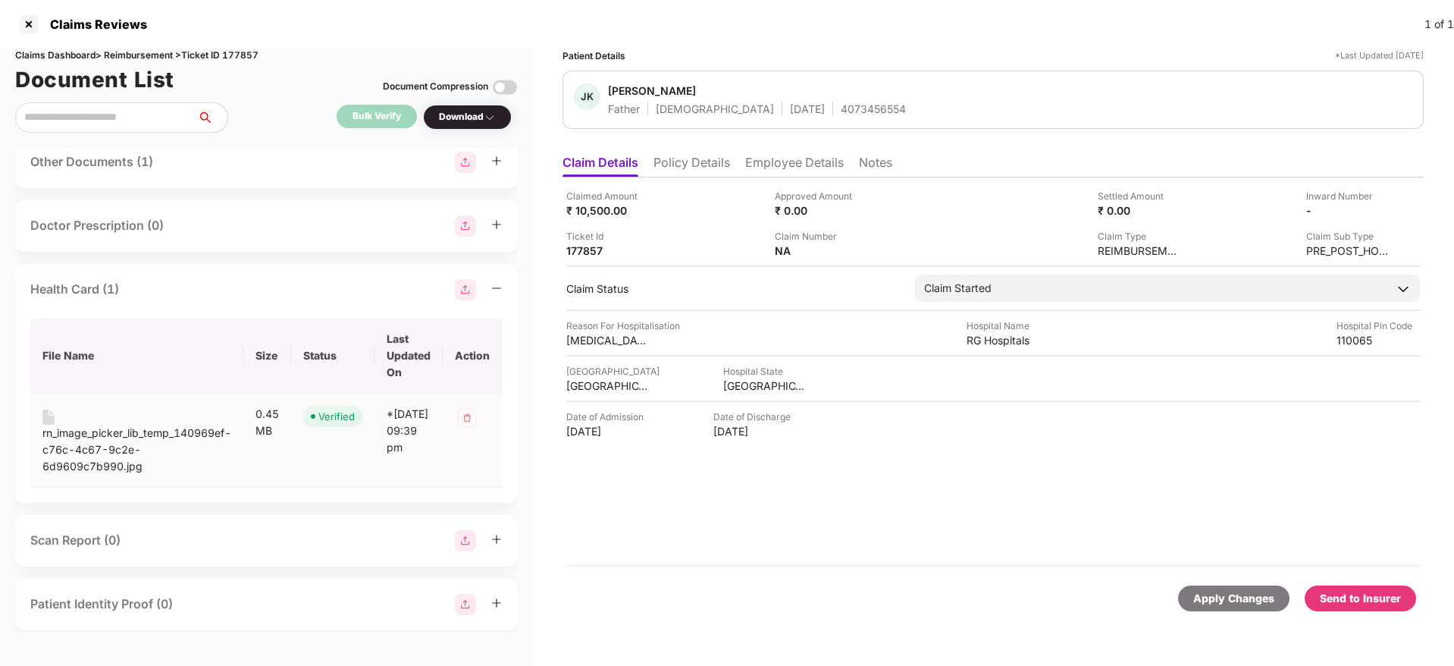
click at [104, 435] on div "rn_image_picker_lib_temp_140969ef-c76c-4c67-9c2e-6d9609c7b990.jpg" at bounding box center [136, 450] width 189 height 50
click at [780, 159] on li "Employee Details" at bounding box center [794, 166] width 99 height 22
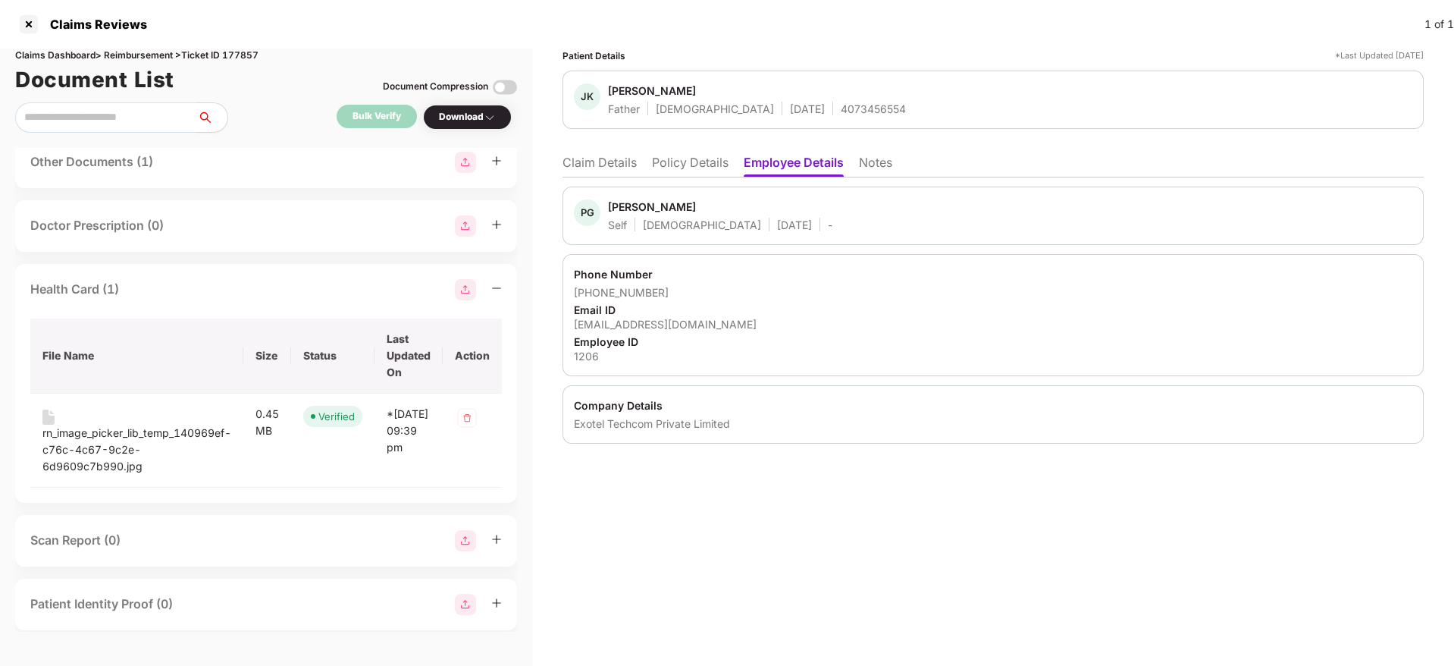
click at [585, 354] on div "1206" at bounding box center [993, 356] width 839 height 14
copy div "1206"
click at [597, 337] on div "Employee ID" at bounding box center [993, 341] width 839 height 14
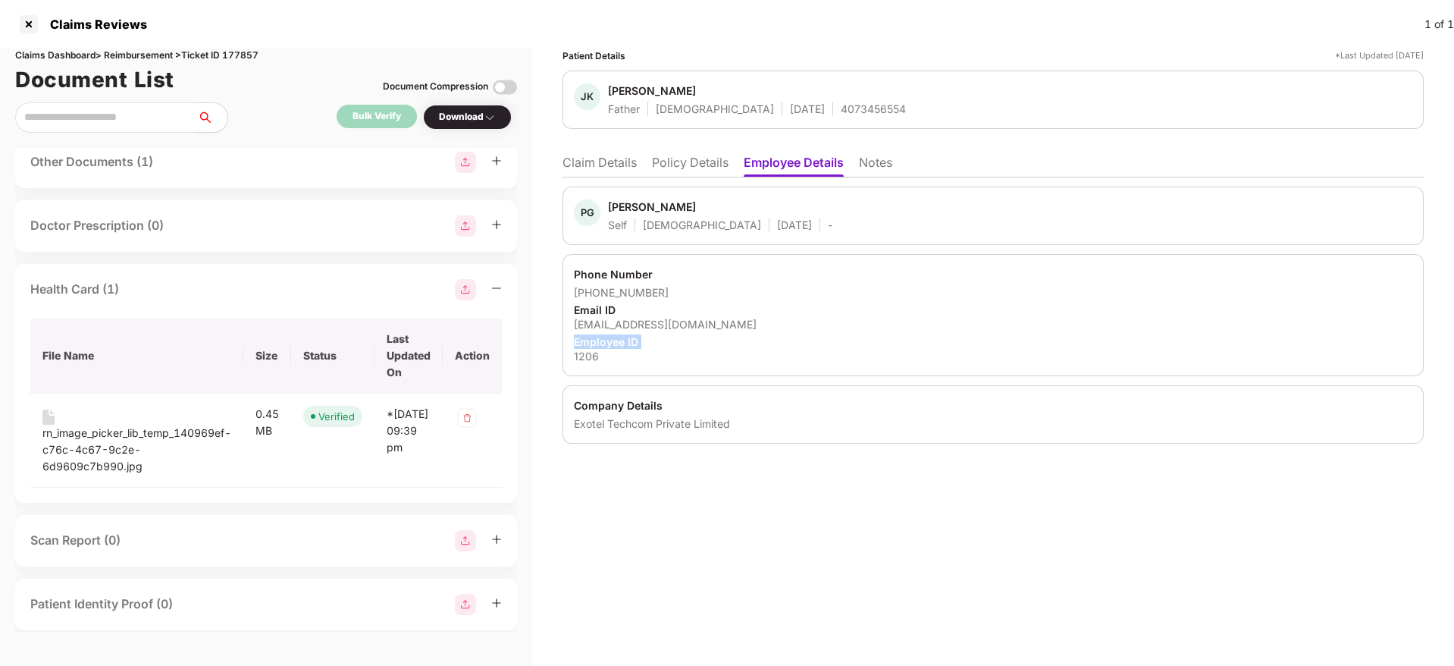
click at [597, 337] on div "Employee ID" at bounding box center [993, 341] width 839 height 14
copy div "Employee ID 1206"
click at [459, 127] on div "Download" at bounding box center [467, 117] width 89 height 25
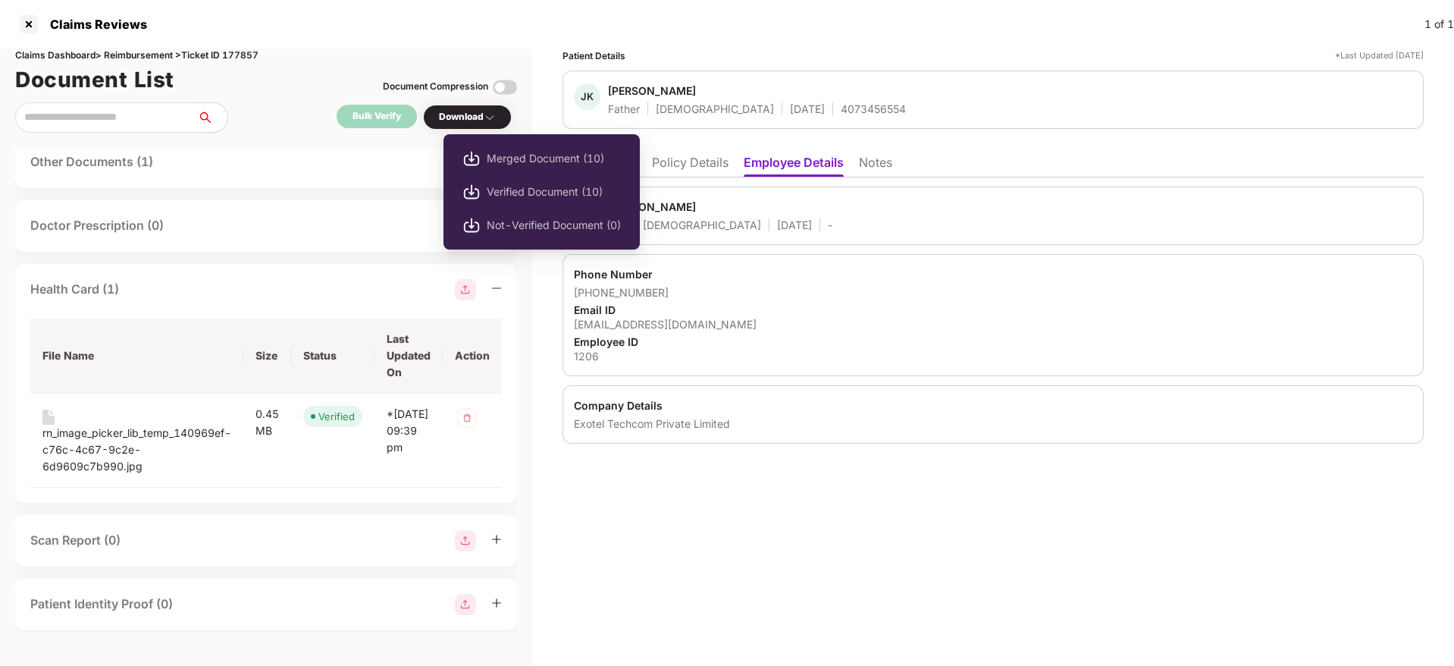
click at [469, 124] on body "Claims Reviews 1 of 1 Claims Dashboard > Reimbursement > Ticket ID 177857 Docum…" at bounding box center [727, 333] width 1454 height 666
click at [551, 190] on span "Verified Document (10)" at bounding box center [554, 191] width 134 height 17
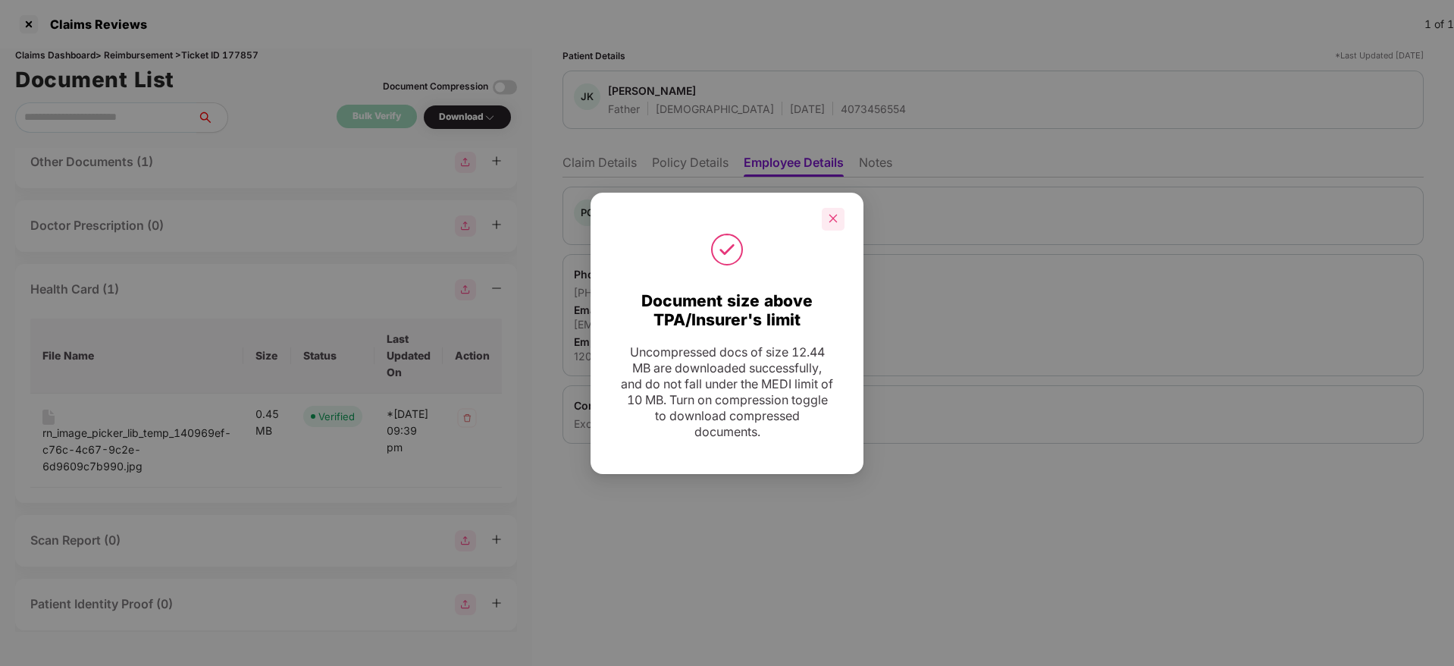
click at [832, 221] on icon "close" at bounding box center [833, 218] width 11 height 11
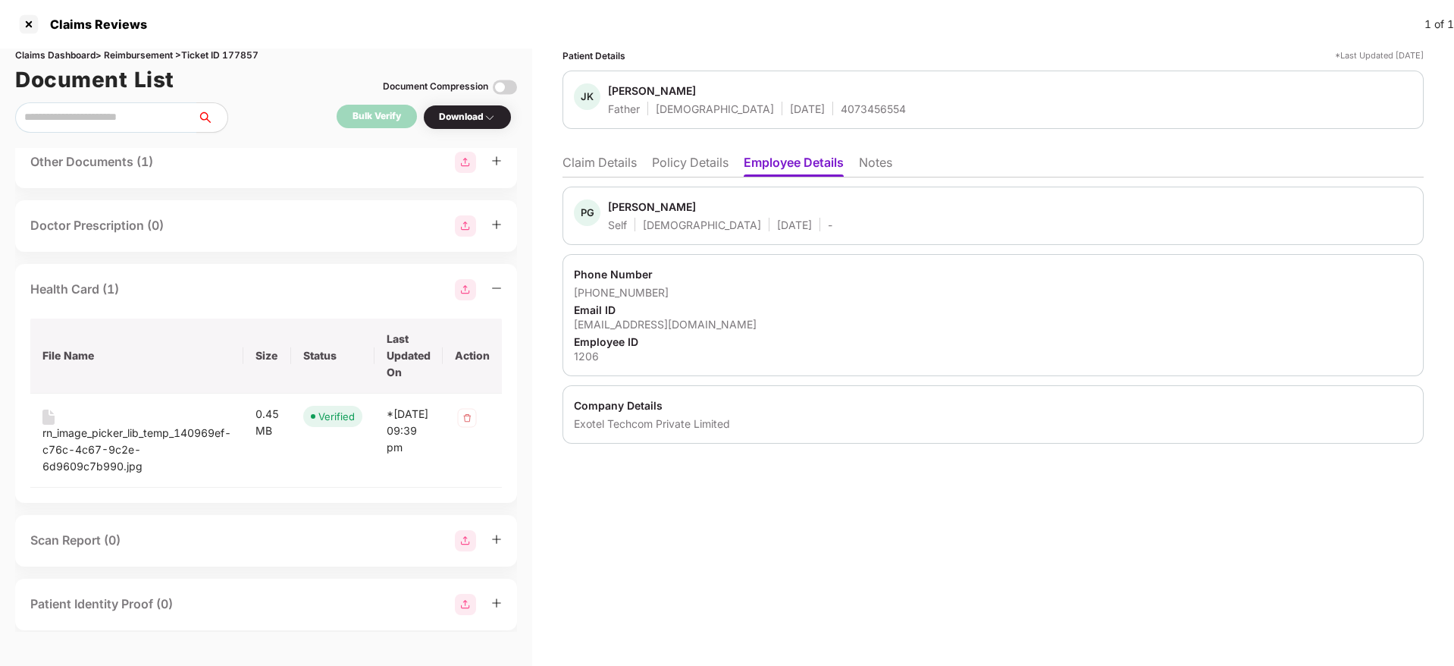
click at [613, 165] on li "Claim Details" at bounding box center [600, 166] width 74 height 22
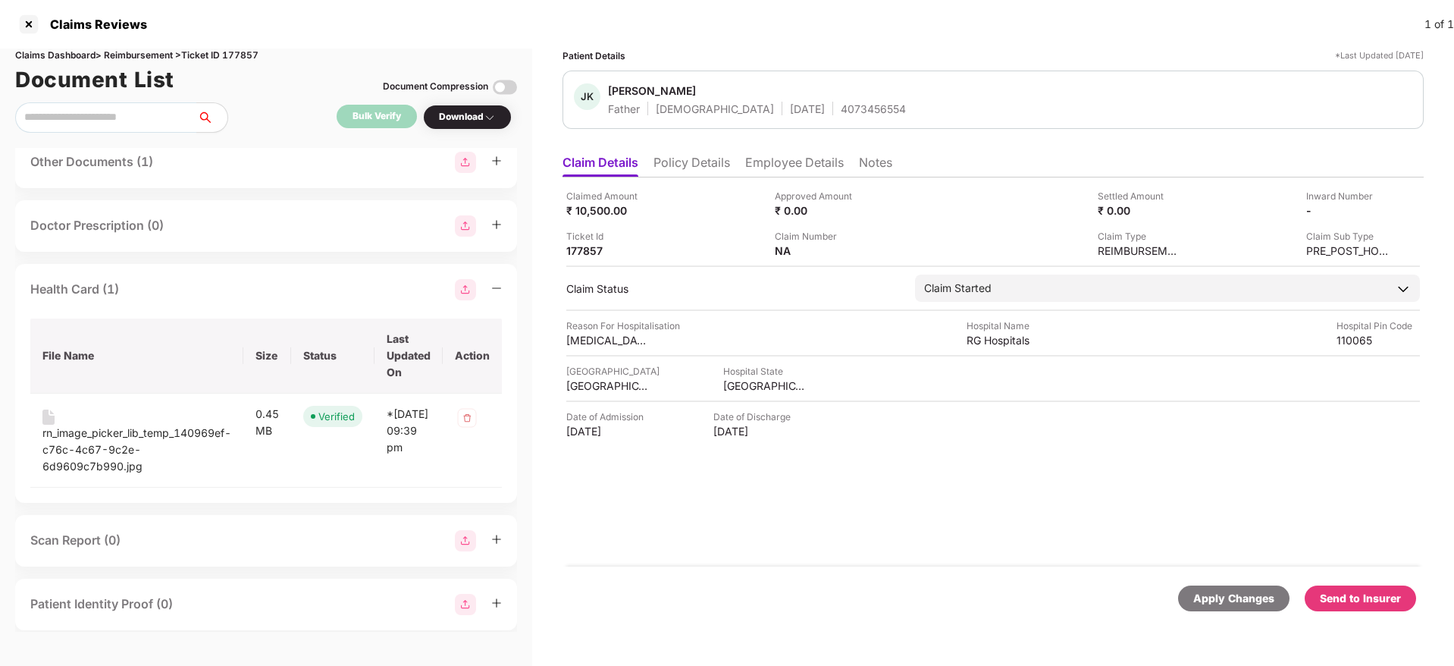
click at [363, 295] on div "Health Card (1)" at bounding box center [266, 289] width 472 height 21
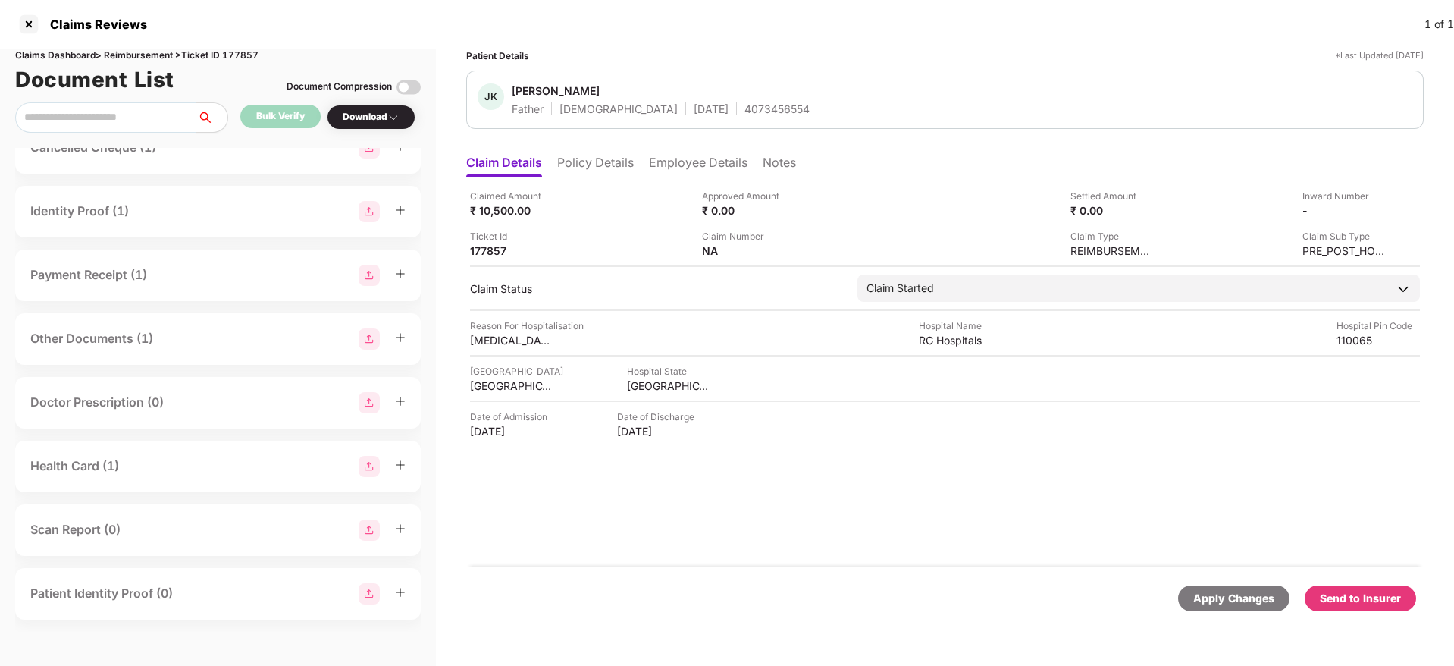
click at [602, 155] on li "Policy Details" at bounding box center [595, 166] width 77 height 22
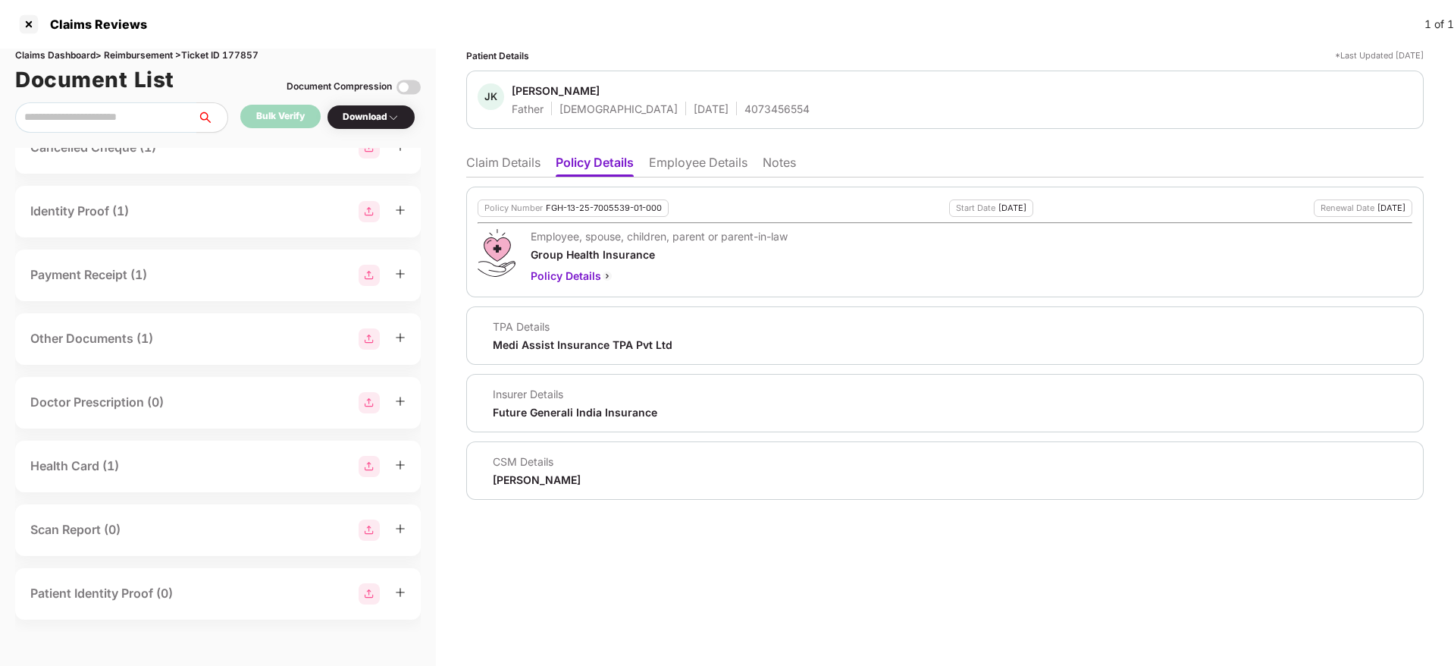
click at [510, 168] on li "Claim Details" at bounding box center [503, 166] width 74 height 22
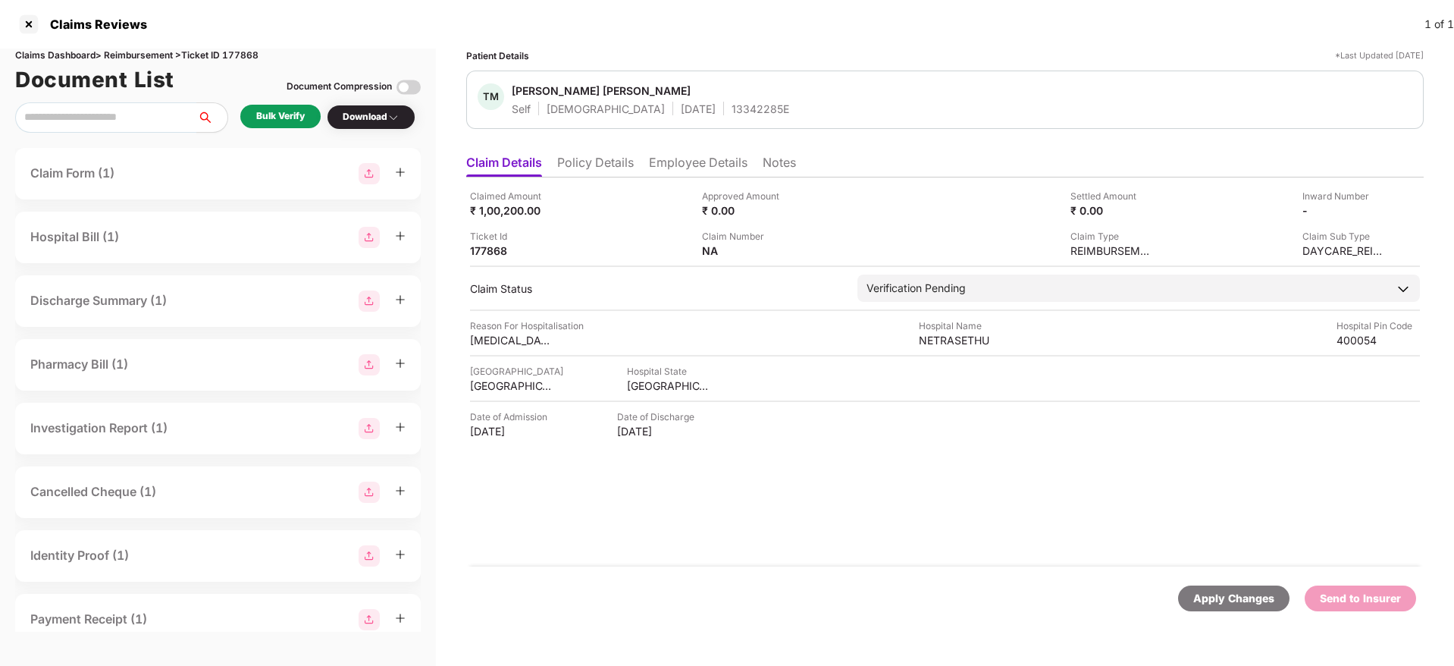
click at [607, 158] on li "Policy Details" at bounding box center [595, 166] width 77 height 22
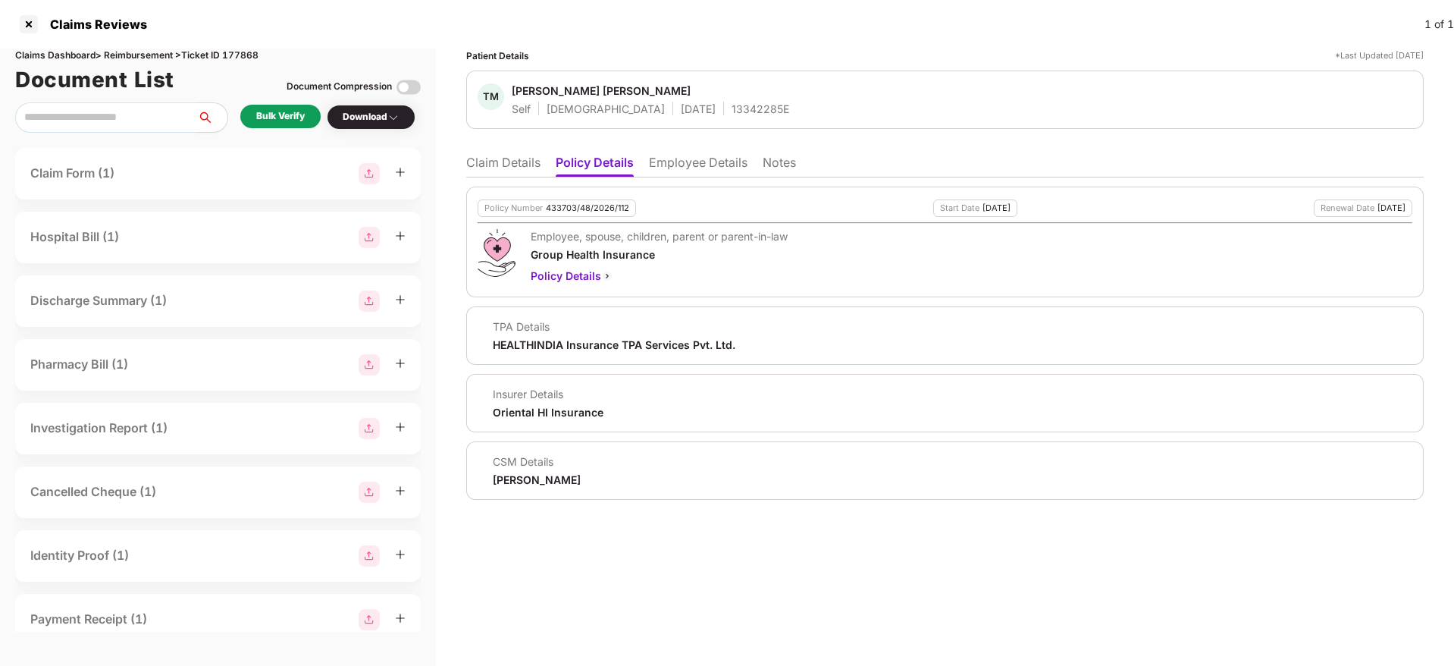
click at [683, 170] on li "Employee Details" at bounding box center [698, 166] width 99 height 22
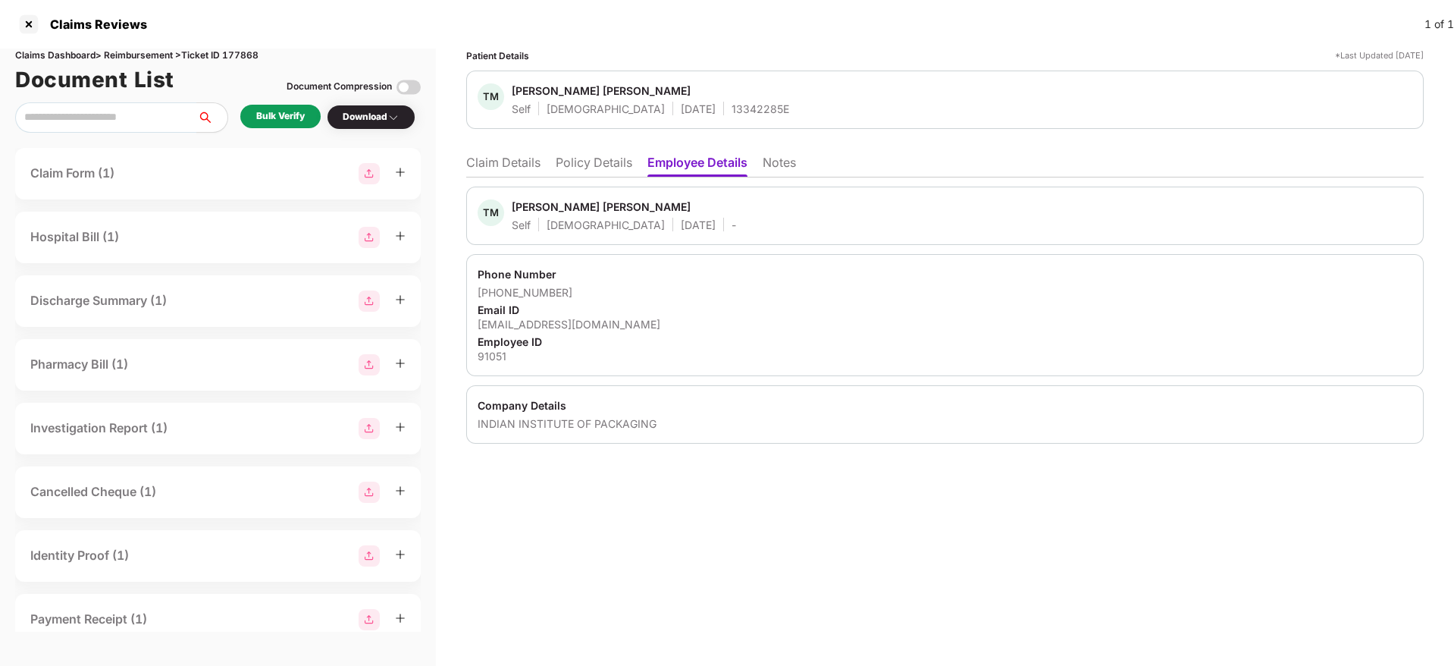
click at [615, 175] on li "Policy Details" at bounding box center [594, 166] width 77 height 22
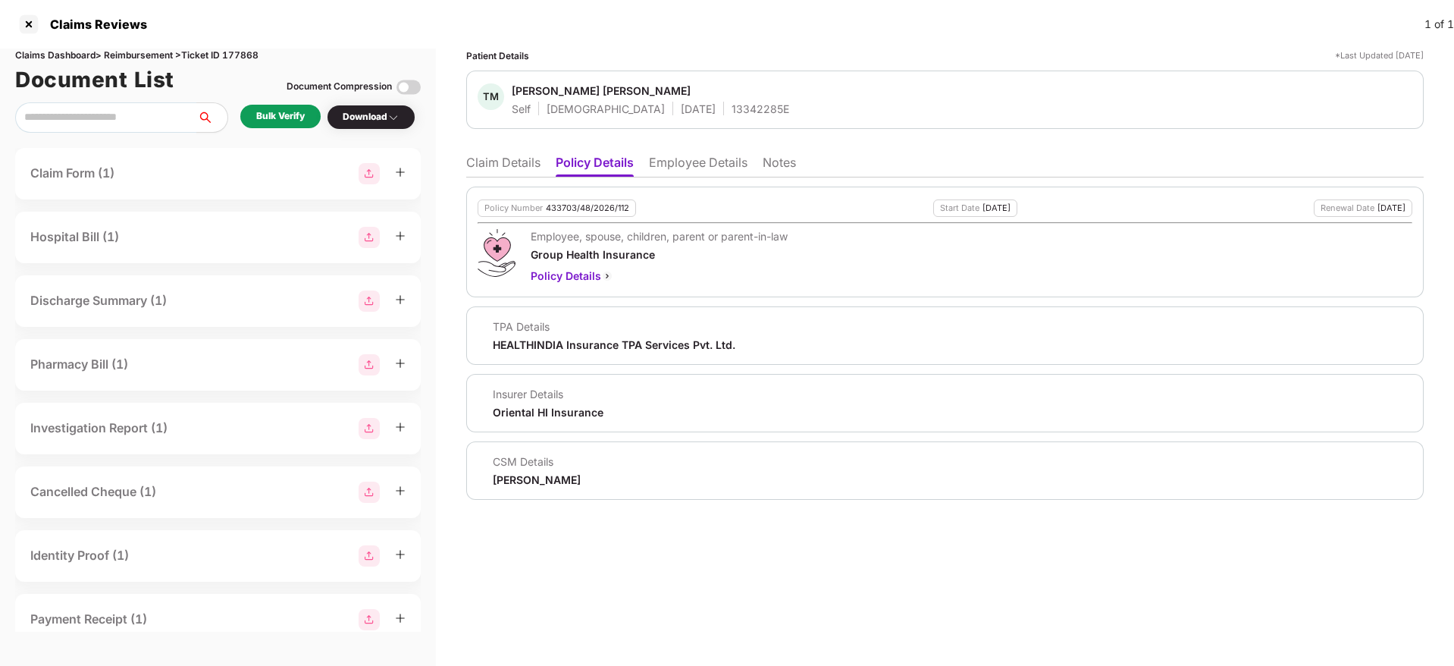
click at [506, 156] on li "Claim Details" at bounding box center [503, 166] width 74 height 22
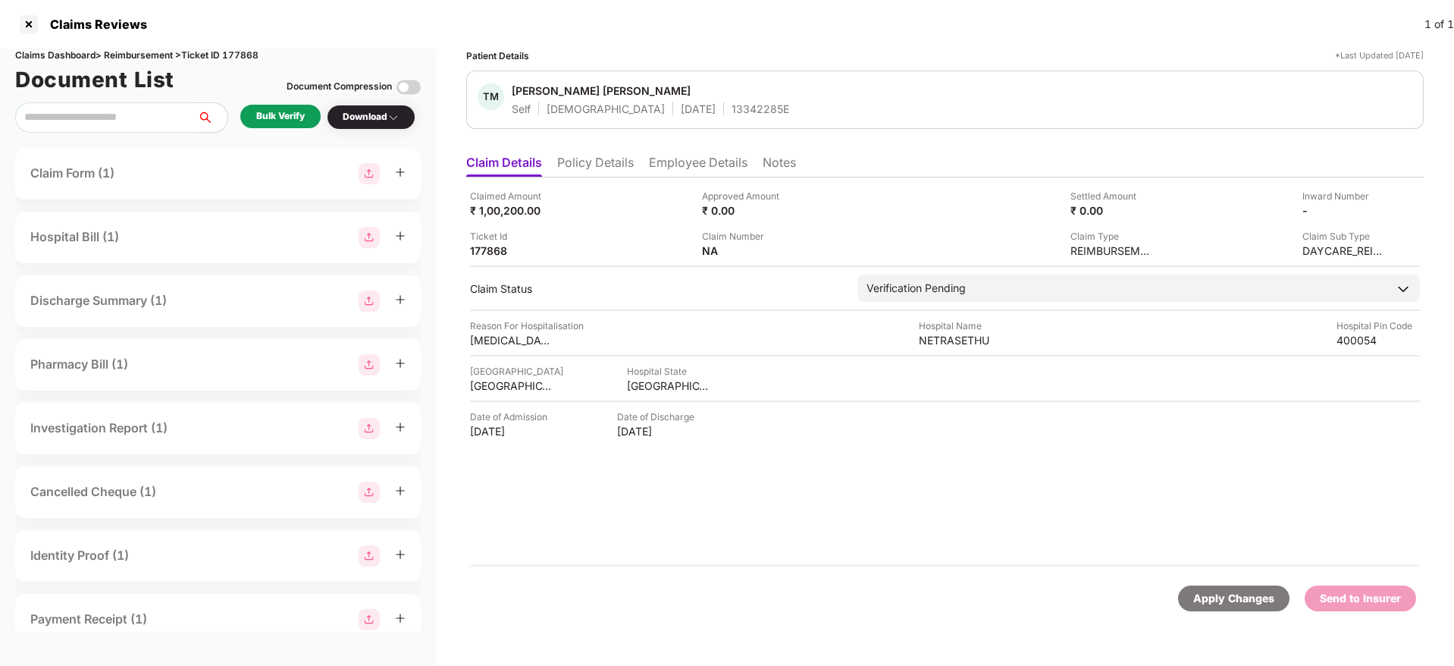
click at [581, 158] on li "Policy Details" at bounding box center [595, 166] width 77 height 22
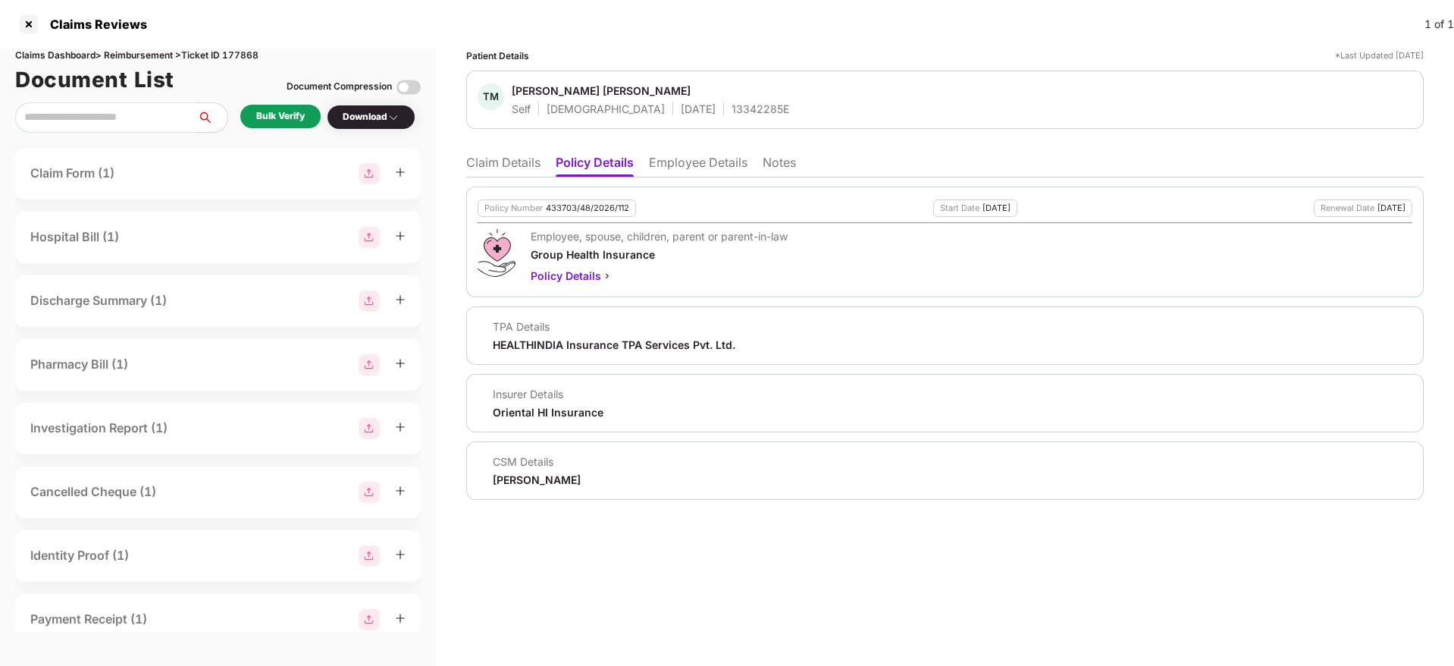
click at [655, 165] on li "Employee Details" at bounding box center [698, 166] width 99 height 22
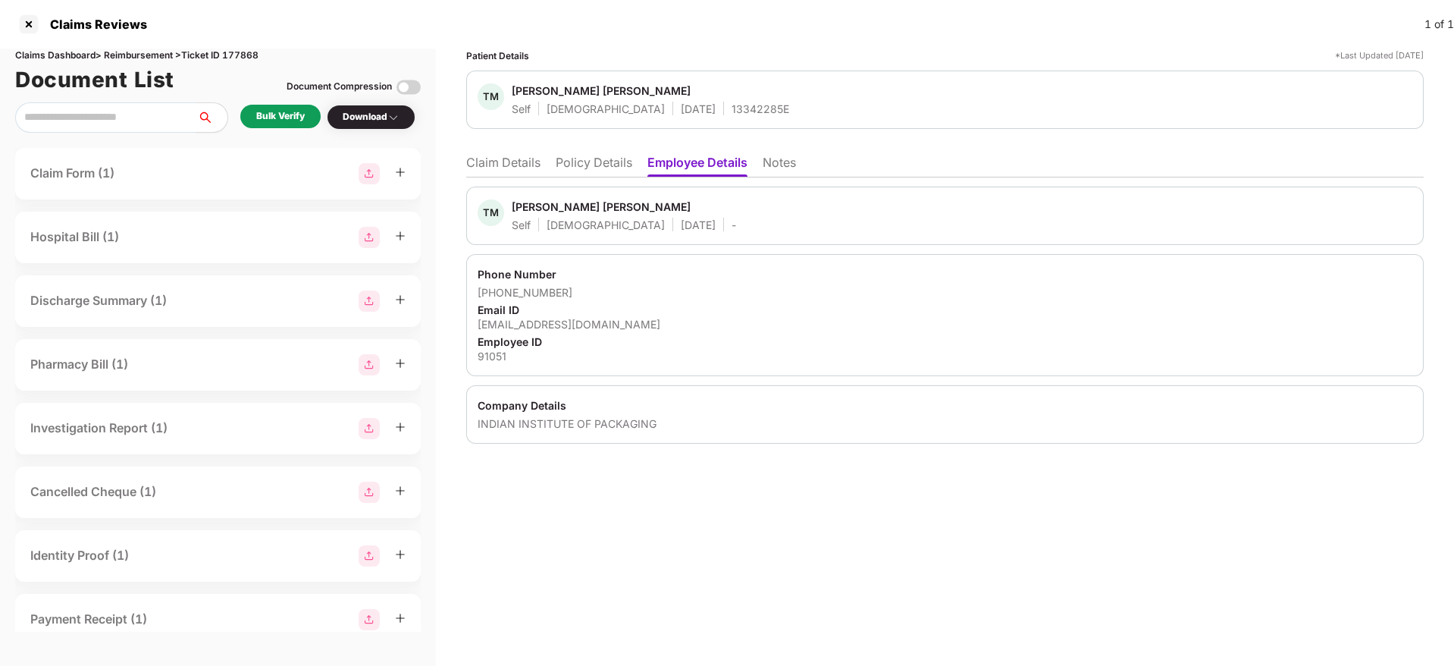
click at [521, 164] on li "Claim Details" at bounding box center [503, 166] width 74 height 22
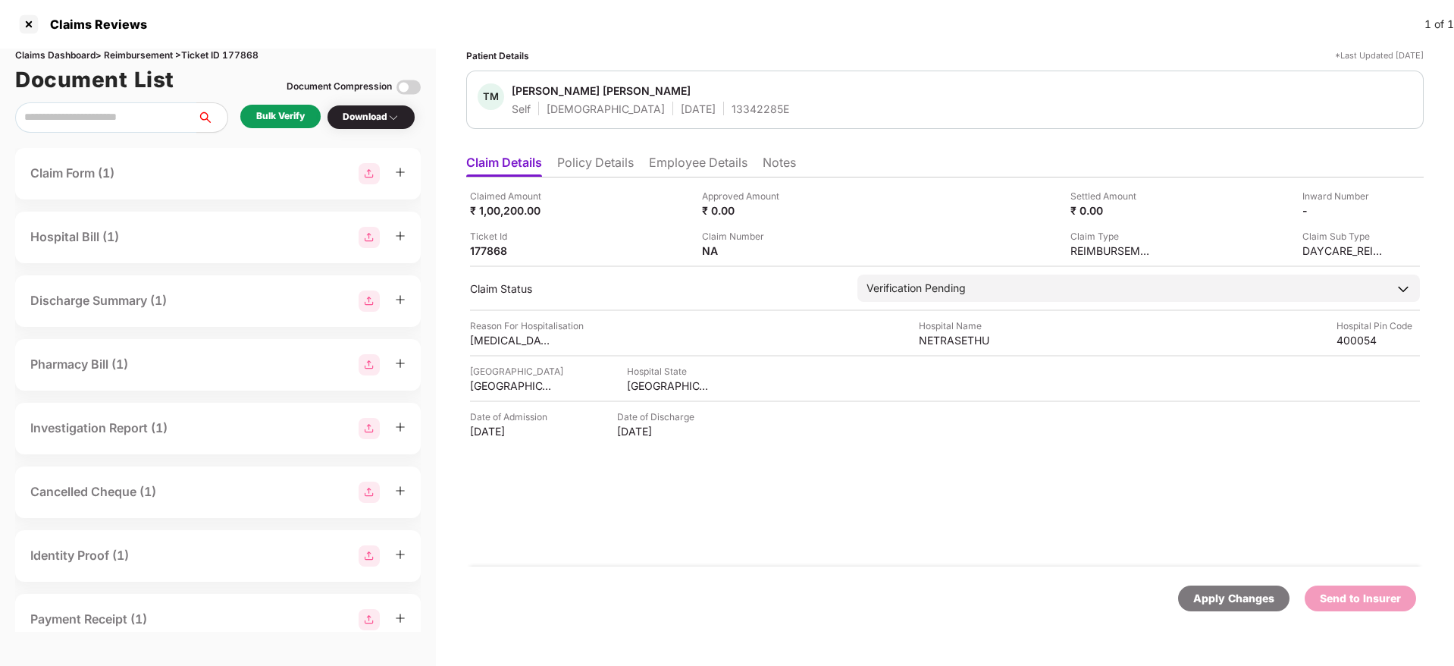
click at [273, 102] on div "Bulk Verify Download" at bounding box center [218, 117] width 406 height 30
click at [278, 109] on div "Bulk Verify" at bounding box center [280, 116] width 49 height 14
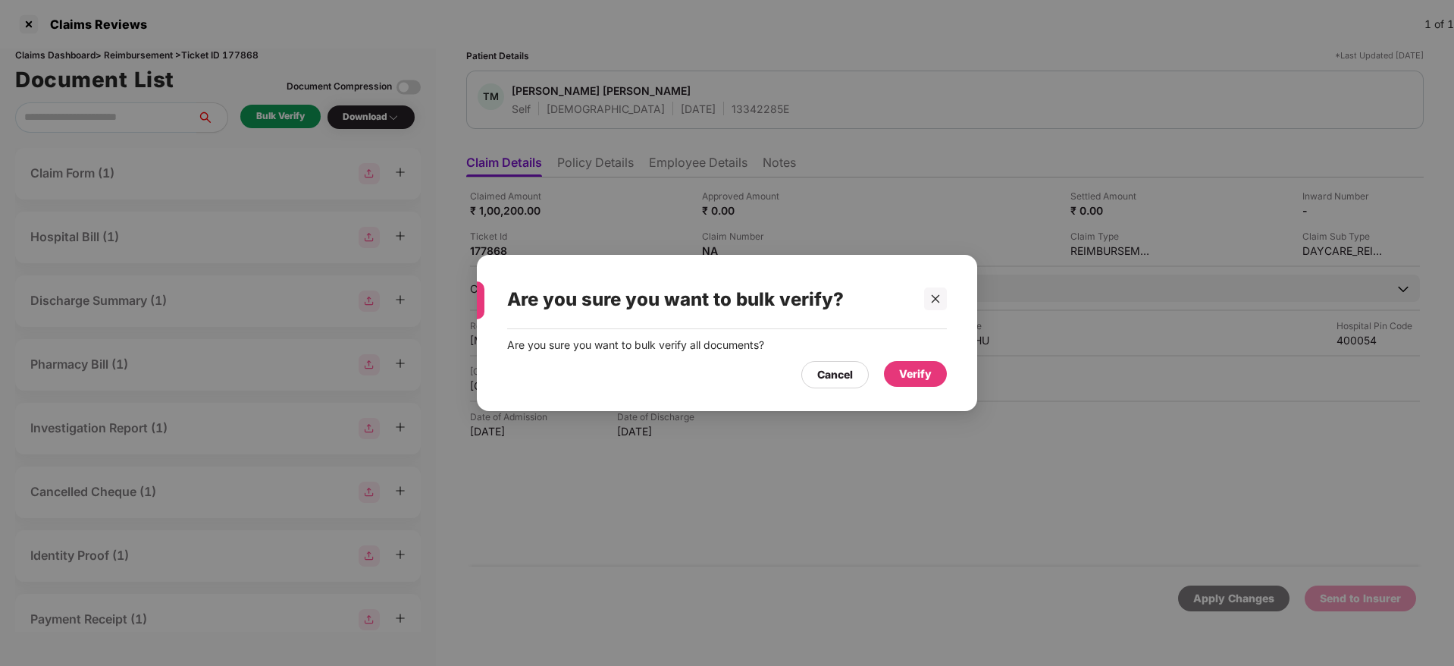
click at [907, 363] on div "Verify" at bounding box center [915, 374] width 63 height 26
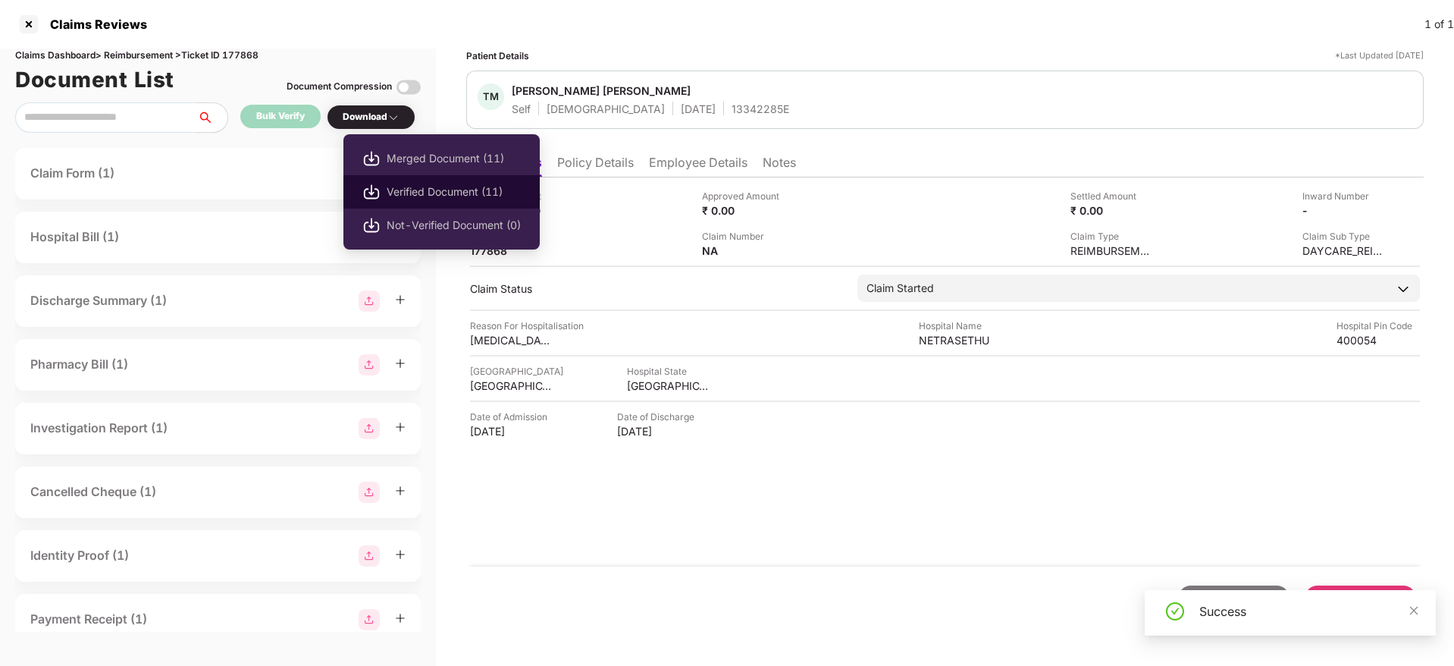
click at [459, 197] on span "Verified Document (11)" at bounding box center [454, 191] width 134 height 17
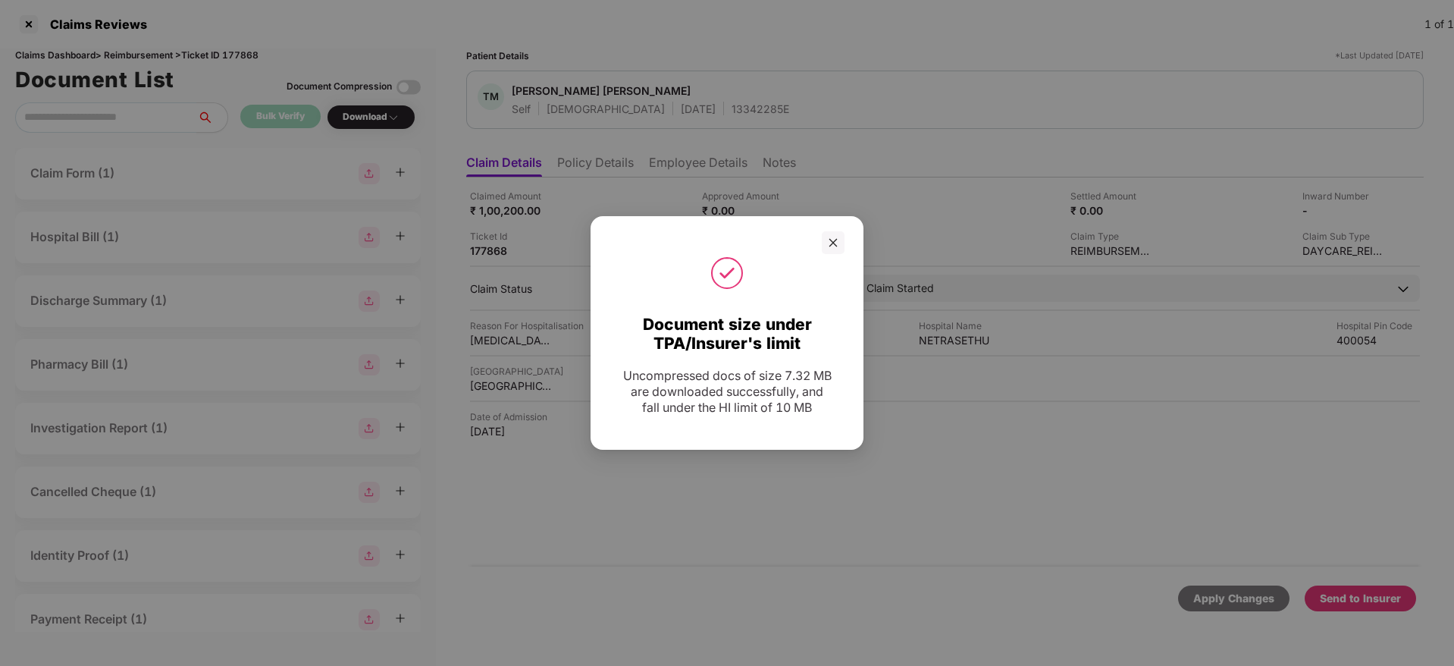
click at [821, 244] on div at bounding box center [727, 242] width 235 height 23
click at [835, 243] on icon "close" at bounding box center [834, 242] width 8 height 8
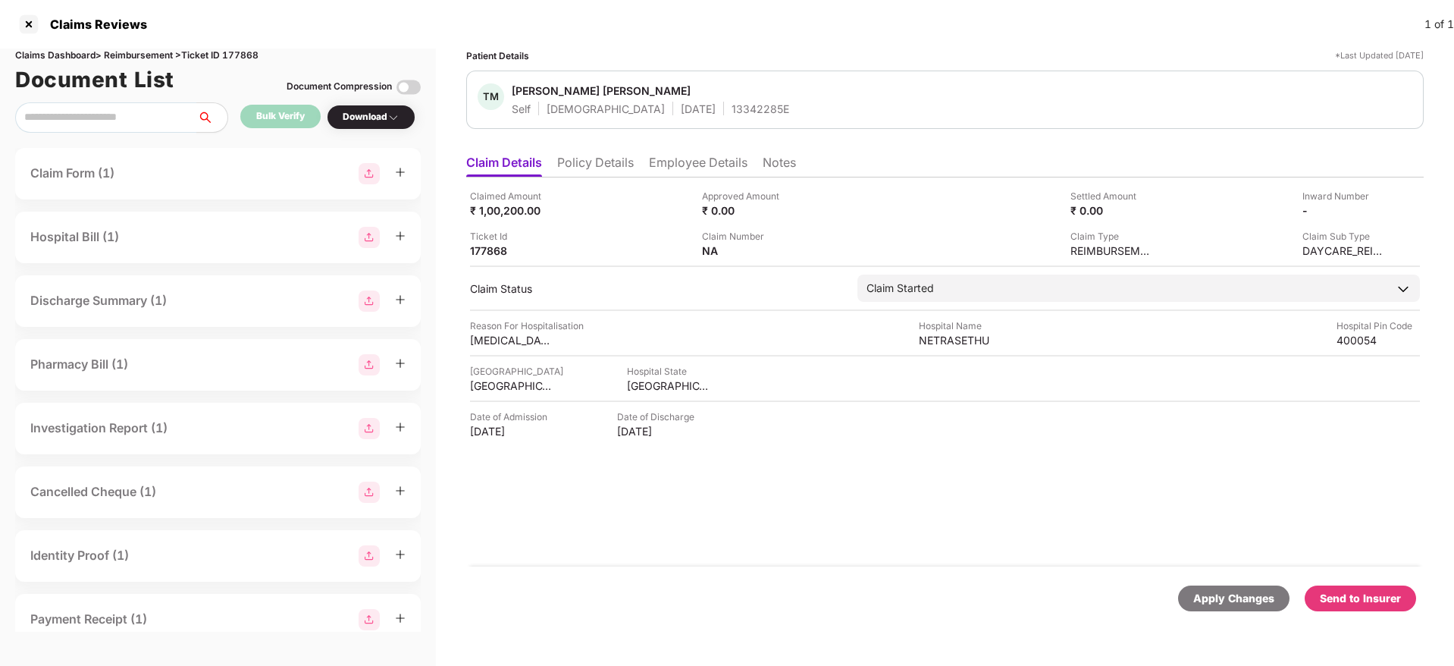
click at [1353, 595] on div "Send to Insurer" at bounding box center [1360, 598] width 81 height 17
click at [614, 165] on li "Policy Details" at bounding box center [595, 166] width 77 height 22
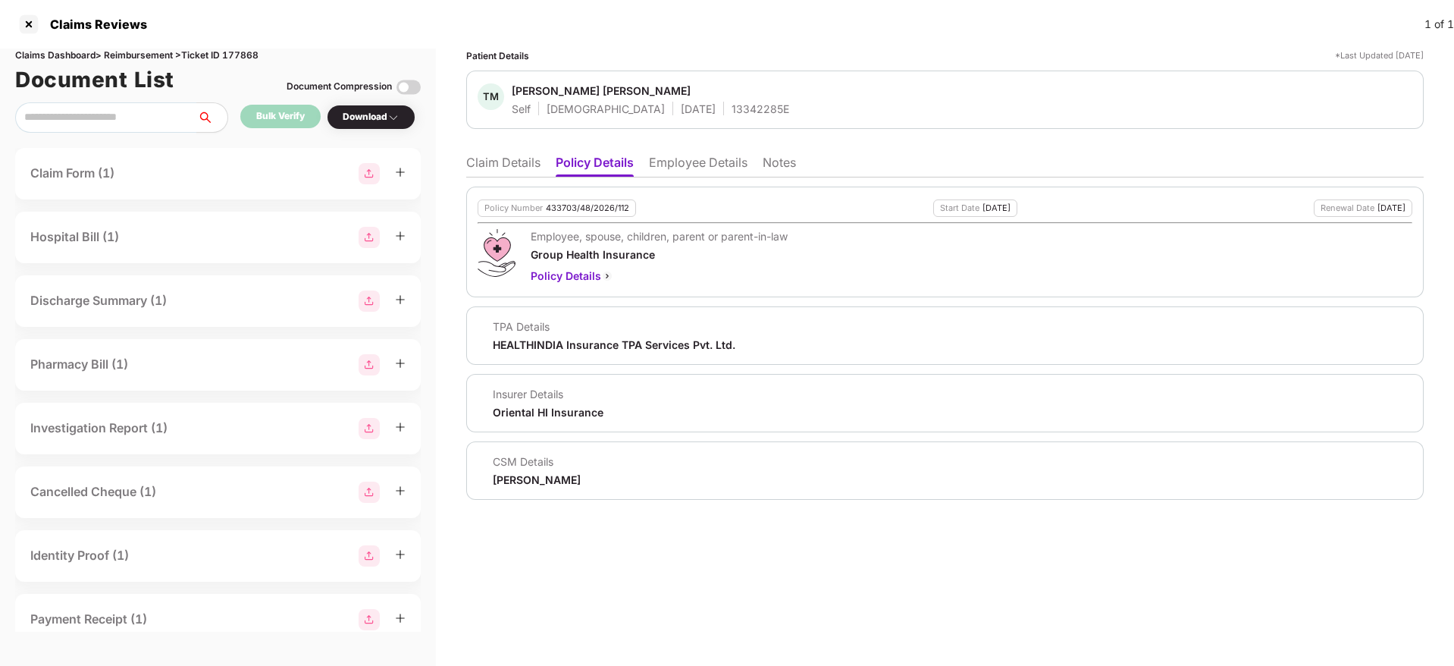
click at [506, 171] on li "Claim Details" at bounding box center [503, 166] width 74 height 22
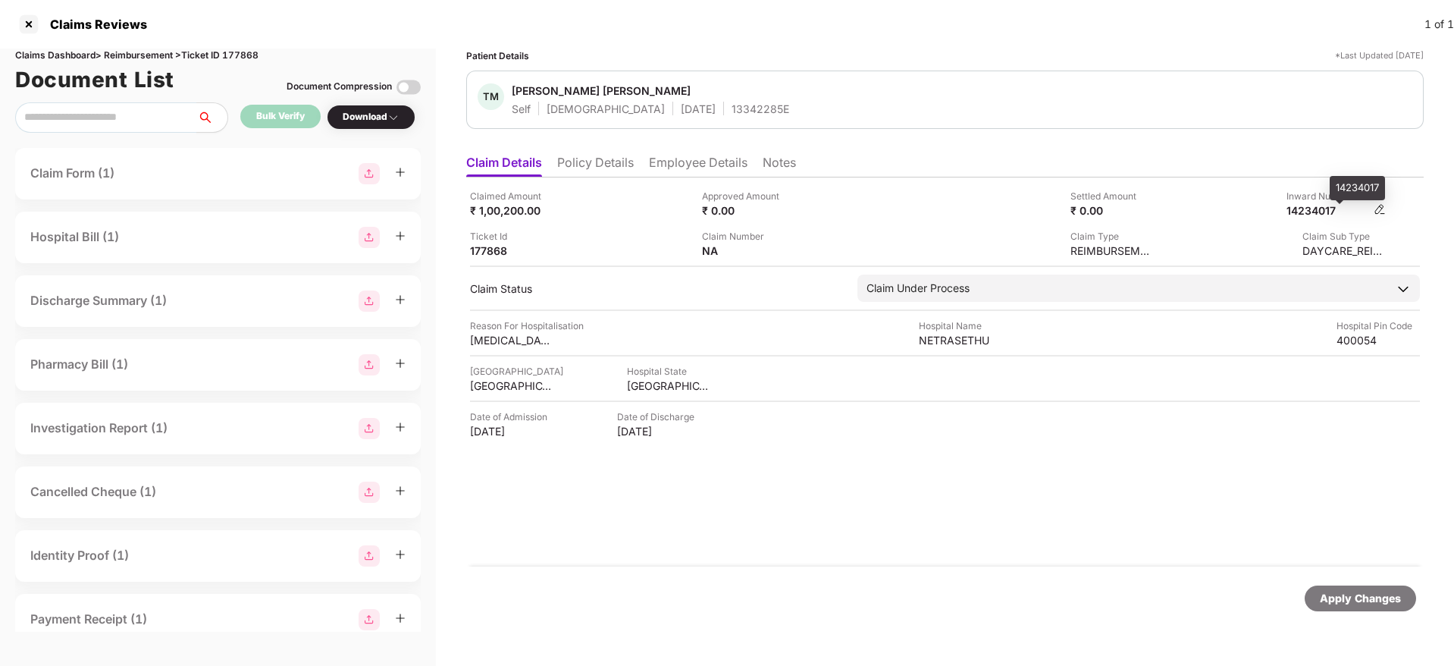
click at [1311, 209] on div "14234017" at bounding box center [1328, 210] width 83 height 14
copy div "14234017"
click at [732, 108] on div "13342285E" at bounding box center [761, 109] width 58 height 14
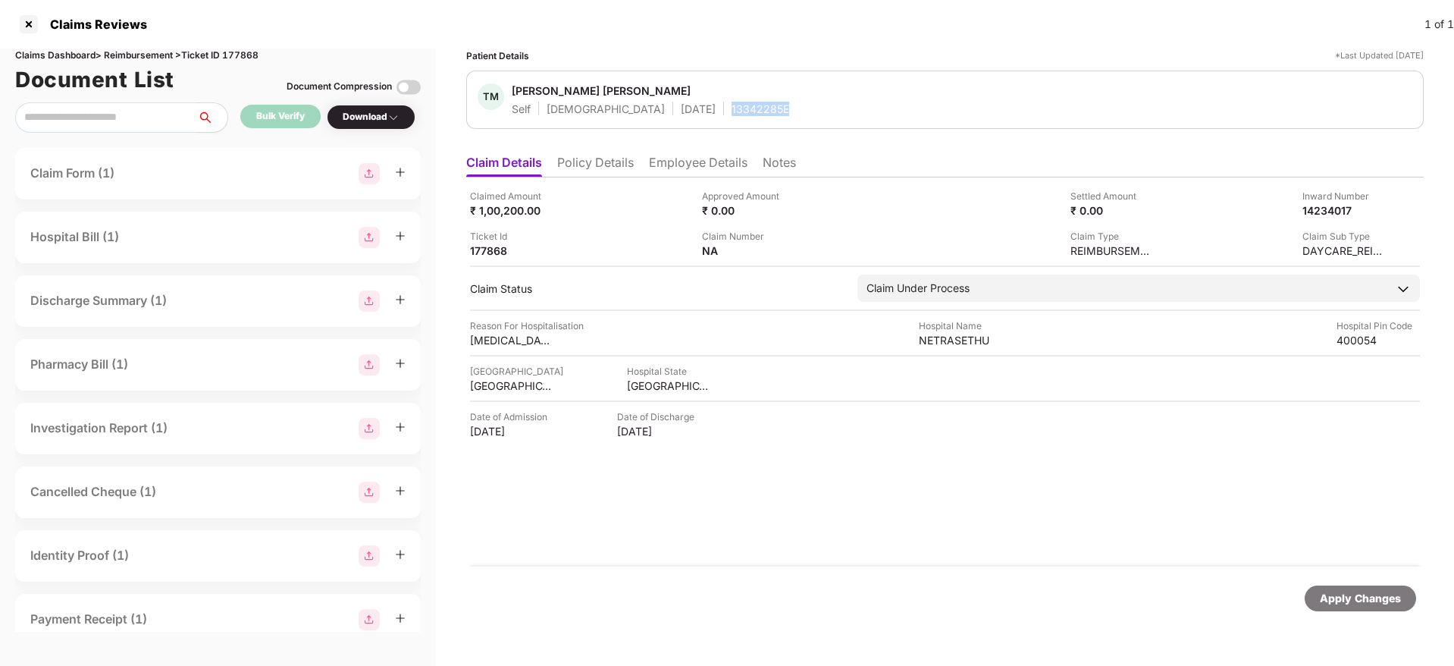
copy div "13342285E"
click at [679, 162] on li "Employee Details" at bounding box center [698, 166] width 99 height 22
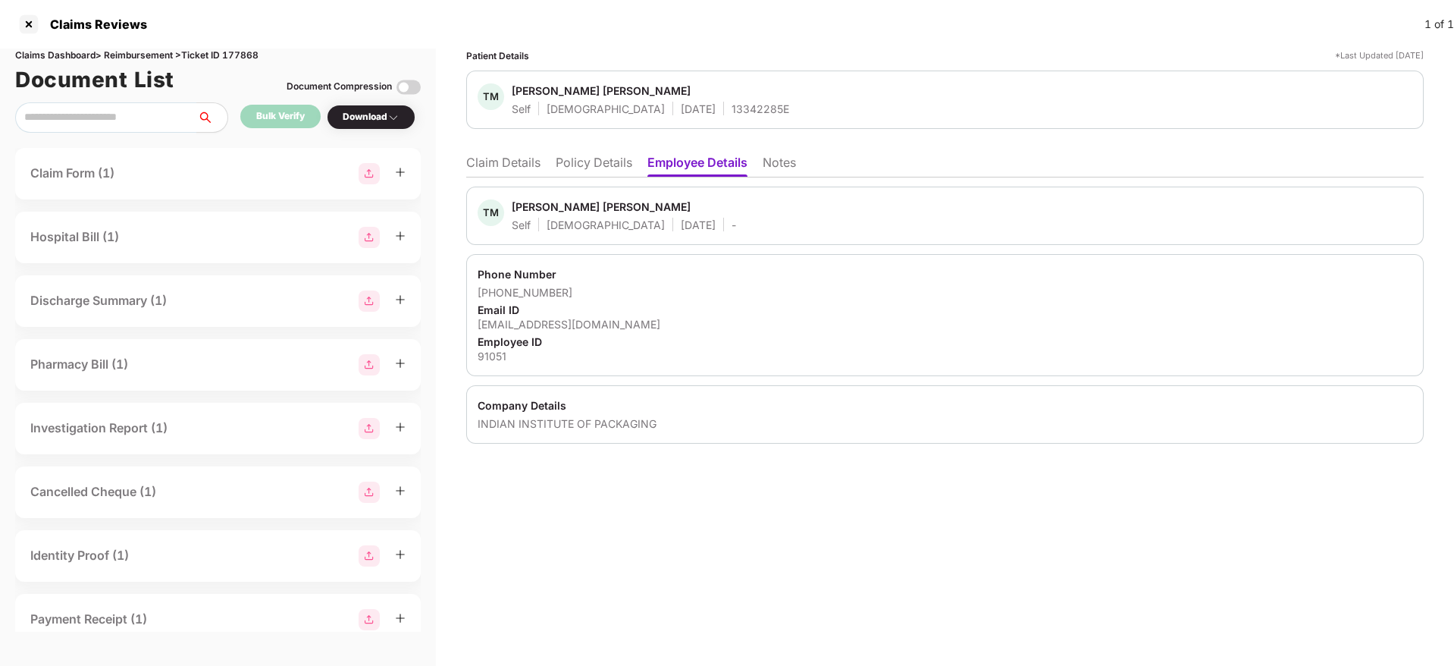
click at [491, 158] on li "Claim Details" at bounding box center [503, 166] width 74 height 22
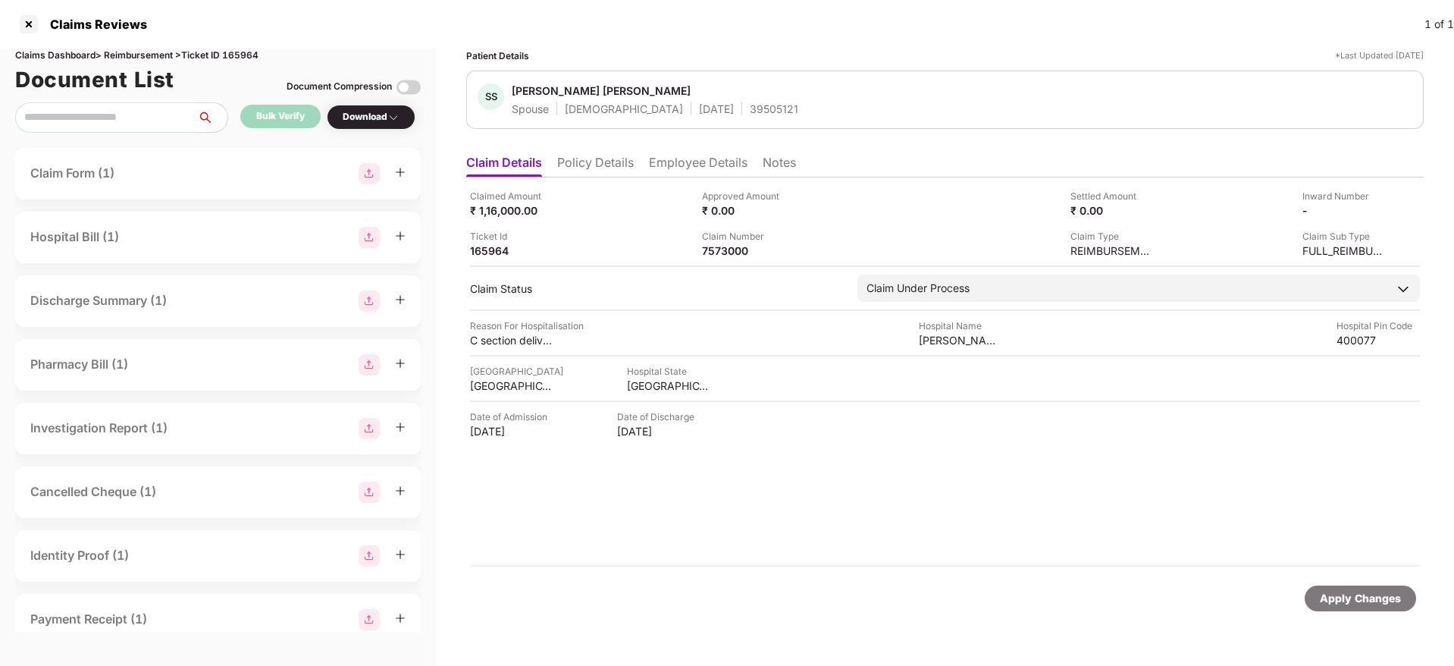
click at [586, 157] on li "Policy Details" at bounding box center [595, 166] width 77 height 22
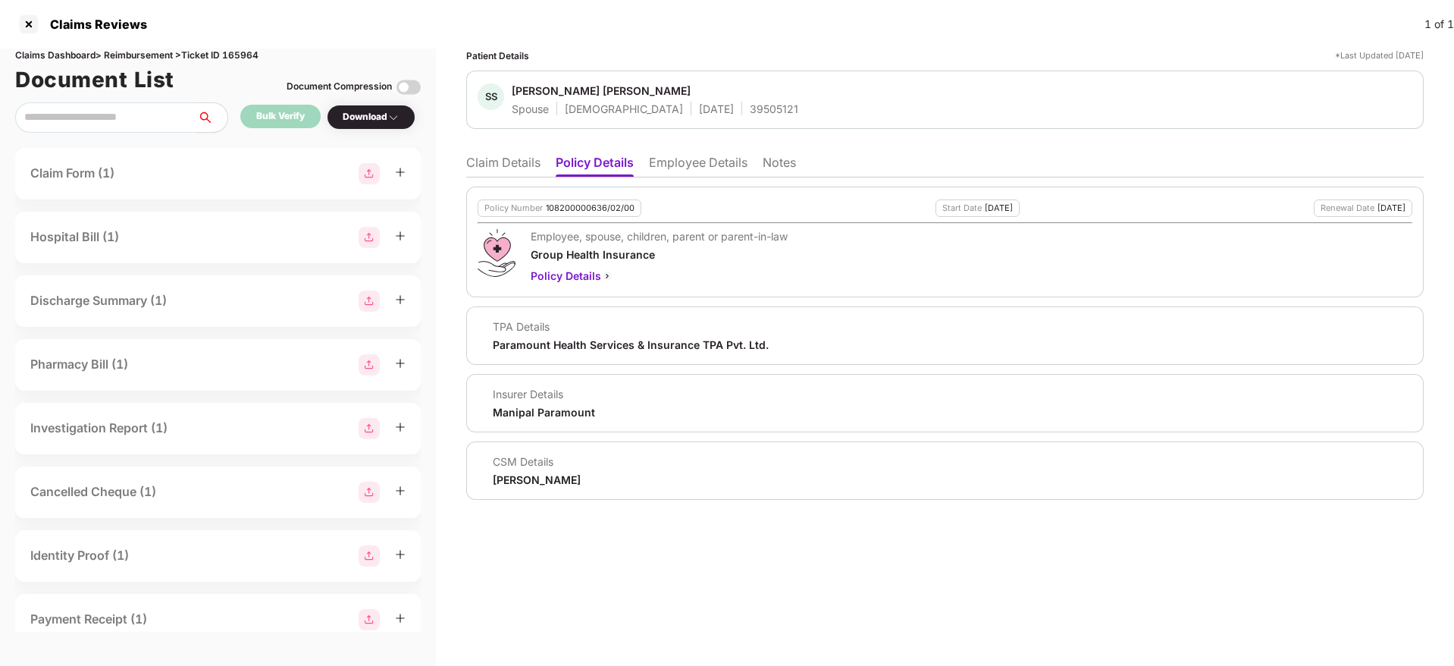
click at [514, 168] on li "Claim Details" at bounding box center [503, 166] width 74 height 22
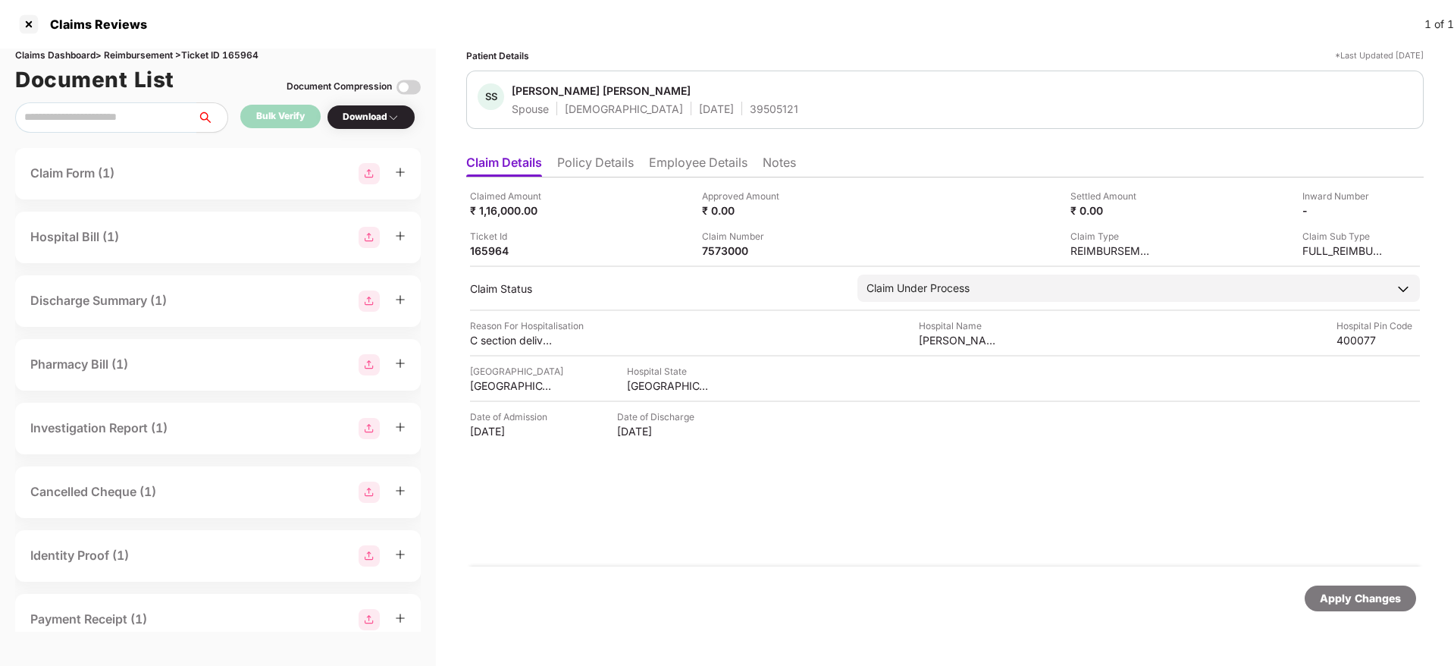
click at [673, 168] on li "Employee Details" at bounding box center [698, 166] width 99 height 22
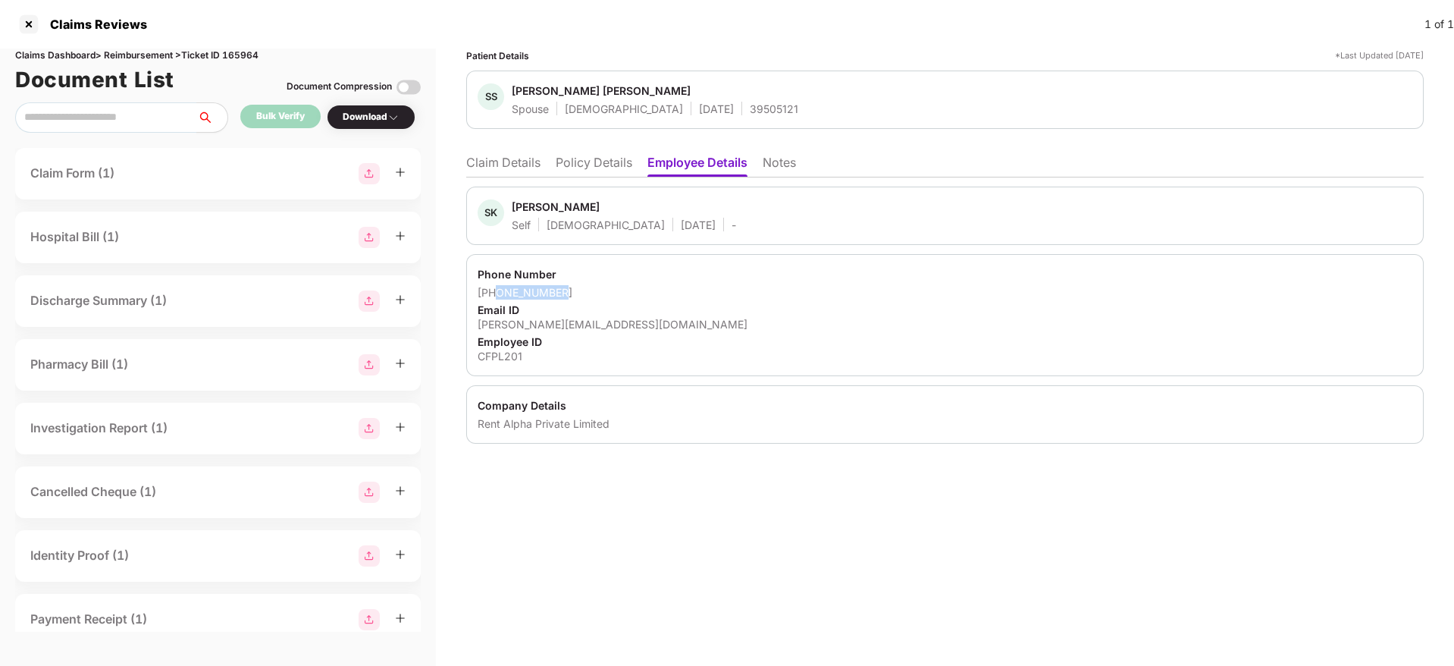
drag, startPoint x: 495, startPoint y: 296, endPoint x: 572, endPoint y: 294, distance: 77.4
click at [572, 294] on div "[PHONE_NUMBER]" at bounding box center [945, 292] width 935 height 14
copy div "9619556795"
click at [516, 158] on li "Claim Details" at bounding box center [503, 166] width 74 height 22
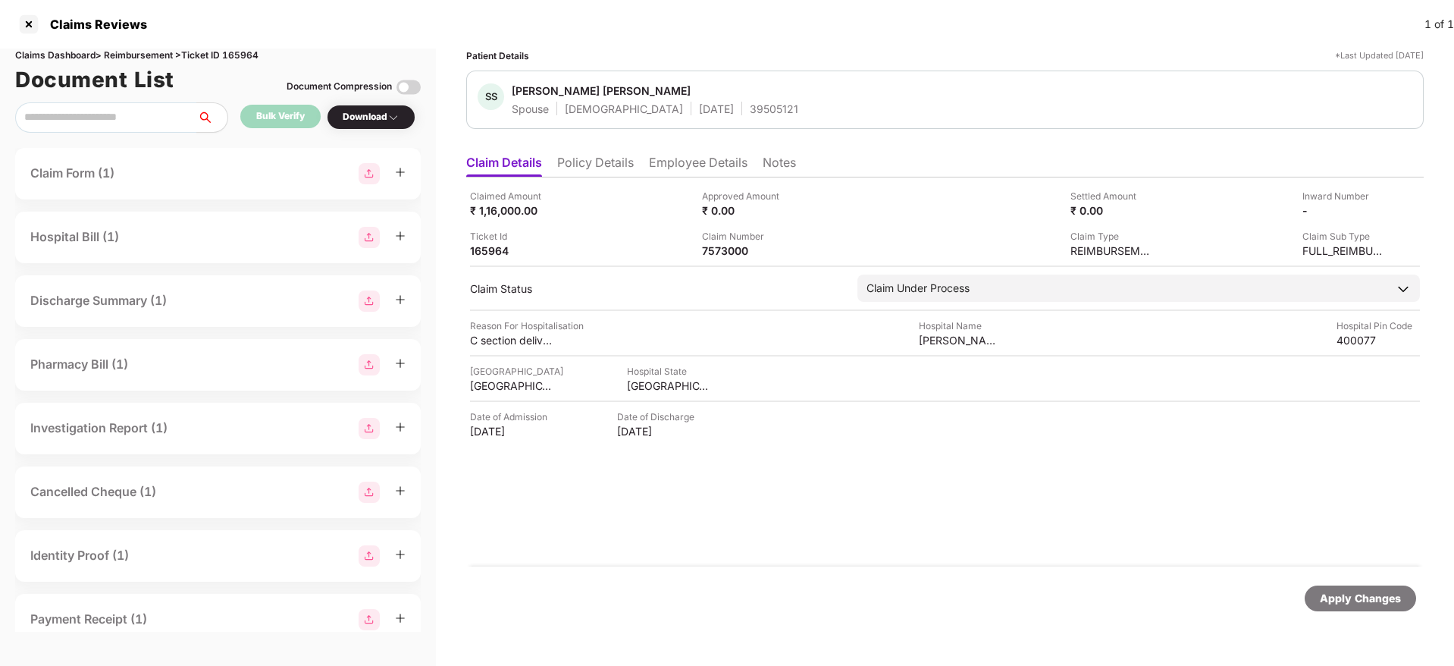
click at [605, 158] on li "Policy Details" at bounding box center [595, 166] width 77 height 22
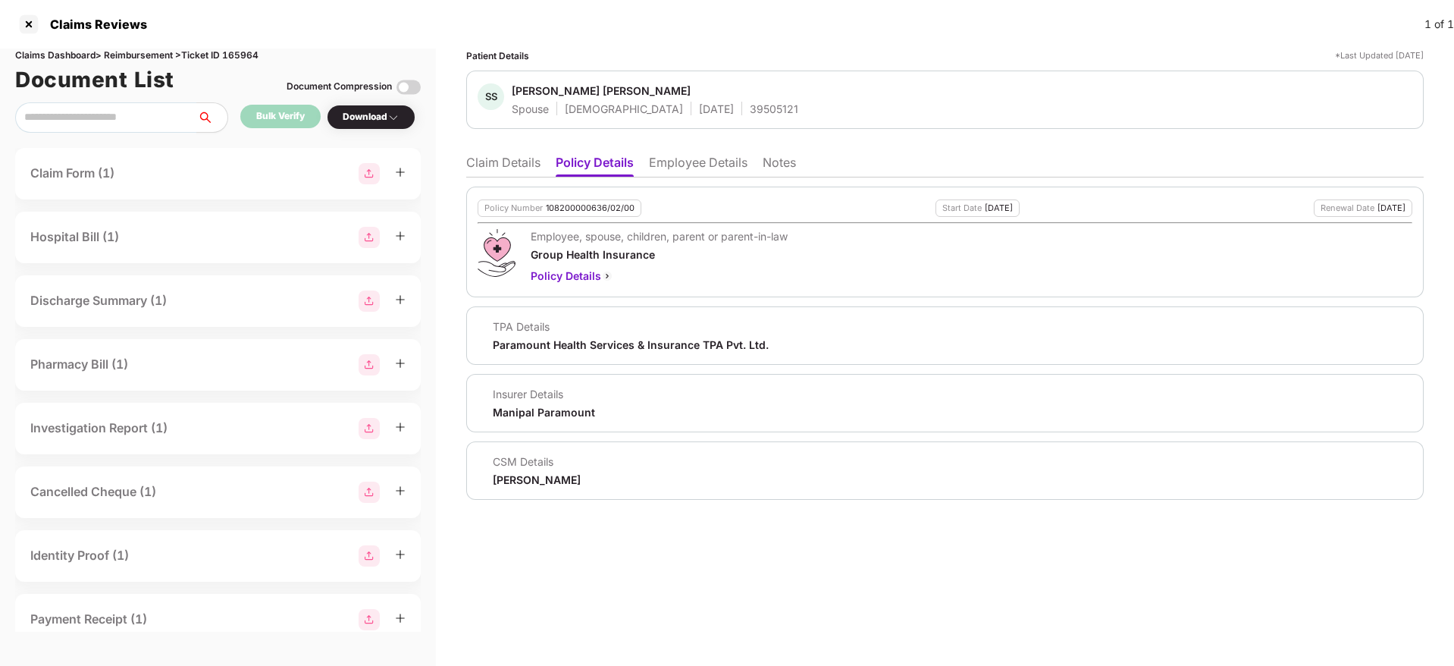
click at [669, 166] on li "Employee Details" at bounding box center [698, 166] width 99 height 22
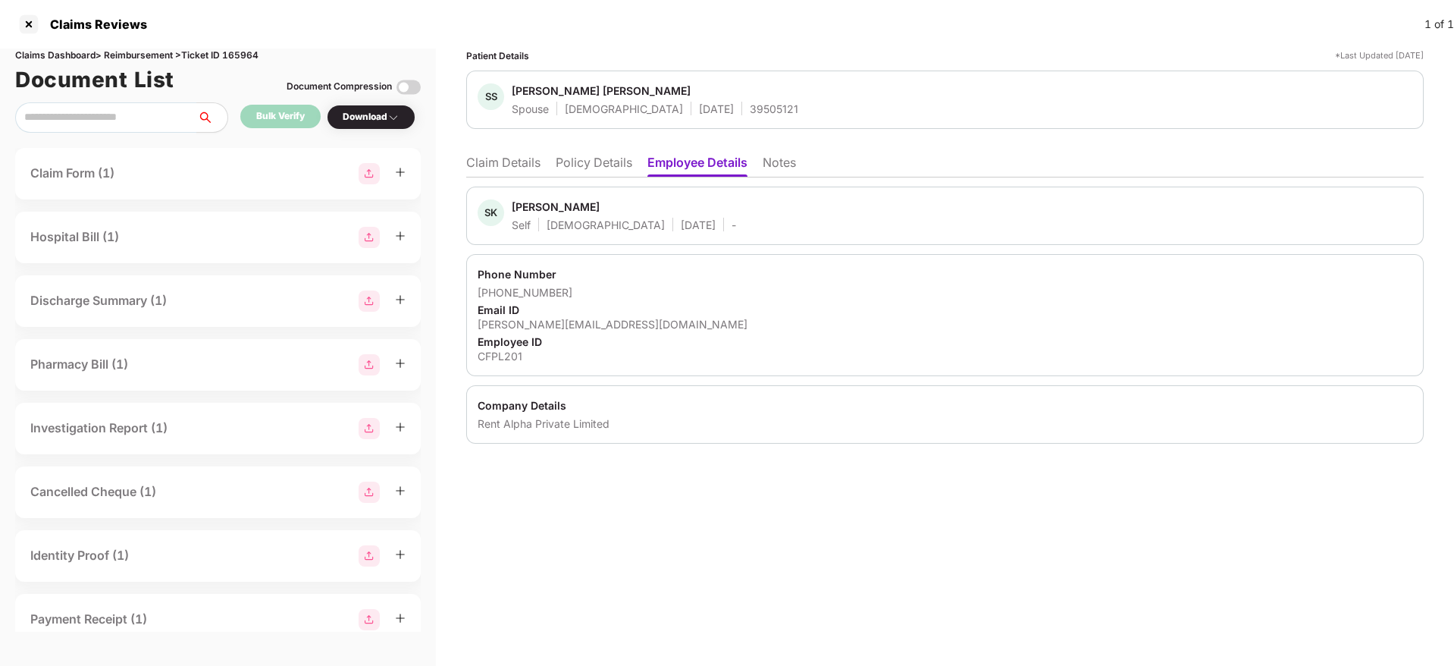
click at [529, 162] on li "Claim Details" at bounding box center [503, 166] width 74 height 22
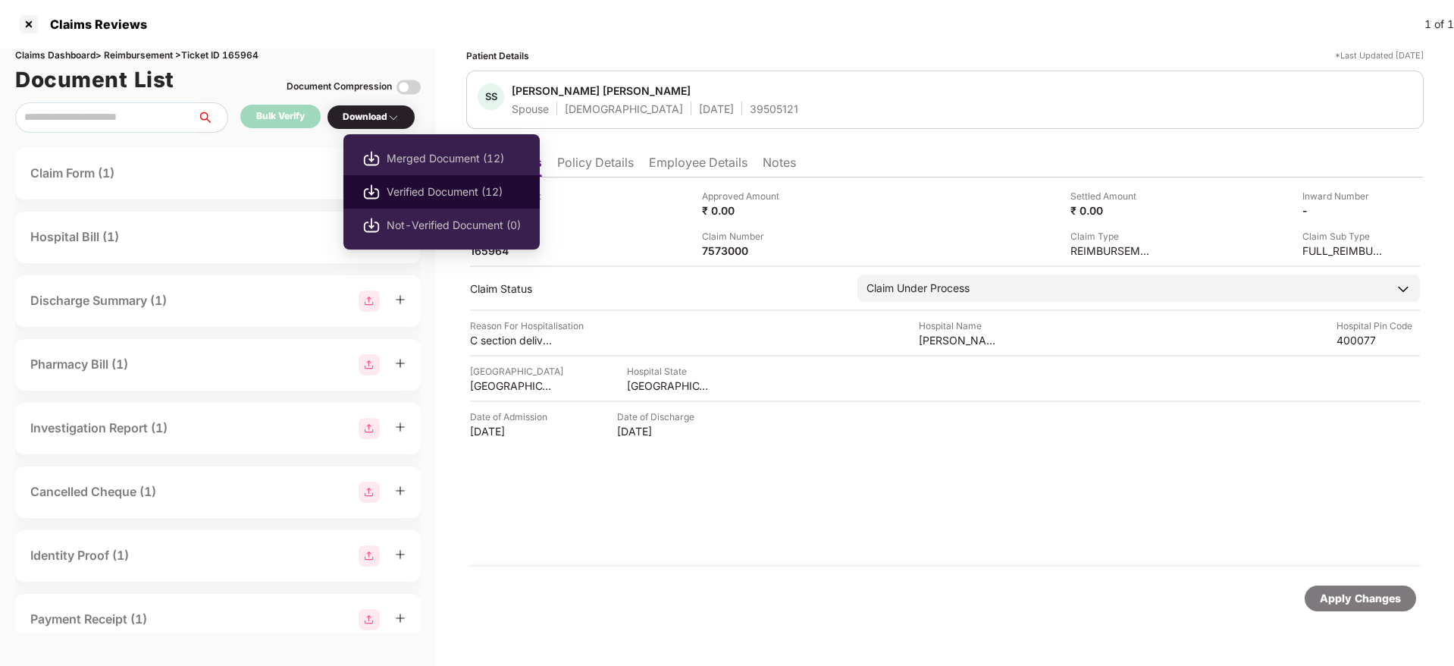
click at [450, 180] on li "Verified Document (12)" at bounding box center [441, 191] width 196 height 33
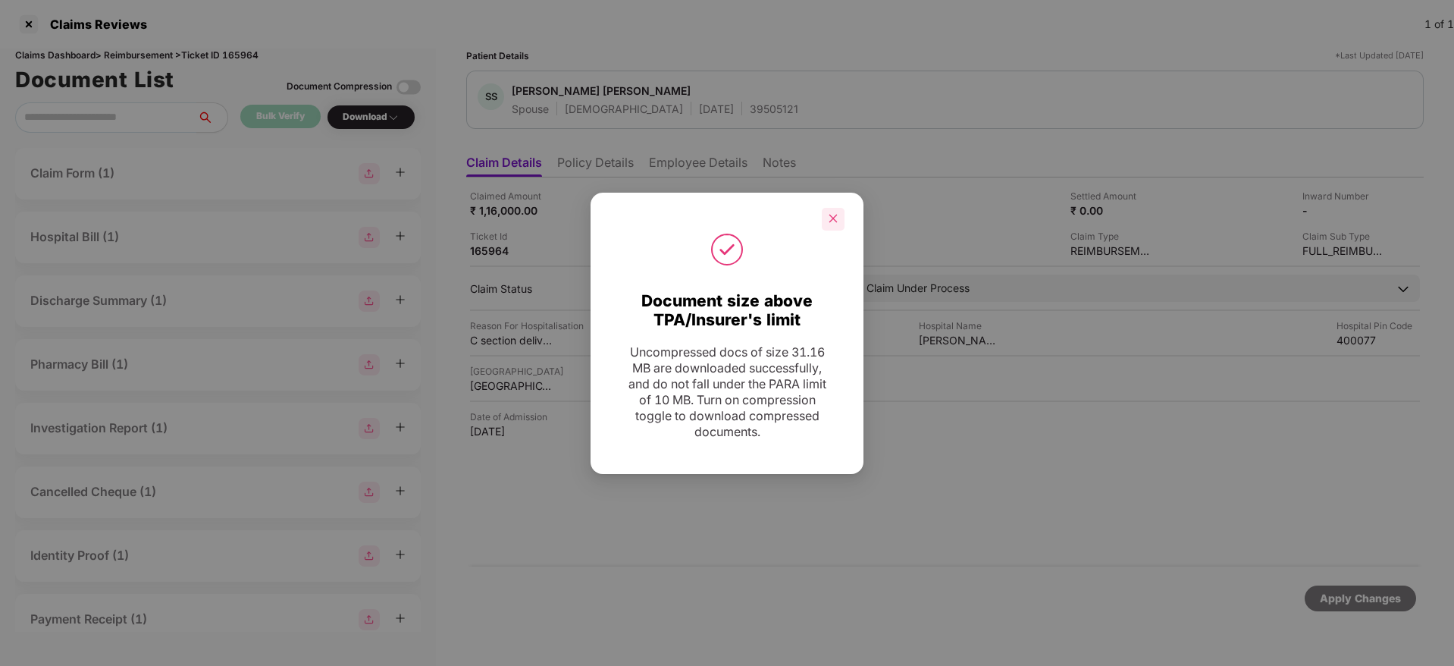
click at [835, 218] on icon "close" at bounding box center [833, 218] width 11 height 11
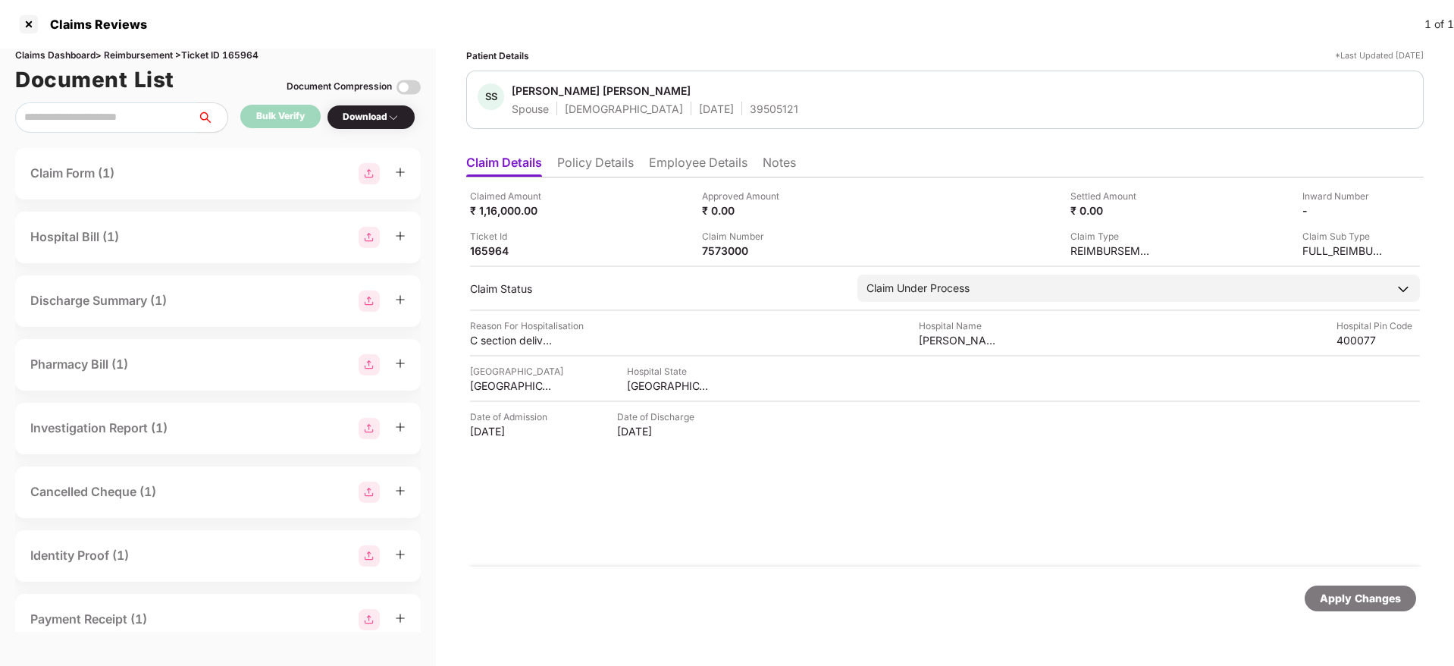
click at [661, 160] on li "Employee Details" at bounding box center [698, 166] width 99 height 22
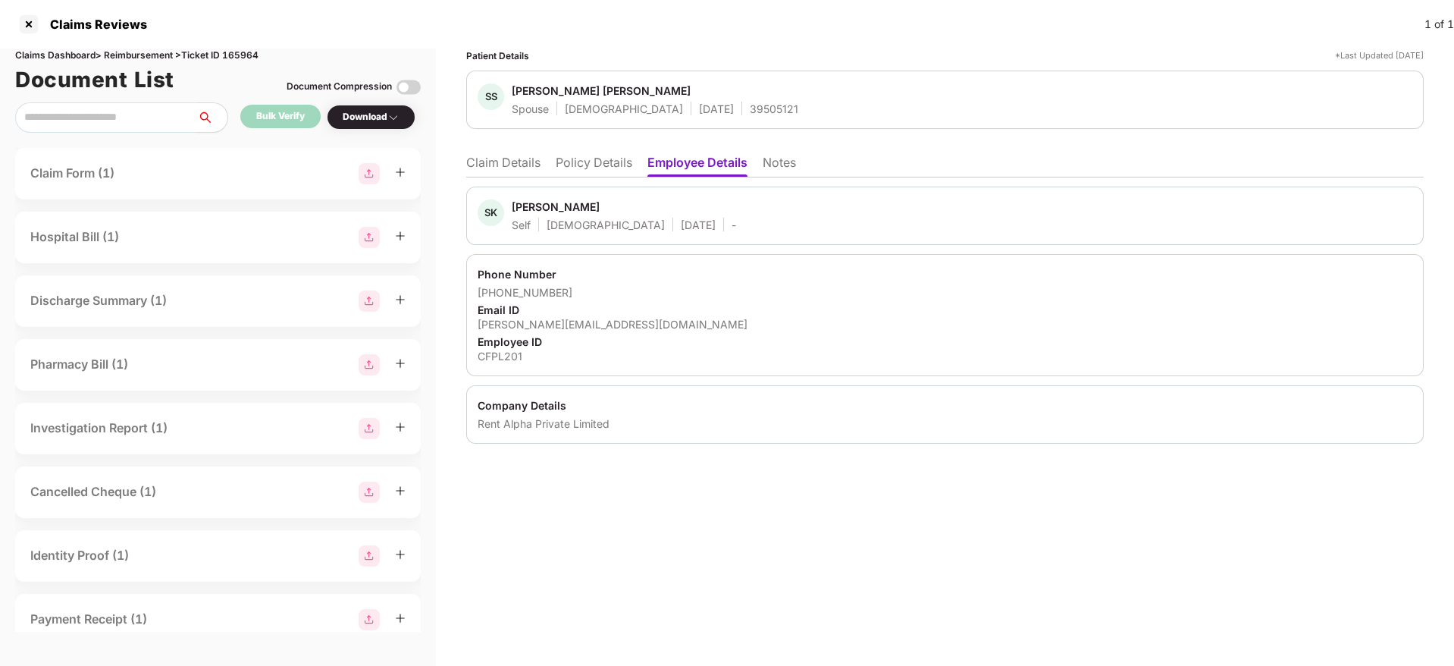
click at [632, 158] on li "Policy Details" at bounding box center [594, 166] width 77 height 22
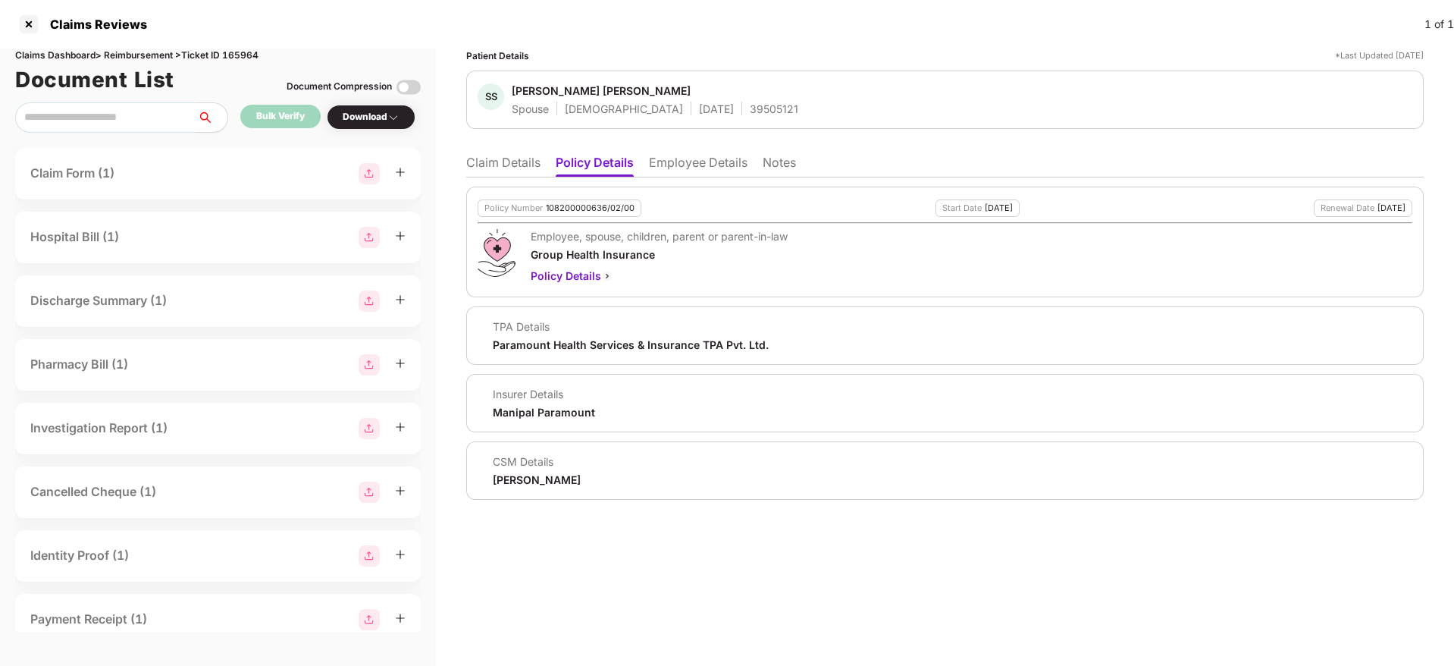
click at [674, 158] on li "Employee Details" at bounding box center [698, 166] width 99 height 22
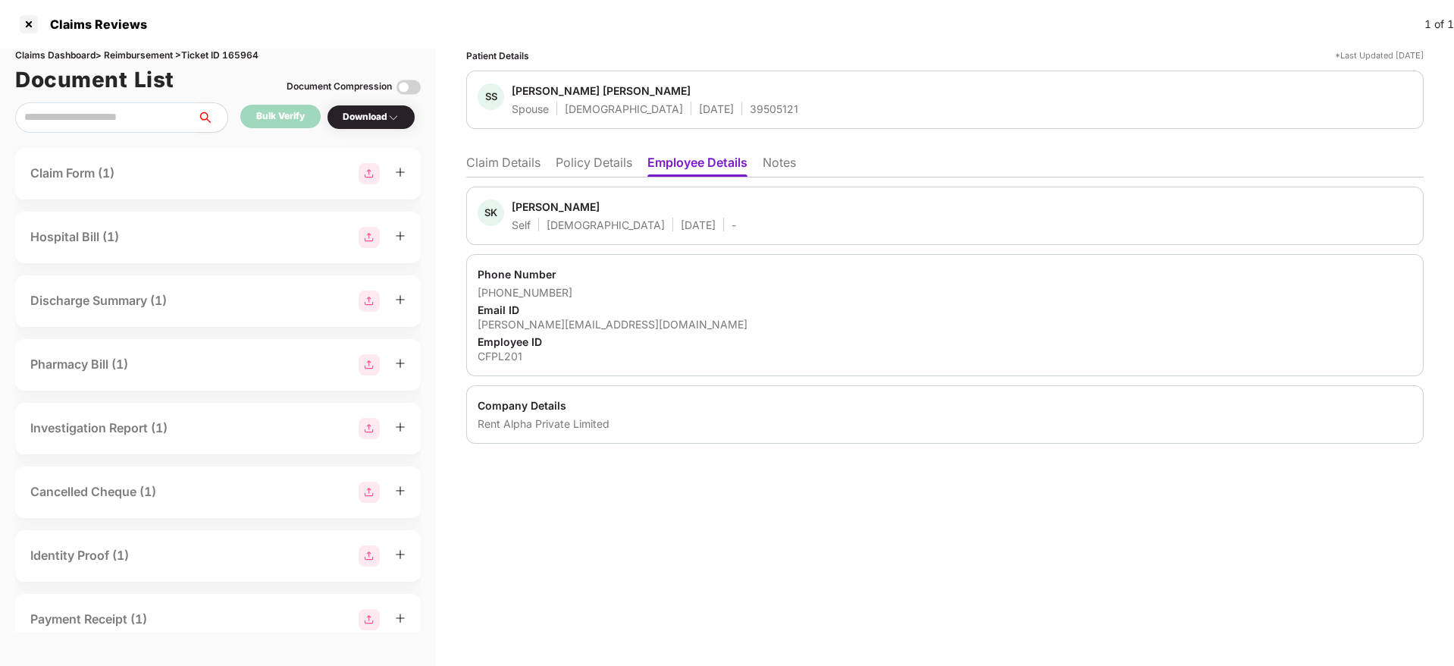
click at [509, 165] on li "Claim Details" at bounding box center [503, 166] width 74 height 22
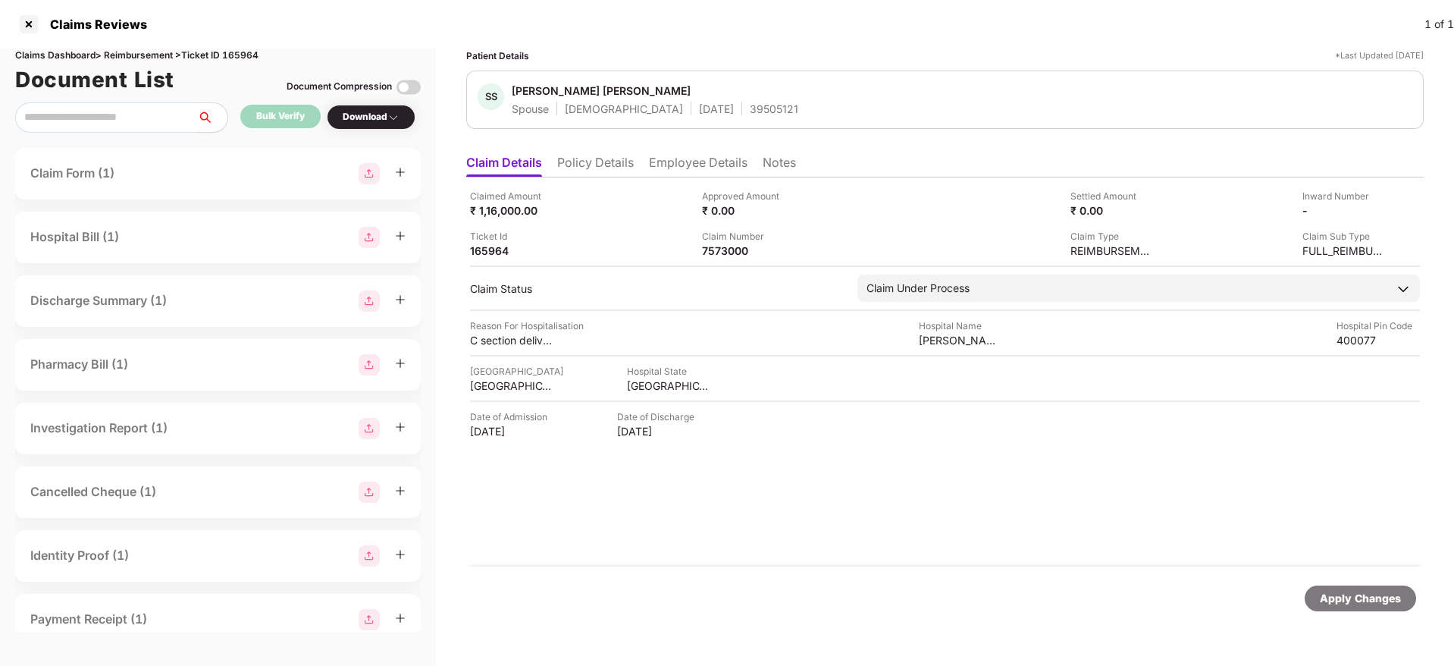
click at [668, 168] on li "Employee Details" at bounding box center [698, 166] width 99 height 22
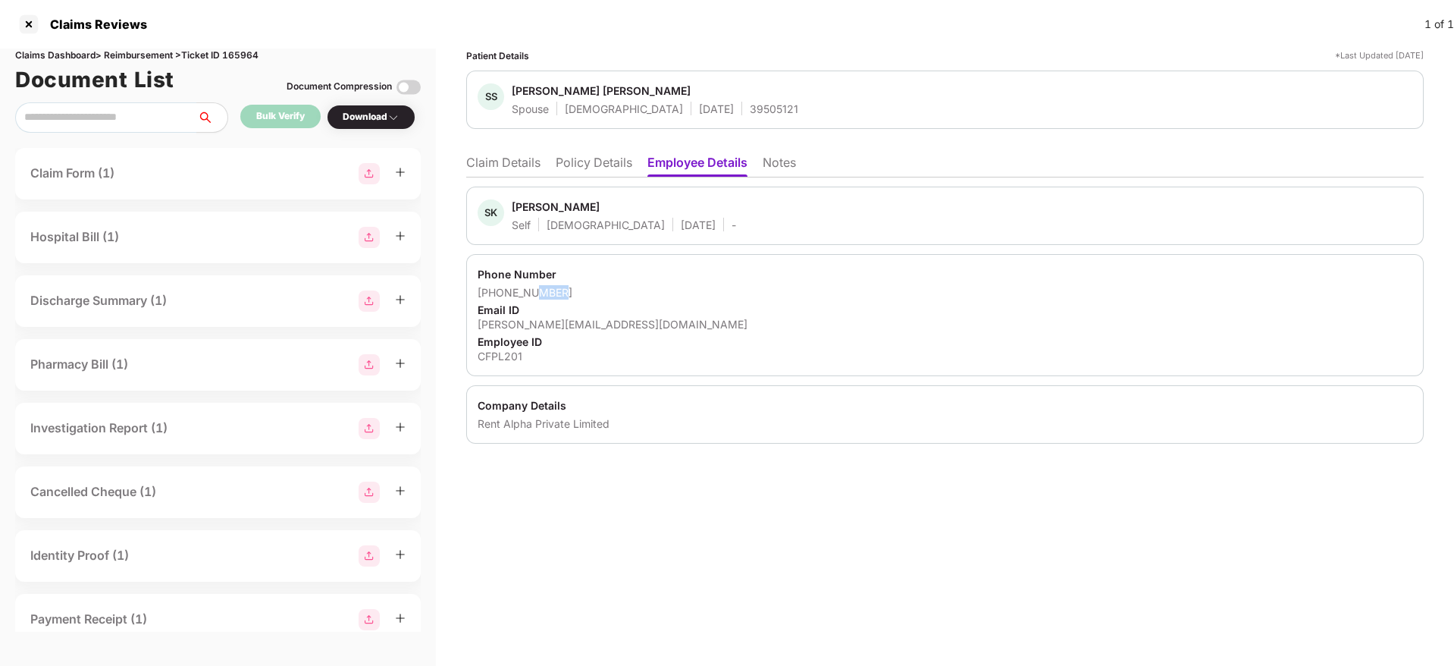
drag, startPoint x: 535, startPoint y: 296, endPoint x: 571, endPoint y: 296, distance: 36.4
click at [571, 296] on div "+919619556795" at bounding box center [945, 292] width 935 height 14
copy div "6795"
click at [504, 165] on li "Claim Details" at bounding box center [503, 166] width 74 height 22
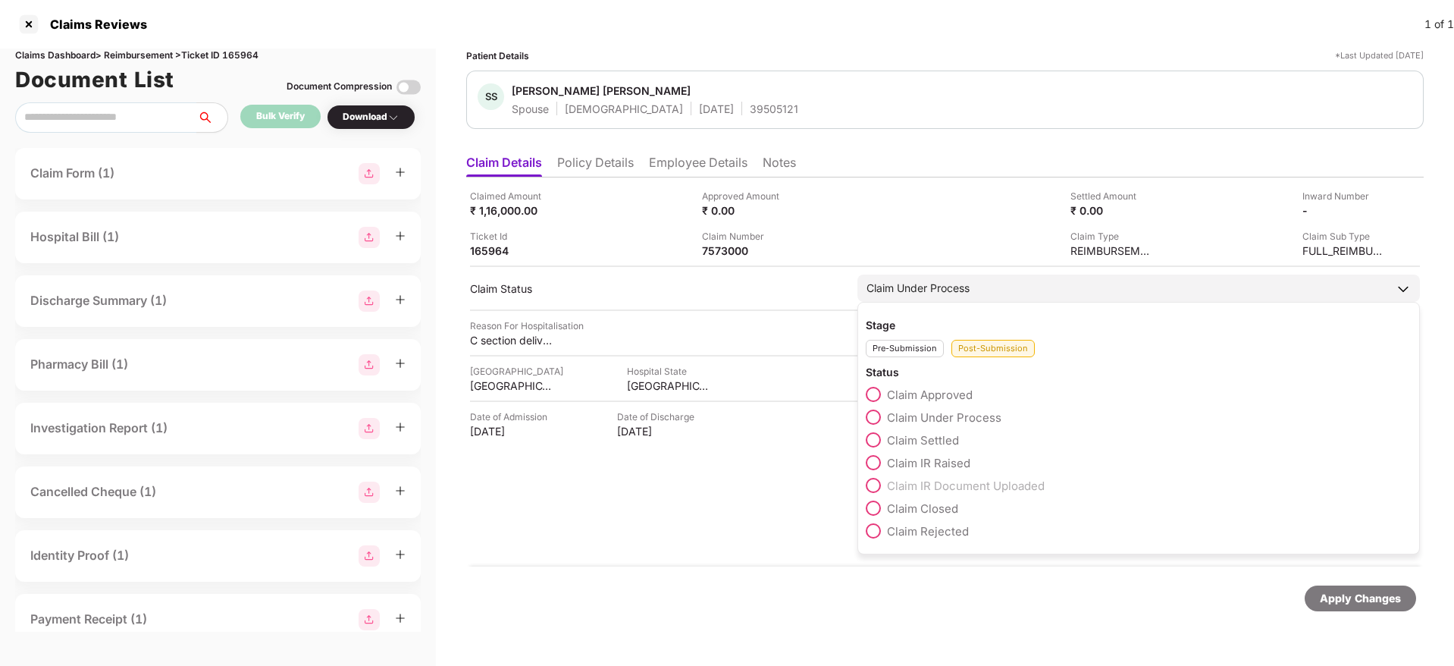
click at [880, 439] on span at bounding box center [873, 439] width 15 height 15
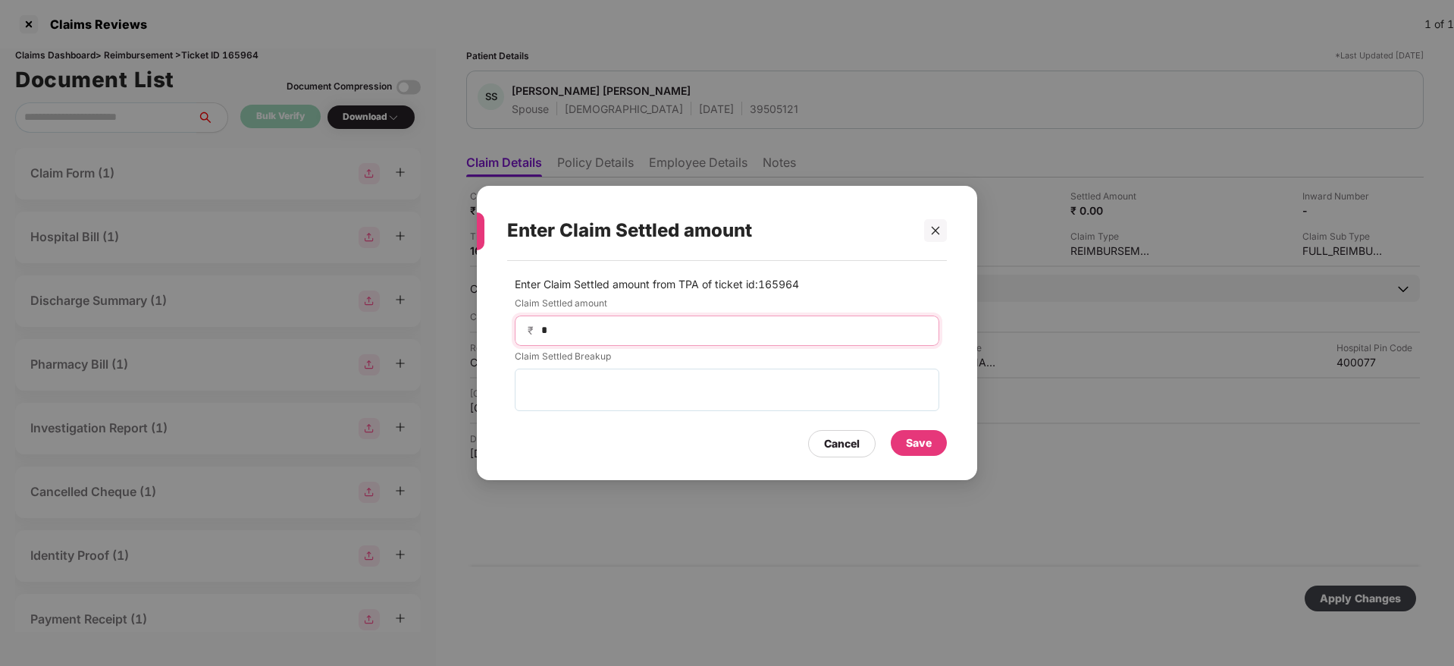
click at [682, 327] on input "*" at bounding box center [733, 330] width 387 height 16
type input "******"
click at [933, 449] on div "Save" at bounding box center [919, 443] width 56 height 26
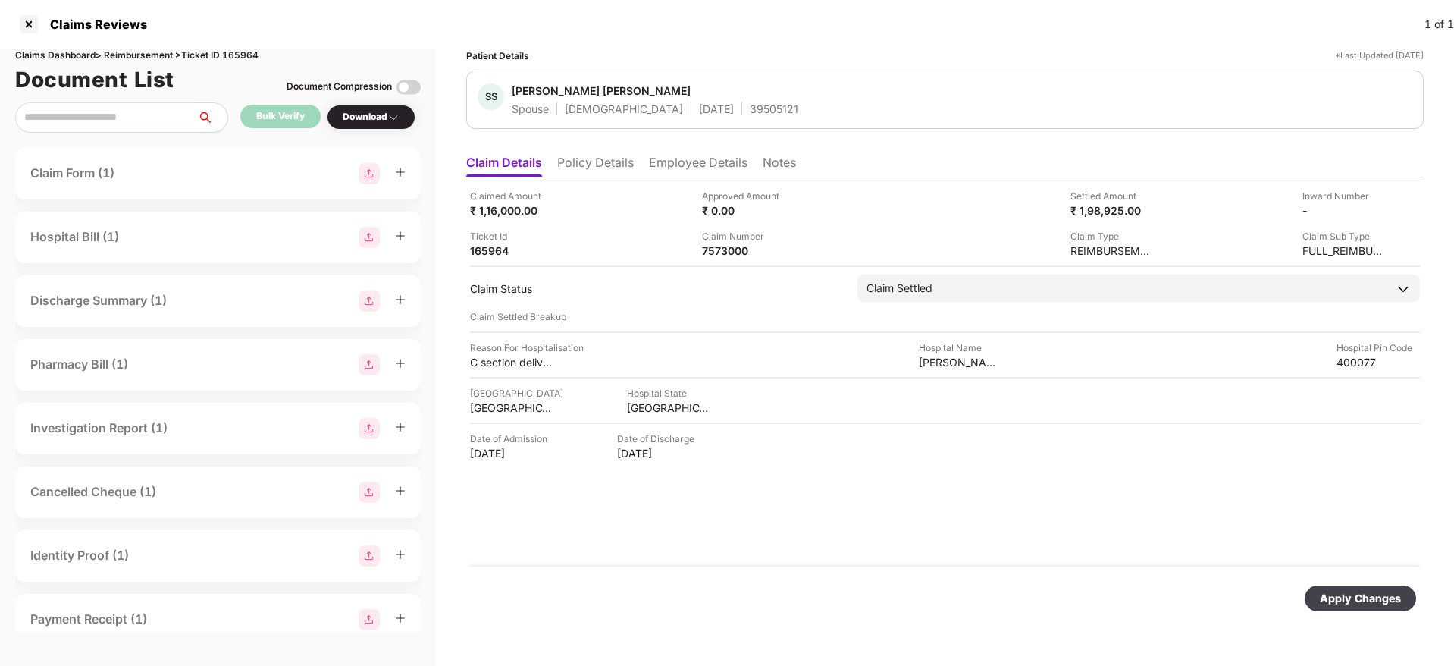
click at [1344, 597] on div "Apply Changes" at bounding box center [1360, 598] width 81 height 17
